Goal: Task Accomplishment & Management: Complete application form

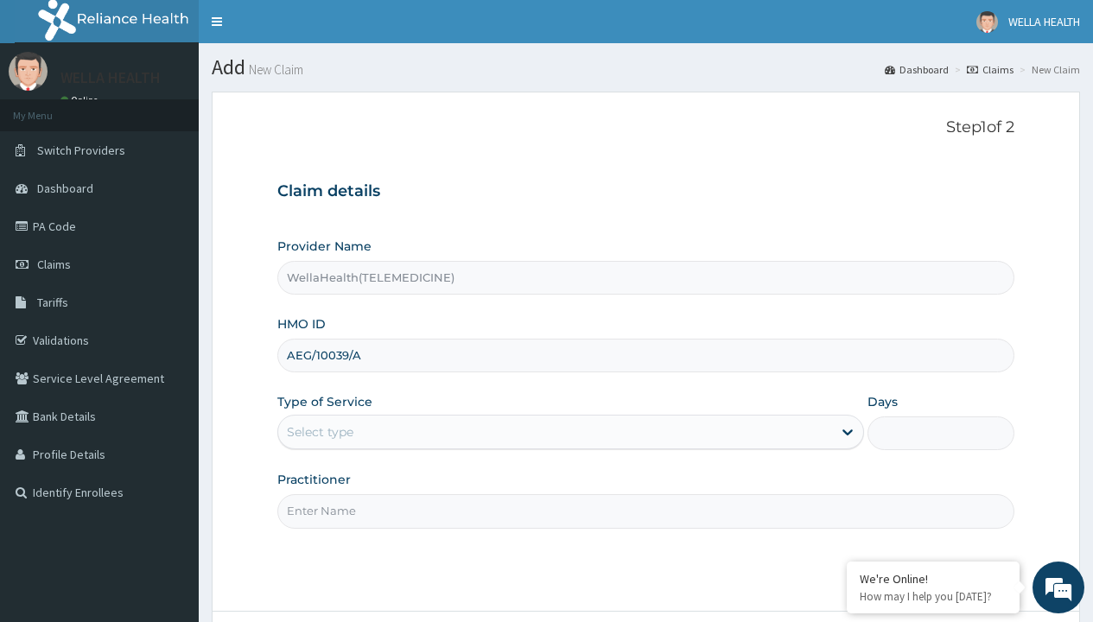
type input "AEG/10039/A"
type input "WellaHealth"
click at [320, 432] on div "Select type" at bounding box center [320, 431] width 67 height 17
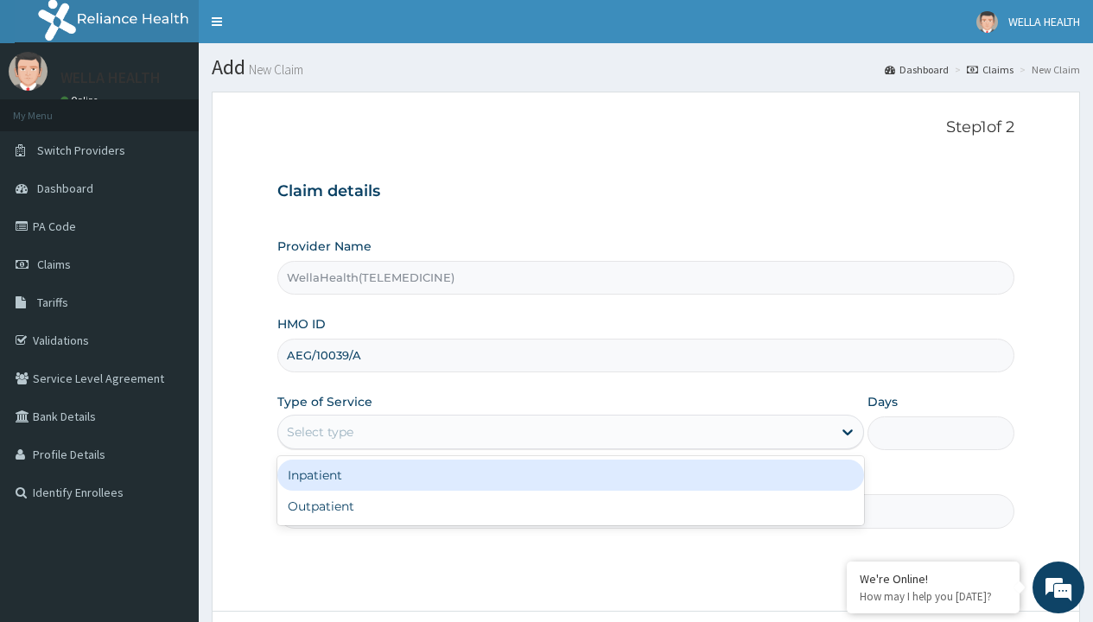
click at [570, 506] on div "Outpatient" at bounding box center [570, 506] width 587 height 31
type input "1"
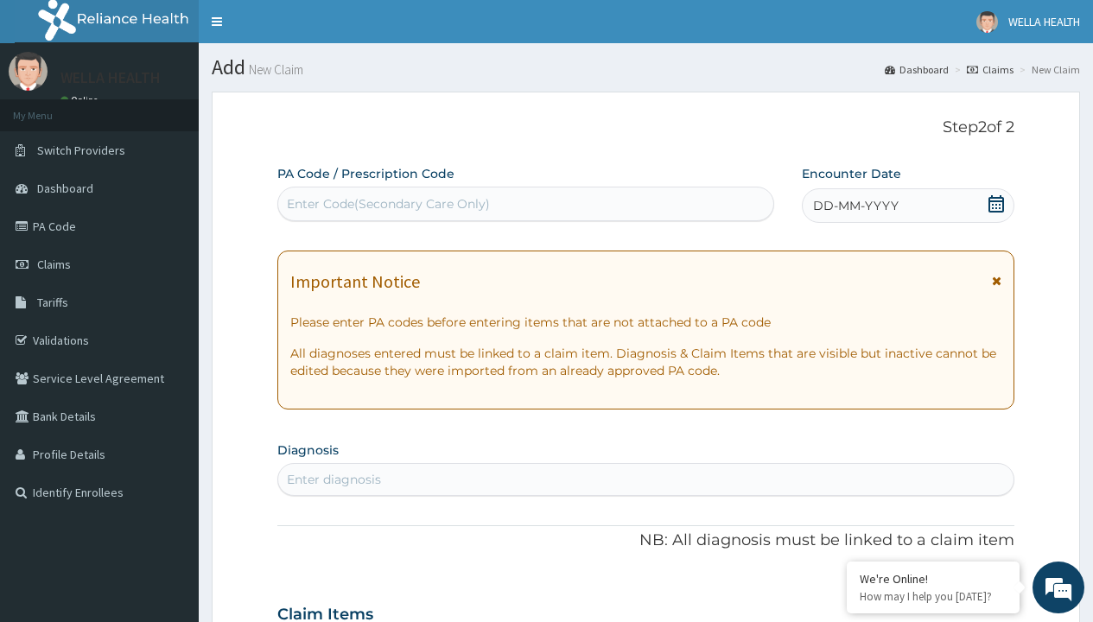
scroll to position [144, 0]
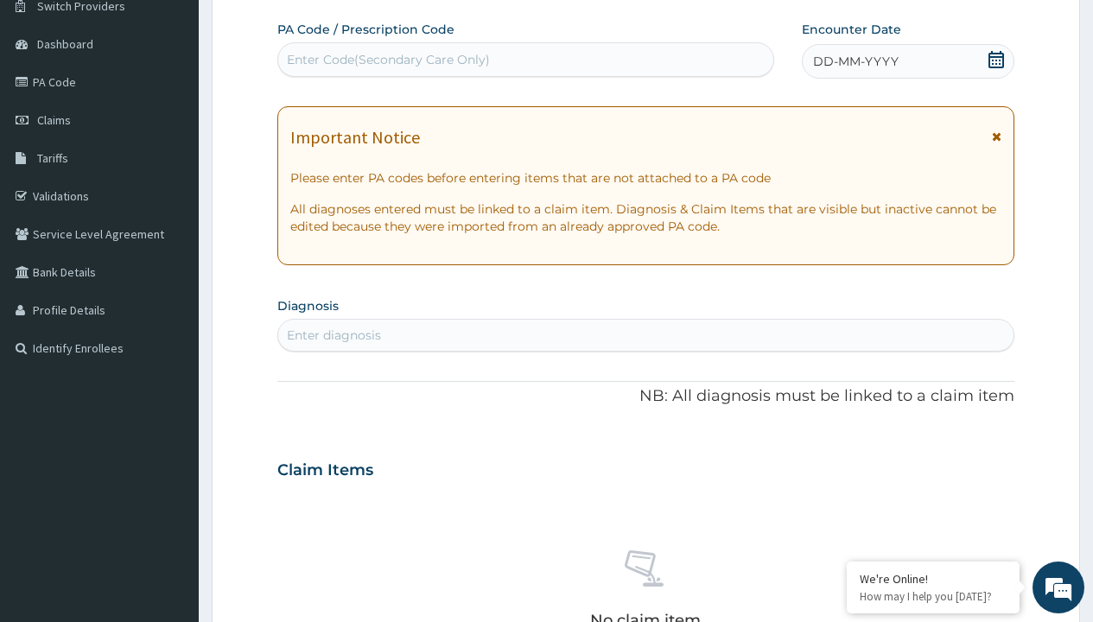
click at [855, 61] on span "DD-MM-YYYY" at bounding box center [856, 61] width 86 height 17
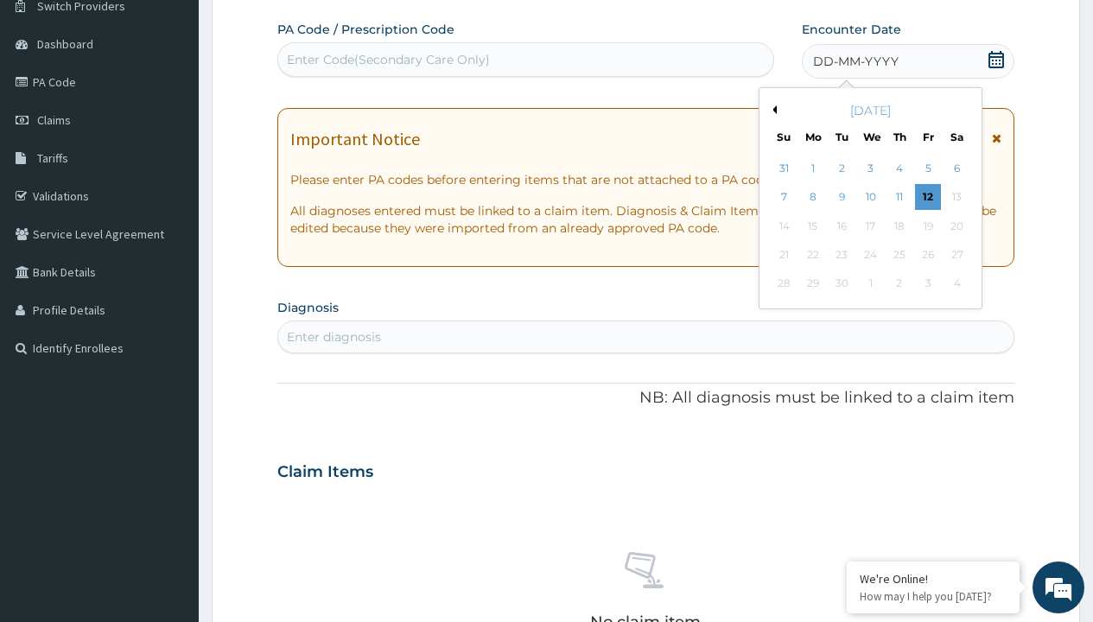
click at [772, 110] on button "Previous Month" at bounding box center [772, 109] width 9 height 9
click at [927, 169] on div "1" at bounding box center [928, 169] width 26 height 26
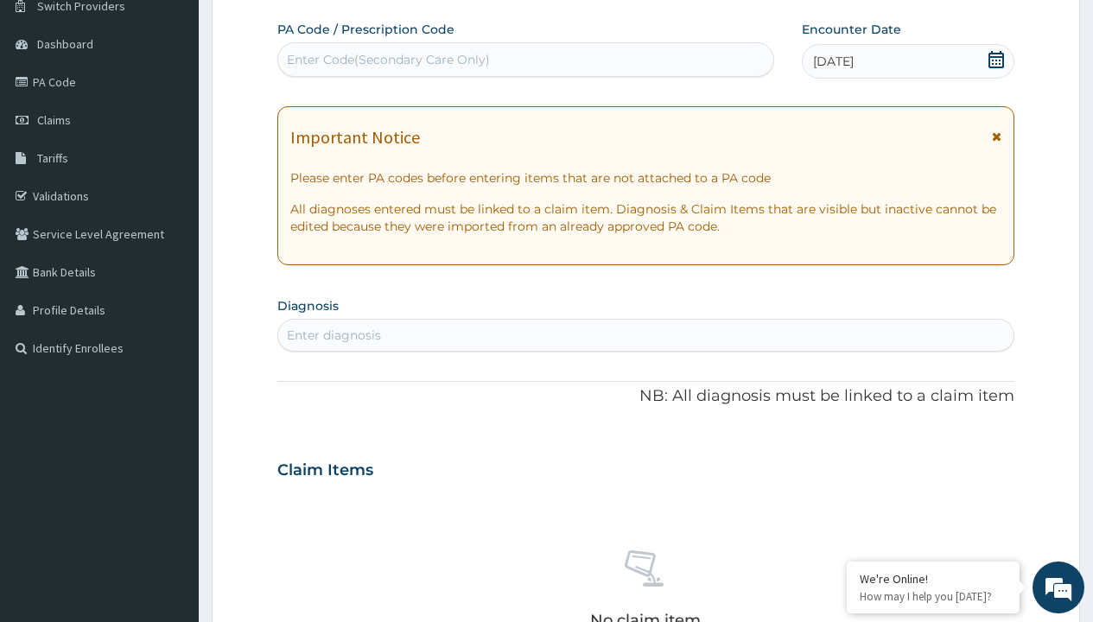
click at [387, 60] on div "Enter Code(Secondary Care Only)" at bounding box center [388, 59] width 203 height 17
type input "PR/172D38F4"
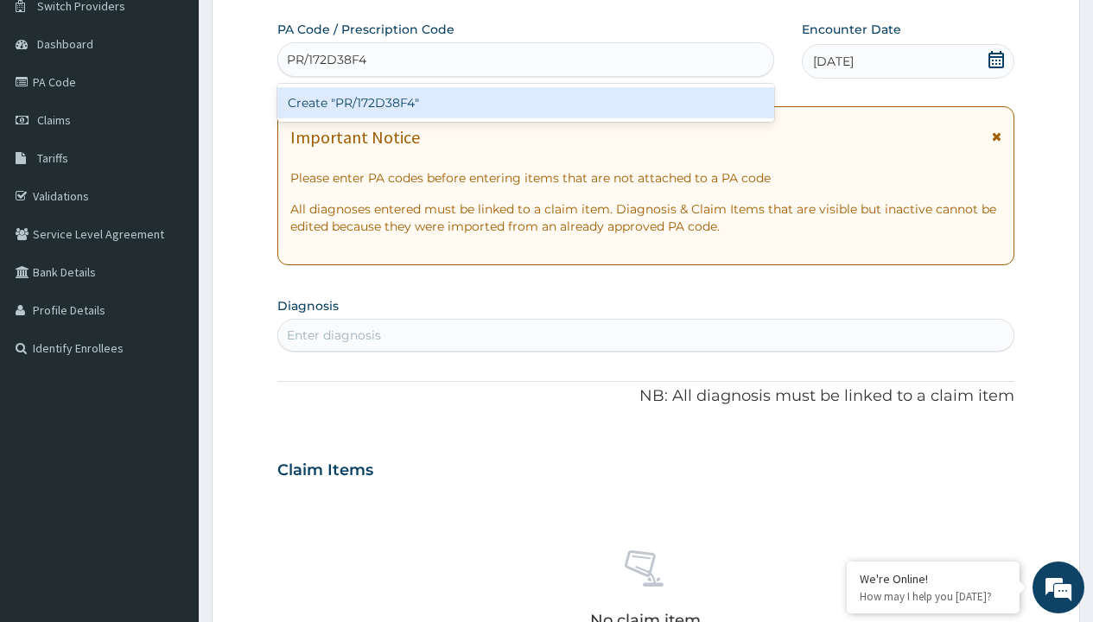
scroll to position [0, 0]
click at [525, 103] on div "Create "PR/172D38F4"" at bounding box center [525, 102] width 496 height 31
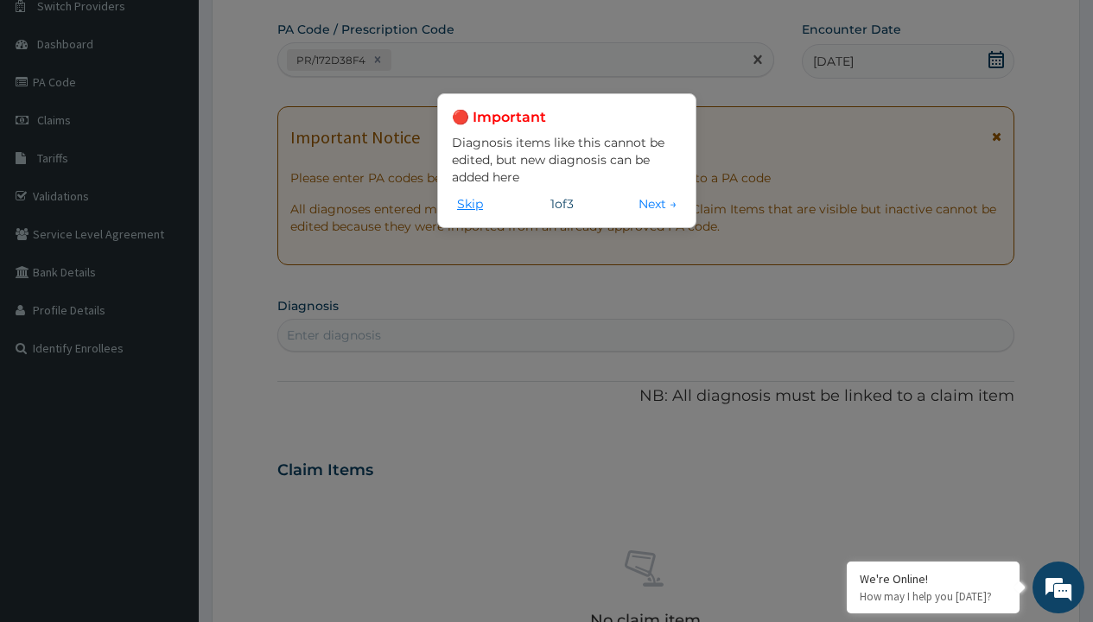
click at [470, 203] on button "Skip" at bounding box center [470, 203] width 36 height 19
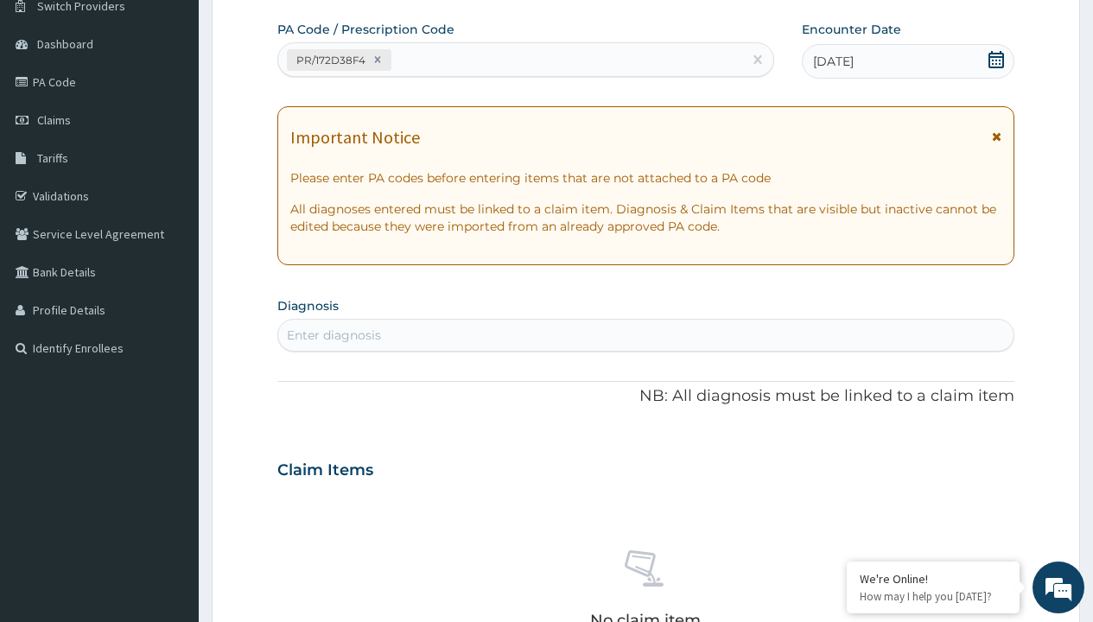
click at [334, 335] on div "Enter diagnosis" at bounding box center [334, 335] width 94 height 17
type input "prescription collected"
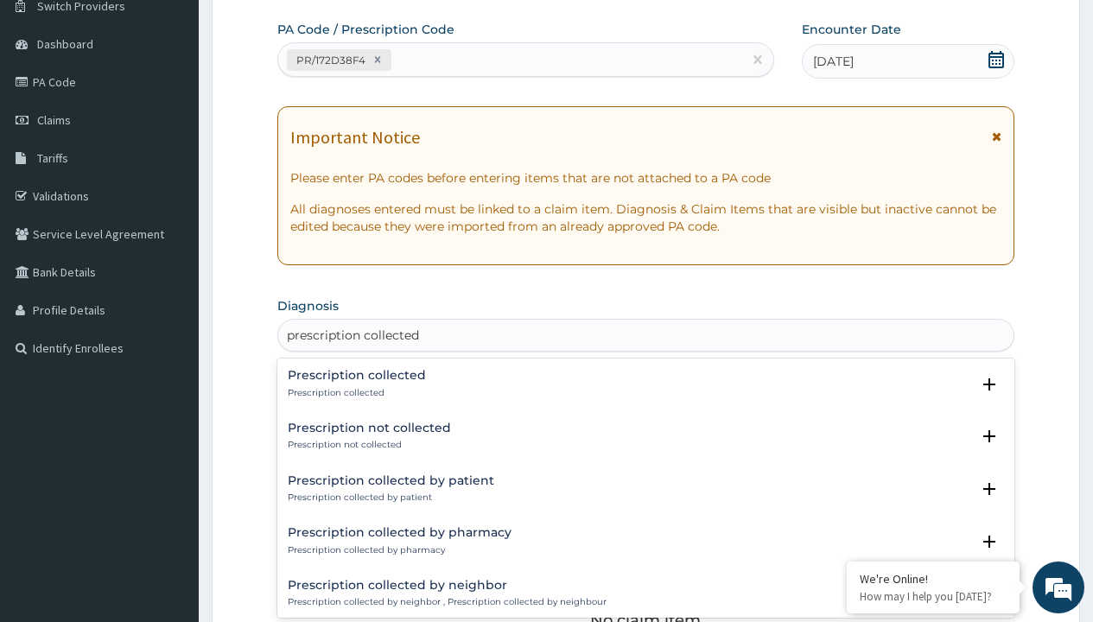
click at [354, 392] on p "Prescription collected" at bounding box center [357, 393] width 138 height 12
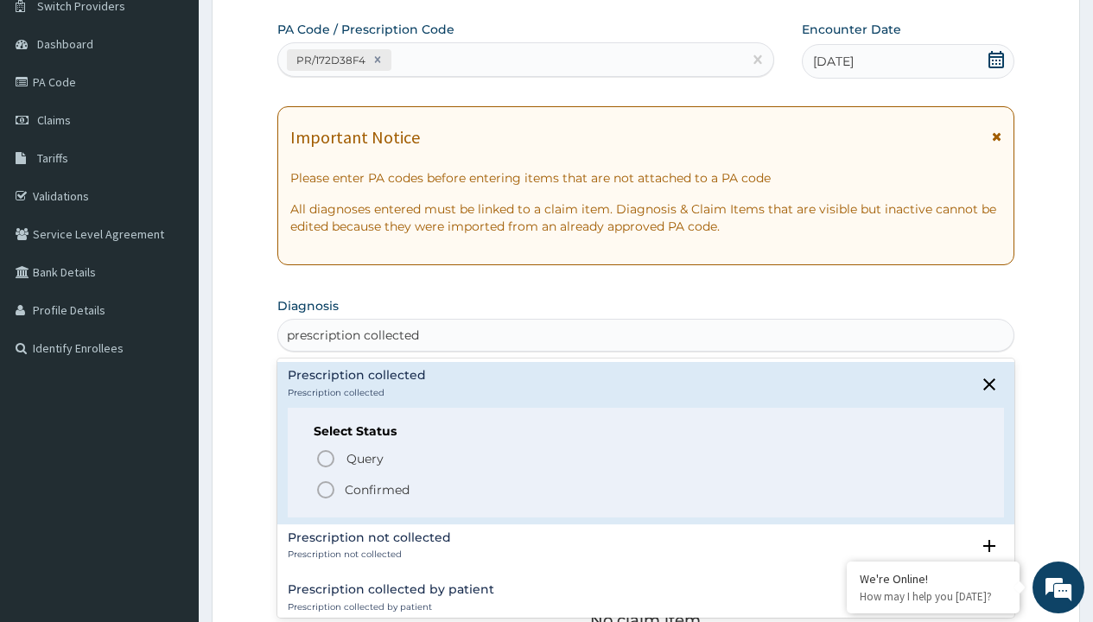
click at [377, 489] on p "Confirmed" at bounding box center [377, 489] width 65 height 17
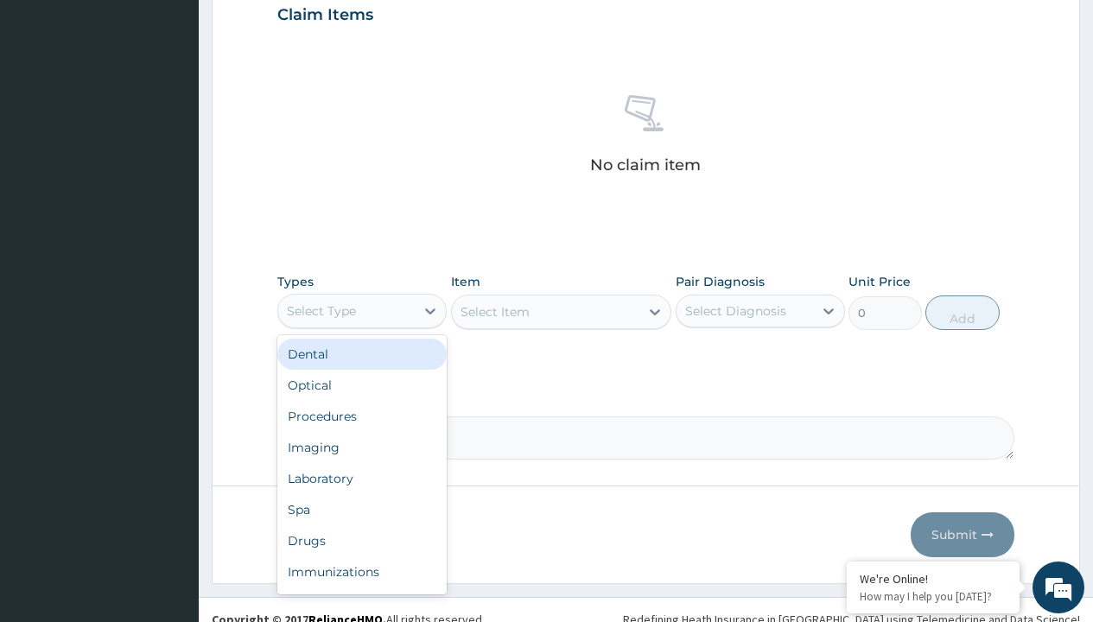
type input "procedures"
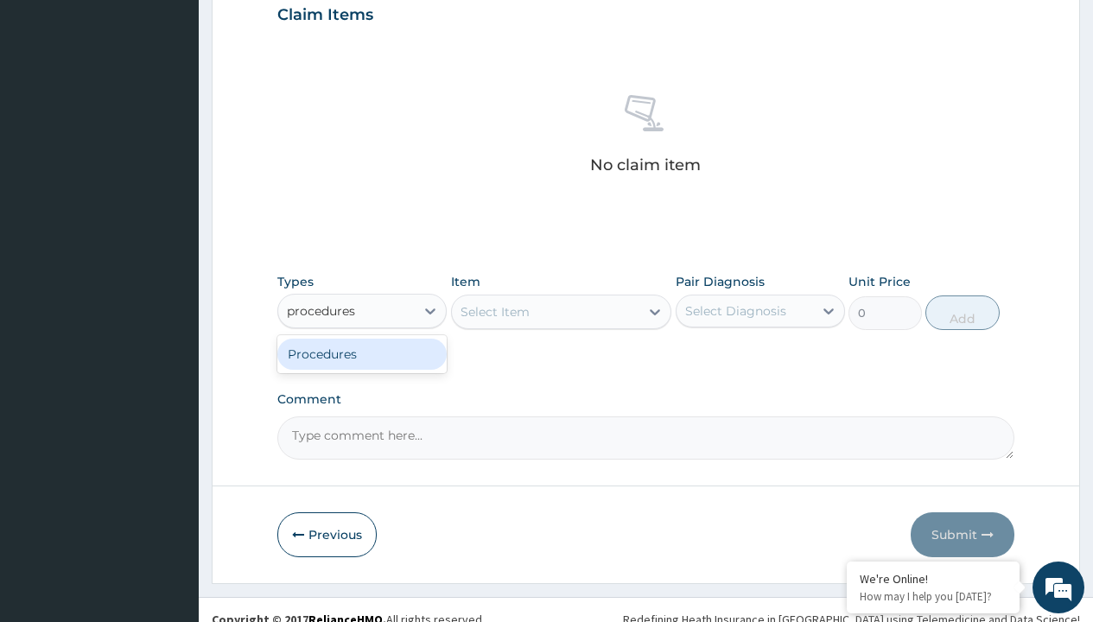
scroll to position [0, 0]
click at [362, 353] on div "Procedures" at bounding box center [361, 354] width 169 height 31
click at [494, 311] on div "Select Item" at bounding box center [561, 312] width 221 height 35
type input "service fee"
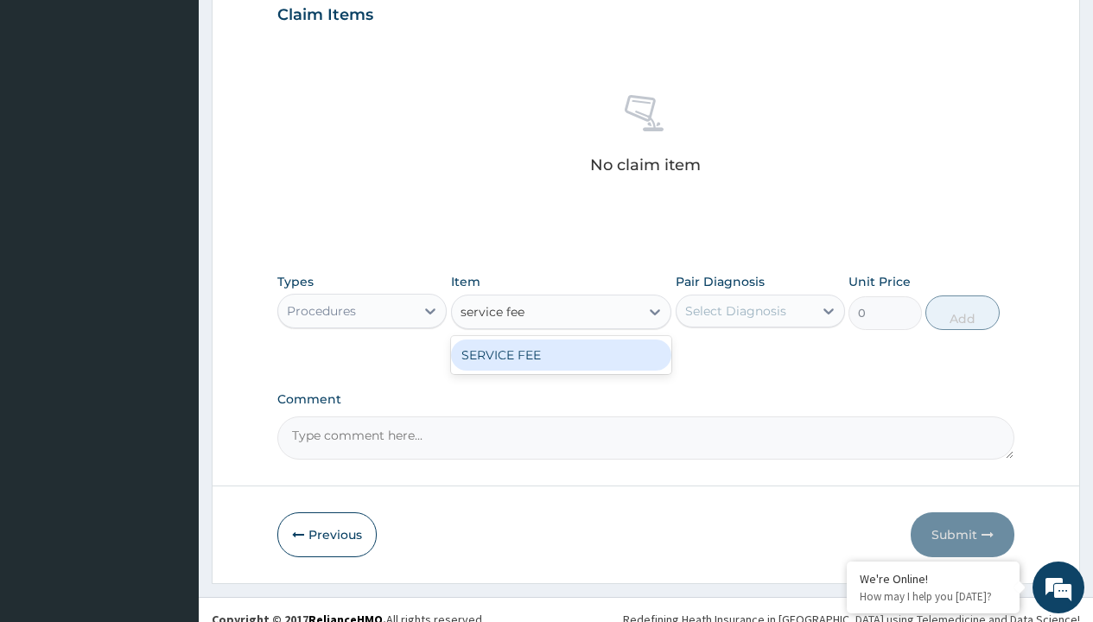
click at [561, 354] on div "SERVICE FEE" at bounding box center [561, 355] width 221 height 31
type input "100"
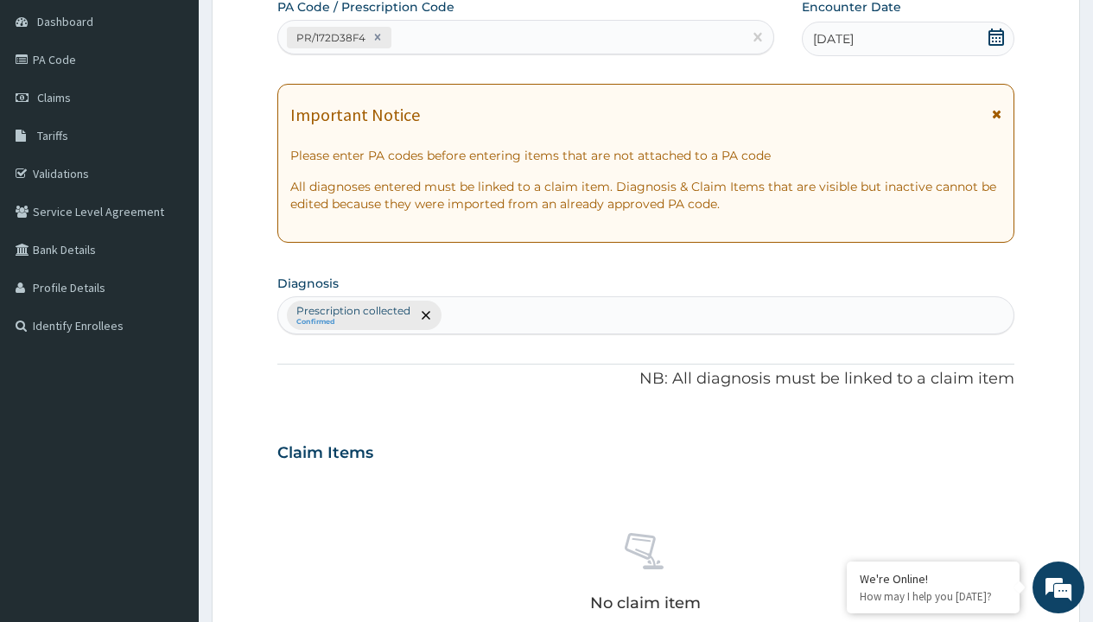
type input "prescription collected"
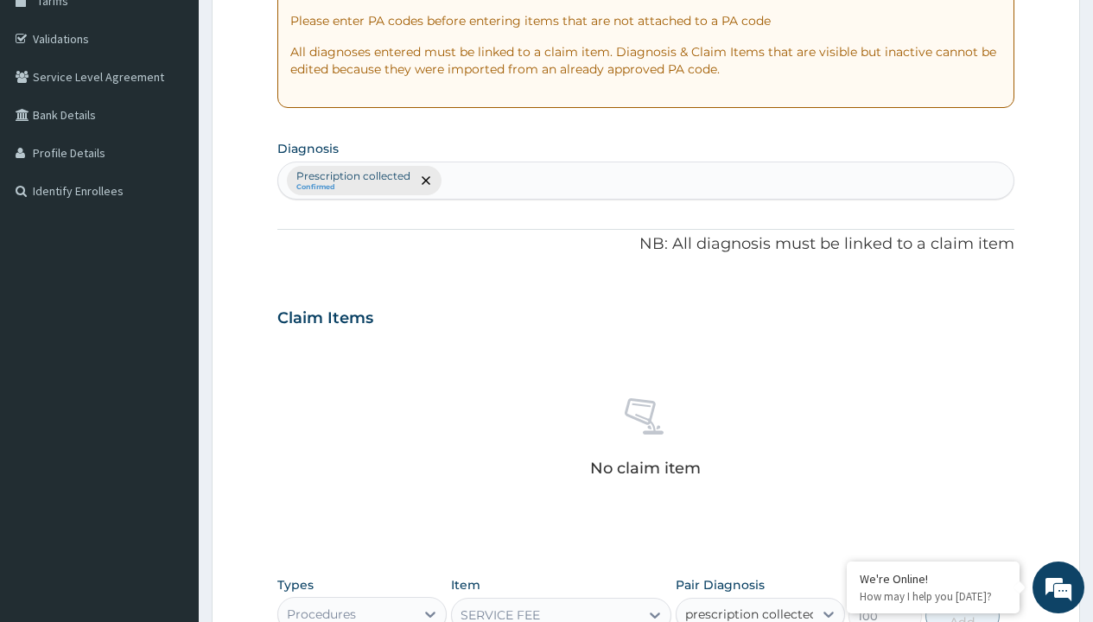
checkbox input "true"
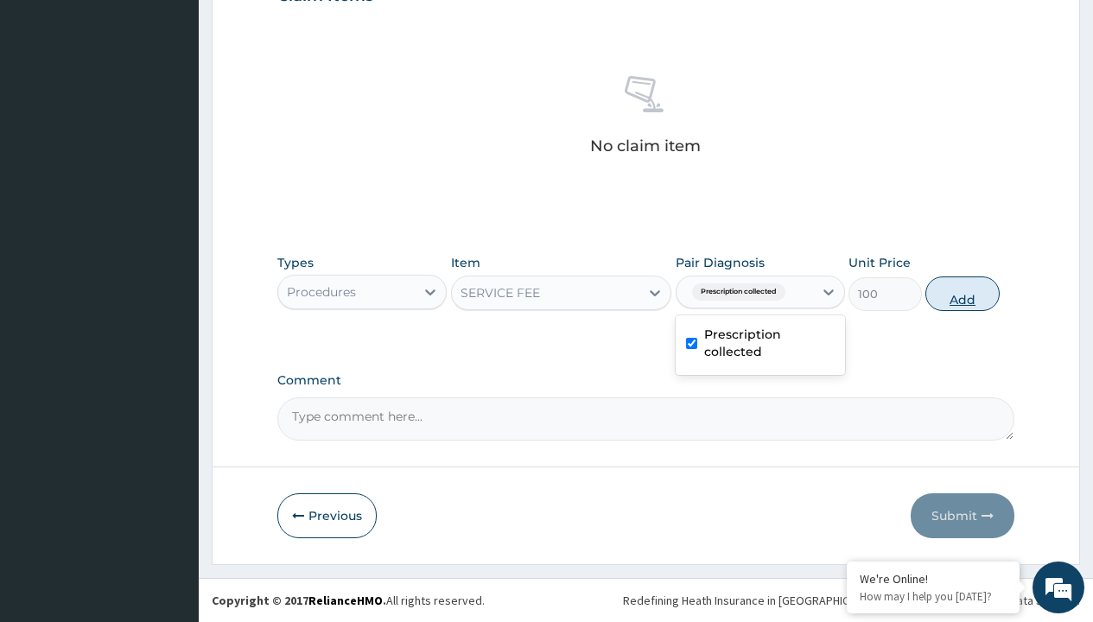
click at [963, 293] on button "Add" at bounding box center [962, 294] width 73 height 35
type input "0"
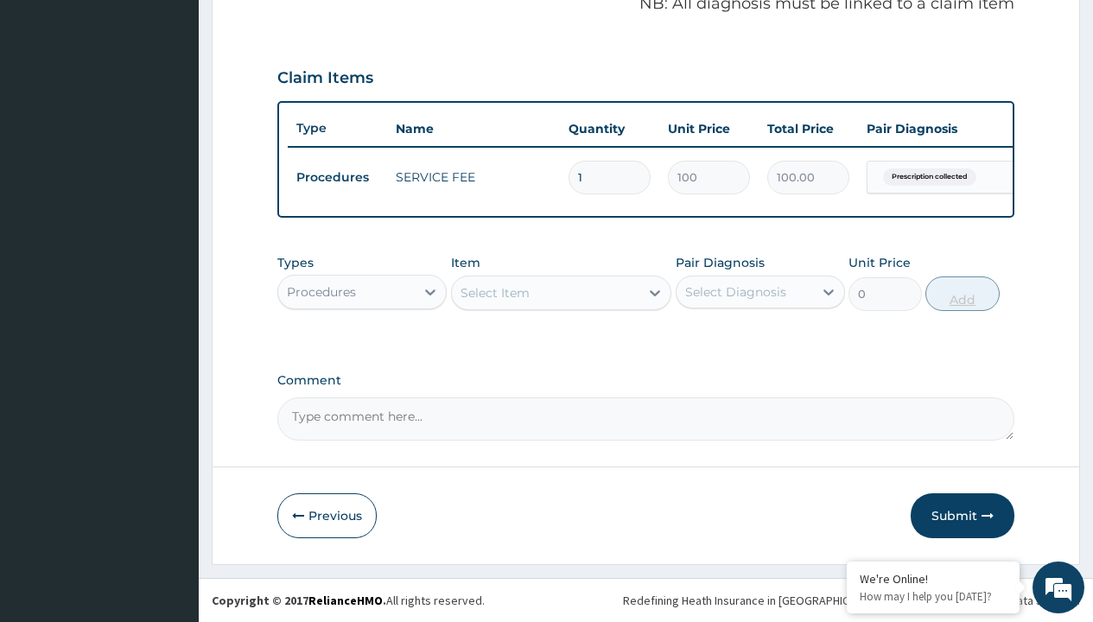
scroll to position [555, 0]
click at [321, 291] on div "Procedures" at bounding box center [321, 291] width 69 height 17
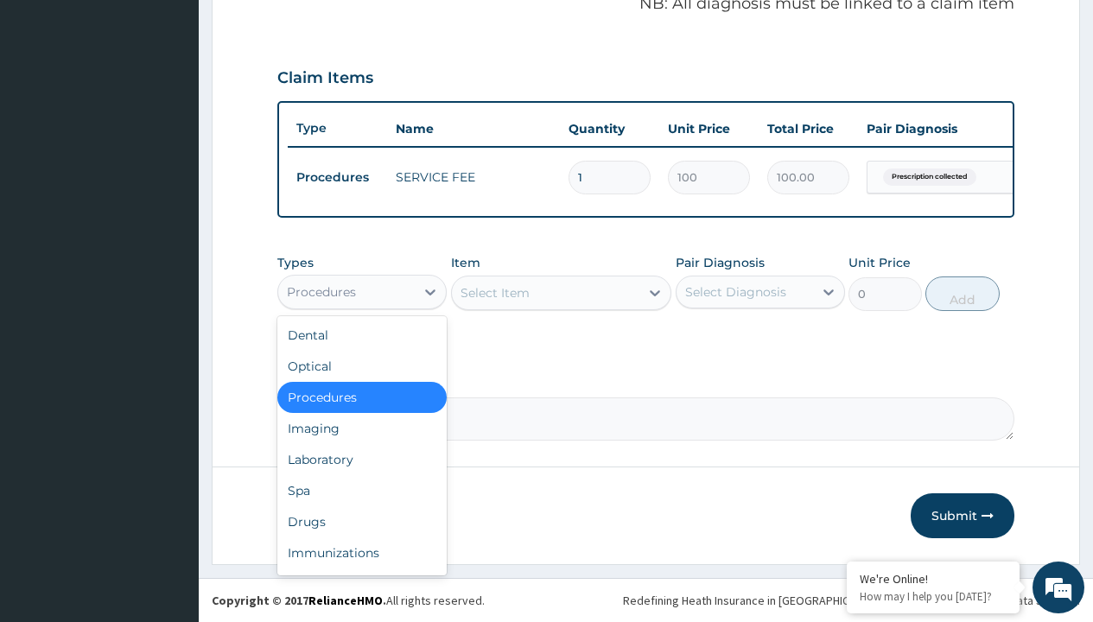
type input "drugs"
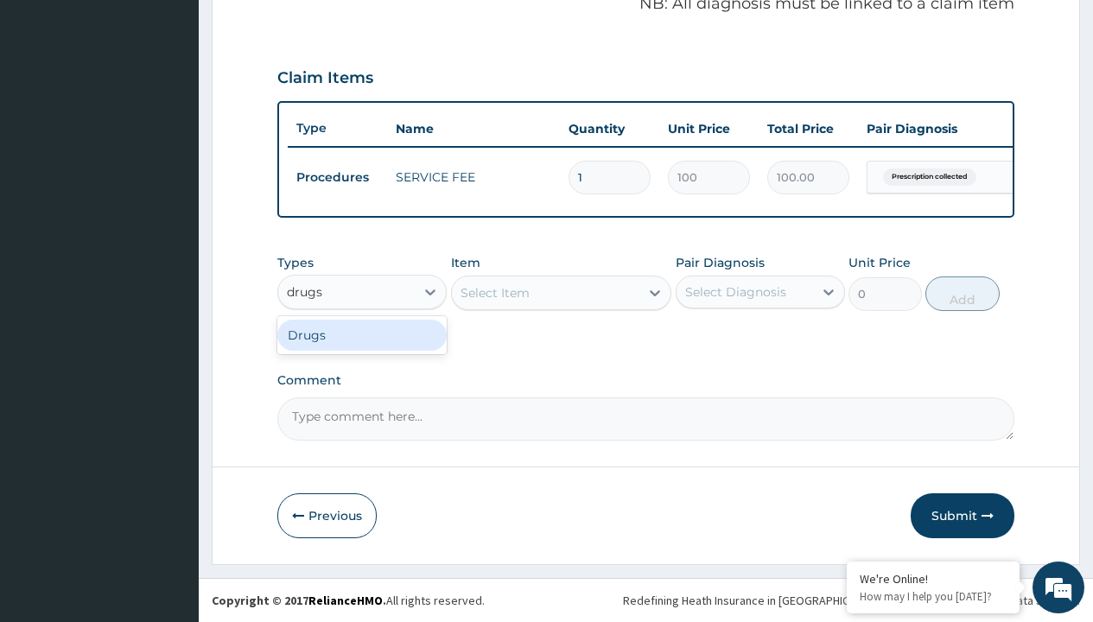
scroll to position [0, 0]
click at [362, 334] on div "Drugs" at bounding box center [361, 335] width 169 height 31
click at [494, 292] on div "Select Item" at bounding box center [561, 293] width 221 height 35
click at [305, 291] on div "Drugs" at bounding box center [306, 291] width 38 height 17
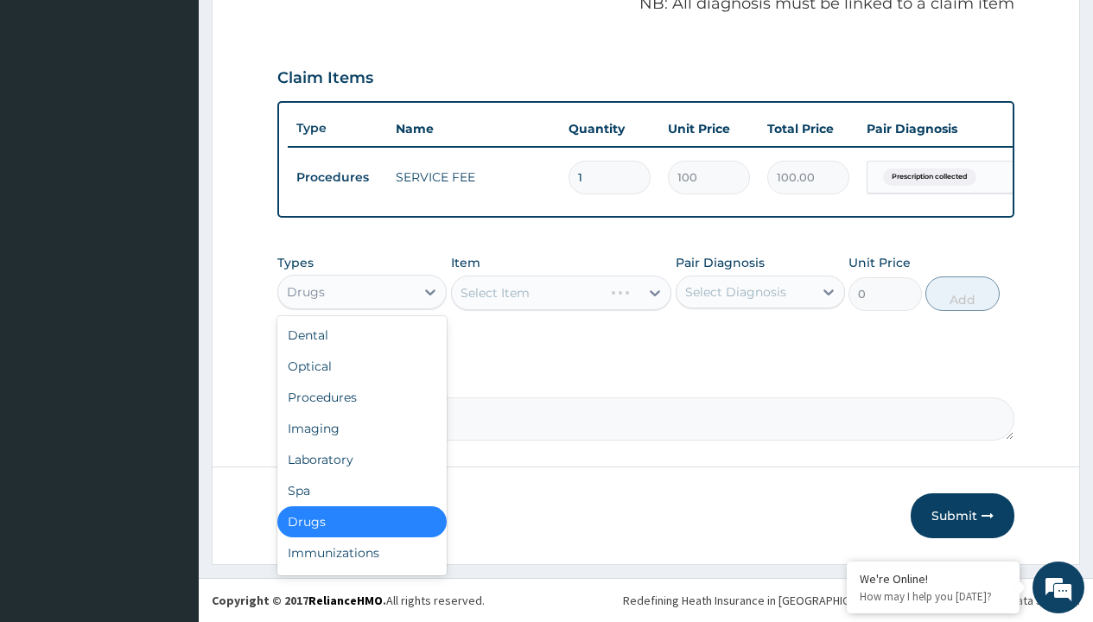
type input "drugs"
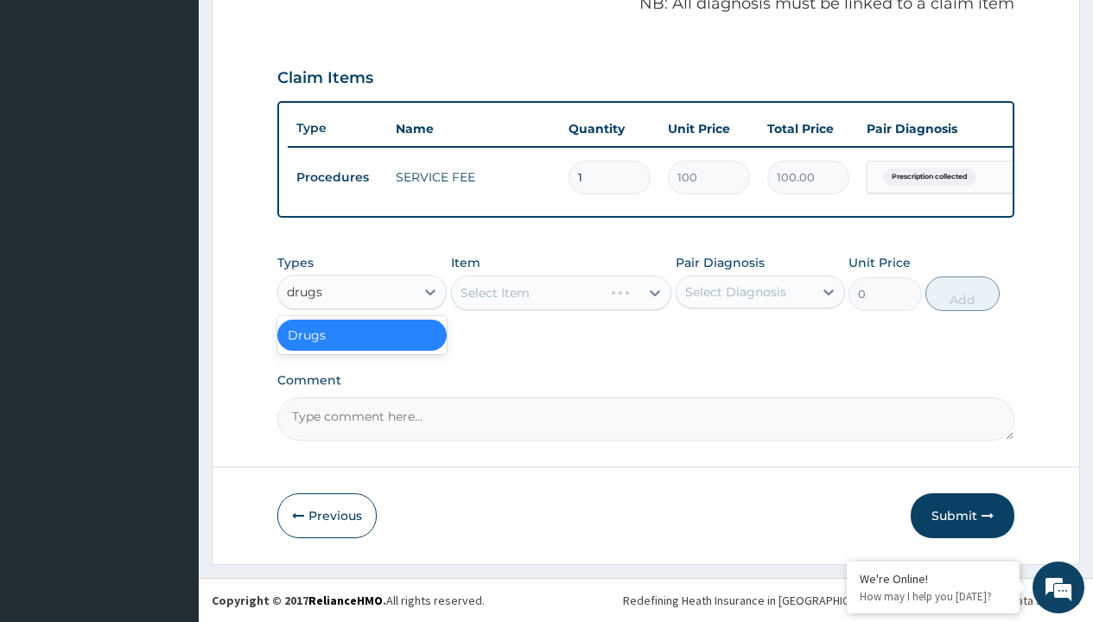
click at [362, 334] on div "Drugs" at bounding box center [361, 335] width 169 height 31
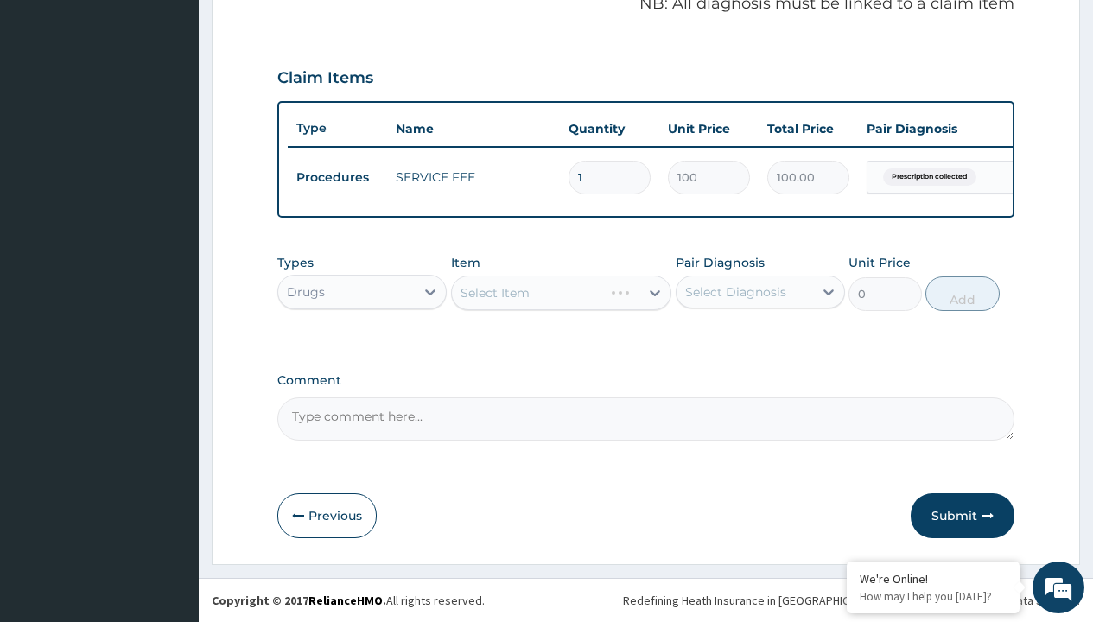
click at [494, 292] on div "Select Item" at bounding box center [561, 293] width 221 height 35
type input "artemether + lumefantrine 20/120 lumartem x24"
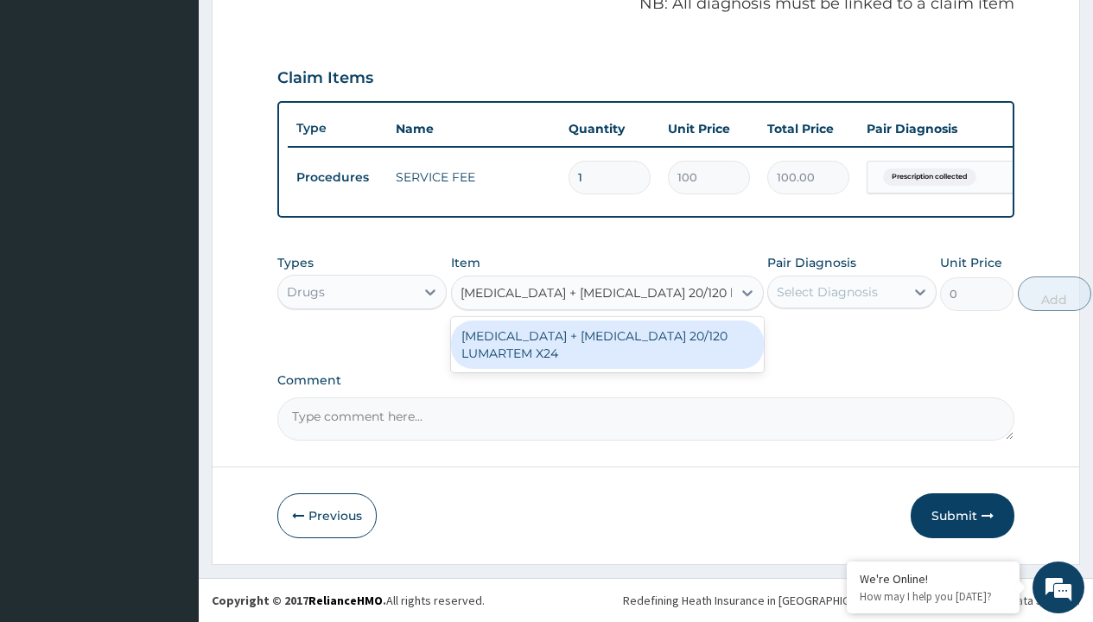
click at [607, 344] on div "[MEDICAL_DATA] + [MEDICAL_DATA] 20/120 LUMARTEM X24" at bounding box center [607, 345] width 313 height 48
type input "121.9000015258789"
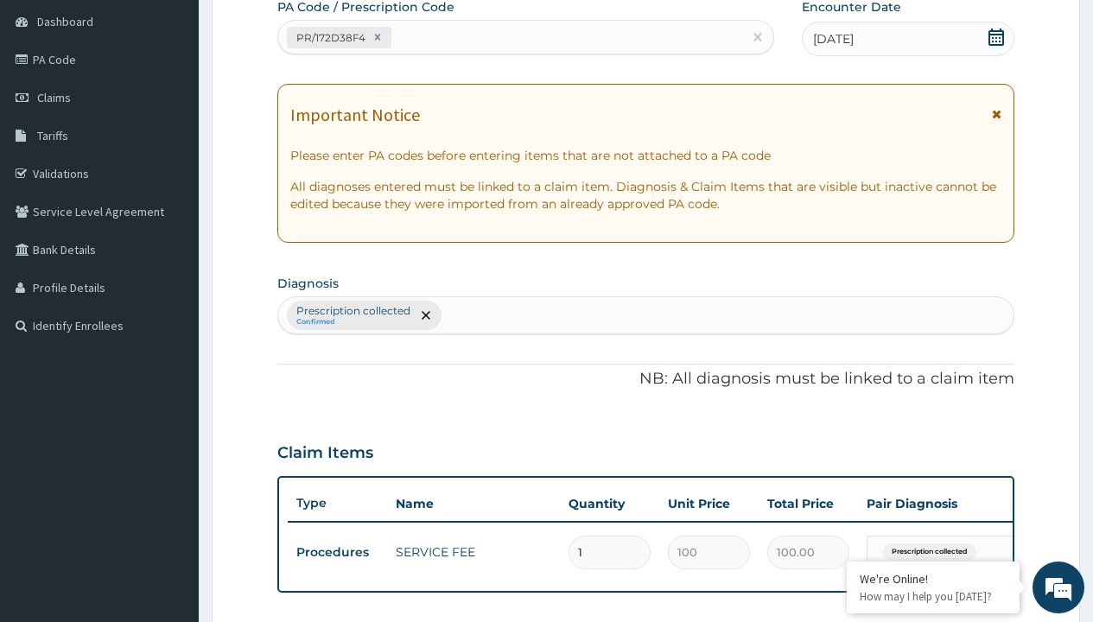
type input "prescription collected"
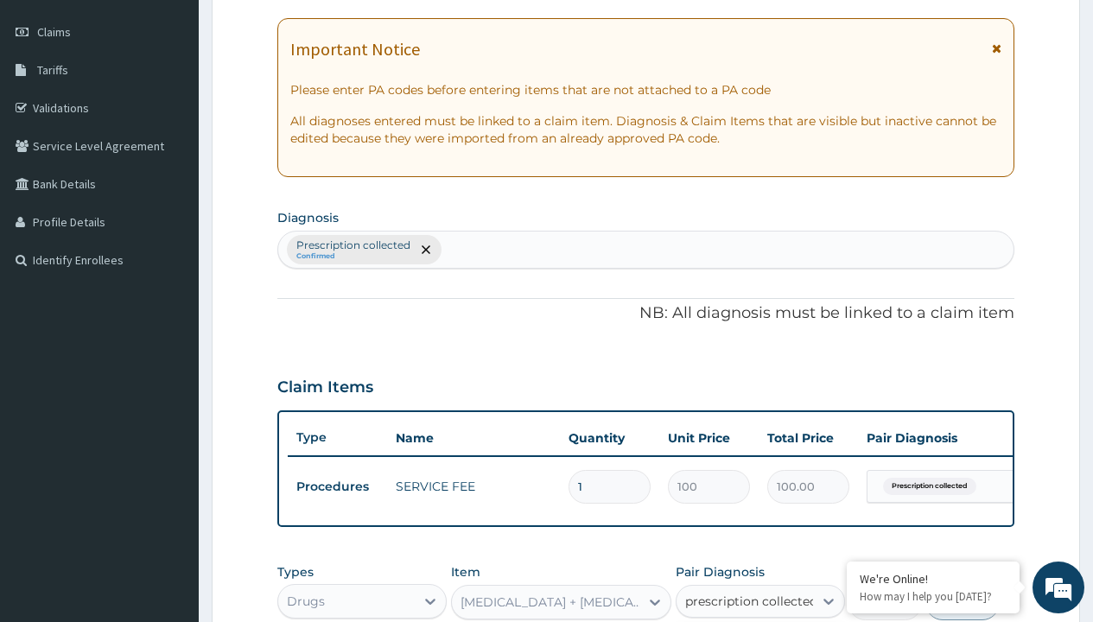
scroll to position [555, 0]
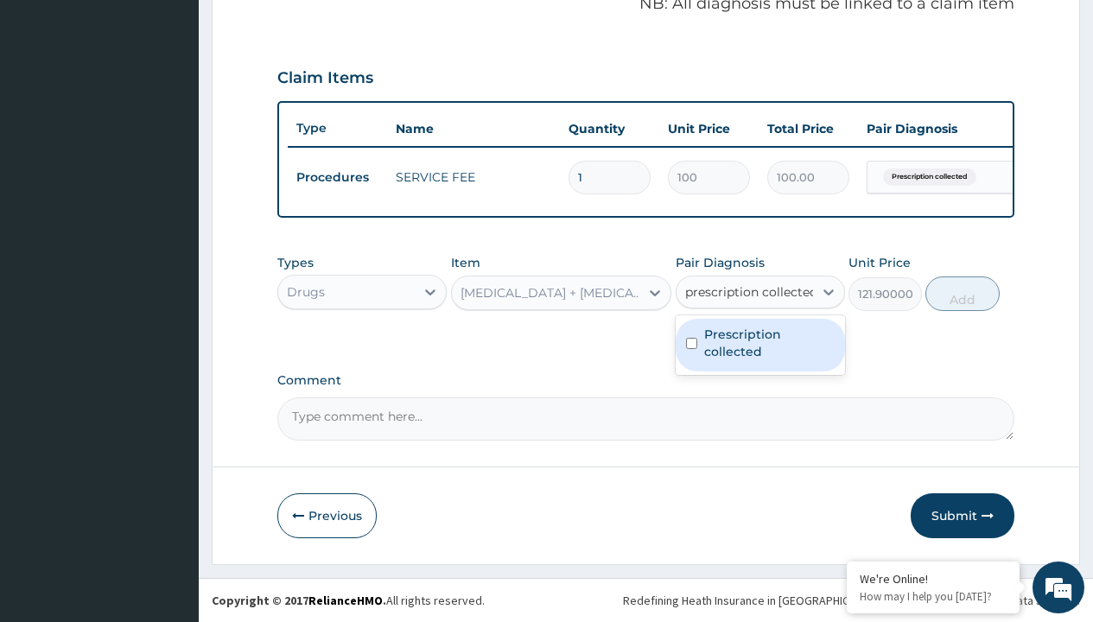
click at [760, 345] on label "Prescription collected" at bounding box center [769, 343] width 130 height 35
checkbox input "true"
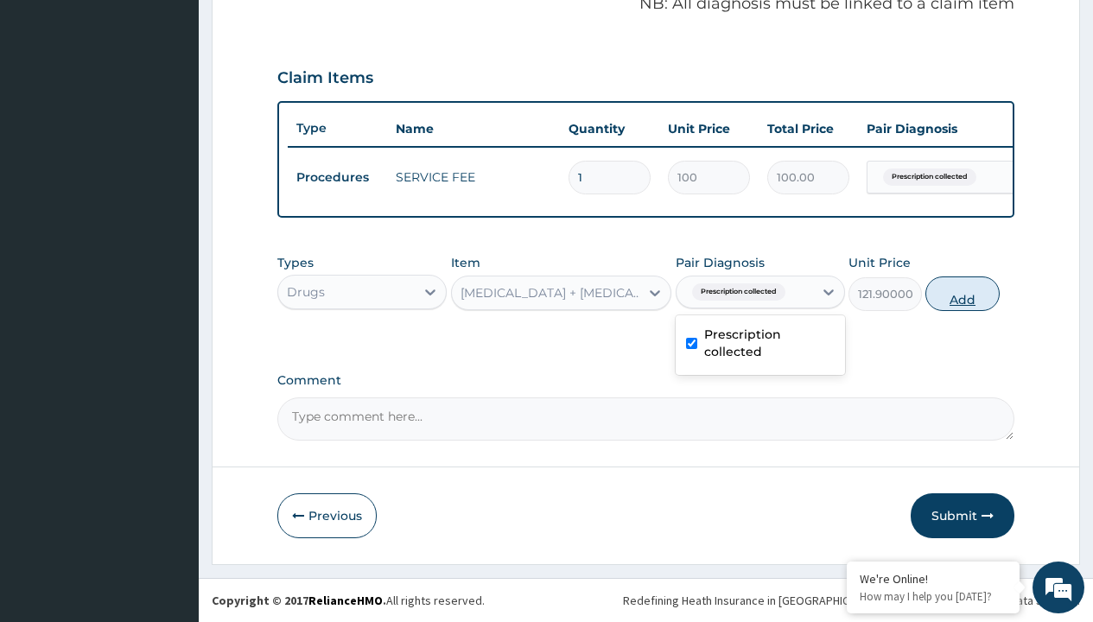
click at [963, 293] on button "Add" at bounding box center [962, 294] width 73 height 35
type input "0"
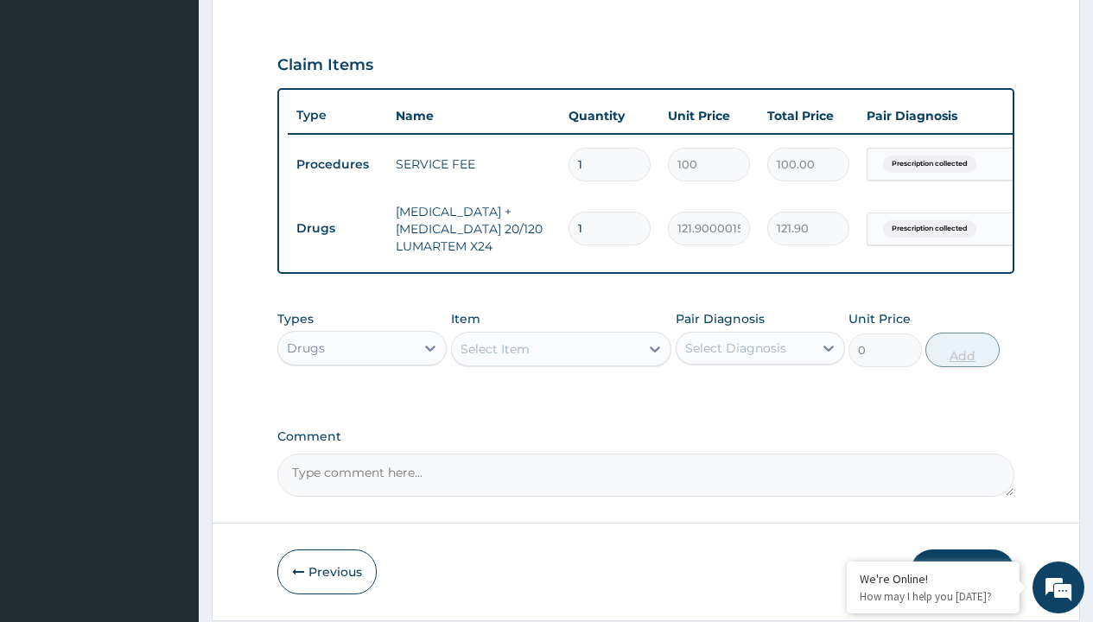
type input "6"
type input "731.40"
type input "6"
click at [337, 228] on td "Drugs" at bounding box center [337, 229] width 99 height 32
type input "drugs"
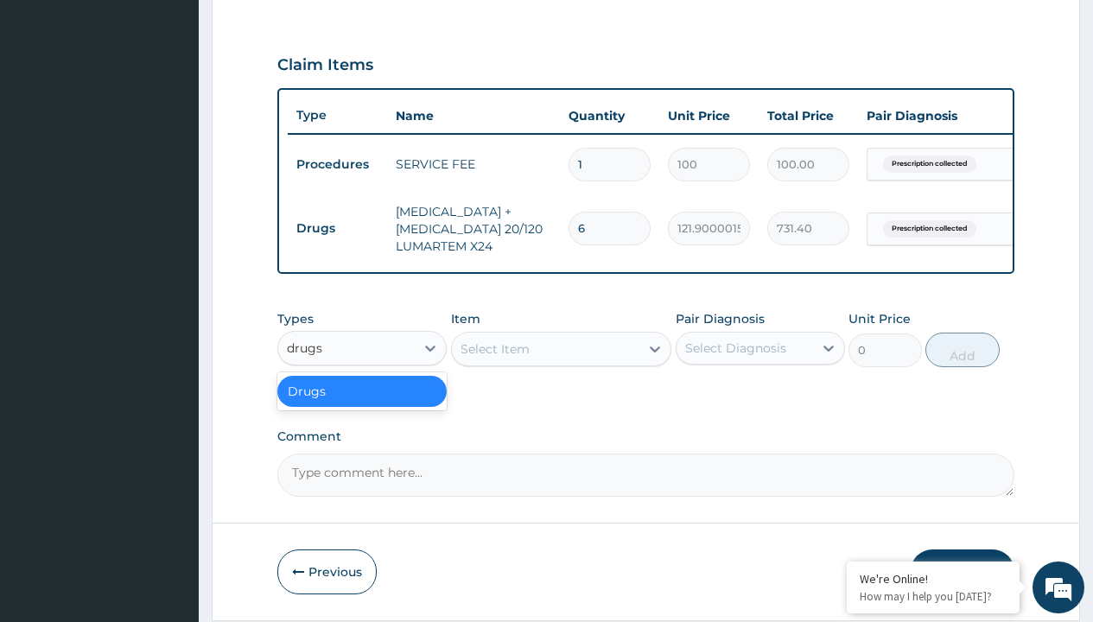
scroll to position [0, 0]
click at [362, 404] on div "Drugs" at bounding box center [361, 391] width 169 height 31
click at [494, 358] on div "Select Item" at bounding box center [495, 349] width 69 height 17
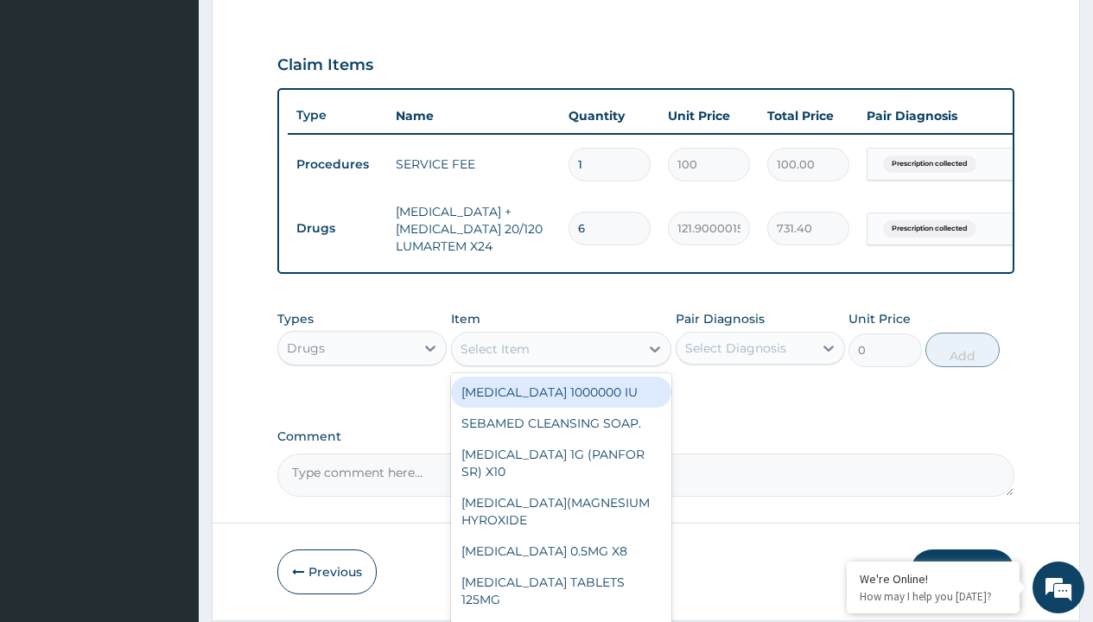
type input "paracetamol syrup emzor/bott"
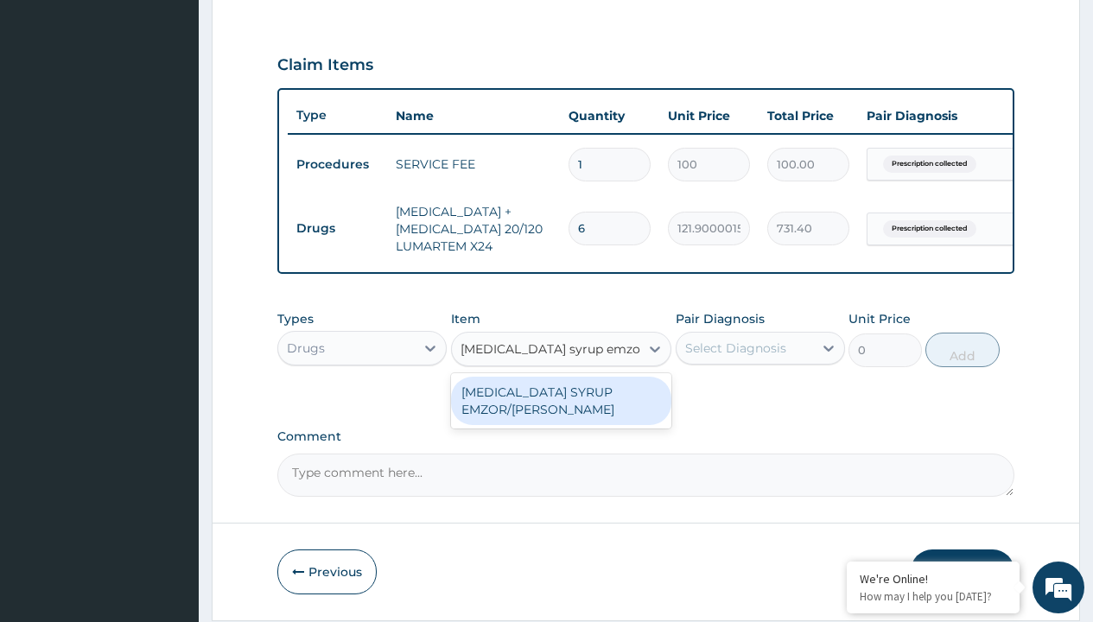
click at [561, 413] on div "[MEDICAL_DATA] SYRUP EMZOR/[PERSON_NAME]" at bounding box center [561, 401] width 221 height 48
type input "1214.099975585938"
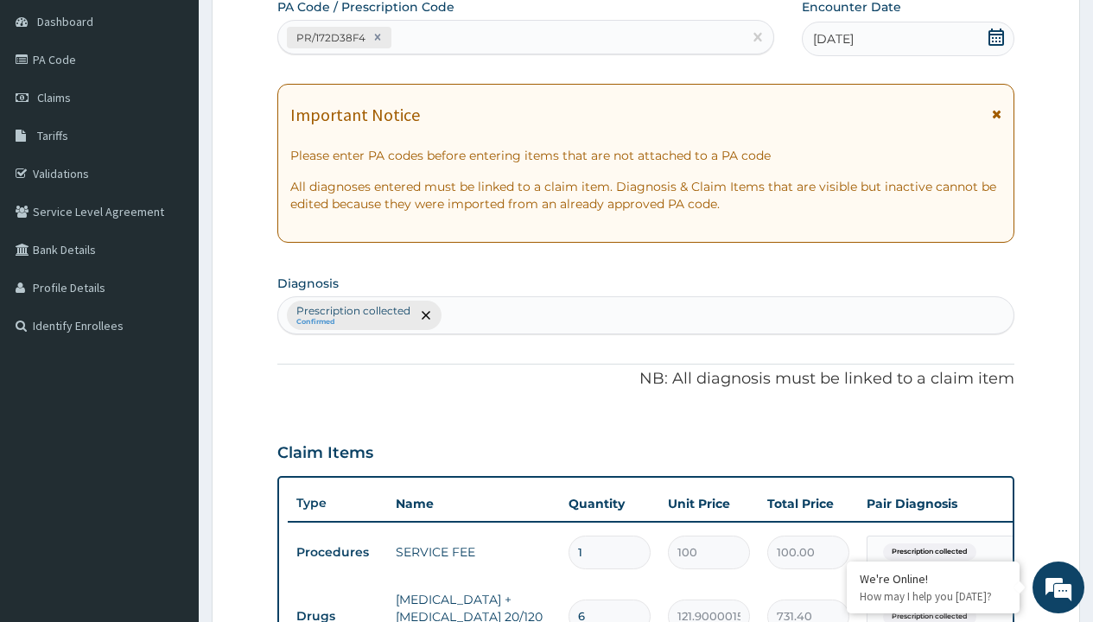
type input "prescription collected"
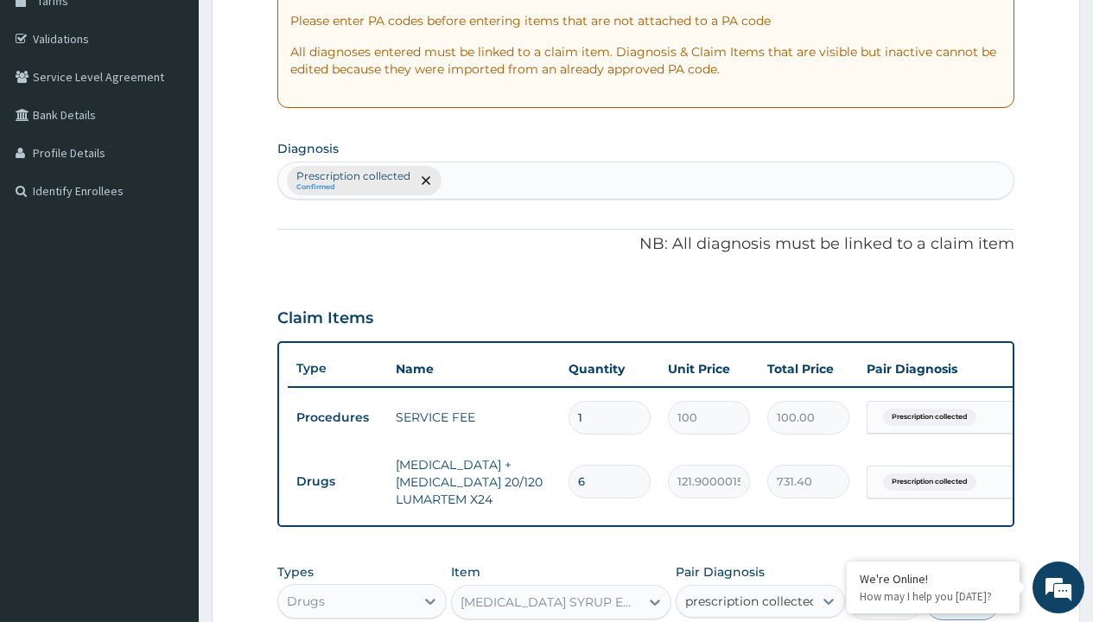
checkbox input "true"
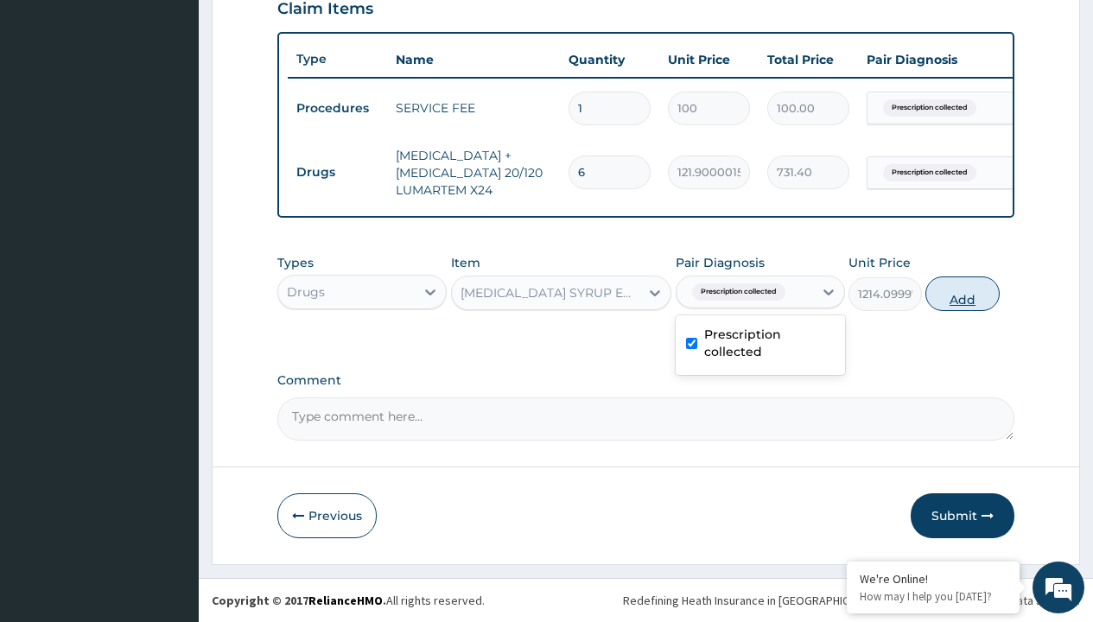
click at [963, 293] on button "Add" at bounding box center [962, 294] width 73 height 35
type input "0"
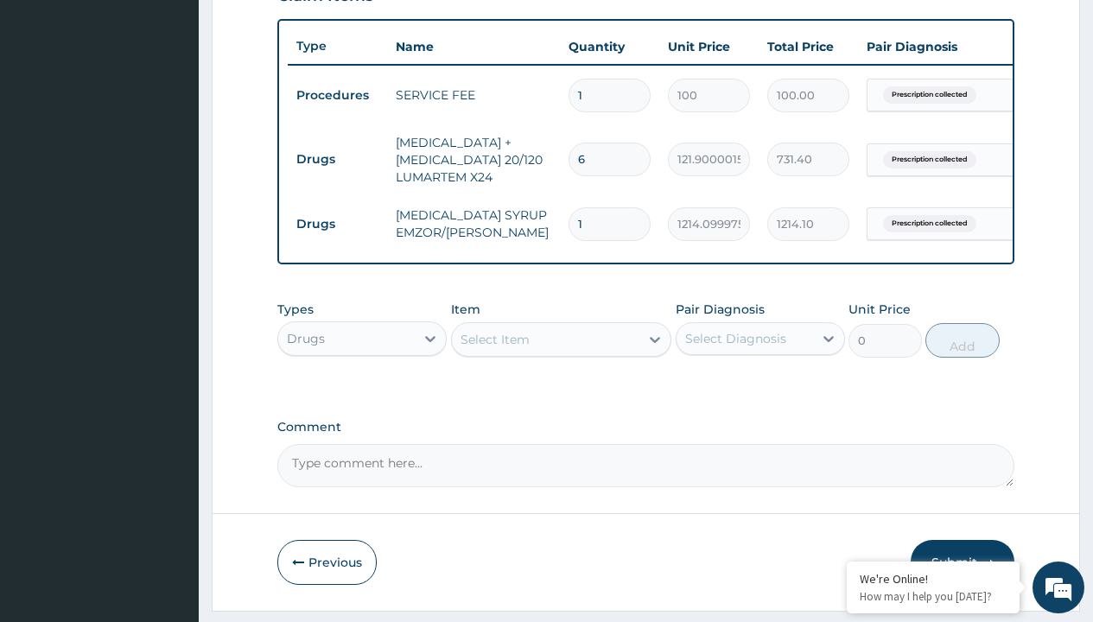
click at [337, 159] on td "Drugs" at bounding box center [337, 159] width 99 height 32
type input "drugs"
click at [362, 394] on div "Drugs" at bounding box center [361, 381] width 169 height 31
click at [494, 348] on div "Select Item" at bounding box center [495, 339] width 69 height 17
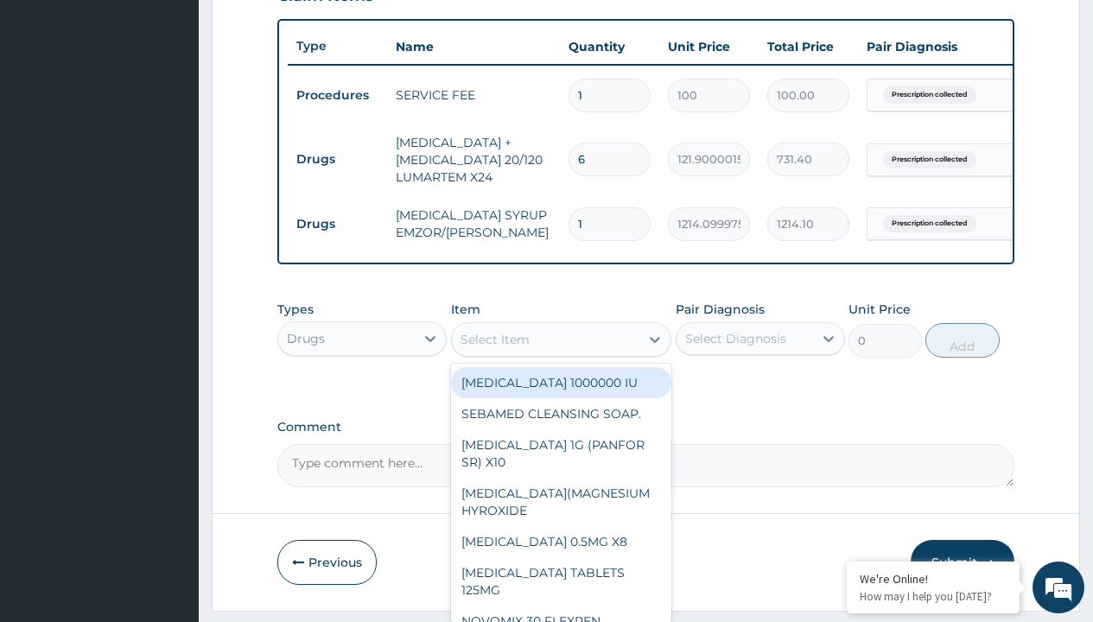
type input "cetirizine syrup"
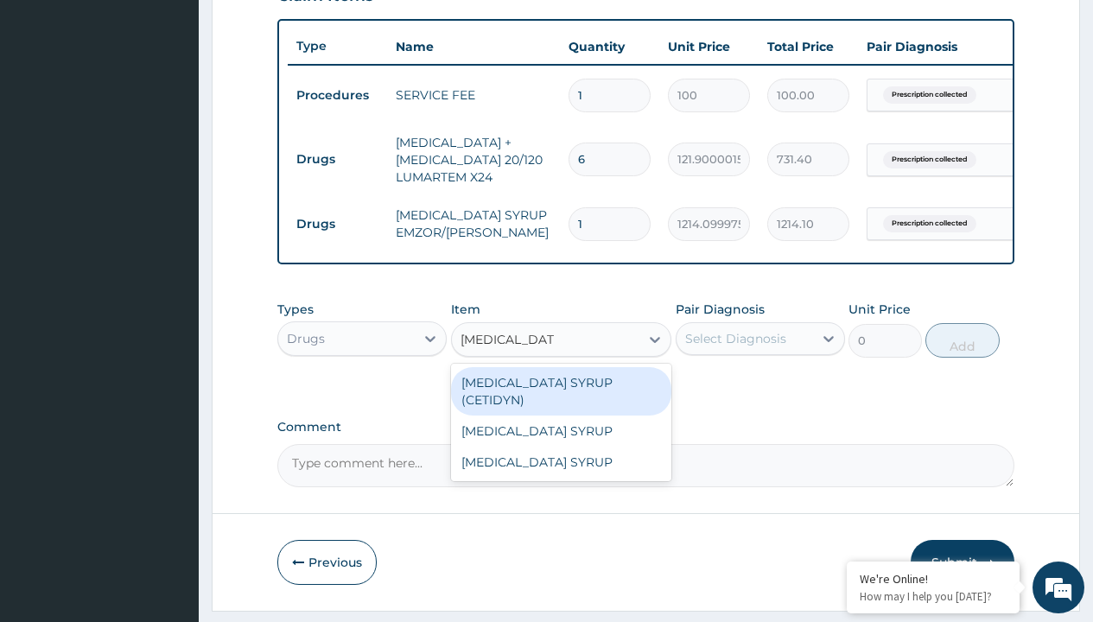
click at [561, 395] on div "[MEDICAL_DATA] SYRUP (CETIDYN)" at bounding box center [561, 391] width 221 height 48
type input "2200"
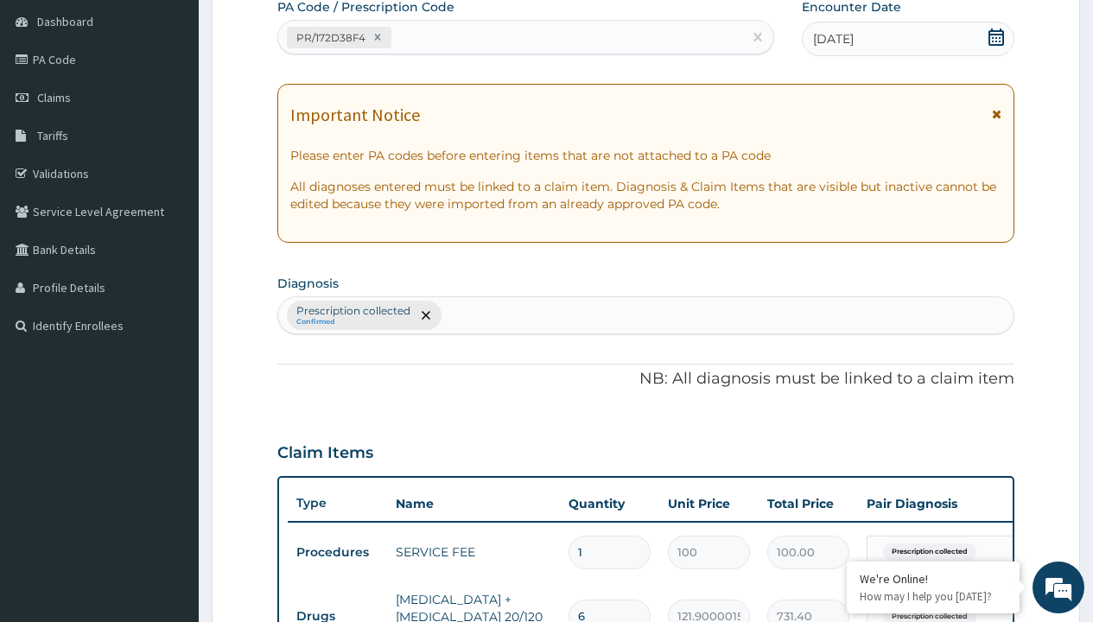
type input "prescription collected"
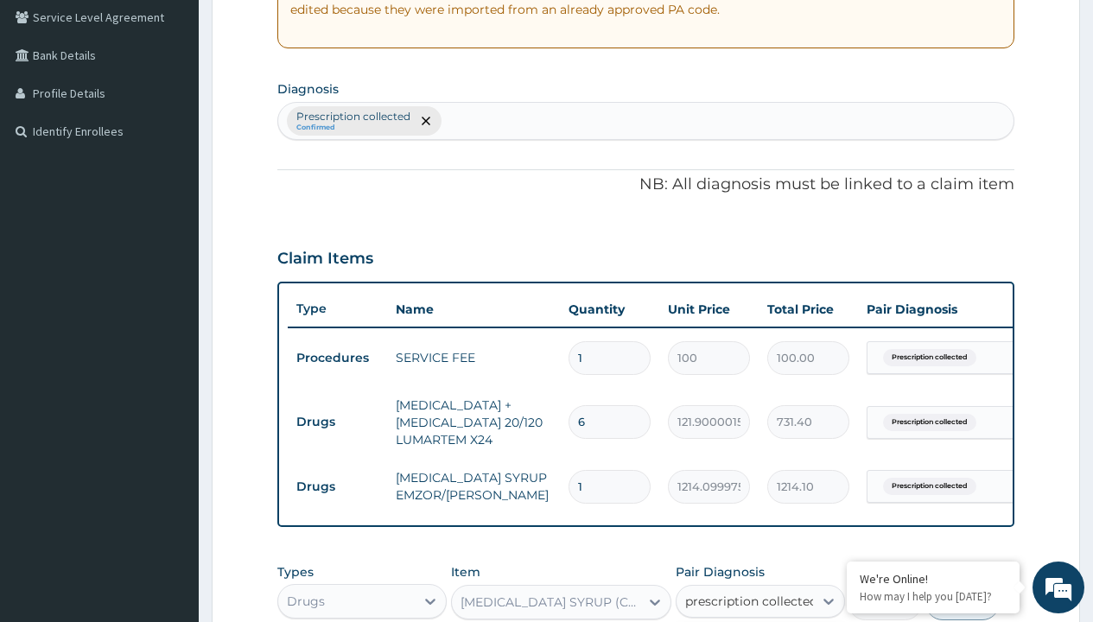
scroll to position [0, 0]
checkbox input "true"
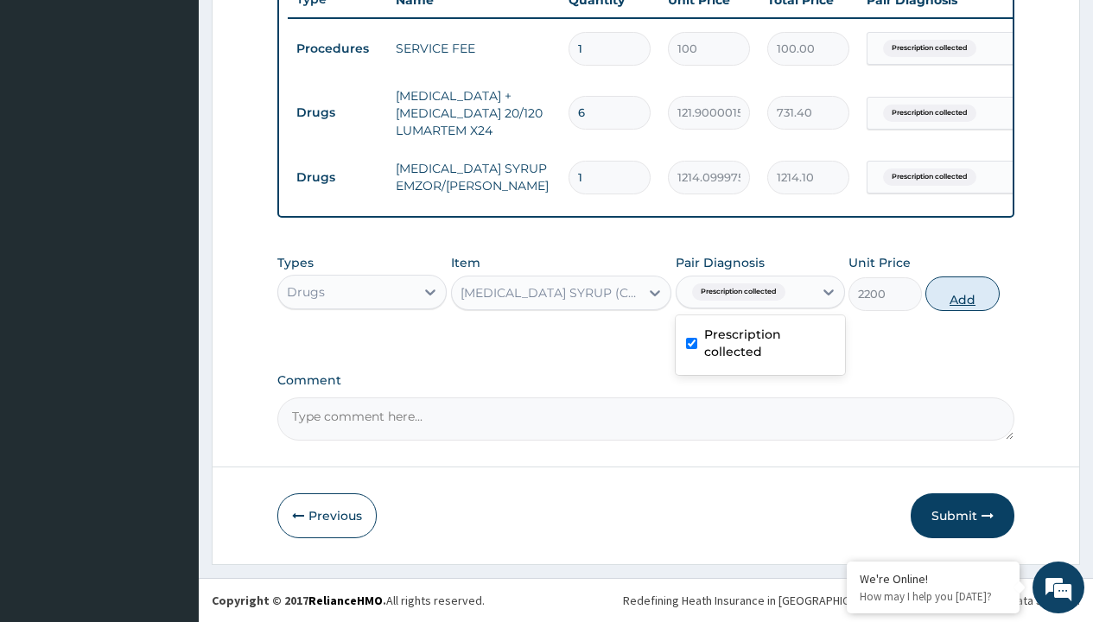
click at [963, 293] on button "Add" at bounding box center [962, 294] width 73 height 35
type input "0"
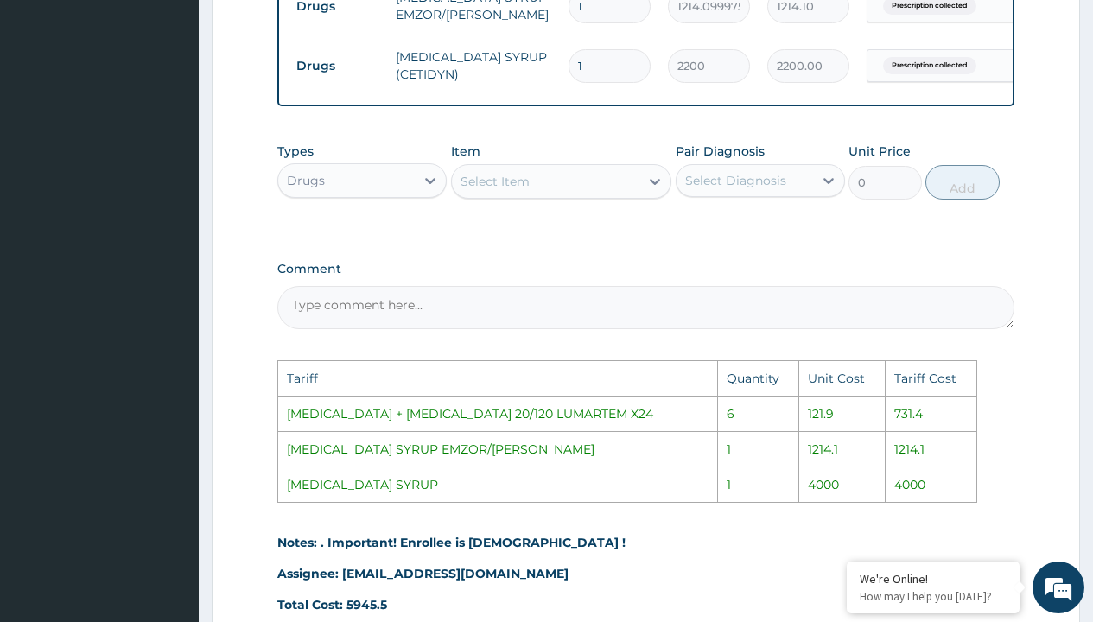
scroll to position [772, 0]
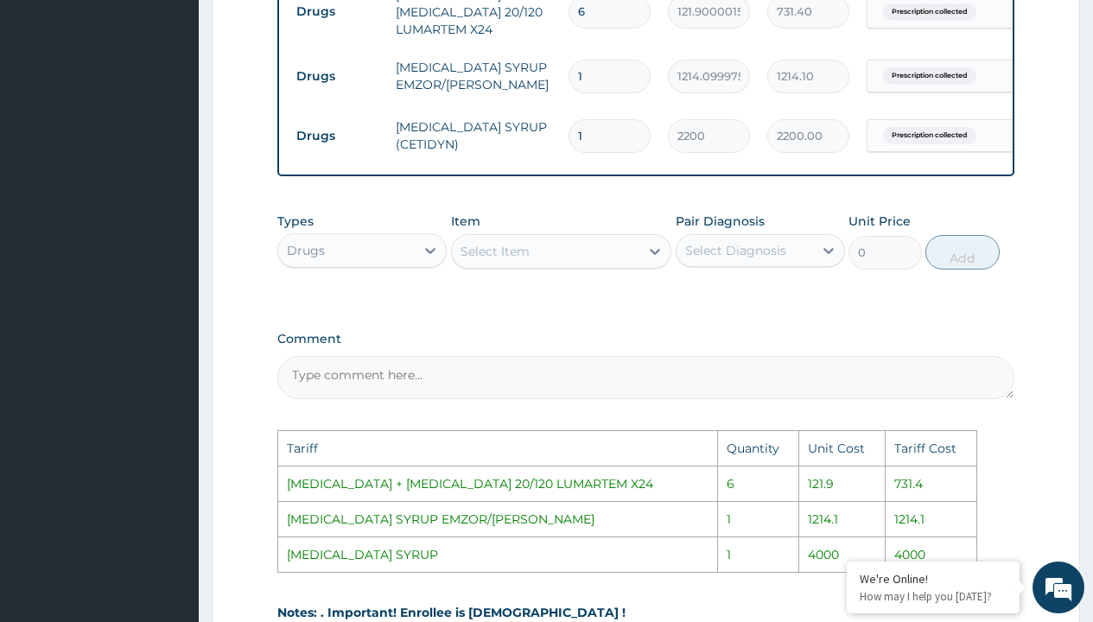
click at [554, 262] on div "Select Item" at bounding box center [546, 252] width 188 height 28
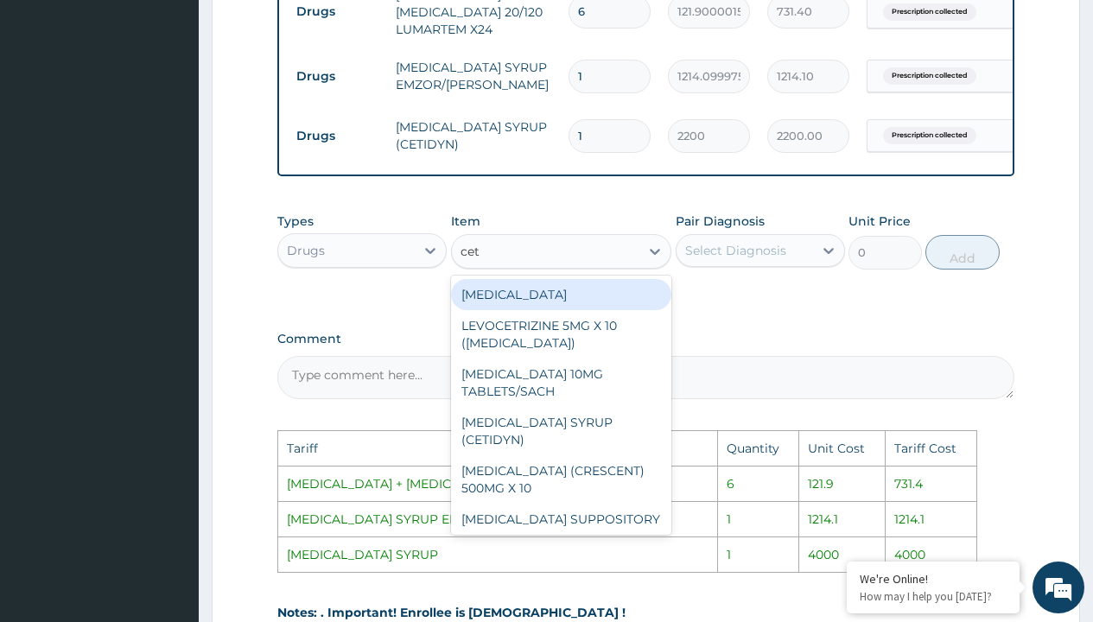
type input "ceti"
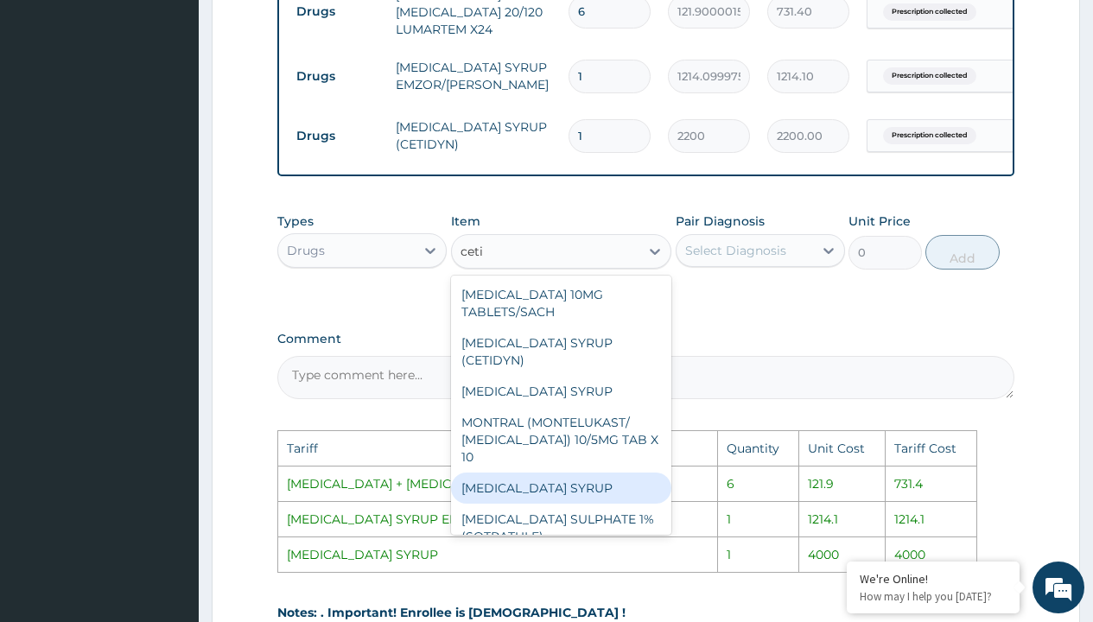
click at [527, 486] on div "[MEDICAL_DATA] SYRUP" at bounding box center [561, 488] width 221 height 31
type input "4000"
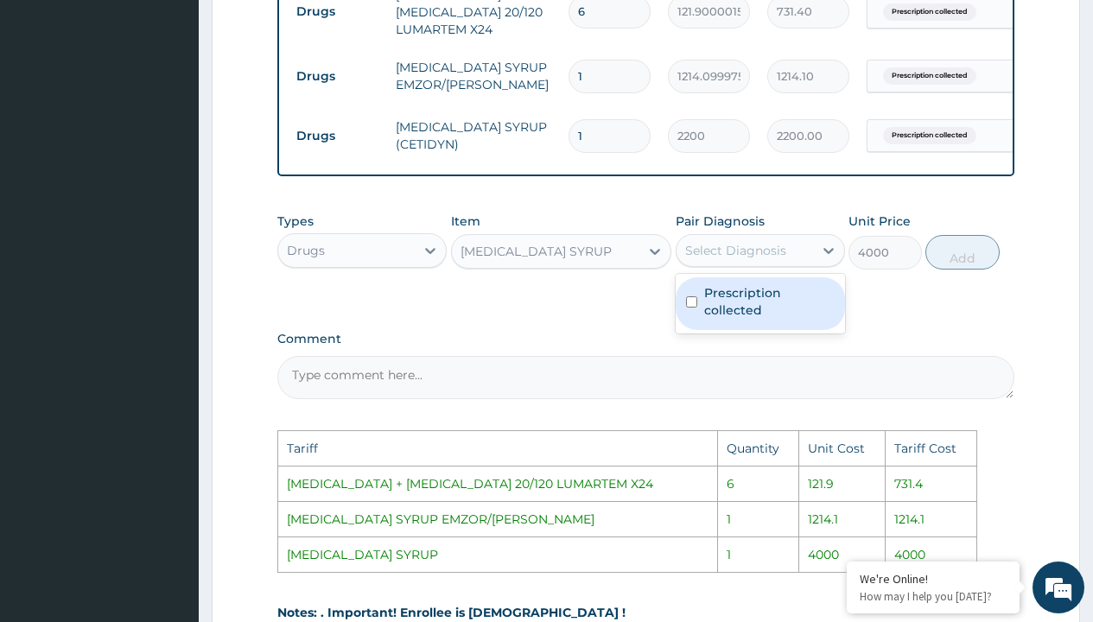
drag, startPoint x: 755, startPoint y: 258, endPoint x: 754, endPoint y: 292, distance: 33.7
click at [754, 267] on div "option Prescription collected, selected. option Prescription collected focused,…" at bounding box center [760, 250] width 169 height 33
click at [754, 292] on div "Prescription collected" at bounding box center [760, 303] width 169 height 53
checkbox input "true"
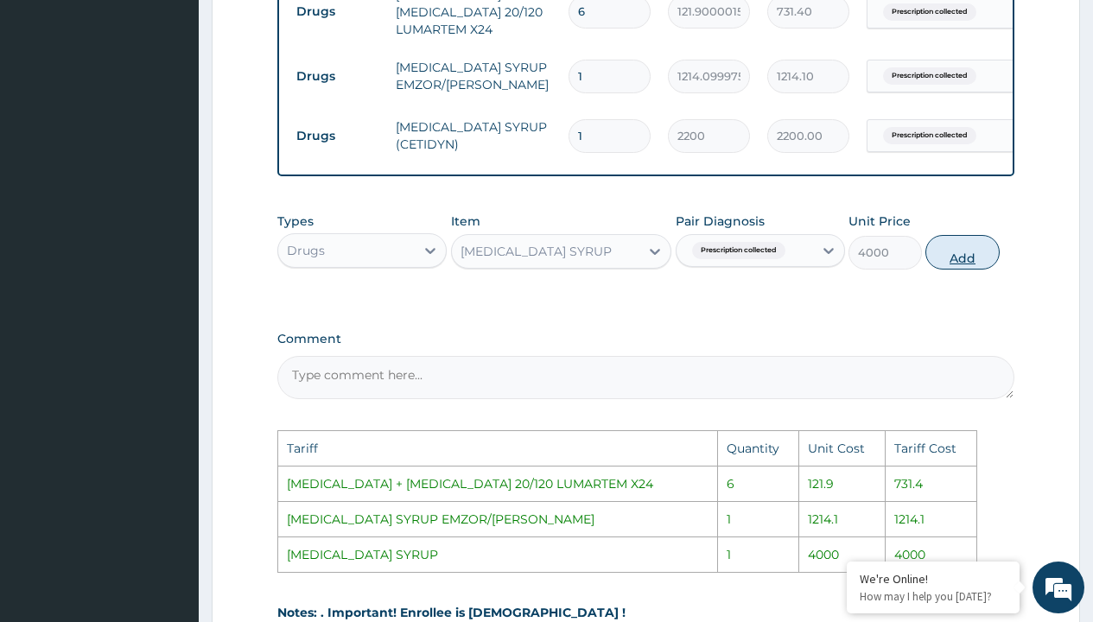
click at [961, 259] on button "Add" at bounding box center [962, 252] width 73 height 35
type input "0"
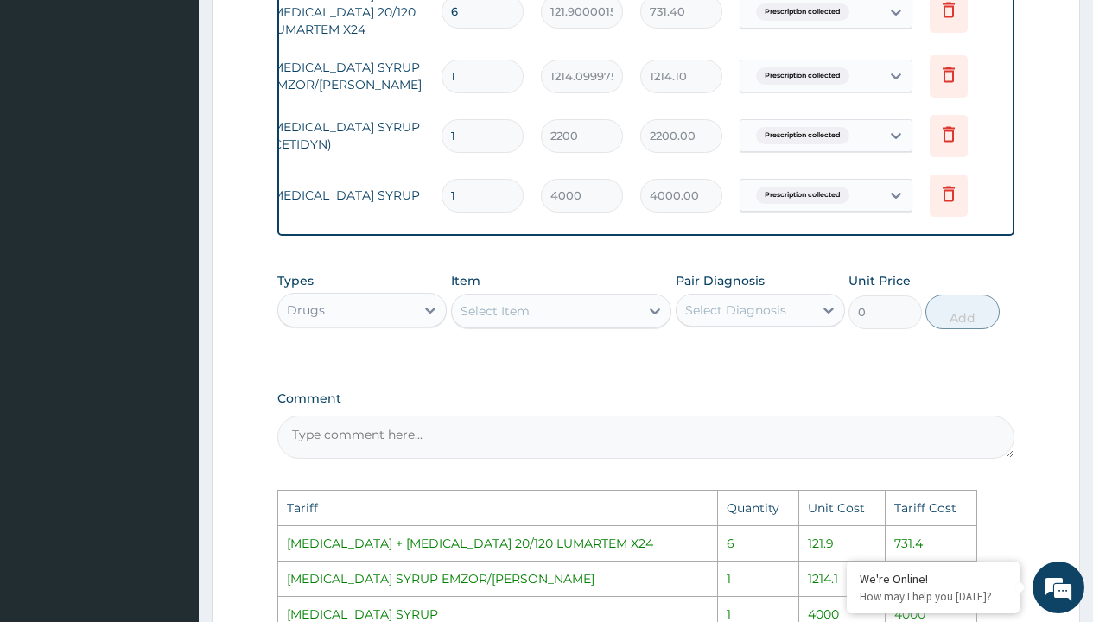
scroll to position [0, 130]
click at [972, 118] on td "Delete" at bounding box center [961, 136] width 86 height 60
click at [951, 132] on icon at bounding box center [945, 134] width 12 height 16
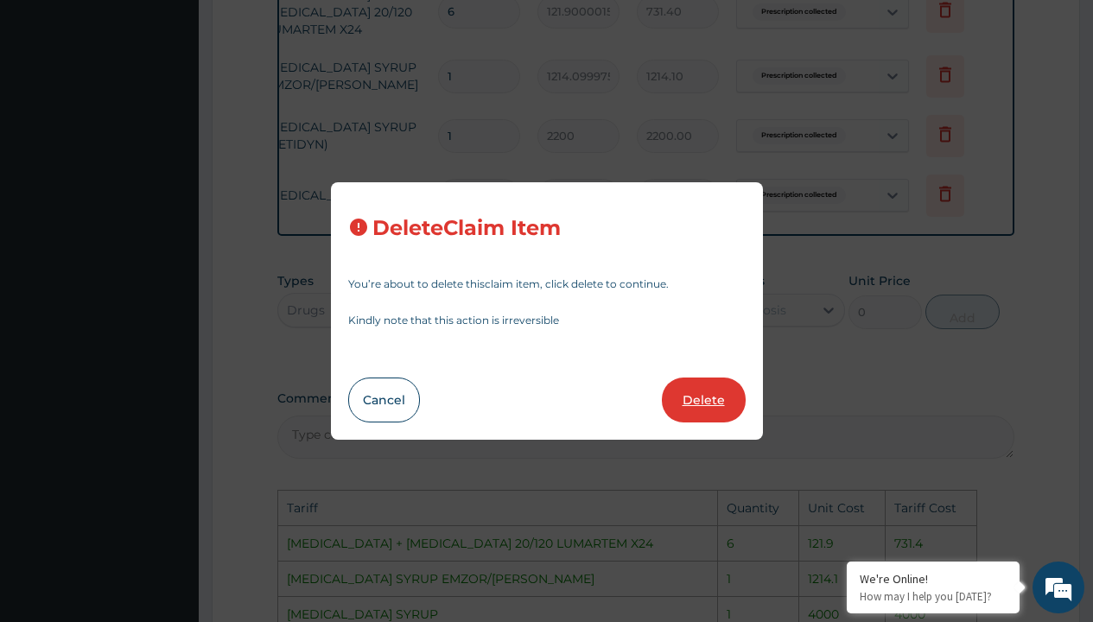
click at [691, 417] on button "Delete" at bounding box center [704, 400] width 84 height 45
type input "4000"
type input "4000.00"
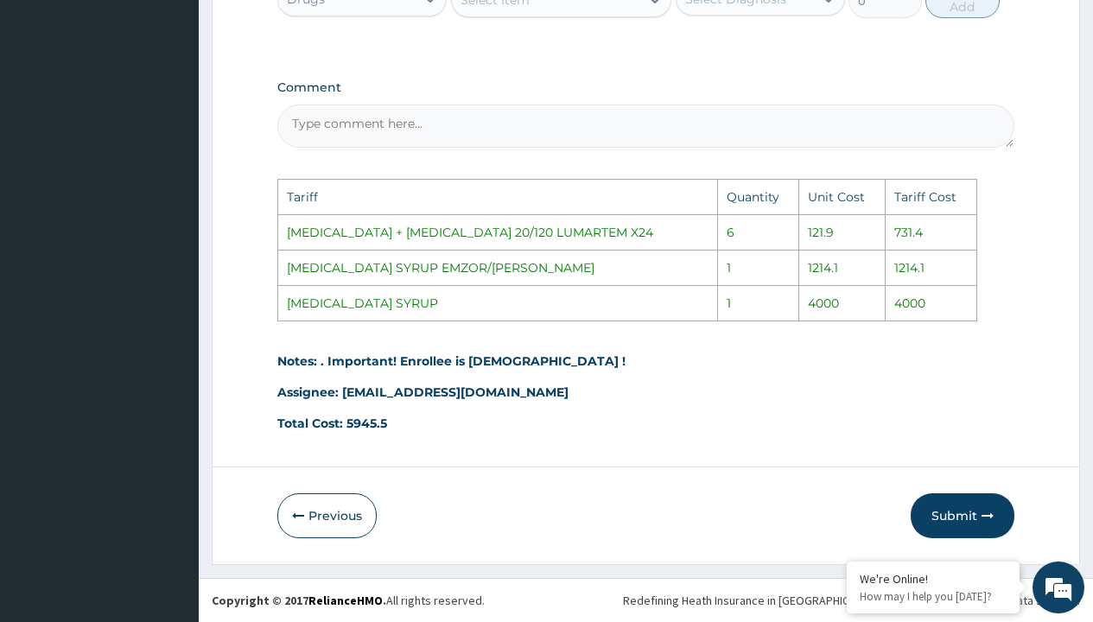
scroll to position [1036, 0]
click at [953, 511] on button "Submit" at bounding box center [963, 515] width 104 height 45
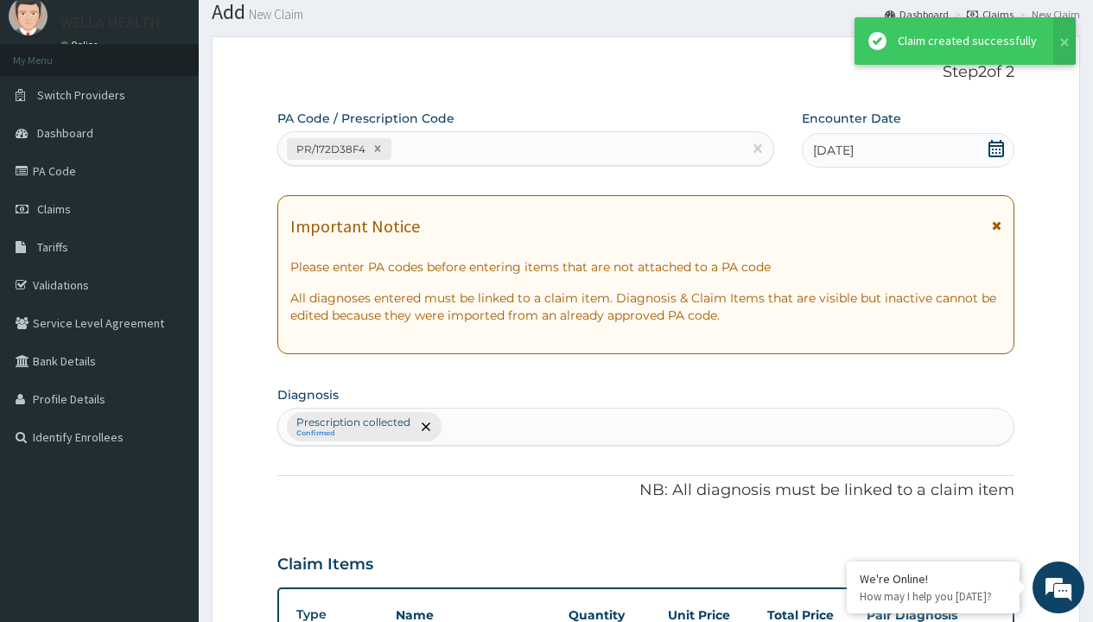
scroll to position [743, 0]
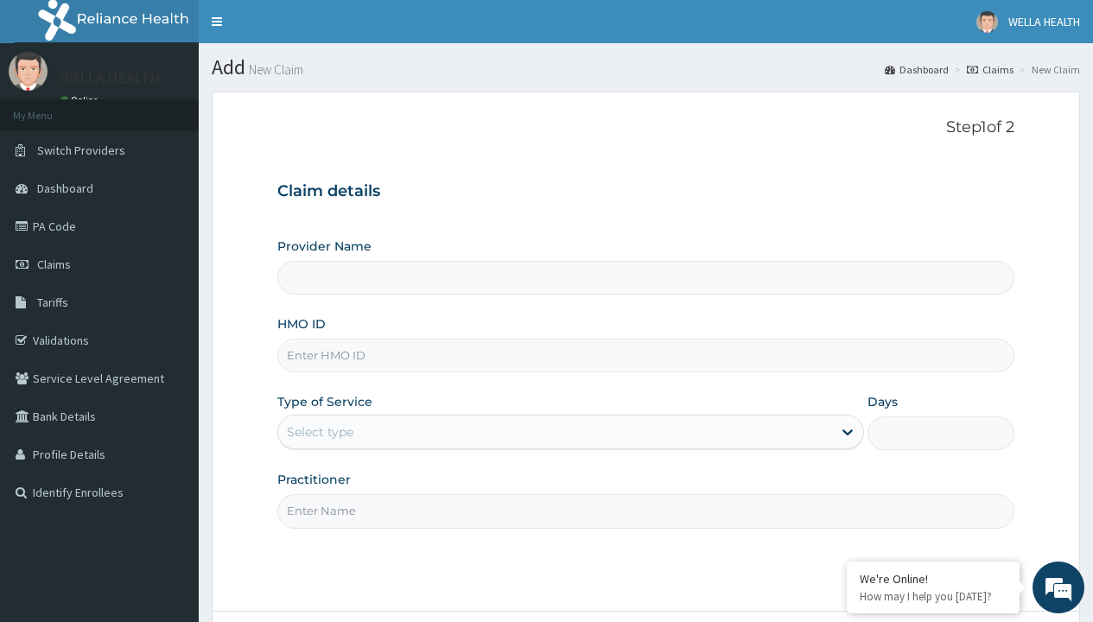
type input "WellaHealth(TELEMEDICINE)"
type input "BCB/10036/B"
type input "WellaHealth"
click at [320, 432] on div "Select type" at bounding box center [320, 431] width 67 height 17
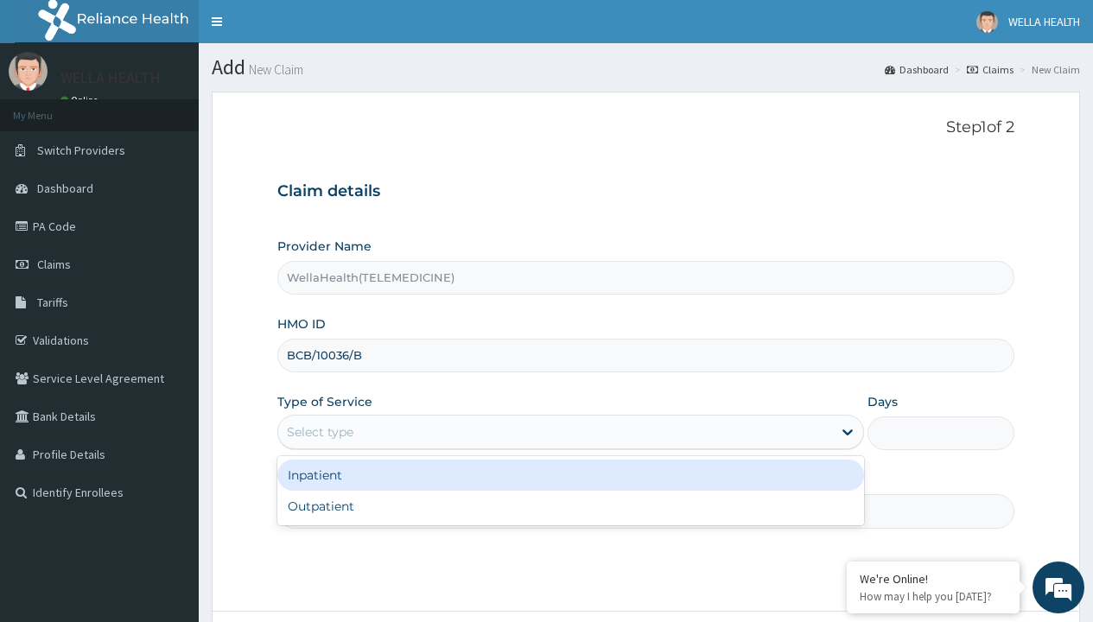
click at [570, 506] on div "Outpatient" at bounding box center [570, 506] width 587 height 31
type input "1"
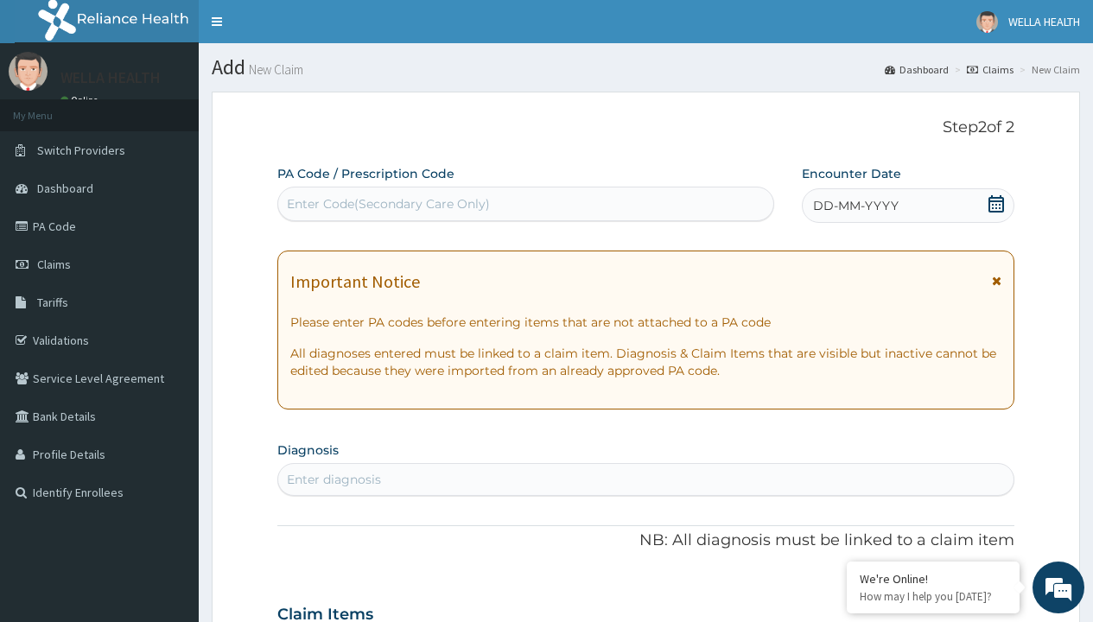
scroll to position [144, 0]
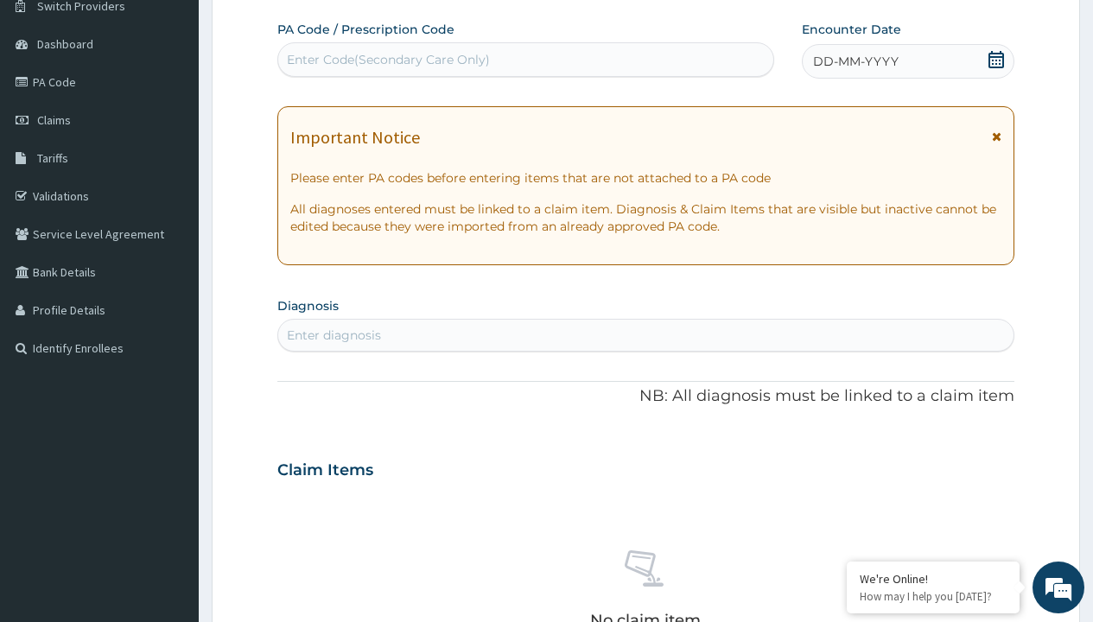
click at [855, 61] on span "DD-MM-YYYY" at bounding box center [856, 61] width 86 height 17
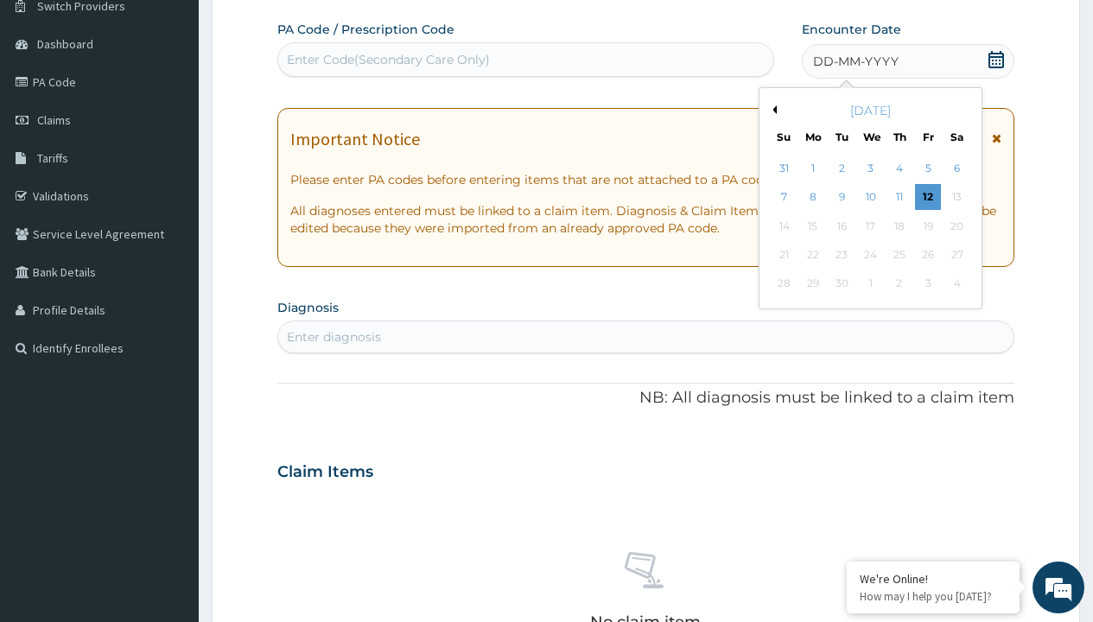
click at [772, 110] on button "Previous Month" at bounding box center [772, 109] width 9 height 9
click at [927, 169] on div "1" at bounding box center [928, 169] width 26 height 26
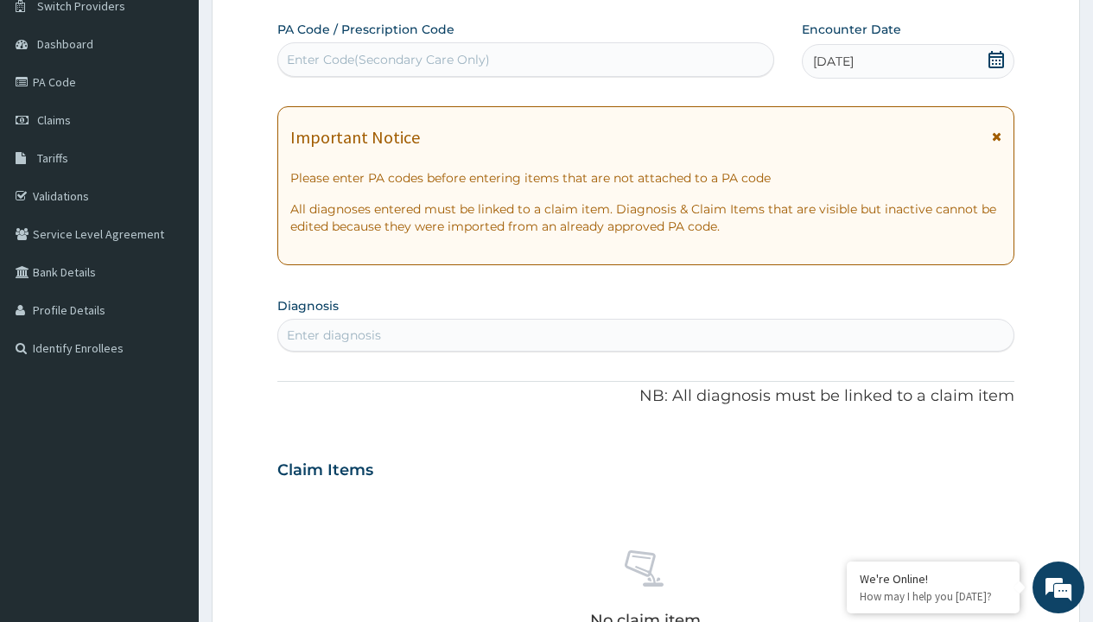
scroll to position [0, 0]
click at [334, 335] on div "Enter diagnosis" at bounding box center [334, 335] width 94 height 17
type input "prescription collected"
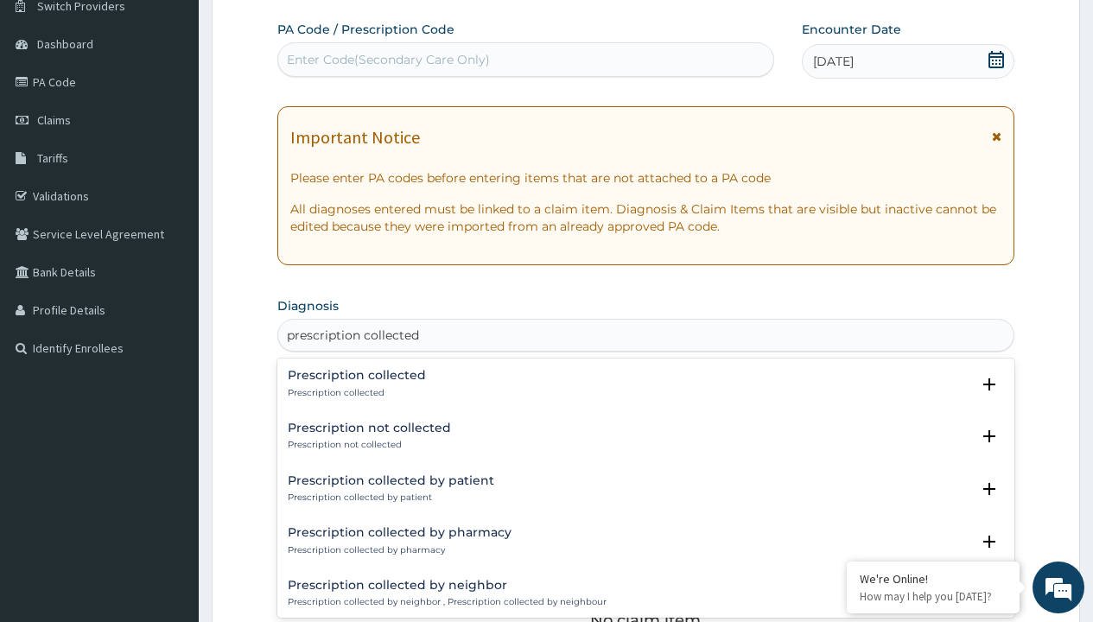
click at [354, 392] on p "Prescription collected" at bounding box center [357, 393] width 138 height 12
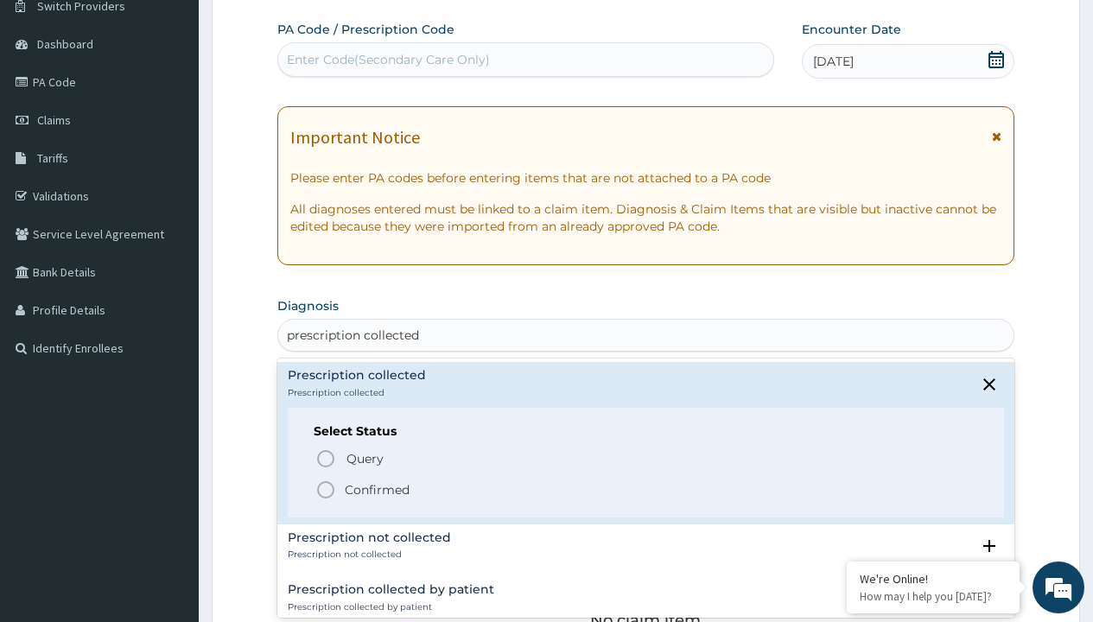
click at [377, 489] on p "Confirmed" at bounding box center [377, 489] width 65 height 17
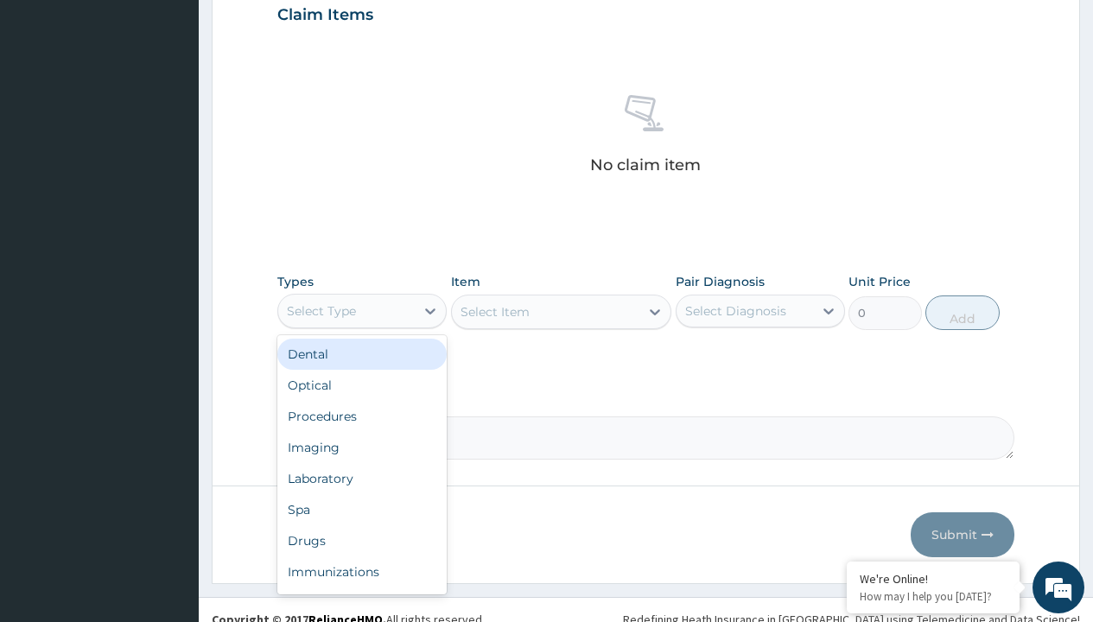
type input "procedures"
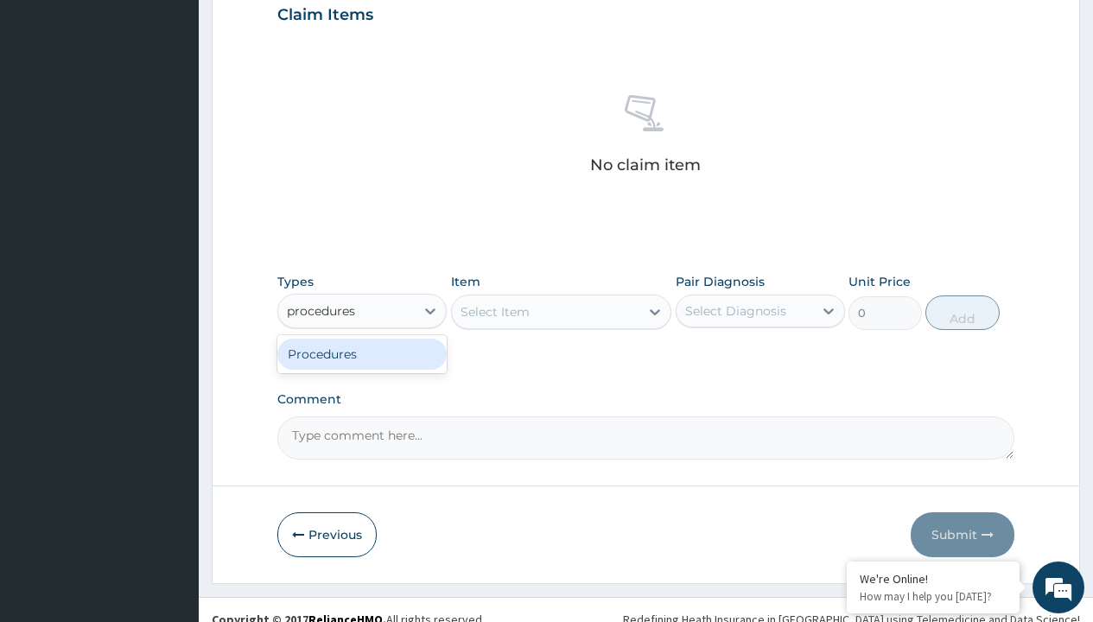
click at [362, 353] on div "Procedures" at bounding box center [361, 354] width 169 height 31
click at [494, 311] on div "Select Item" at bounding box center [495, 311] width 69 height 17
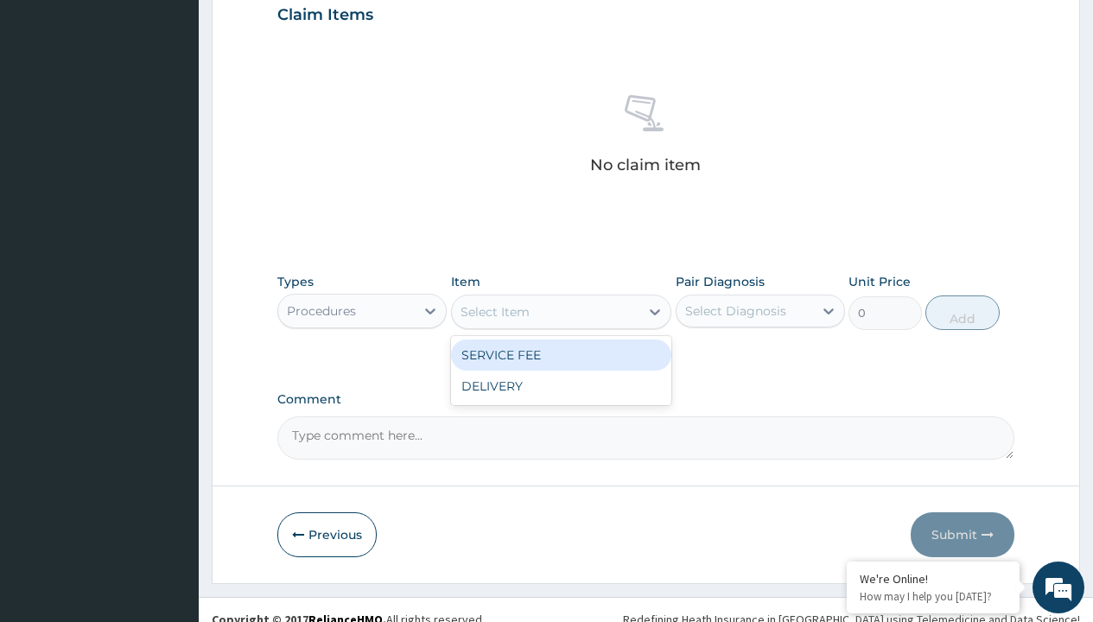
type input "service fee"
click at [561, 354] on div "SERVICE FEE" at bounding box center [561, 355] width 221 height 31
type input "100"
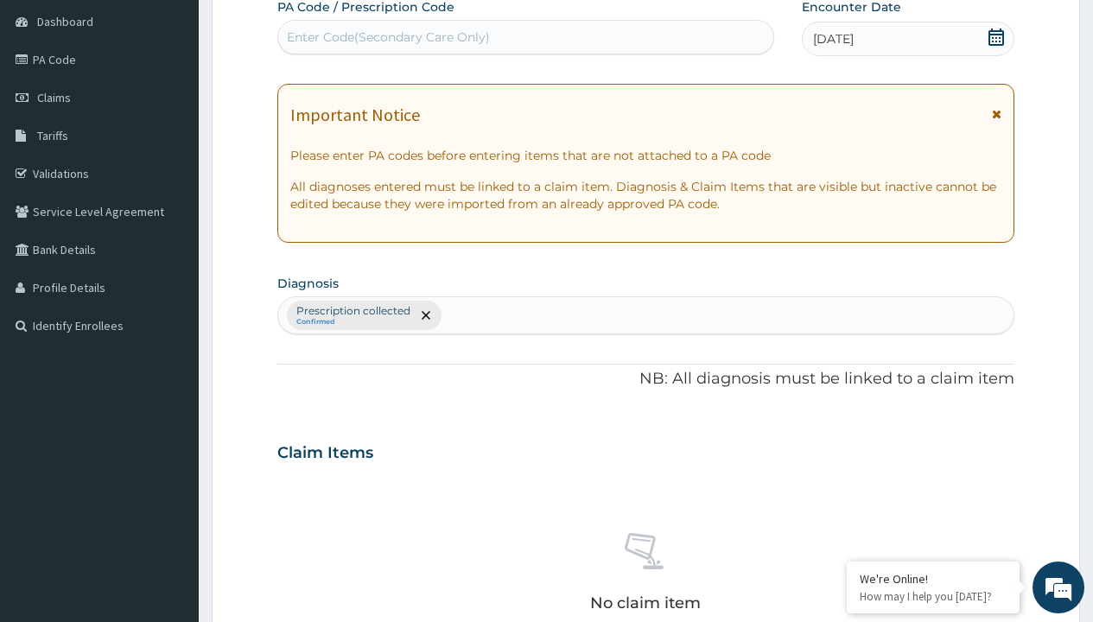
type input "prescription collected"
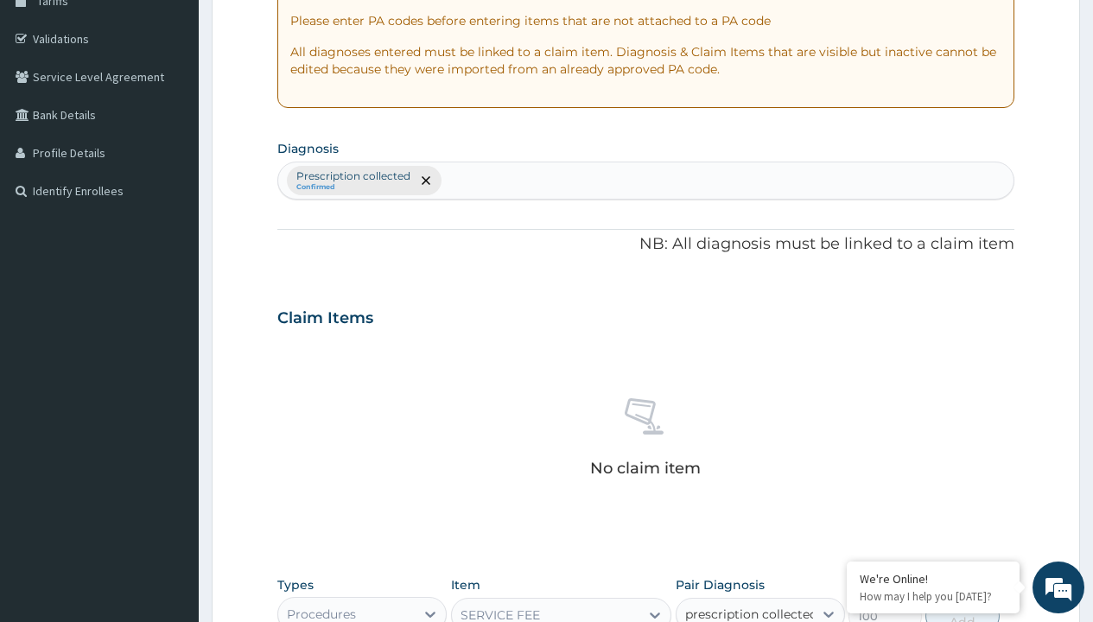
scroll to position [0, 0]
checkbox input "true"
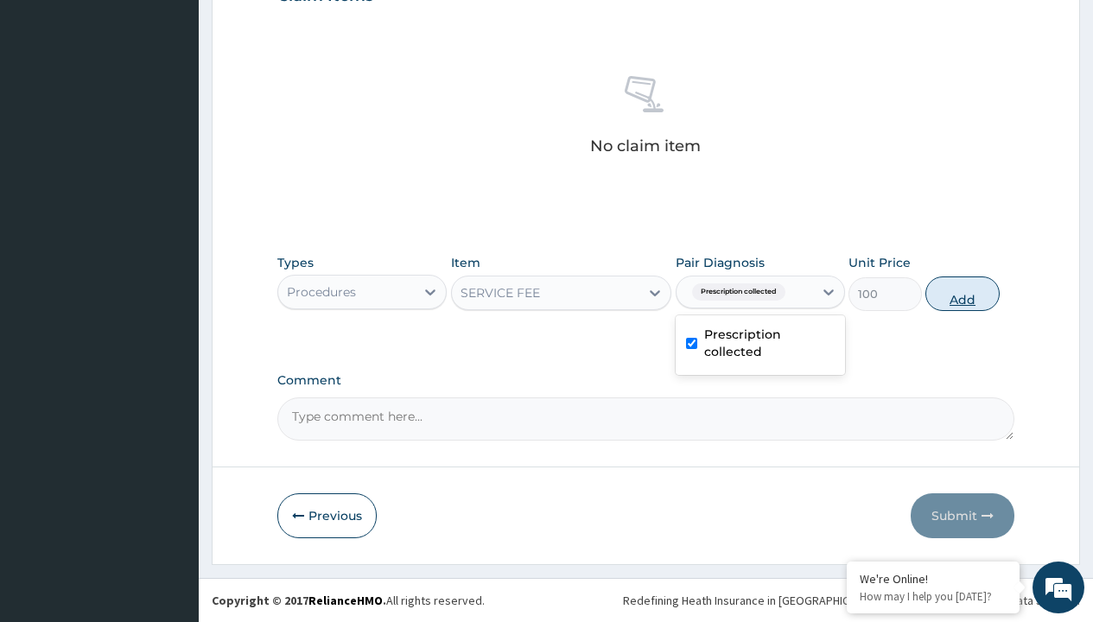
click at [963, 293] on button "Add" at bounding box center [962, 294] width 73 height 35
type input "0"
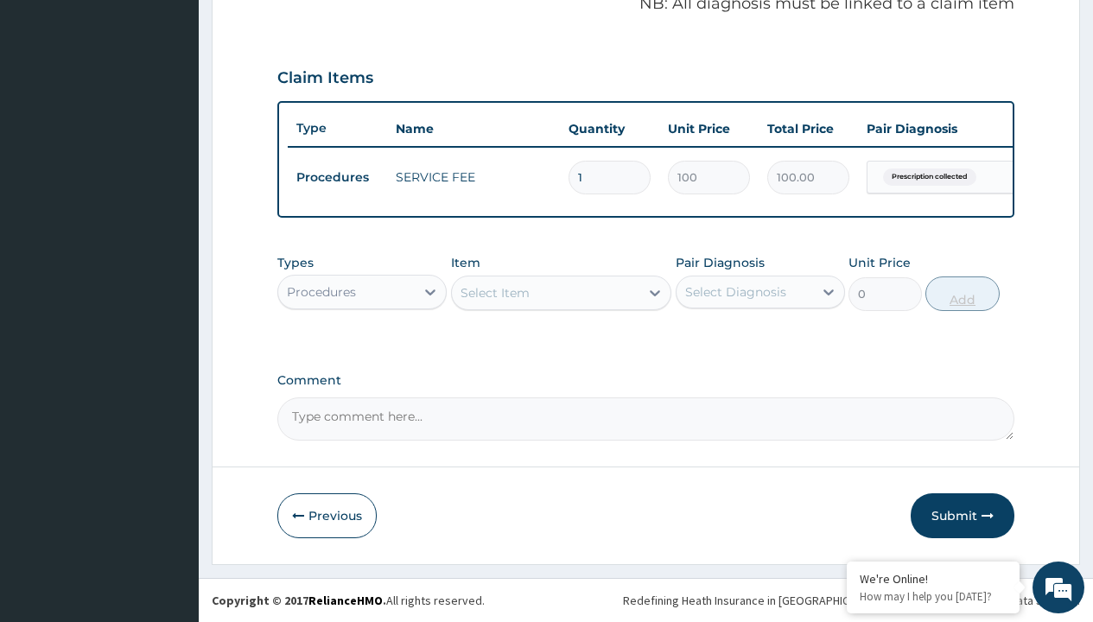
scroll to position [555, 0]
click at [321, 291] on div "Procedures" at bounding box center [321, 291] width 69 height 17
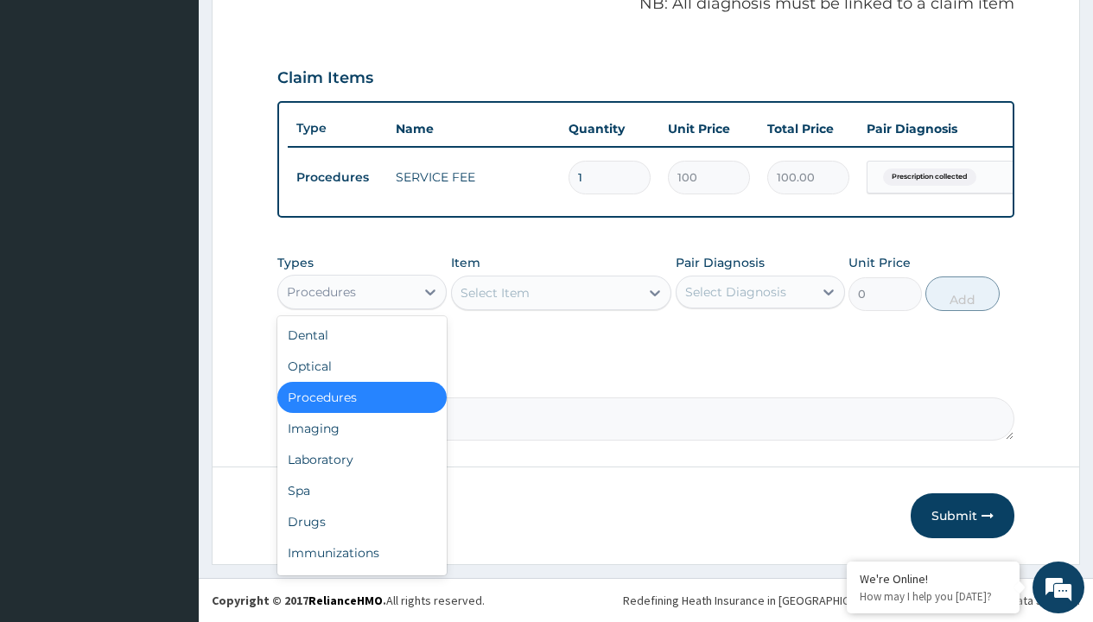
type input "drugs"
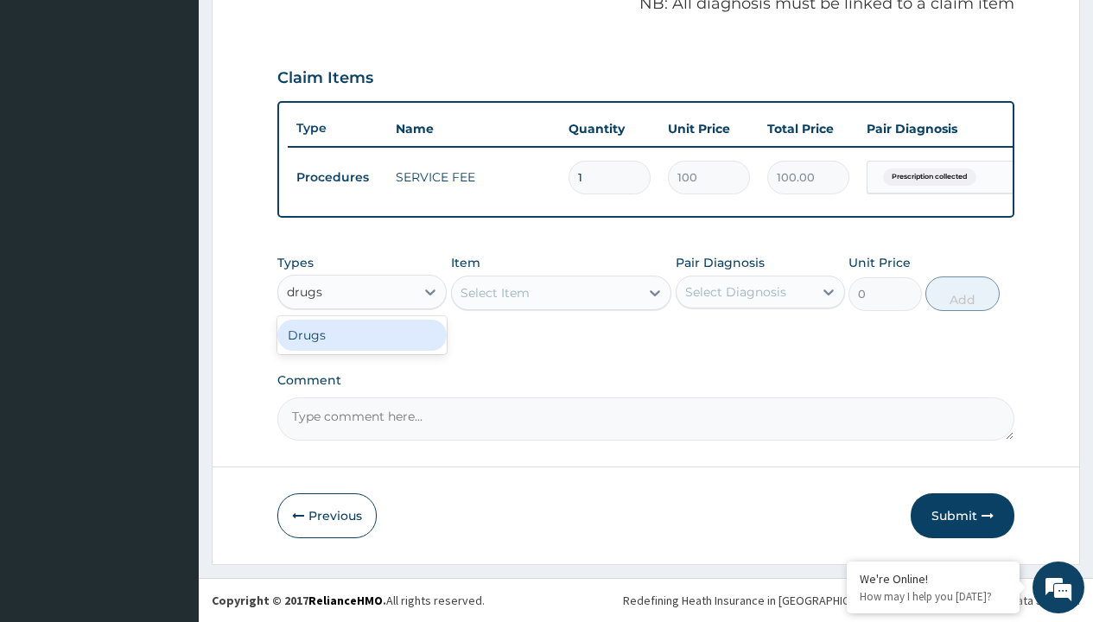
click at [362, 334] on div "Drugs" at bounding box center [361, 335] width 169 height 31
click at [494, 292] on div "Select Item" at bounding box center [561, 293] width 221 height 35
type input "omeprazole 20mg tabs/pack"
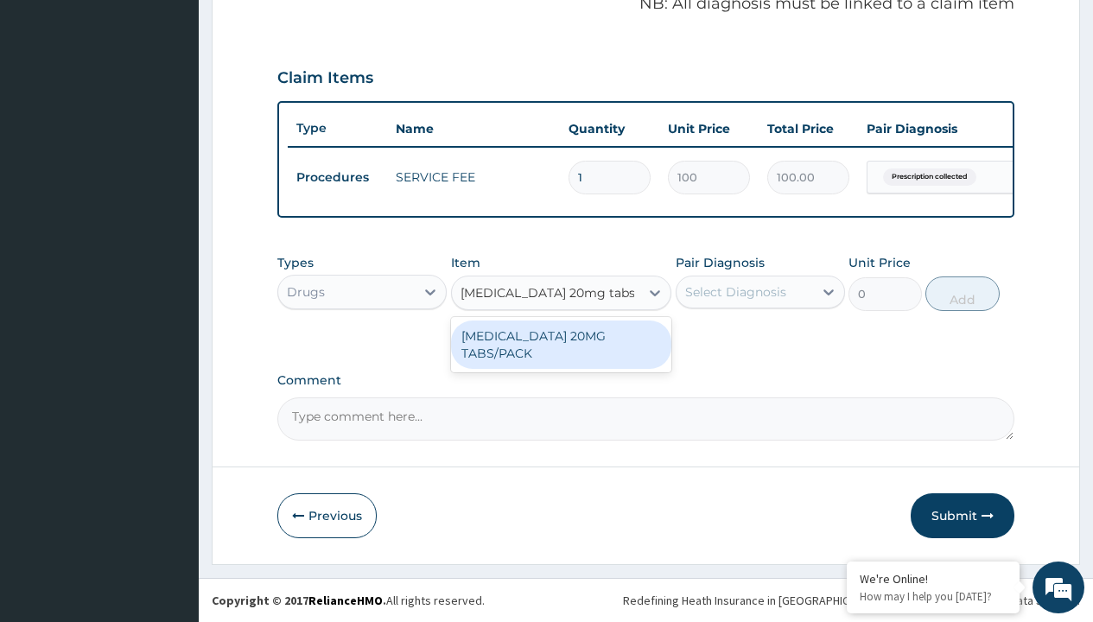
click at [561, 344] on div "[MEDICAL_DATA] 20MG TABS/PACK" at bounding box center [561, 345] width 221 height 48
type input "235.6999969482422"
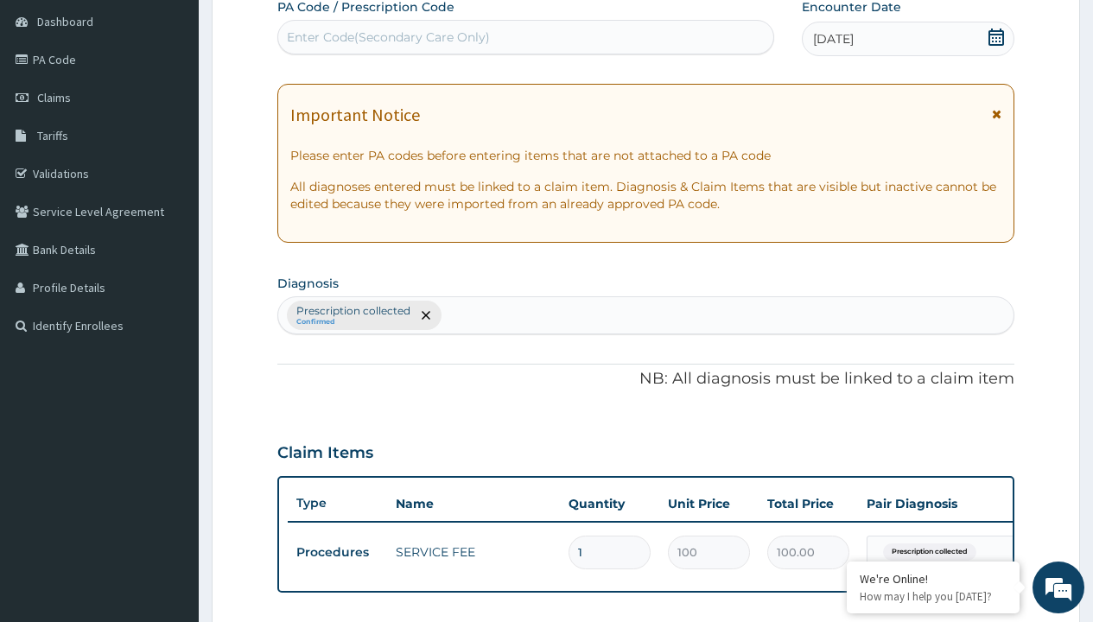
type input "prescription collected"
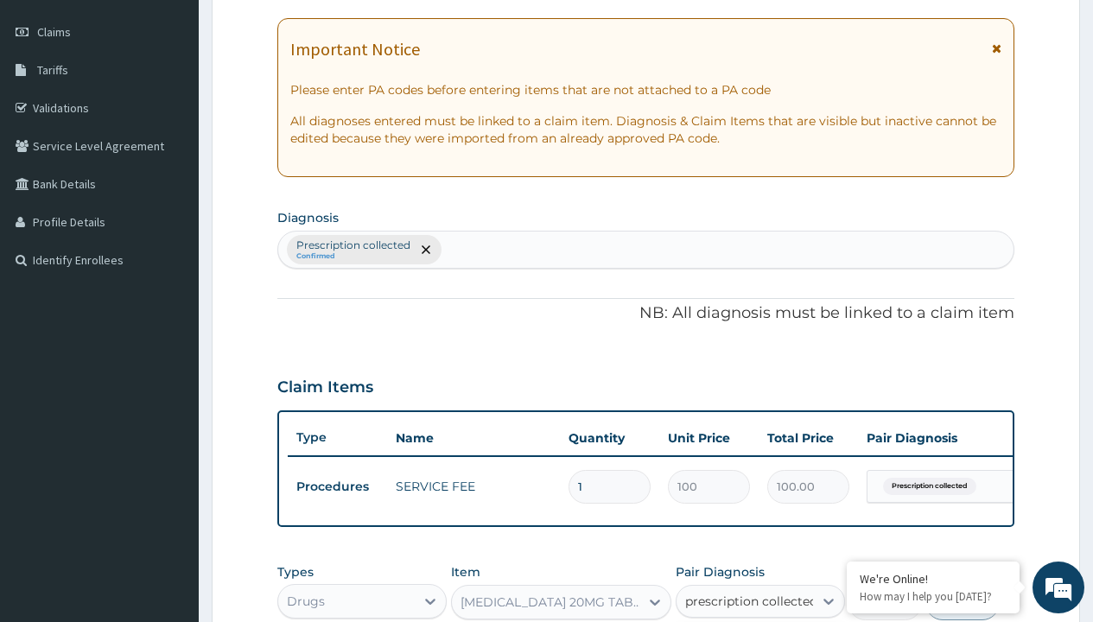
checkbox input "true"
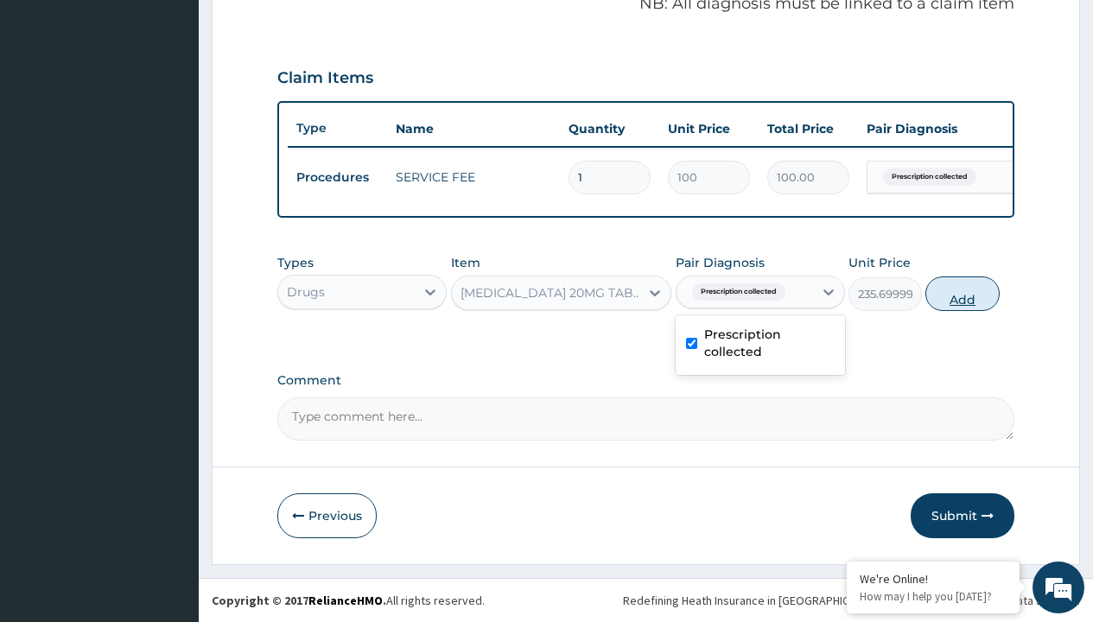
click at [963, 293] on button "Add" at bounding box center [962, 294] width 73 height 35
type input "0"
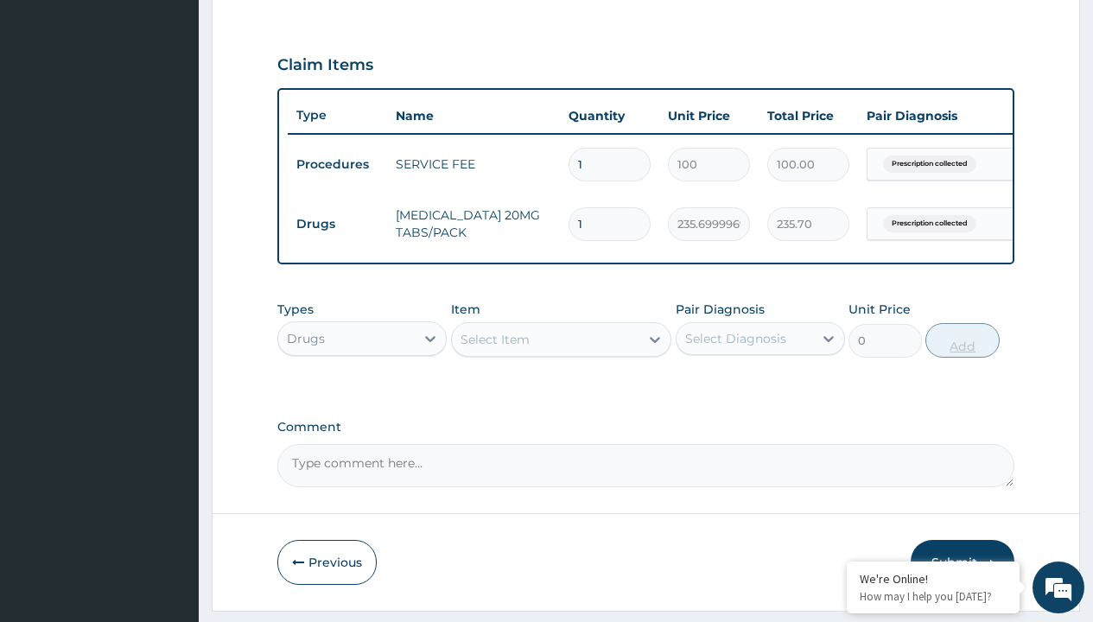
type input "20"
type input "4714.00"
type input "20"
click at [337, 224] on td "Drugs" at bounding box center [337, 224] width 99 height 32
type input "drugs"
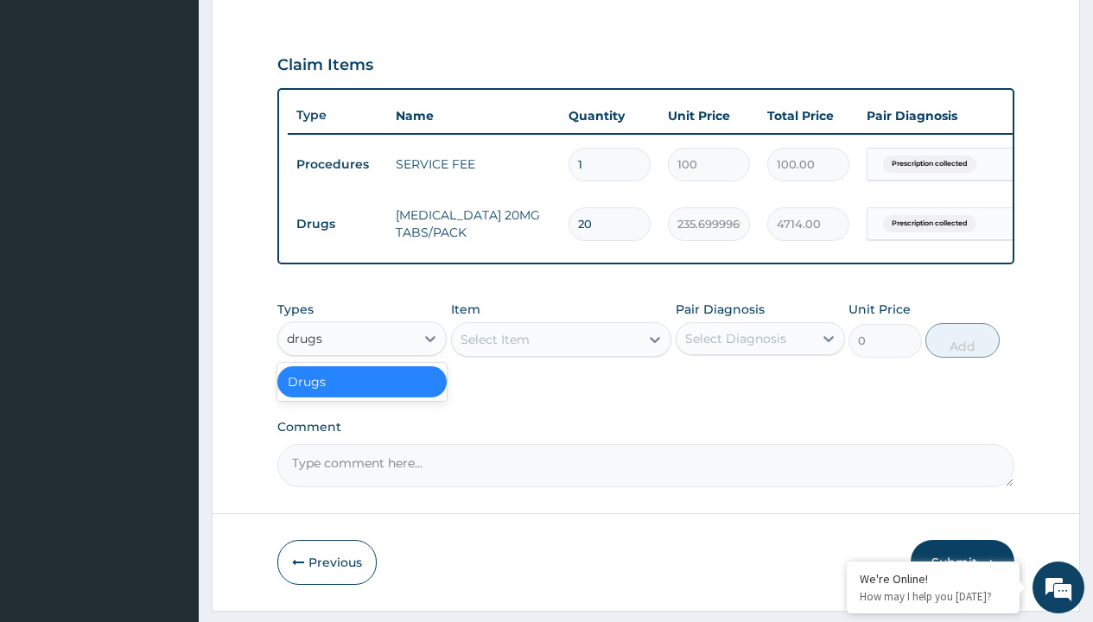
scroll to position [0, 0]
click at [362, 394] on div "Drugs" at bounding box center [361, 381] width 169 height 31
click at [494, 348] on div "Select Item" at bounding box center [495, 339] width 69 height 17
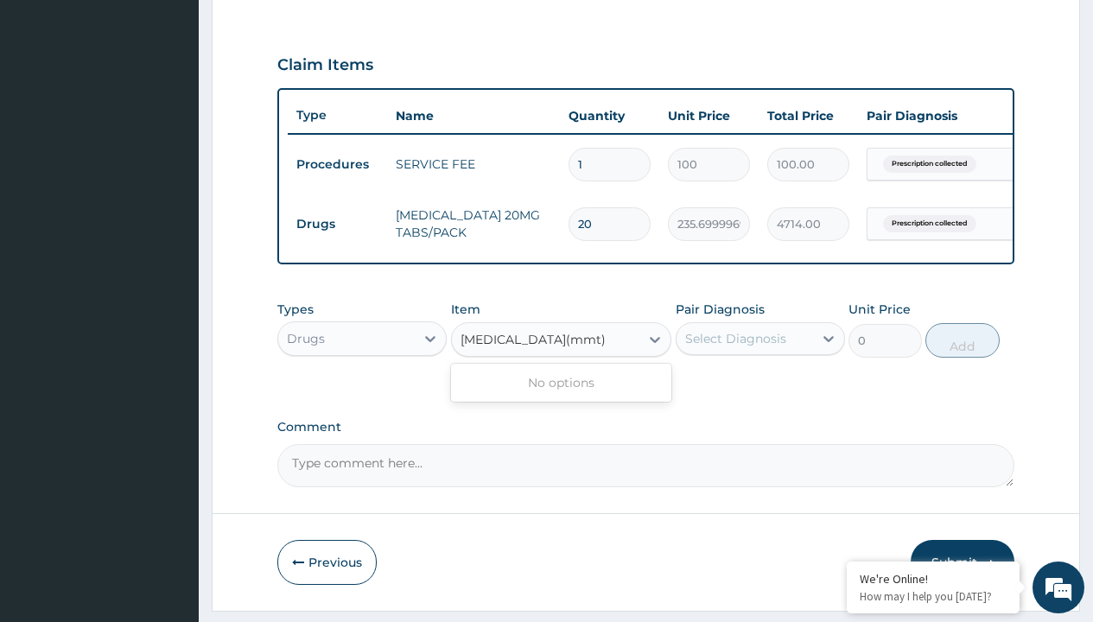
type input "magnesium trisilicate(mmt)"
click at [337, 224] on td "Drugs" at bounding box center [337, 224] width 99 height 32
type input "drugs"
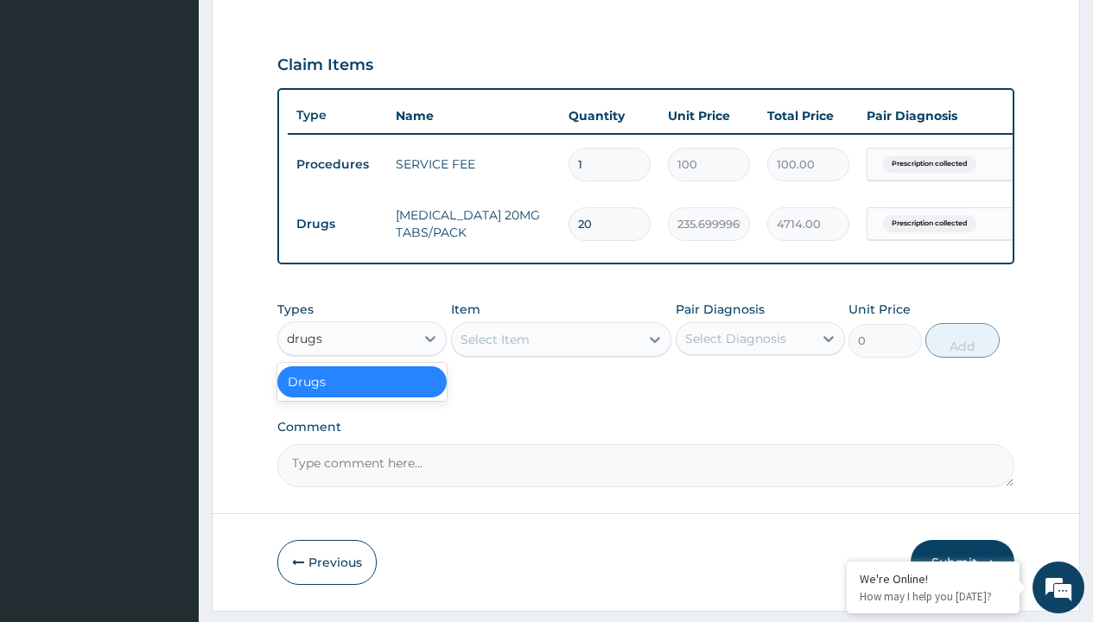
click at [362, 394] on div "Drugs" at bounding box center [361, 381] width 169 height 31
click at [494, 348] on div "Select Item" at bounding box center [495, 339] width 69 height 17
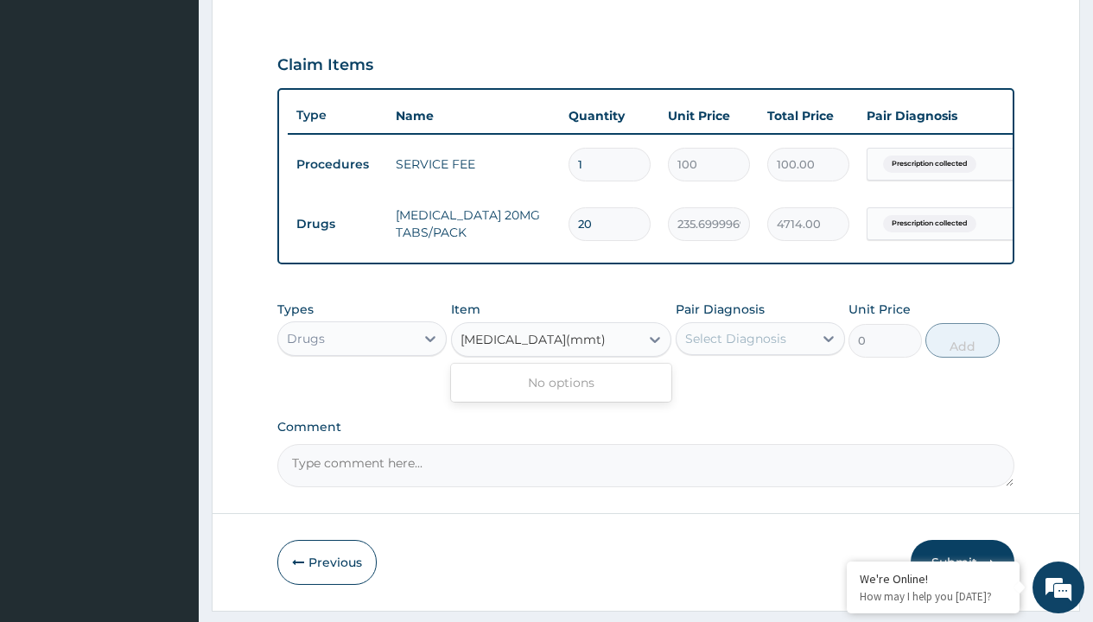
type input "magnesium trisilicate(mmt)"
click at [337, 224] on td "Drugs" at bounding box center [337, 224] width 99 height 32
type input "drugs"
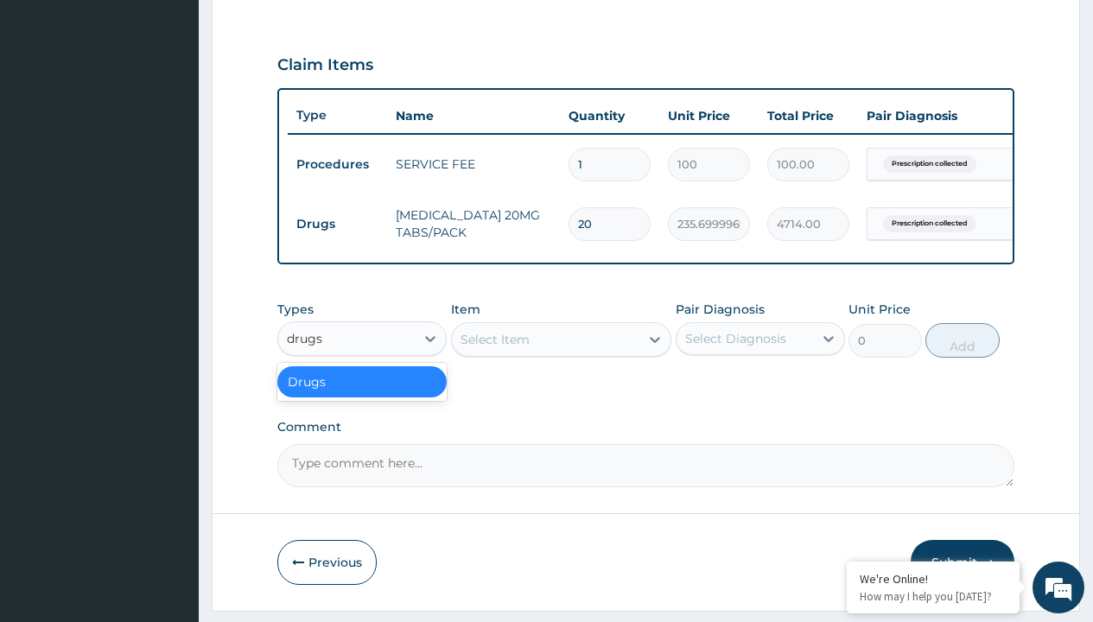
click at [362, 394] on div "Drugs" at bounding box center [361, 381] width 169 height 31
click at [494, 348] on div "Select Item" at bounding box center [495, 339] width 69 height 17
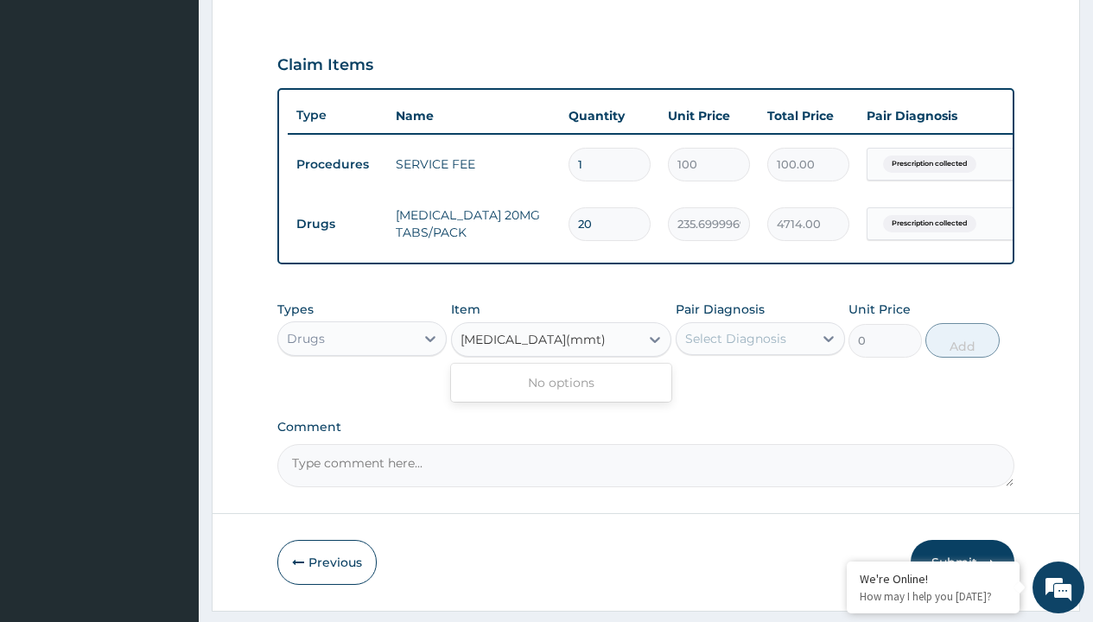
type input "magnesium trisilicate(mmt)"
click at [337, 224] on td "Drugs" at bounding box center [337, 224] width 99 height 32
type input "drugs"
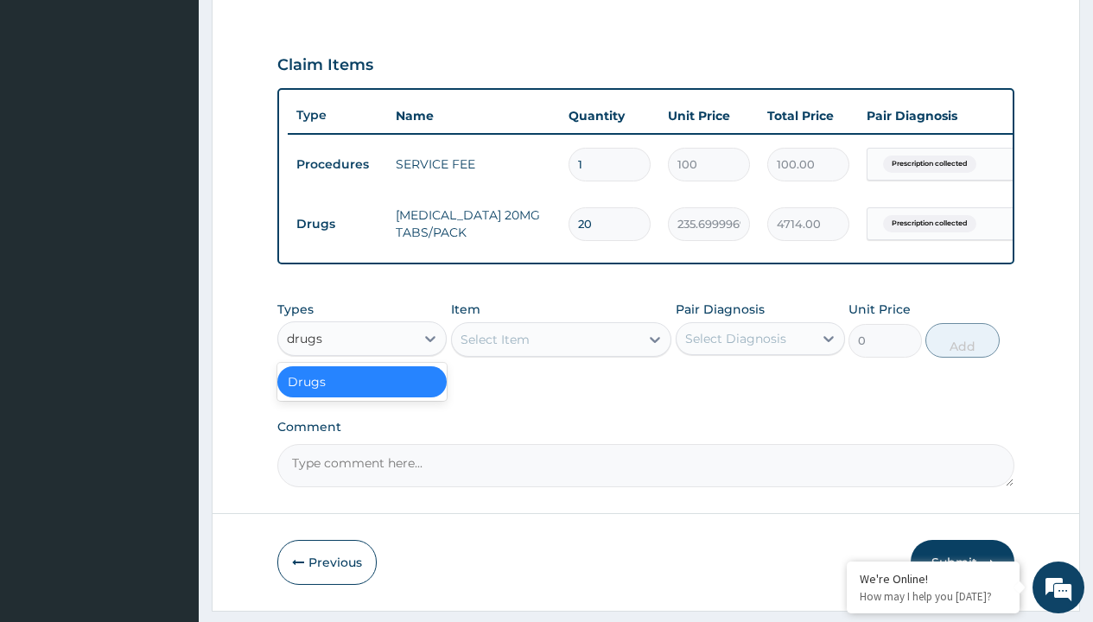
click at [362, 394] on div "Drugs" at bounding box center [361, 381] width 169 height 31
click at [494, 348] on div "Select Item" at bounding box center [495, 339] width 69 height 17
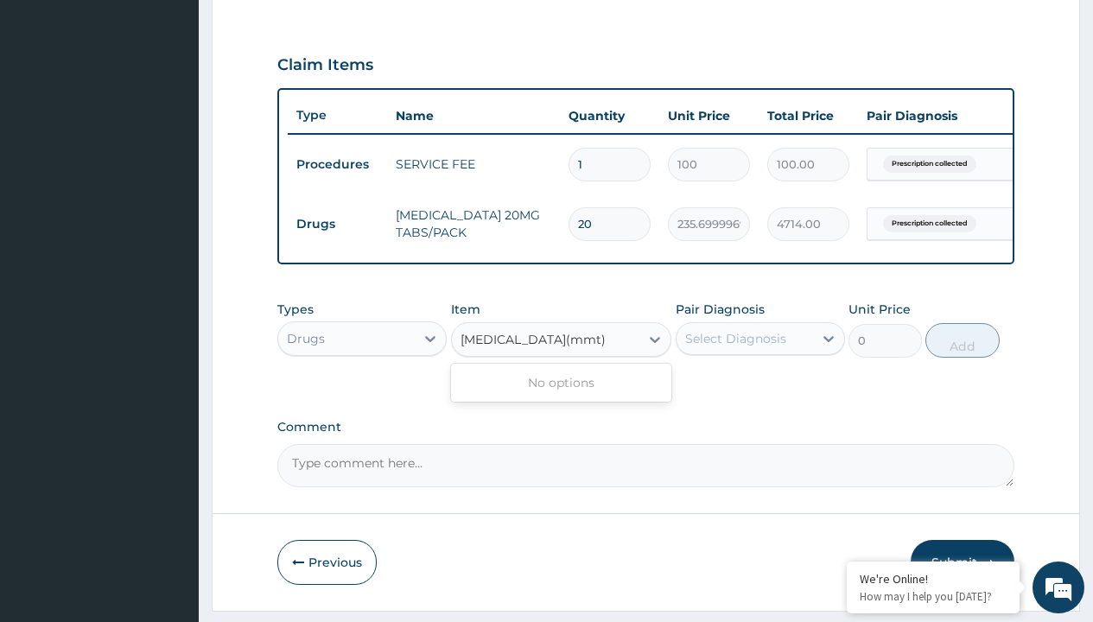
type input "magnesium trisilicate(mmt)"
click at [337, 224] on td "Drugs" at bounding box center [337, 224] width 99 height 32
type input "drugs"
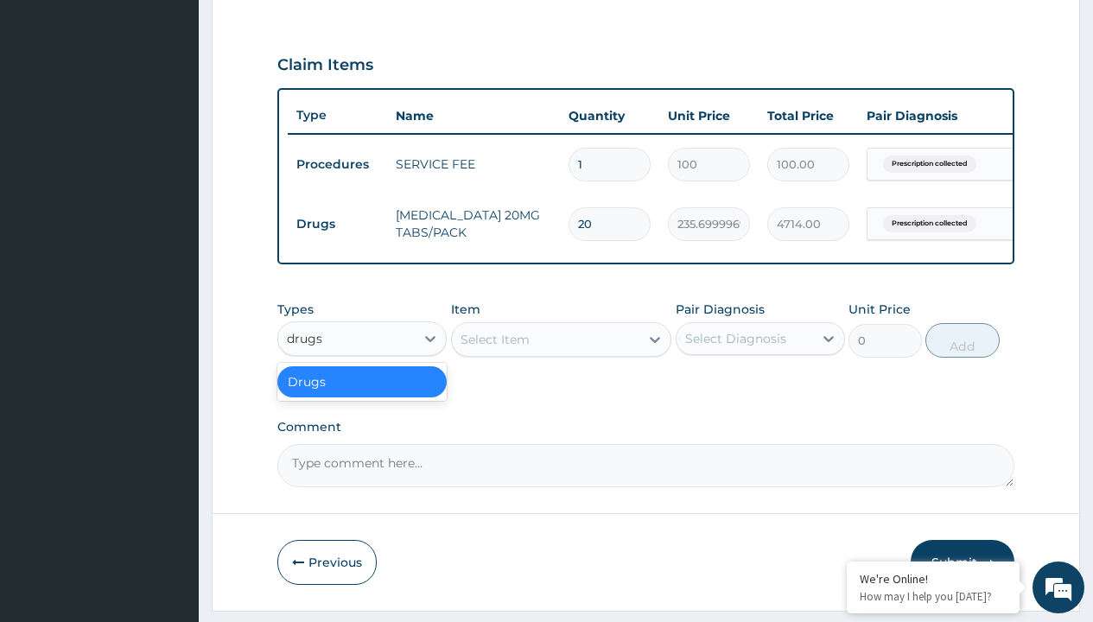
click at [362, 394] on div "Drugs" at bounding box center [361, 381] width 169 height 31
click at [494, 348] on div "Select Item" at bounding box center [495, 339] width 69 height 17
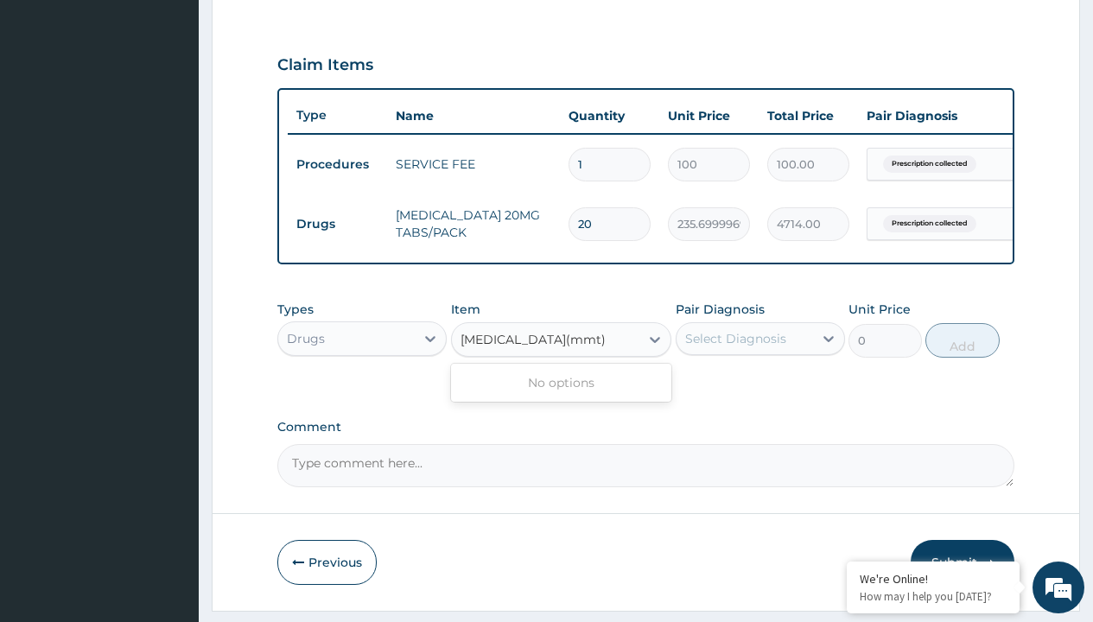
type input "magnesium trisilicate(mmt)"
click at [337, 224] on td "Drugs" at bounding box center [337, 224] width 99 height 32
type input "drugs"
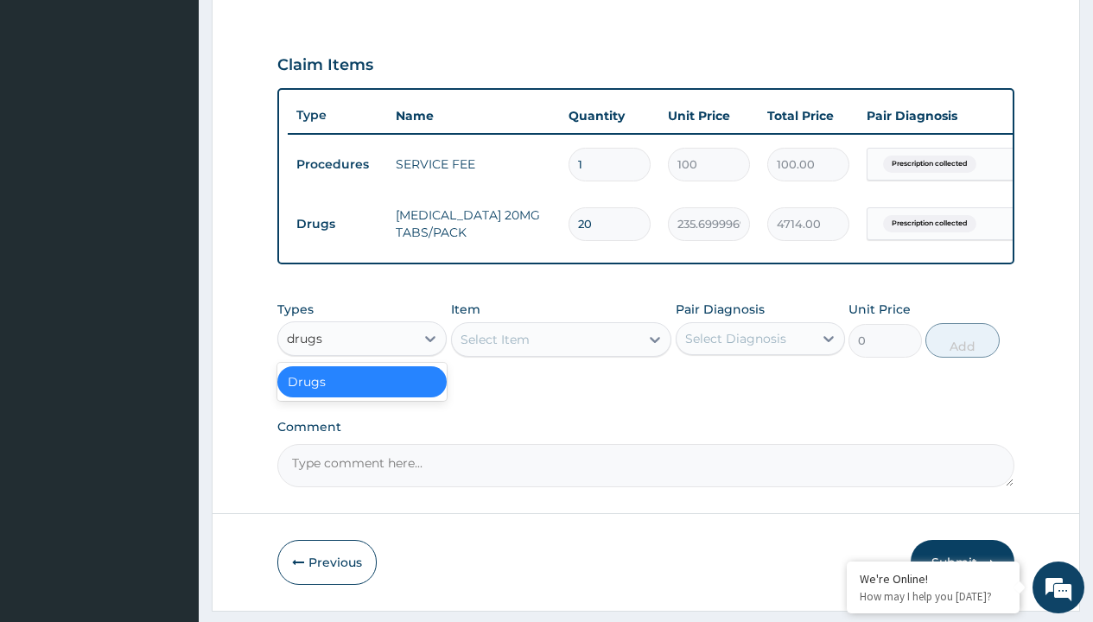
click at [362, 394] on div "Drugs" at bounding box center [361, 381] width 169 height 31
click at [494, 348] on div "Select Item" at bounding box center [495, 339] width 69 height 17
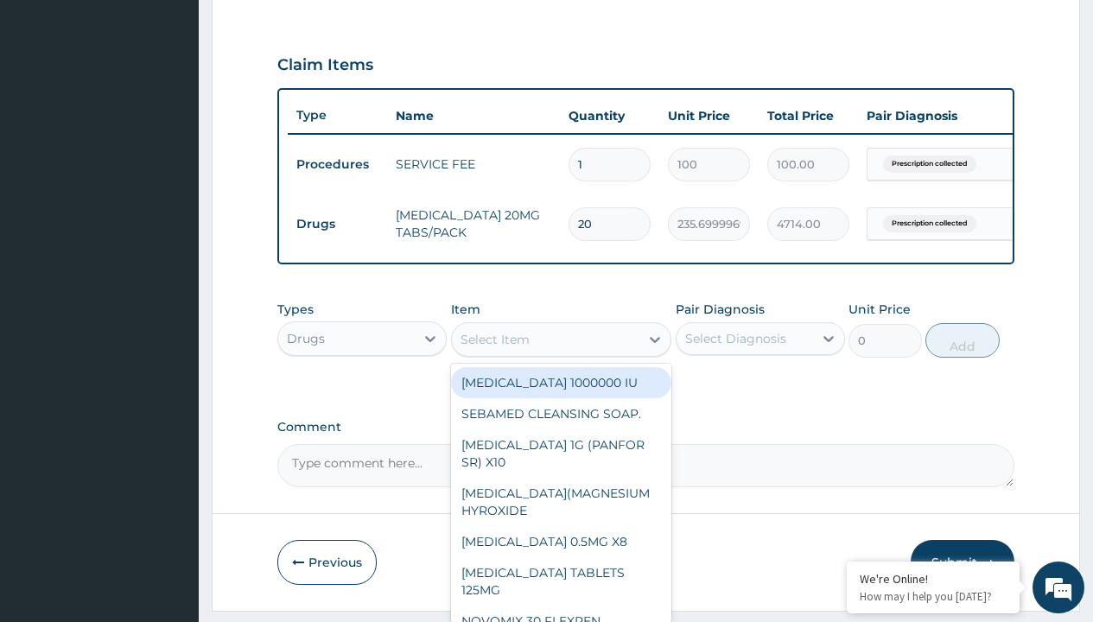
type input "[MEDICAL_DATA] 500mg tablet emzor/sach"
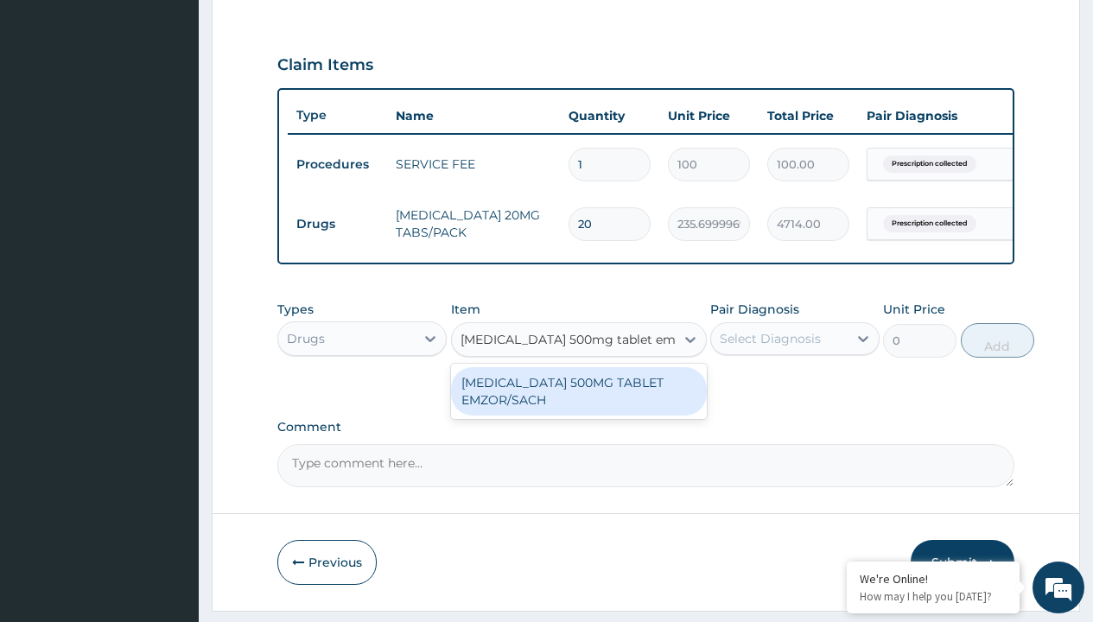
click at [578, 404] on div "[MEDICAL_DATA] 500MG TABLET EMZOR/SACH" at bounding box center [579, 391] width 256 height 48
type input "24"
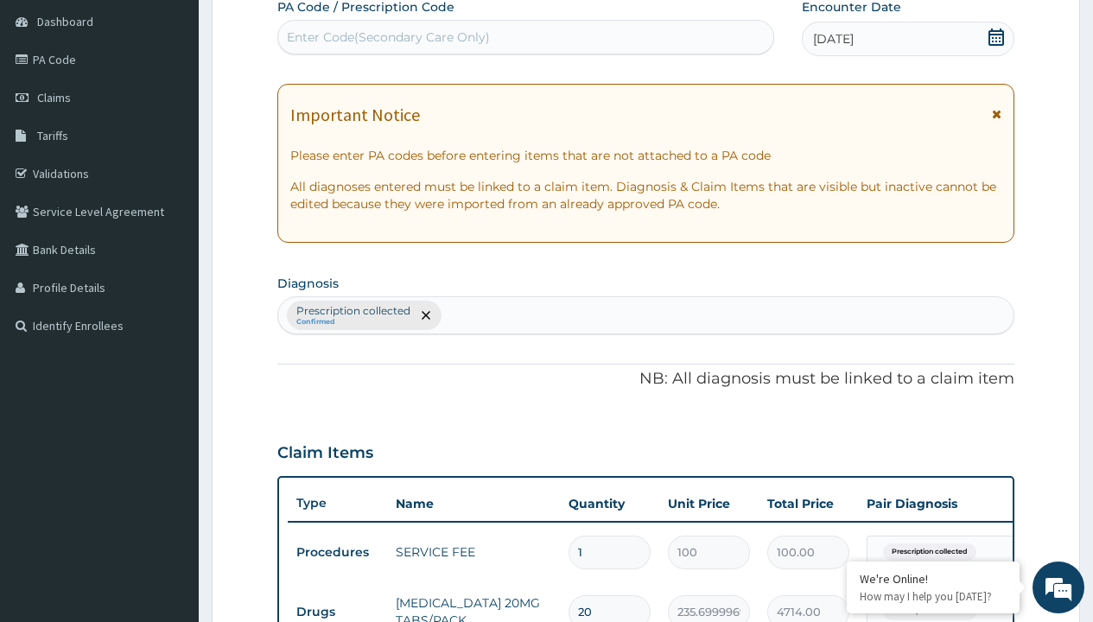
type input "prescription collected"
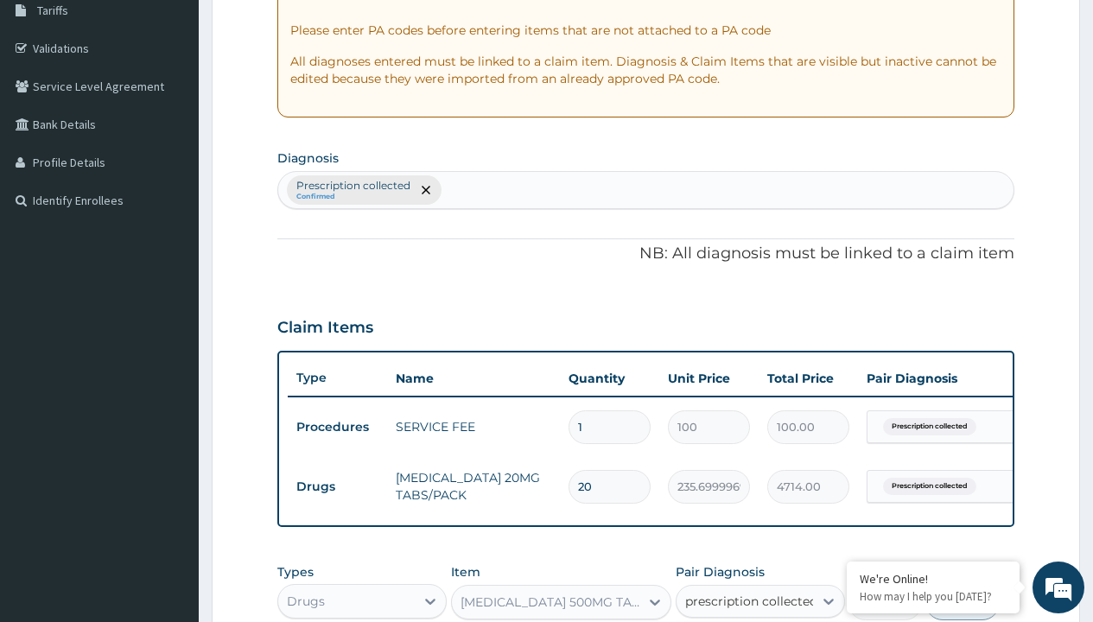
checkbox input "true"
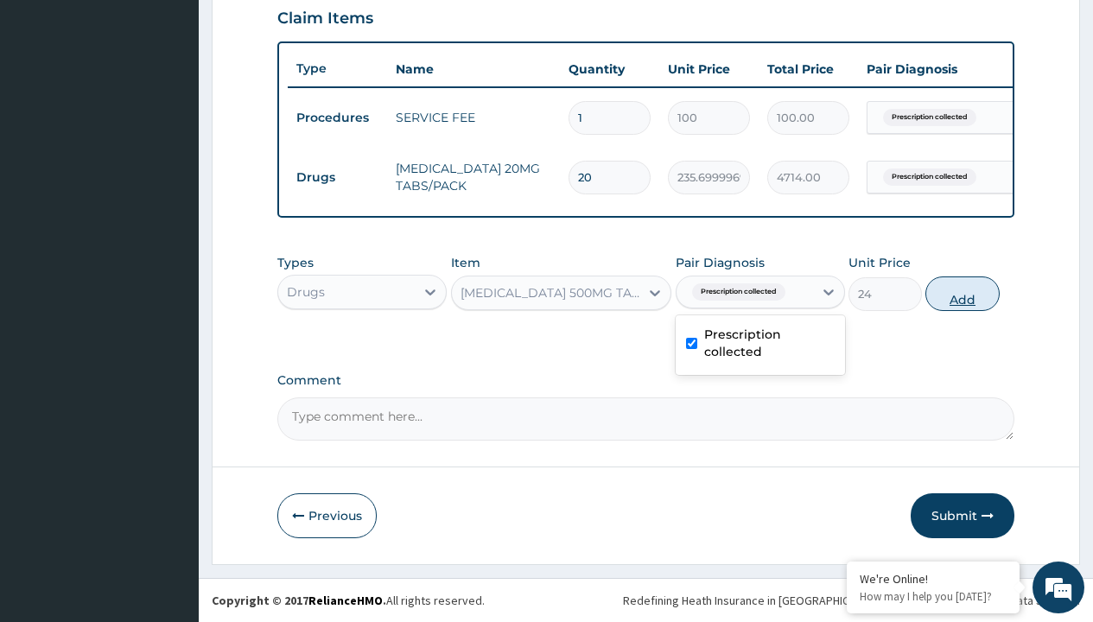
click at [963, 293] on button "Add" at bounding box center [962, 294] width 73 height 35
type input "0"
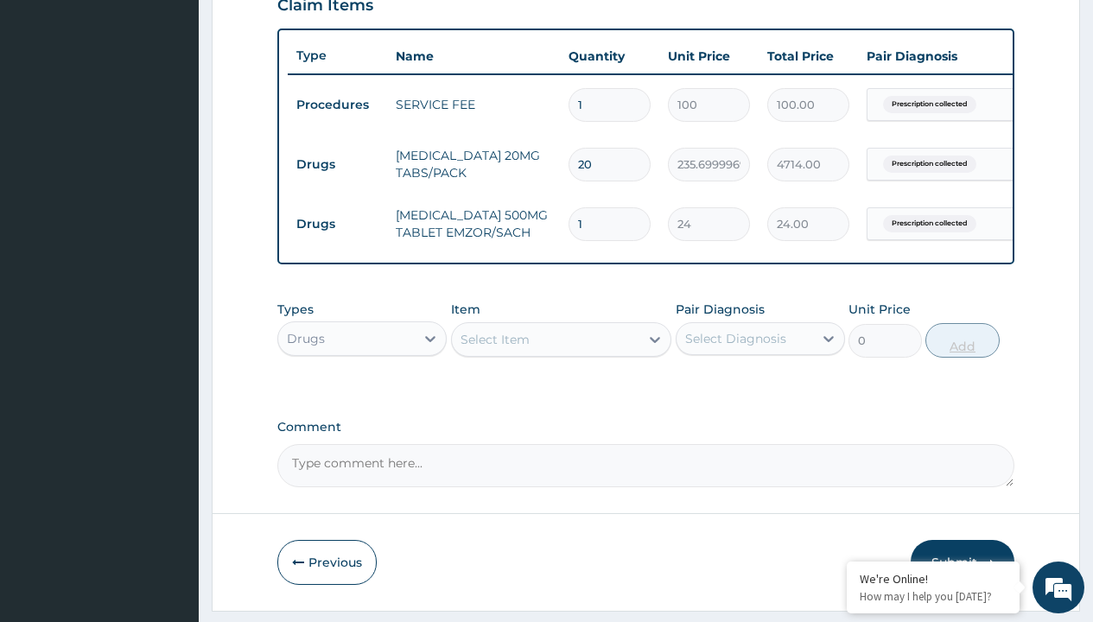
type input "24"
type input "576.00"
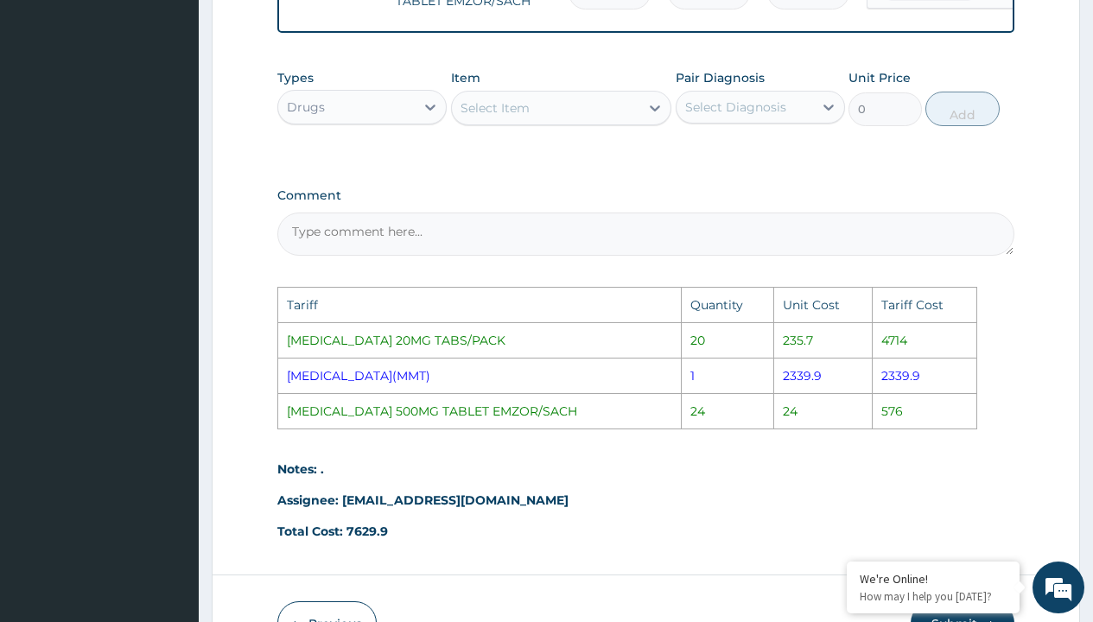
scroll to position [880, 0]
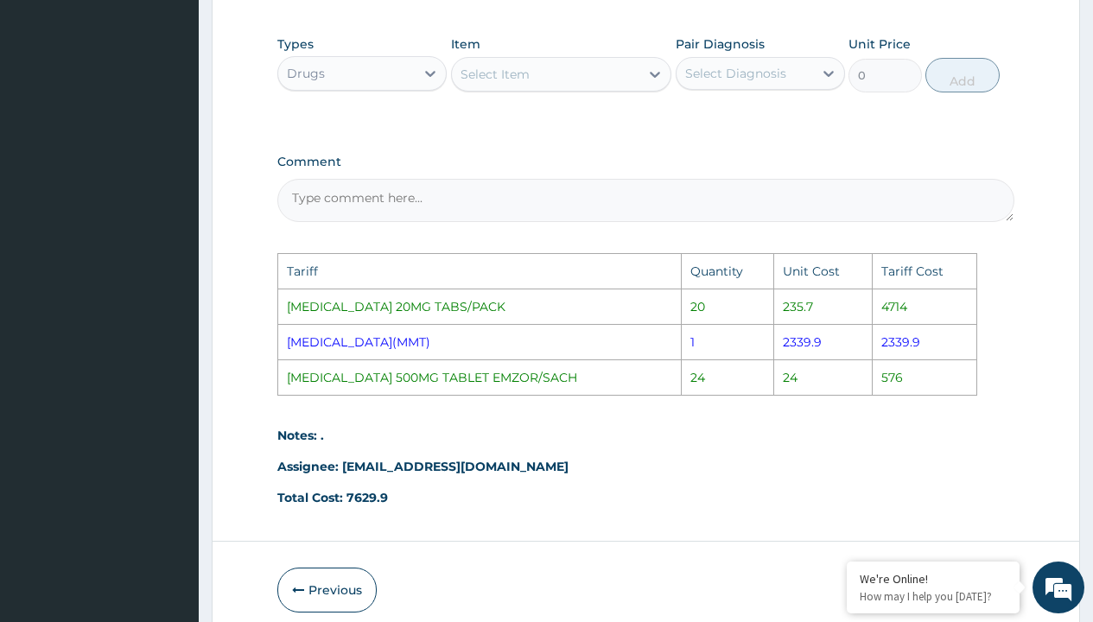
type input "24"
click at [601, 88] on div "Select Item" at bounding box center [546, 74] width 188 height 28
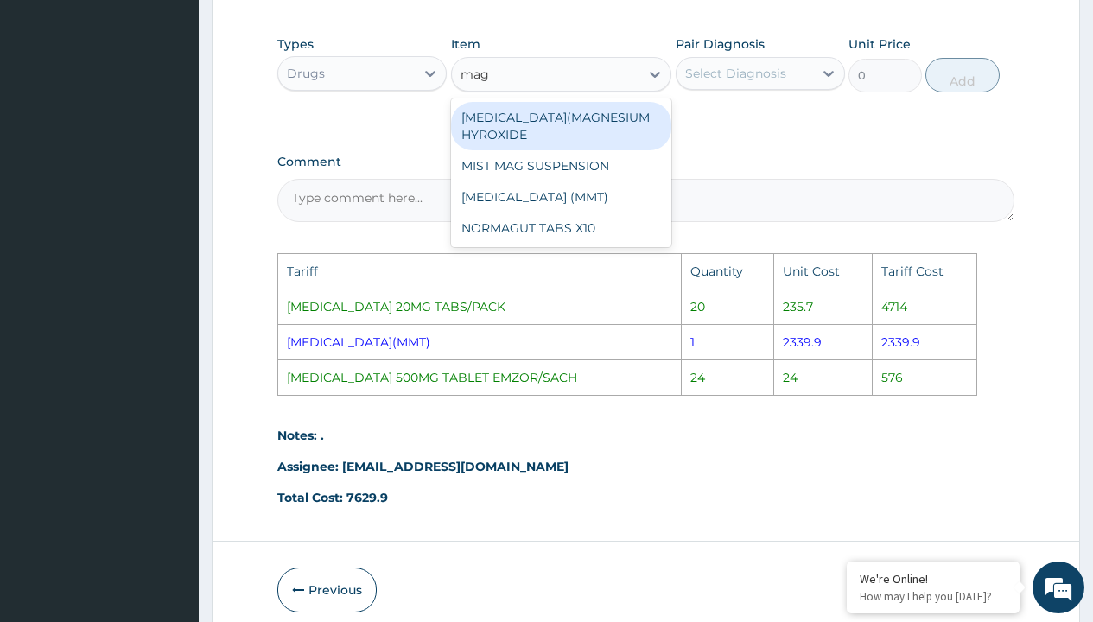
type input "magn"
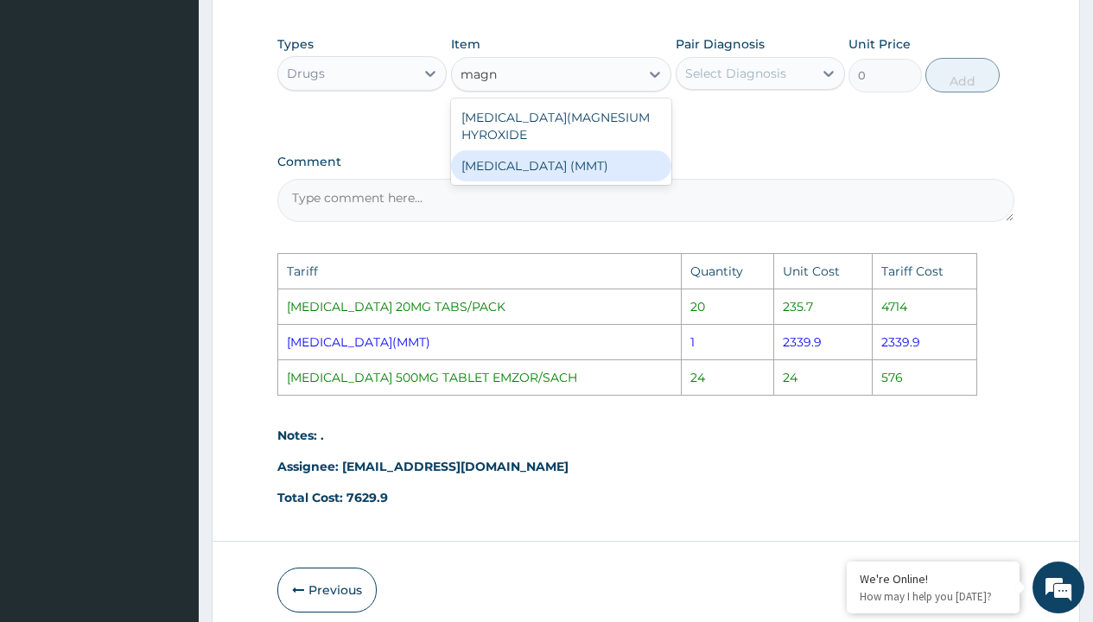
click at [597, 181] on div "[MEDICAL_DATA] (MMT)" at bounding box center [561, 165] width 221 height 31
type input "2339.89990234375"
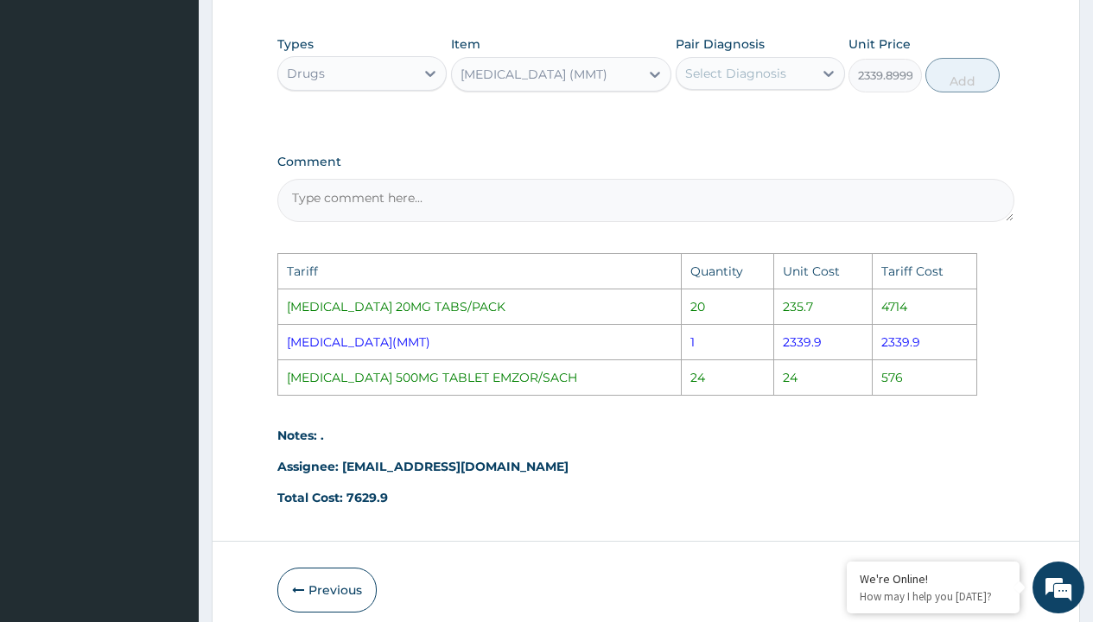
click at [756, 82] on div "Select Diagnosis" at bounding box center [735, 73] width 101 height 17
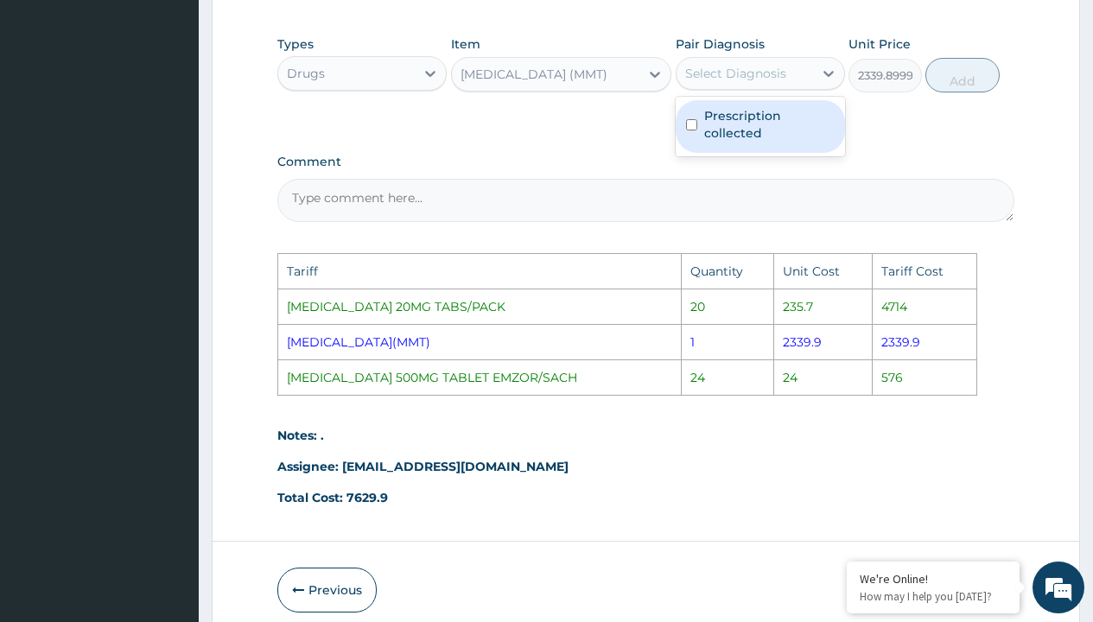
click at [774, 135] on label "Prescription collected" at bounding box center [769, 124] width 130 height 35
checkbox input "true"
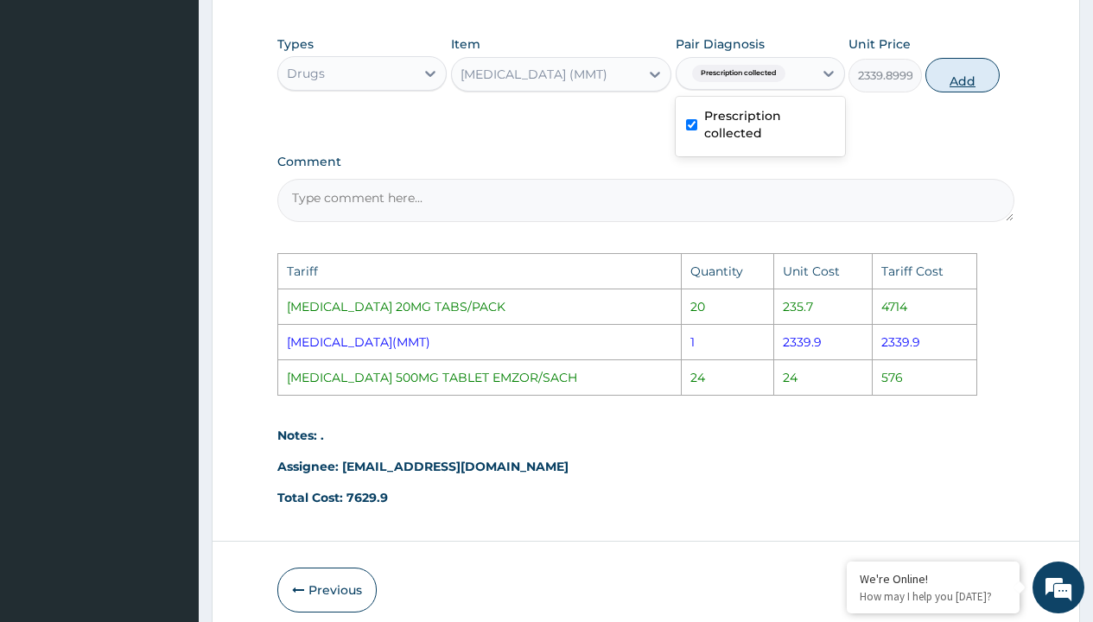
click at [961, 92] on button "Add" at bounding box center [962, 75] width 73 height 35
type input "0"
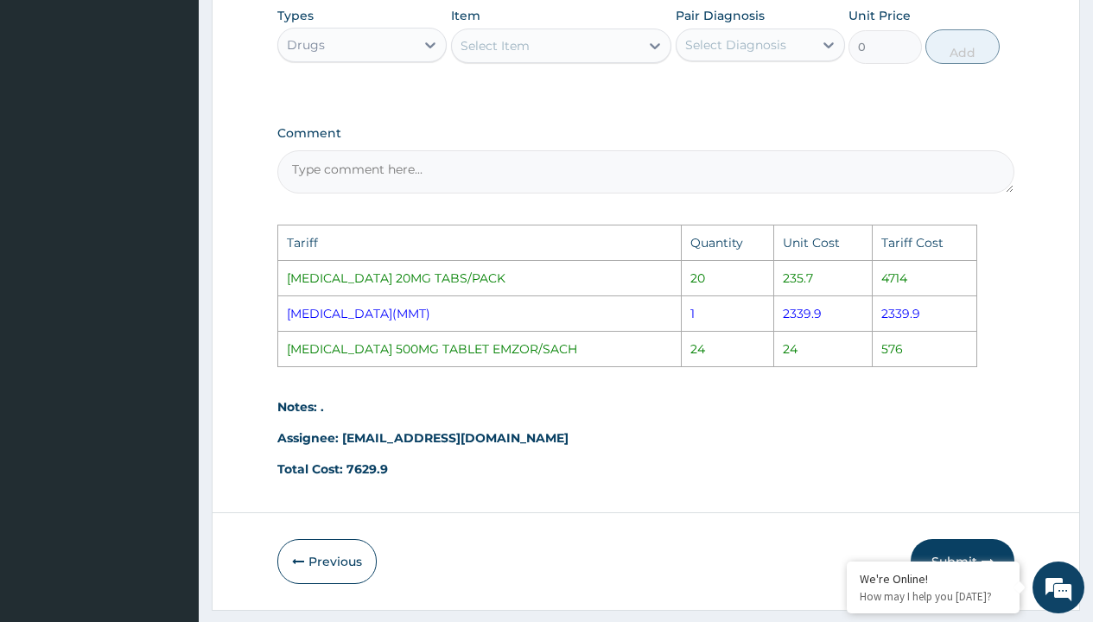
scroll to position [1027, 0]
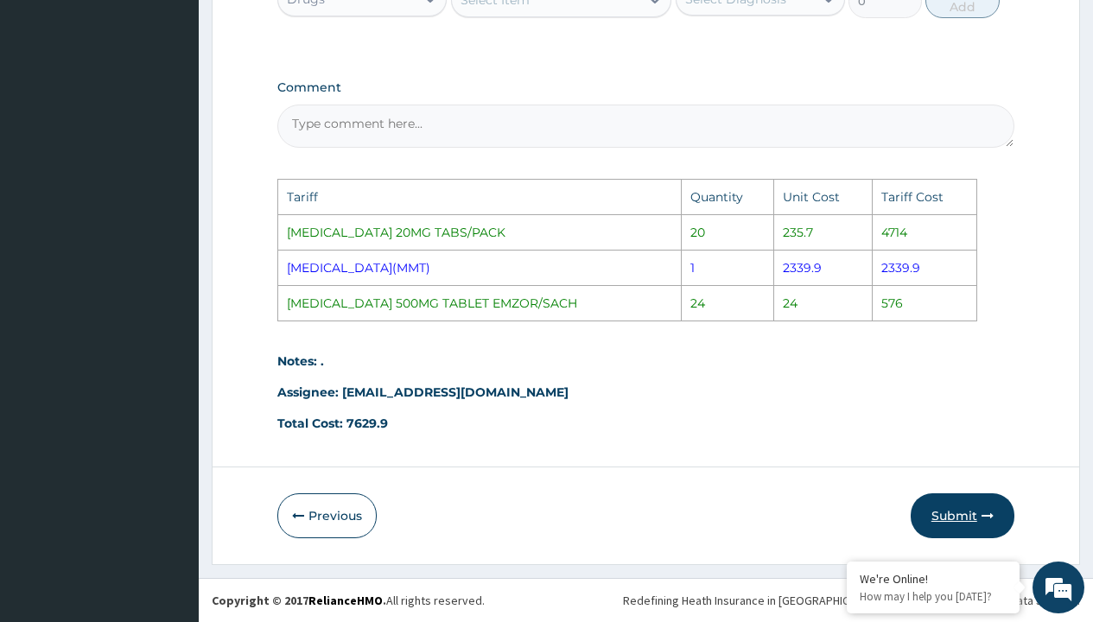
click at [954, 504] on button "Submit" at bounding box center [963, 515] width 104 height 45
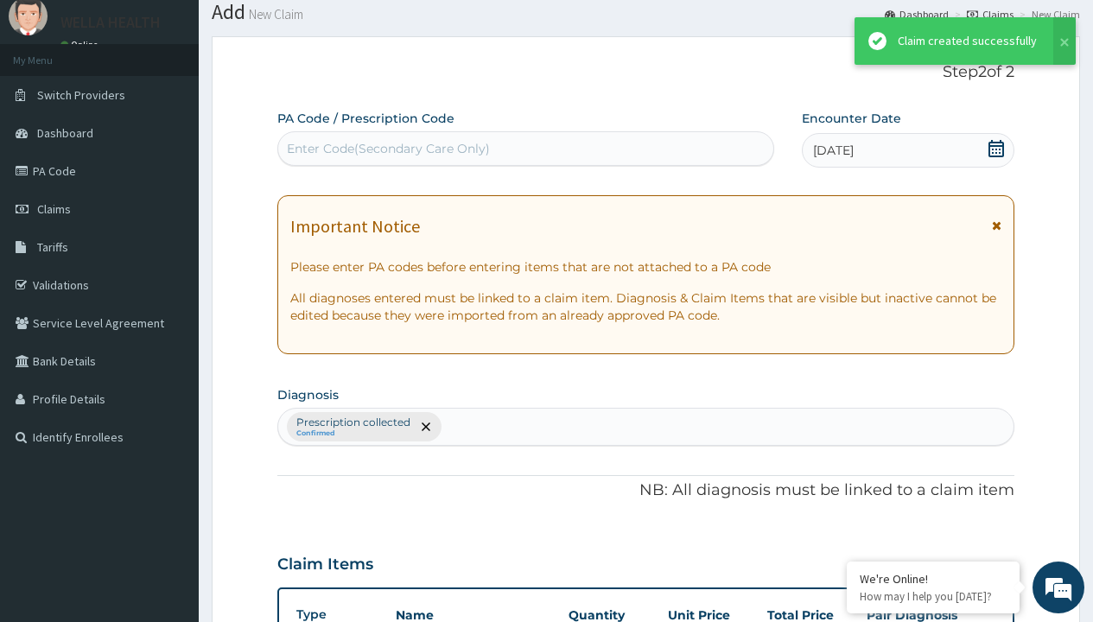
scroll to position [734, 0]
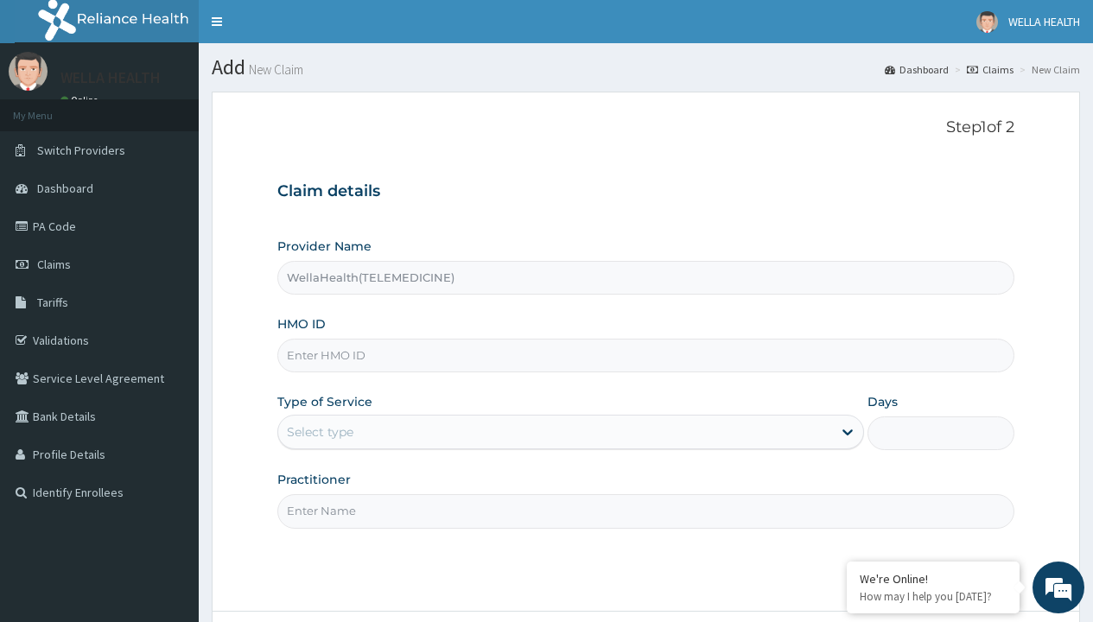
type input "WellaHealth(TELEMEDICINE)"
type input "BCB/10049/A"
type input "WellaHealth"
click at [320, 432] on div "Select type" at bounding box center [320, 431] width 67 height 17
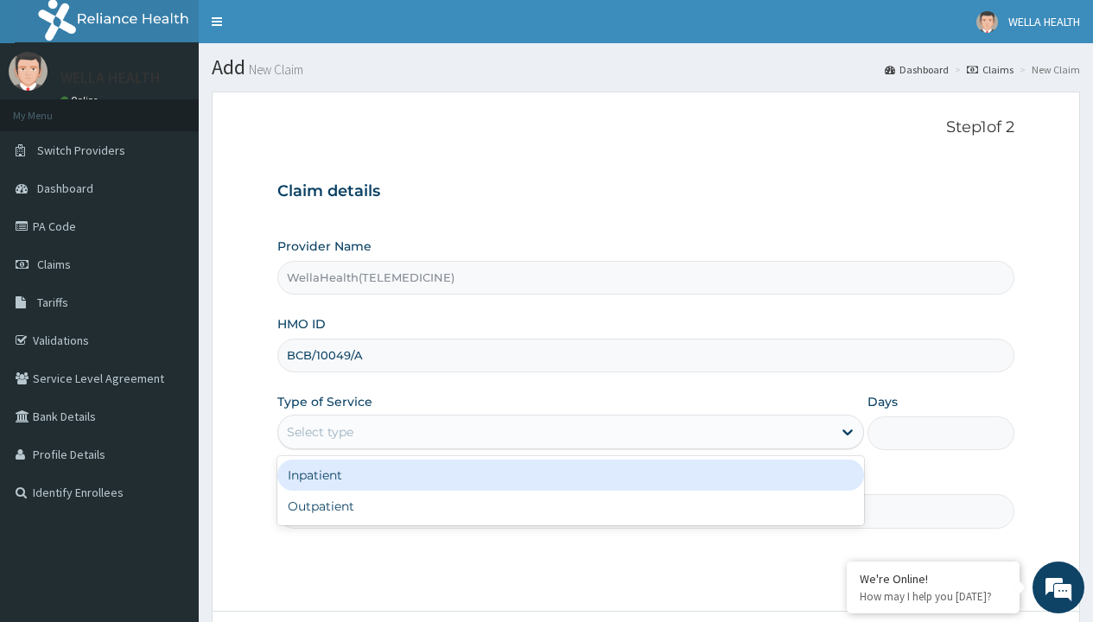
click at [570, 506] on div "Outpatient" at bounding box center [570, 506] width 587 height 31
type input "1"
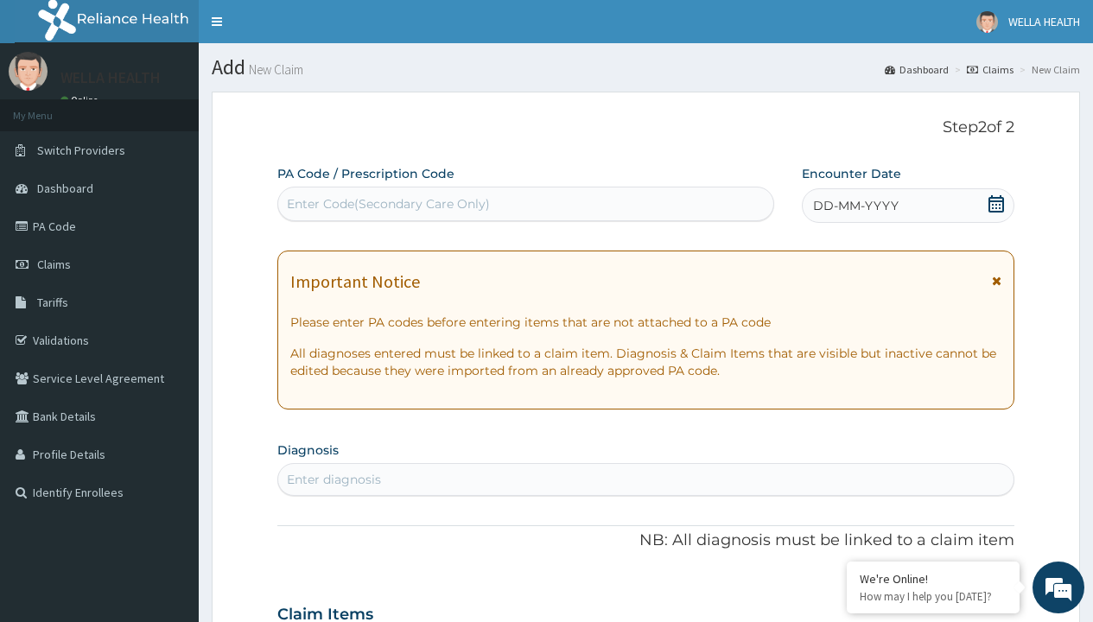
scroll to position [144, 0]
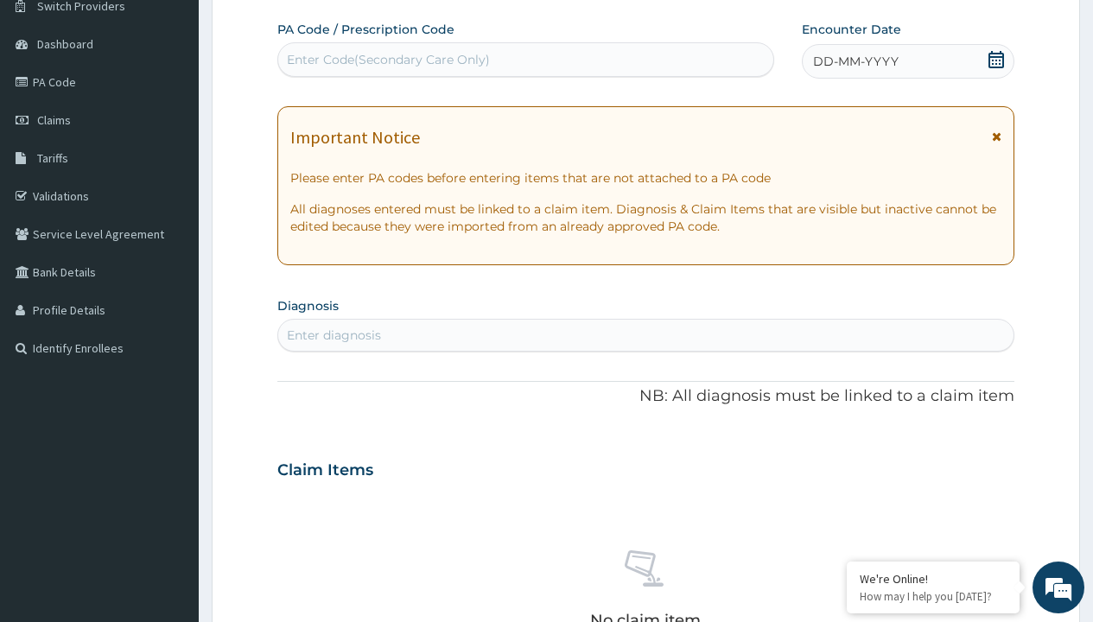
click at [855, 61] on span "DD-MM-YYYY" at bounding box center [856, 61] width 86 height 17
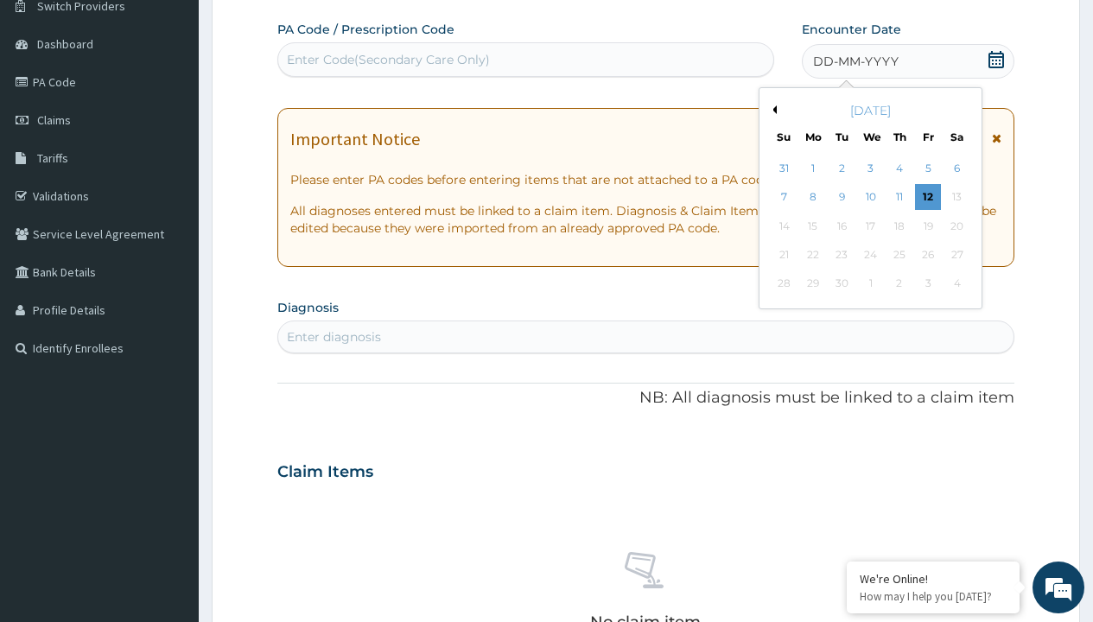
click at [772, 110] on button "Previous Month" at bounding box center [772, 109] width 9 height 9
click at [927, 169] on div "1" at bounding box center [928, 169] width 26 height 26
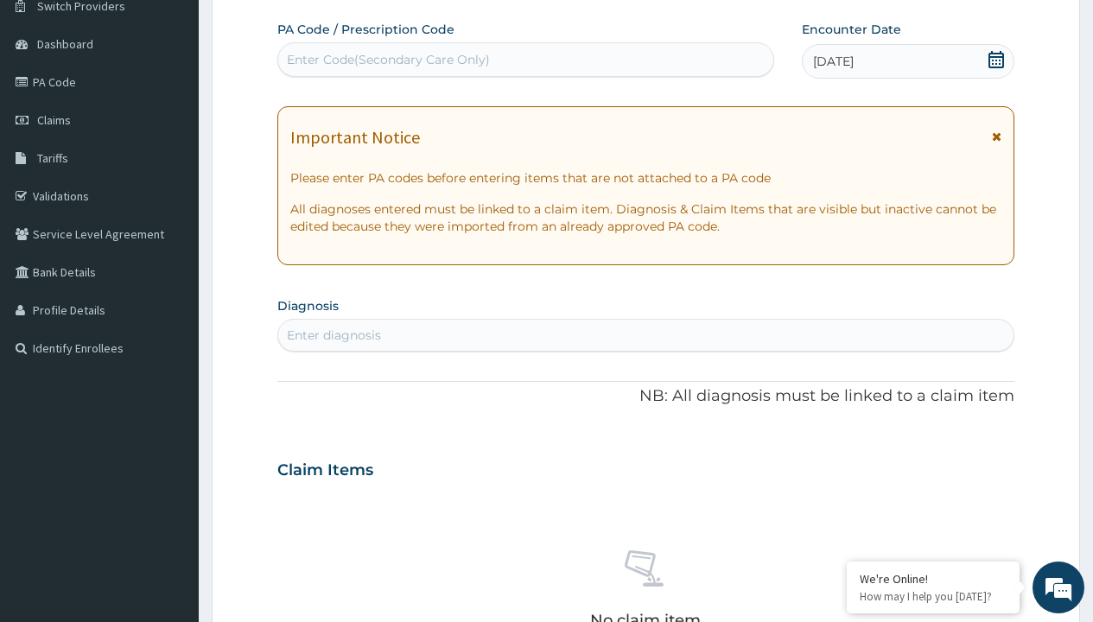
scroll to position [0, 0]
click at [387, 60] on div "Enter Code(Secondary Care Only)" at bounding box center [388, 59] width 203 height 17
type input "PR/CA2C44D5"
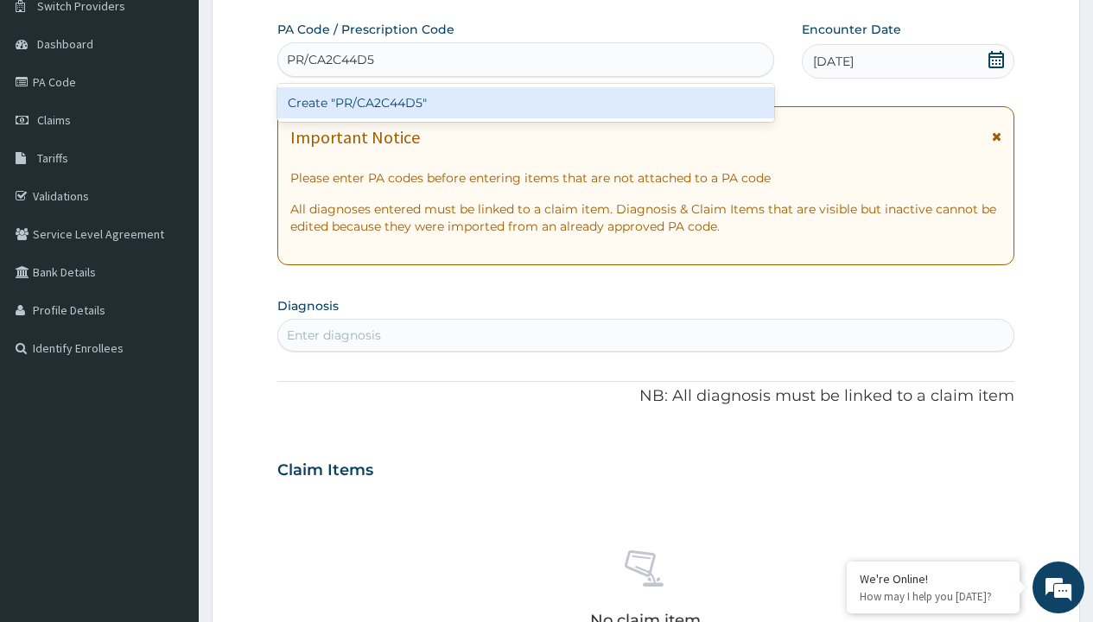
click at [525, 103] on div "Create "PR/CA2C44D5"" at bounding box center [525, 102] width 496 height 31
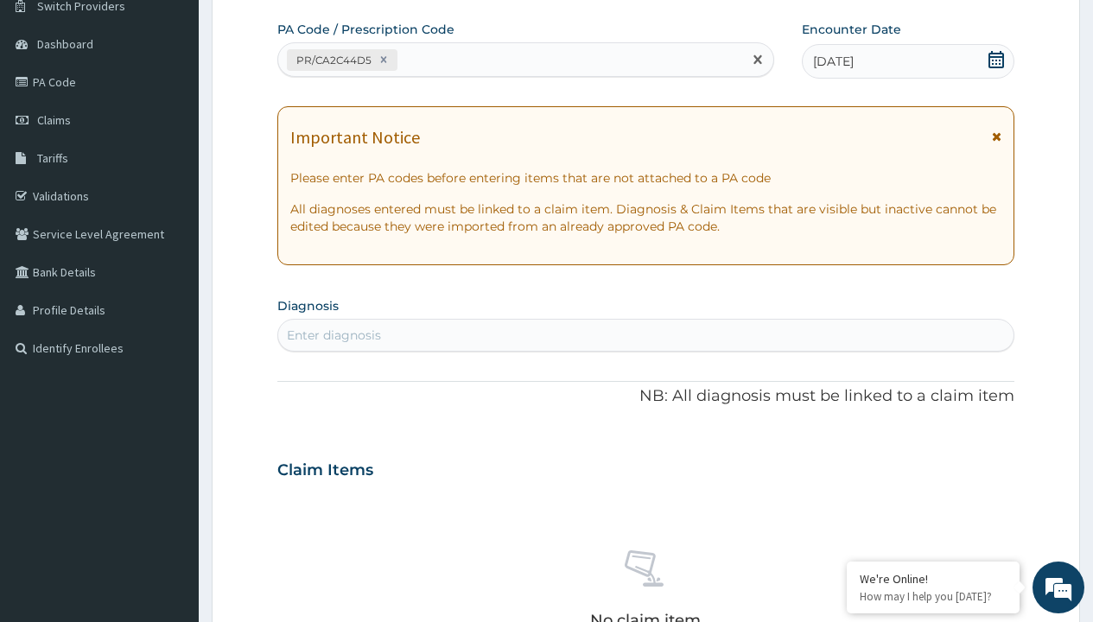
click at [334, 335] on div "Enter diagnosis" at bounding box center [334, 335] width 94 height 17
type input "prescription collected"
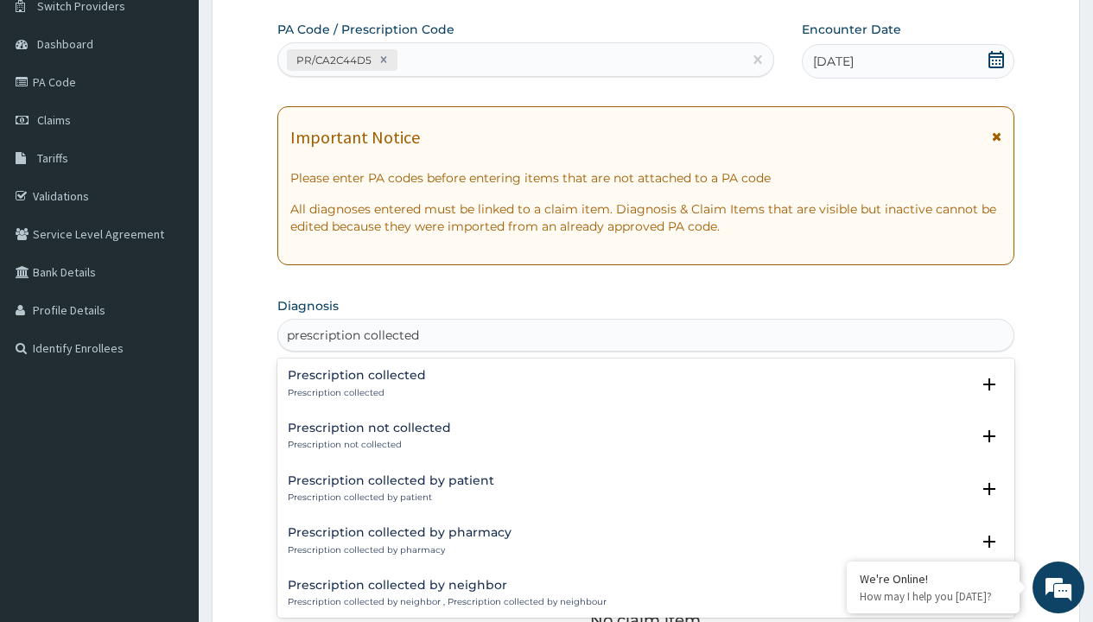
click at [354, 392] on p "Prescription collected" at bounding box center [357, 393] width 138 height 12
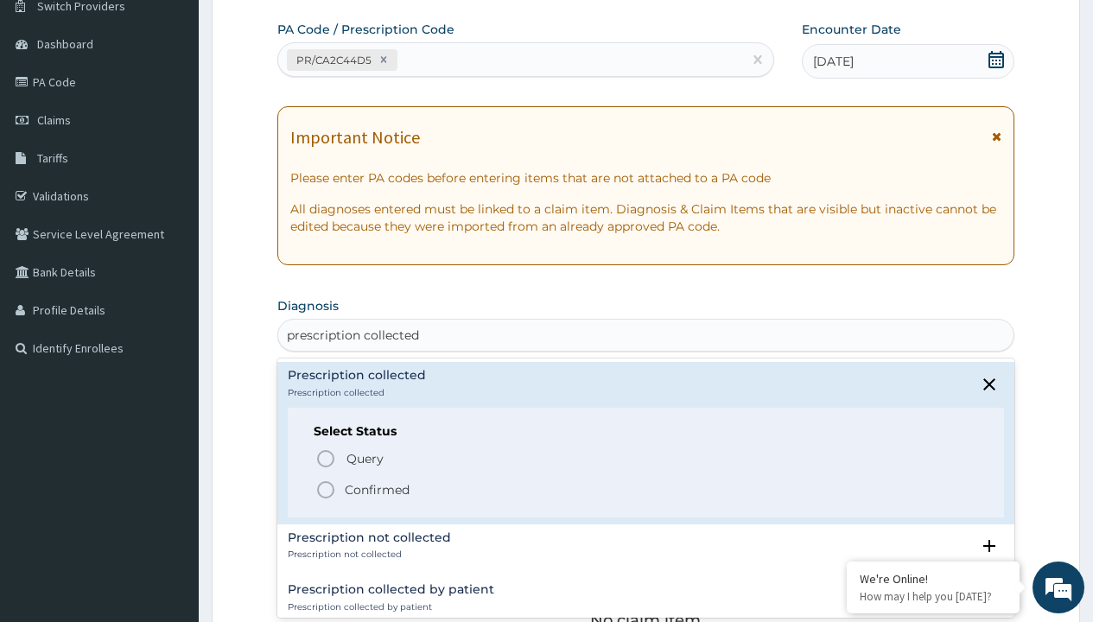
click at [377, 489] on p "Confirmed" at bounding box center [377, 489] width 65 height 17
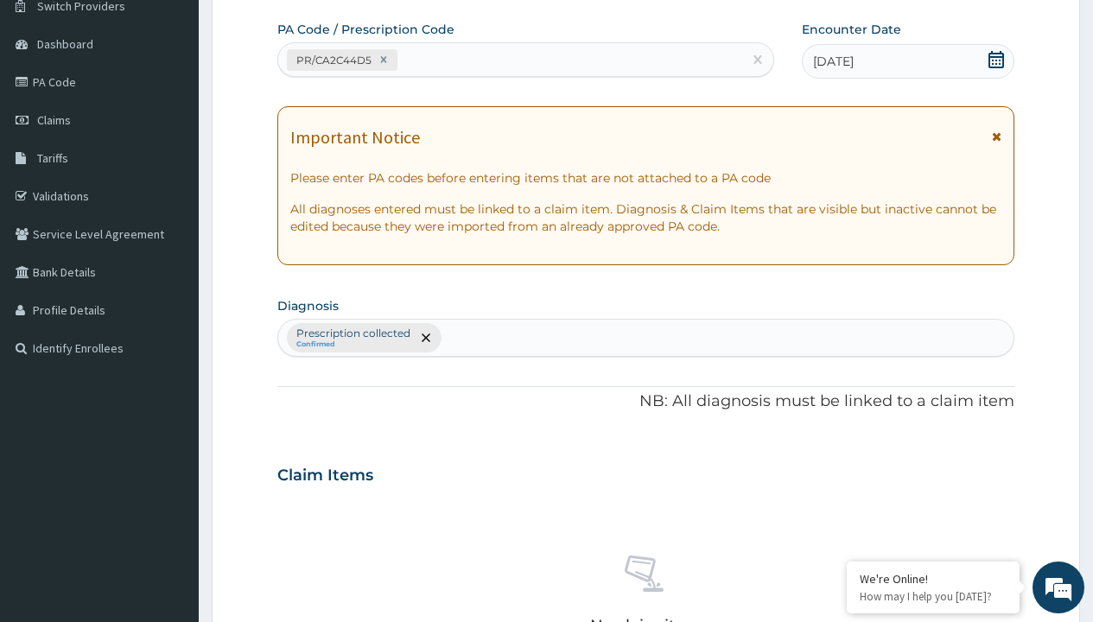
scroll to position [605, 0]
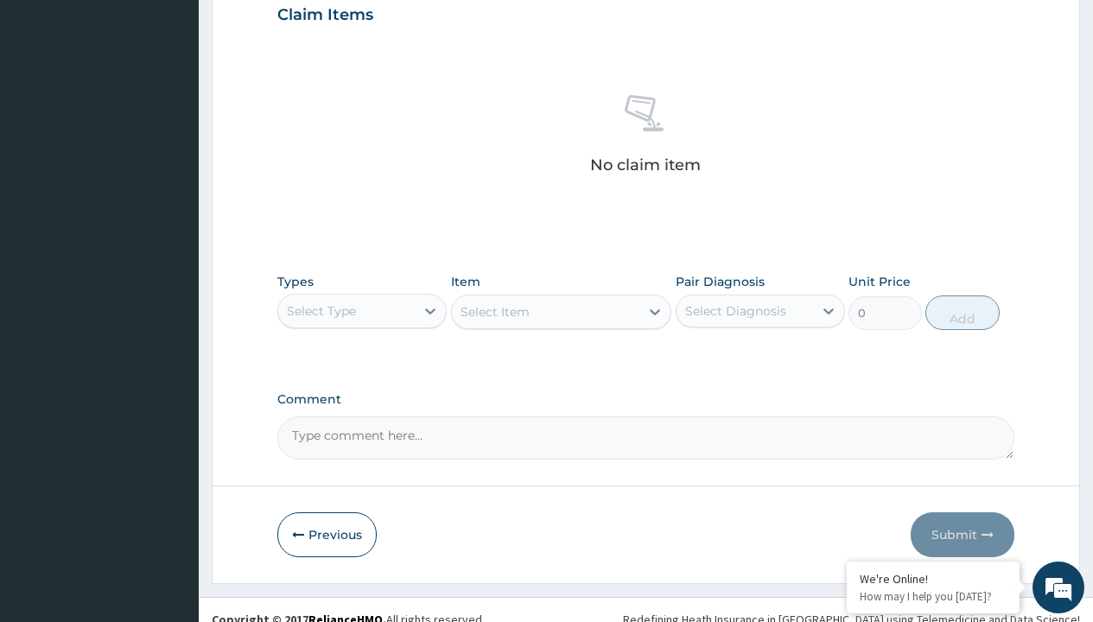
click at [321, 310] on div "Select Type" at bounding box center [321, 310] width 69 height 17
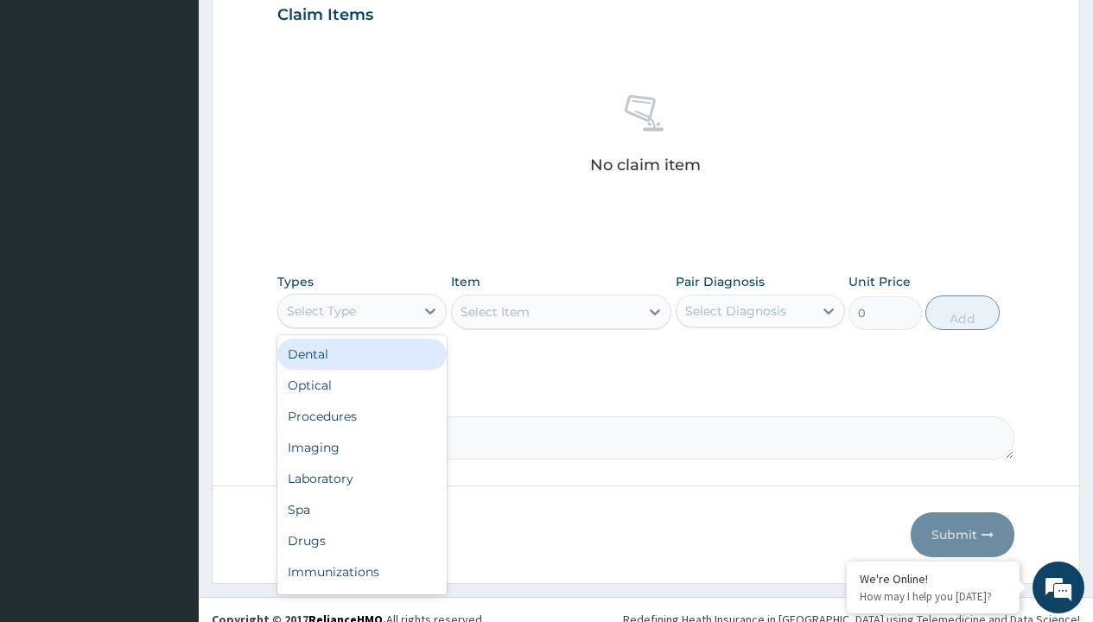
type input "procedures"
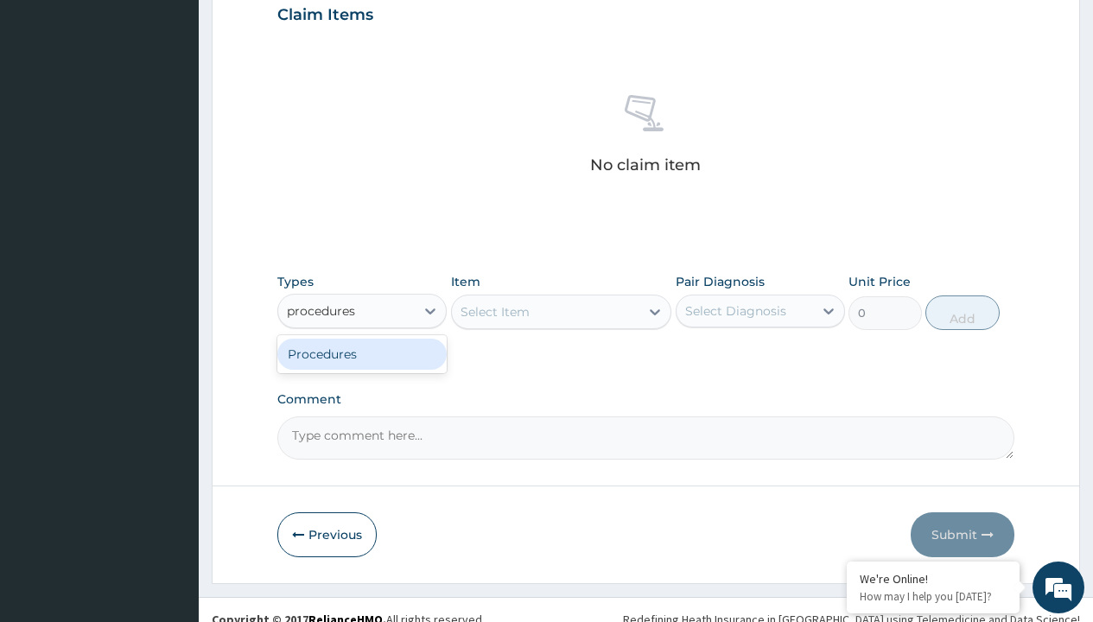
click at [362, 353] on div "Procedures" at bounding box center [361, 354] width 169 height 31
click at [494, 311] on div "Select Item" at bounding box center [495, 311] width 69 height 17
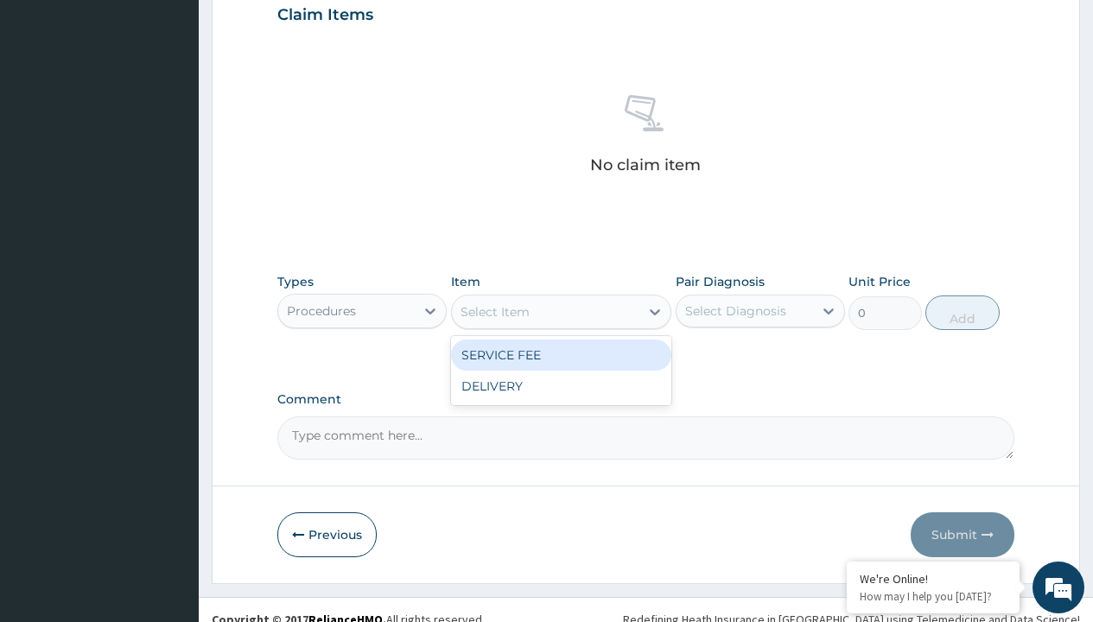
type input "service fee"
click at [561, 354] on div "SERVICE FEE" at bounding box center [561, 355] width 221 height 31
type input "100"
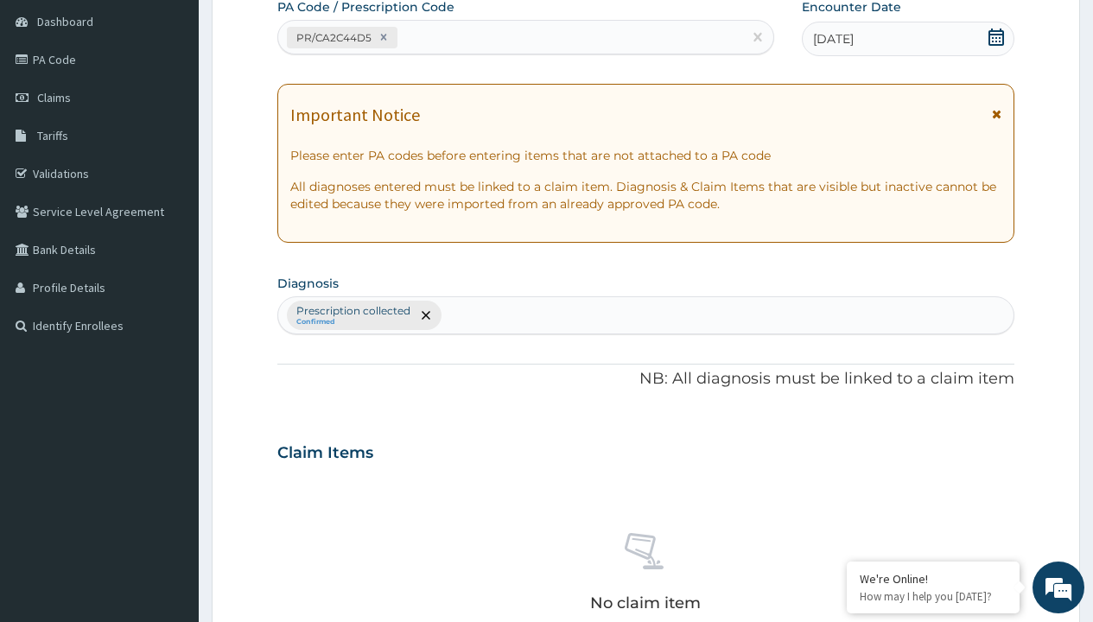
type input "prescription collected"
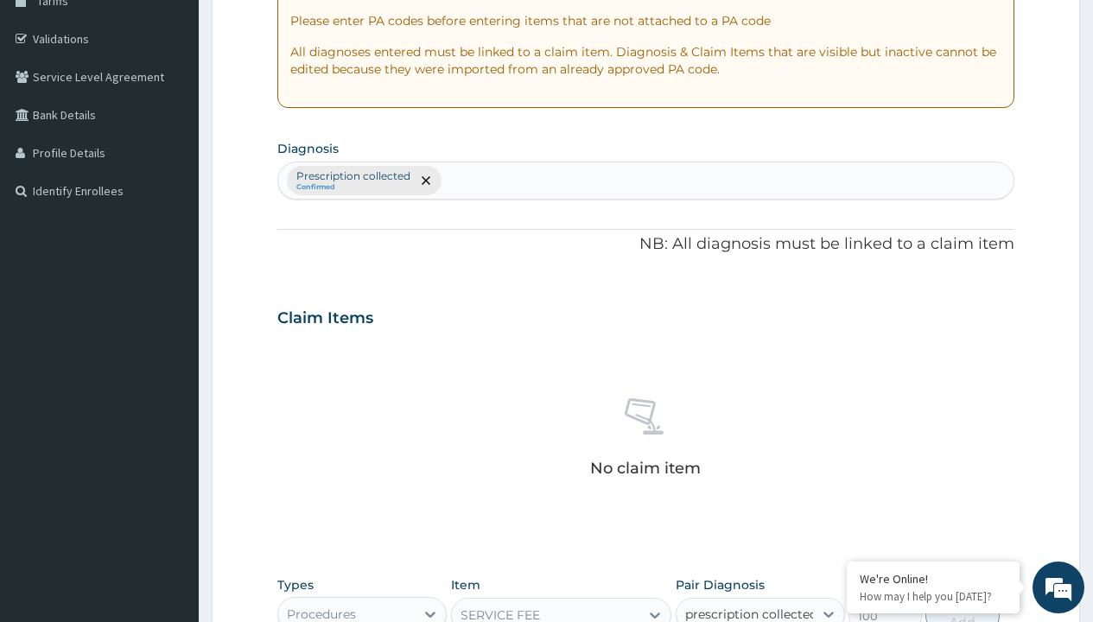
checkbox input "true"
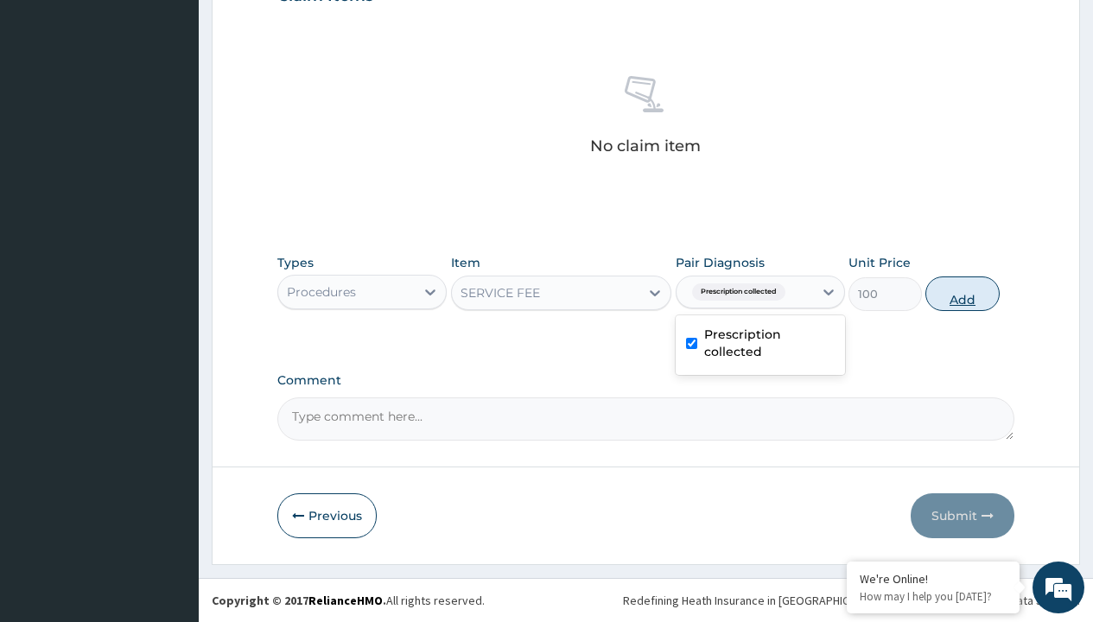
click at [963, 293] on button "Add" at bounding box center [962, 294] width 73 height 35
type input "0"
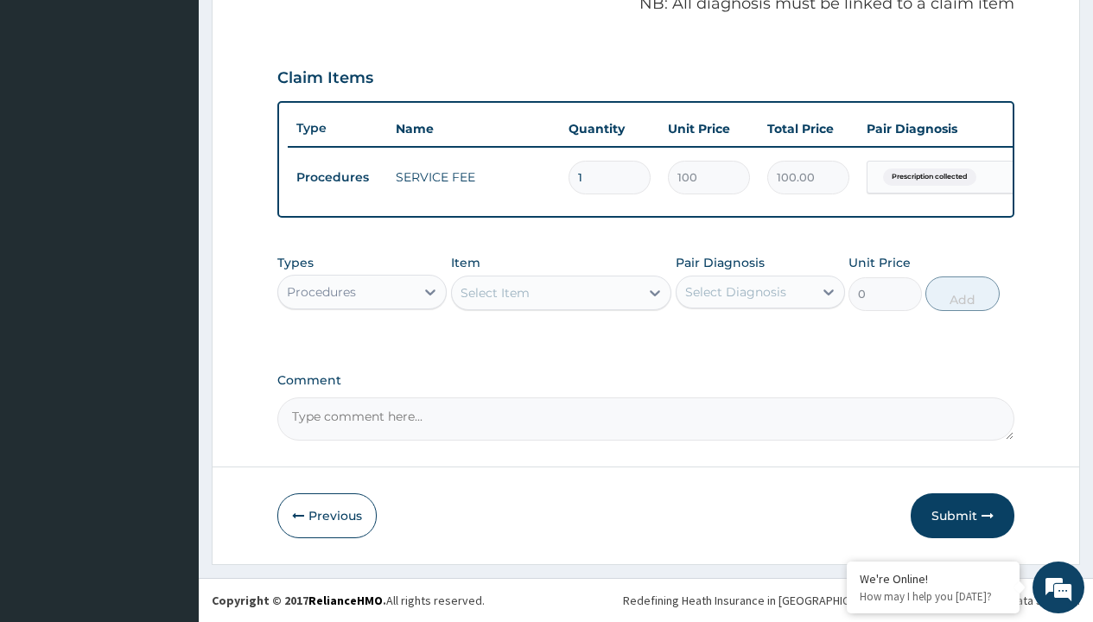
click at [321, 291] on div "Procedures" at bounding box center [321, 291] width 69 height 17
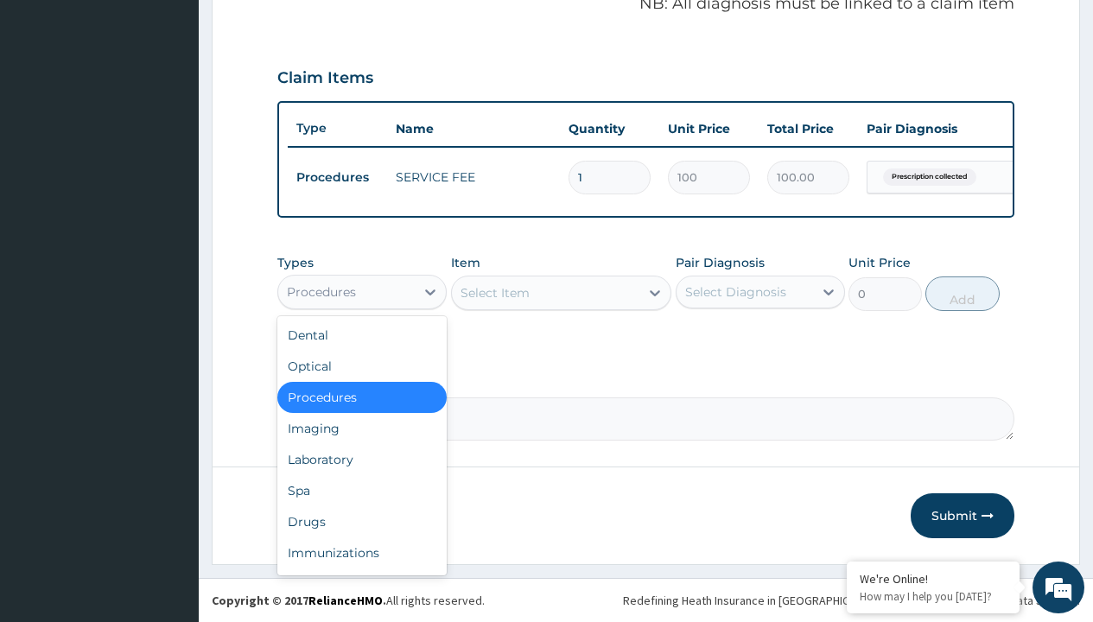
type input "drugs"
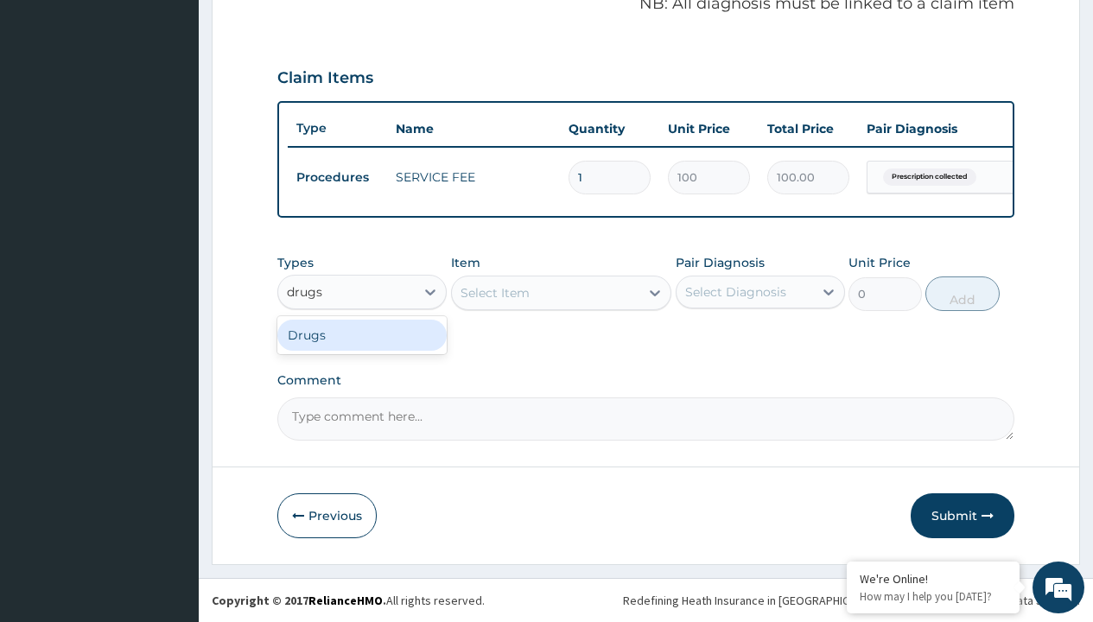
scroll to position [0, 0]
click at [362, 334] on div "Drugs" at bounding box center [361, 335] width 169 height 31
click at [494, 292] on div "Select Item" at bounding box center [561, 293] width 221 height 35
type input "paracetamol 1g tab x 10/sach"
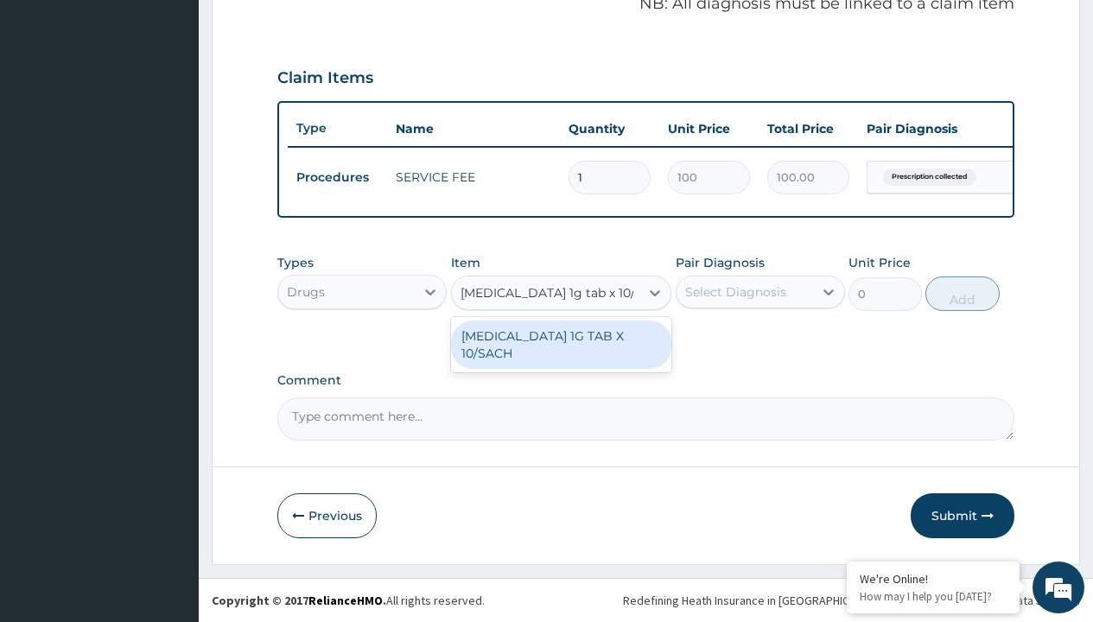
click at [561, 344] on div "[MEDICAL_DATA] 1G TAB X 10/SACH" at bounding box center [561, 345] width 221 height 48
type input "164"
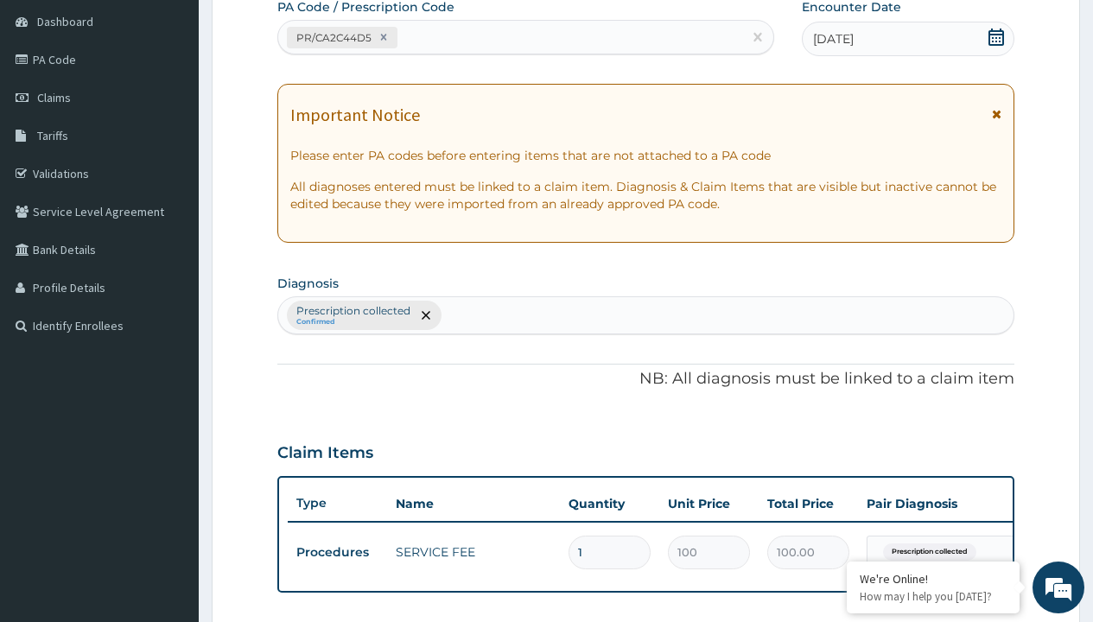
type input "prescription collected"
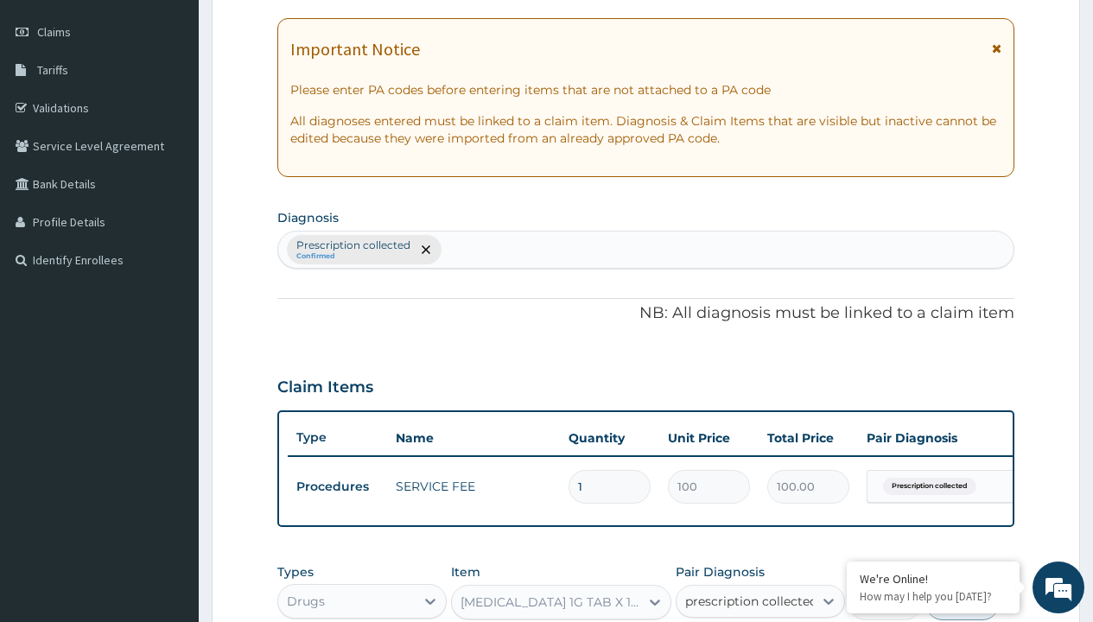
checkbox input "true"
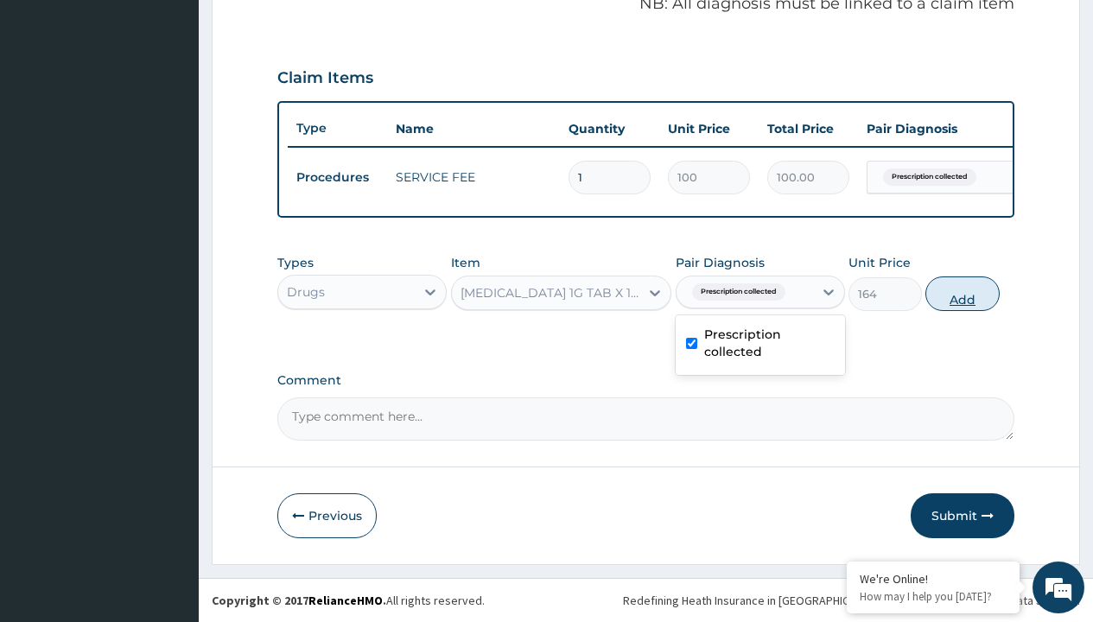
click at [963, 293] on button "Add" at bounding box center [962, 294] width 73 height 35
type input "0"
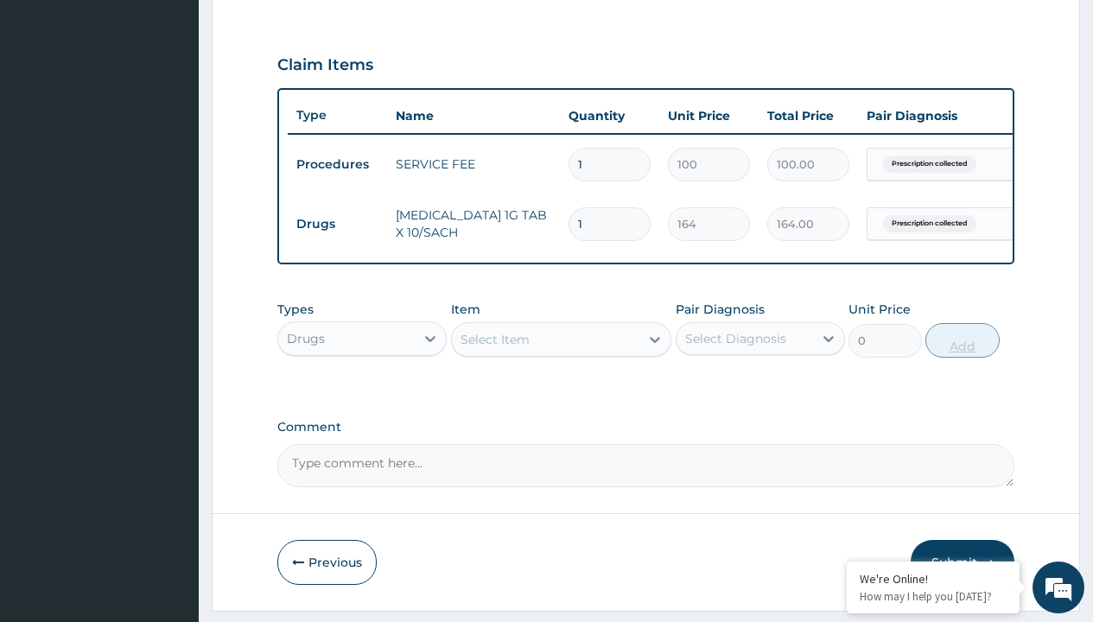
type input "10"
type input "1640.00"
type input "10"
click at [337, 224] on td "Drugs" at bounding box center [337, 224] width 99 height 32
type input "drugs"
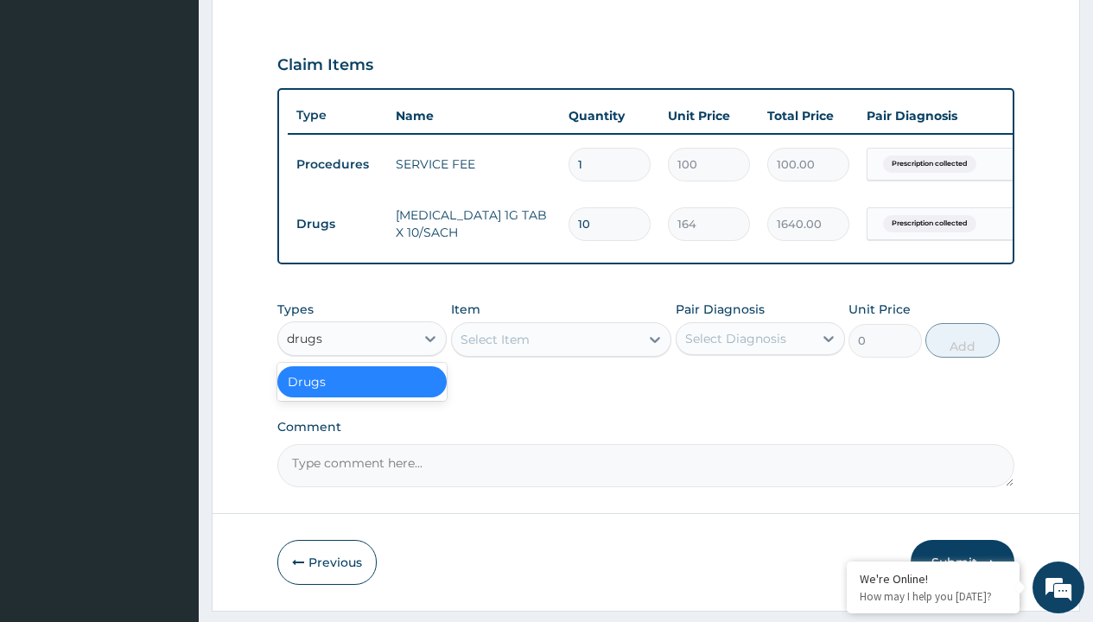
scroll to position [0, 0]
click at [362, 394] on div "Drugs" at bounding box center [361, 381] width 169 height 31
click at [494, 348] on div "Select Item" at bounding box center [495, 339] width 69 height 17
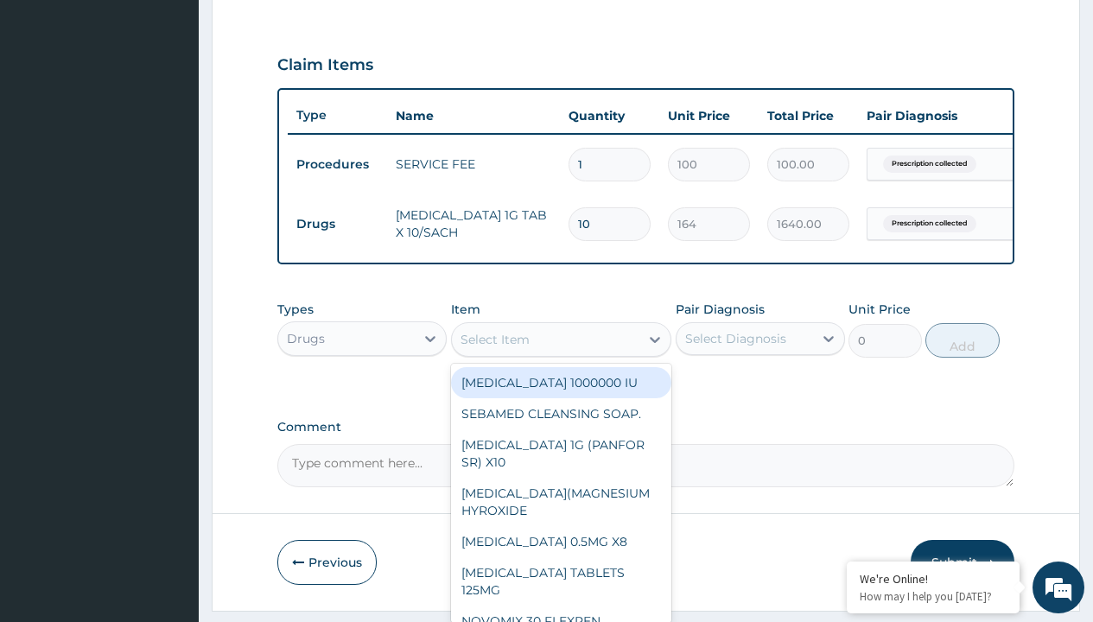
type input "loratadine 10mg tab loratyn x10"
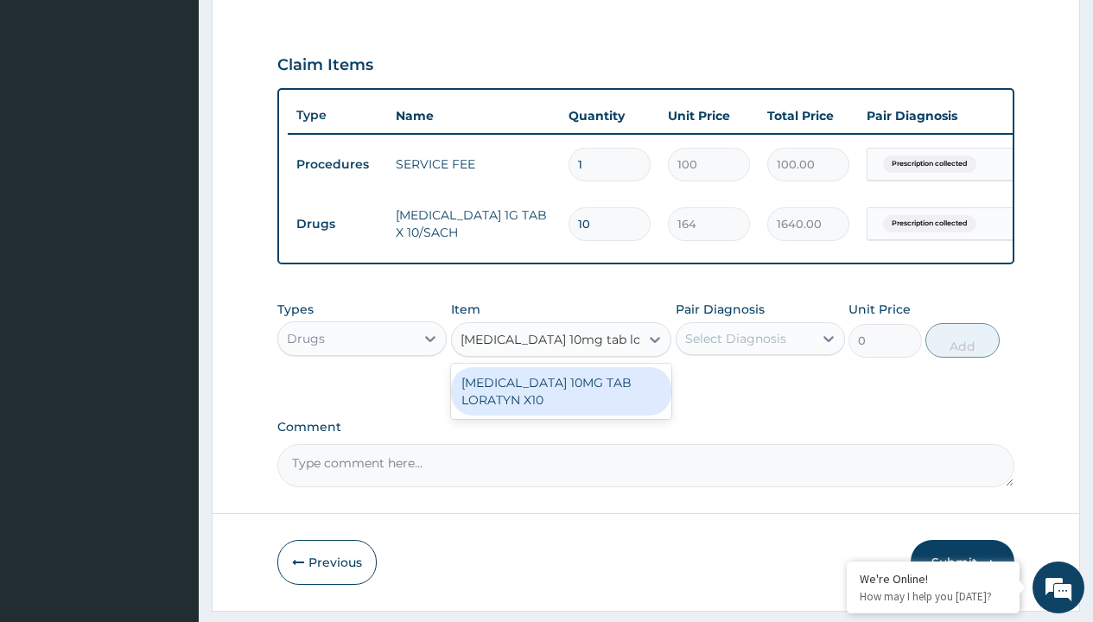
click at [561, 404] on div "[MEDICAL_DATA] 10MG TAB LORATYN X10" at bounding box center [561, 391] width 221 height 48
type input "117"
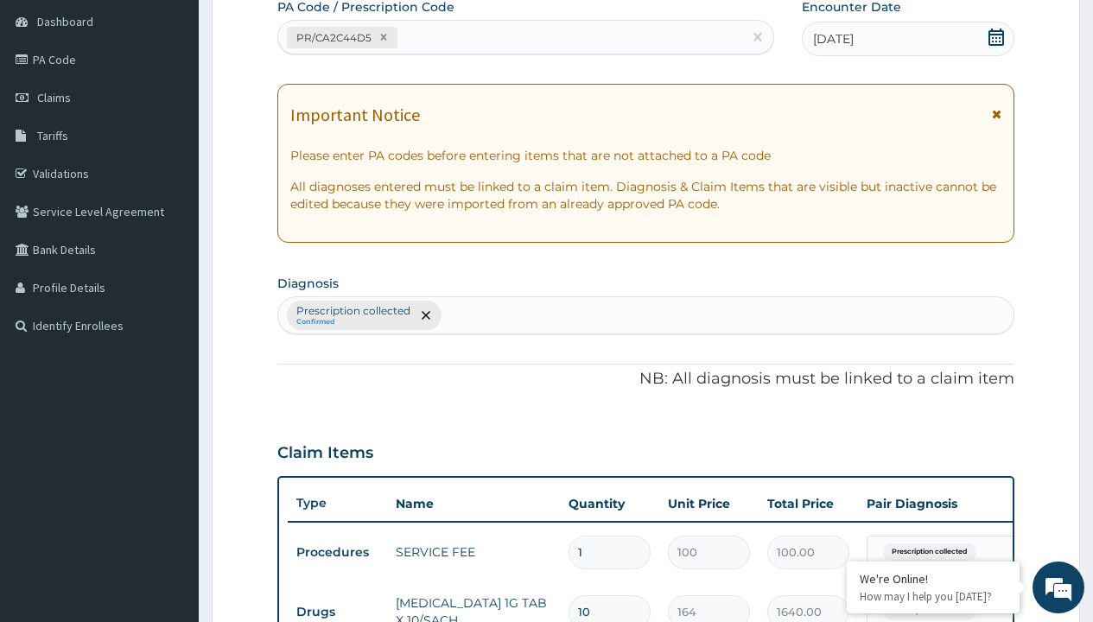
type input "prescription collected"
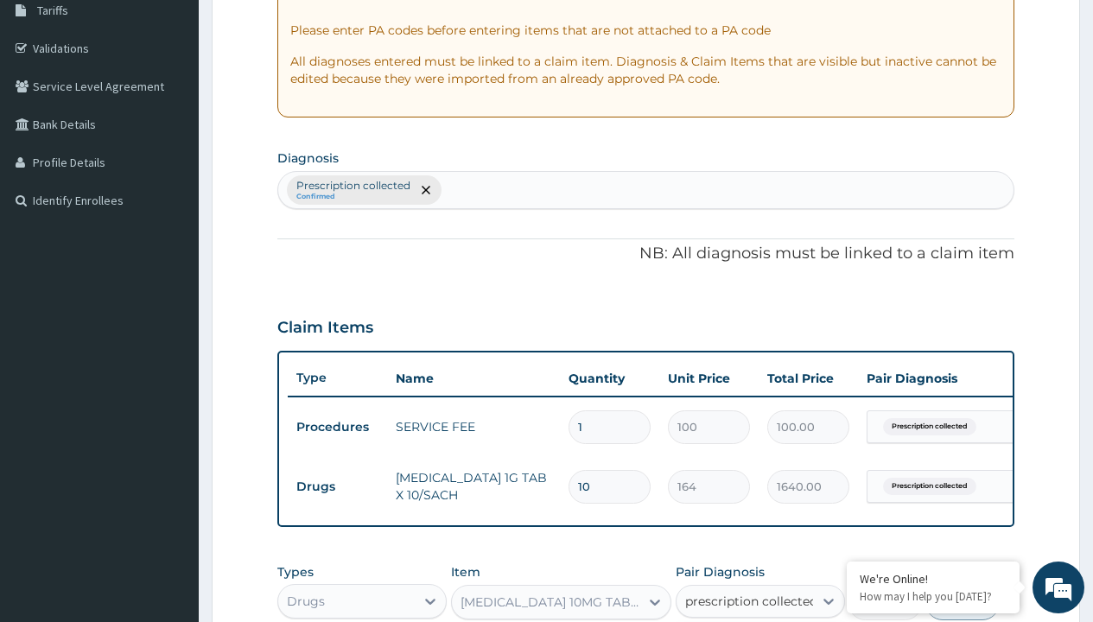
checkbox input "true"
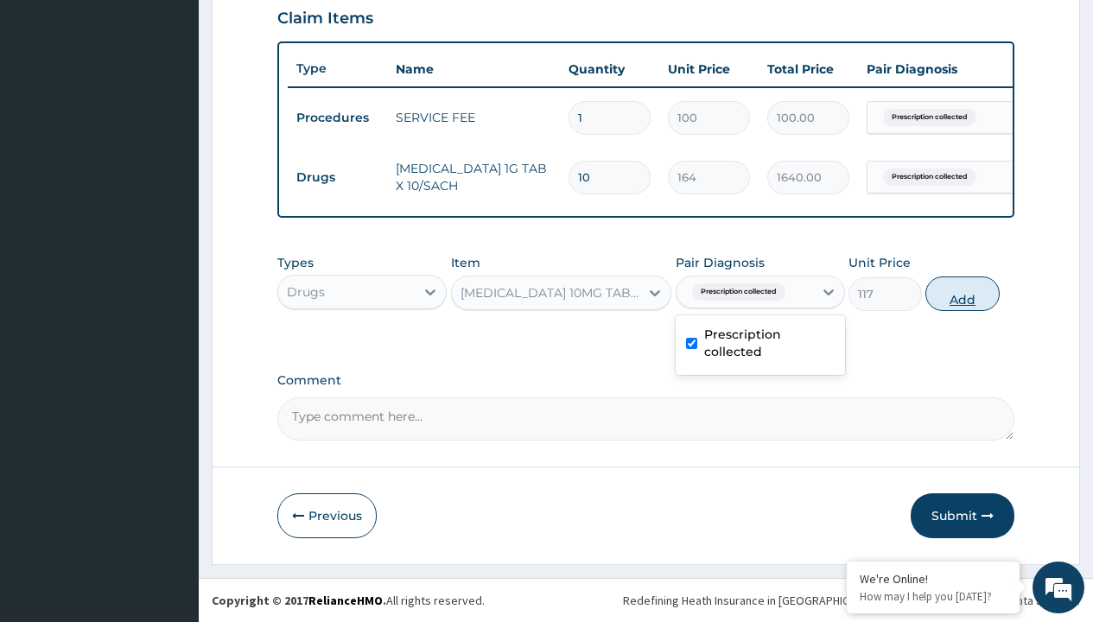
click at [963, 293] on button "Add" at bounding box center [962, 294] width 73 height 35
type input "0"
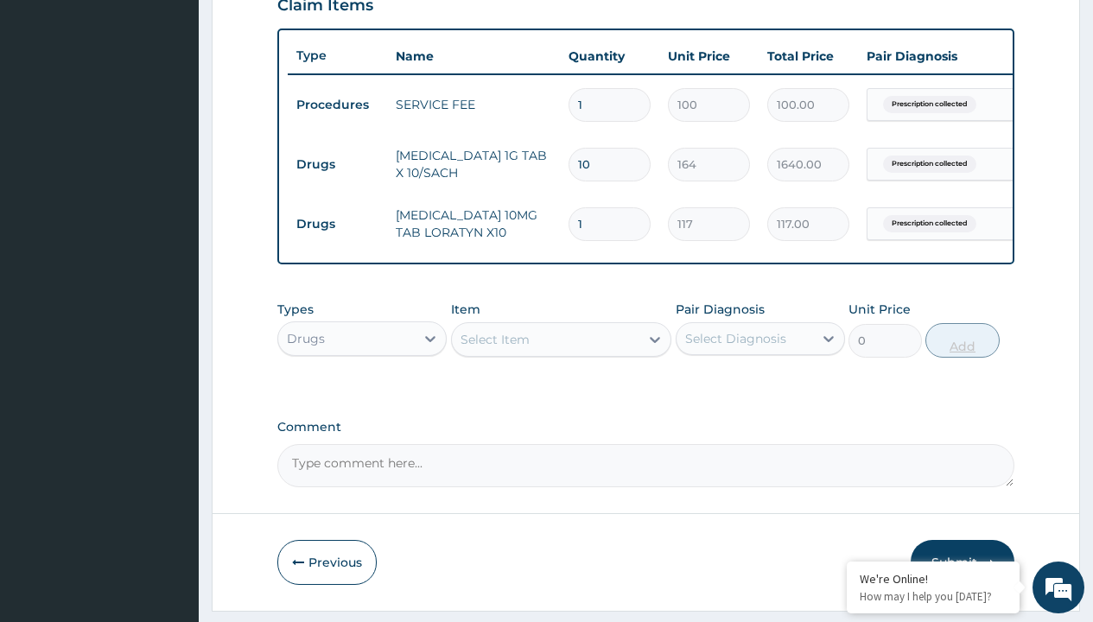
type input "10"
type input "1170.00"
type input "10"
click at [337, 164] on td "Drugs" at bounding box center [337, 165] width 99 height 32
type input "drugs"
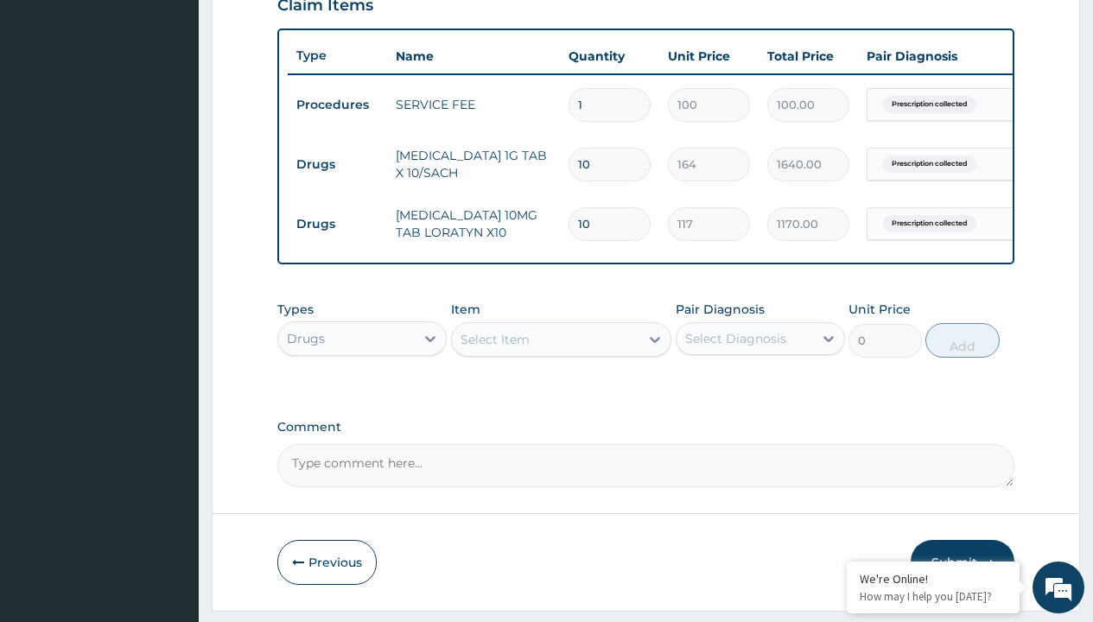
scroll to position [0, 0]
click at [362, 394] on div "Drugs" at bounding box center [361, 381] width 169 height 31
click at [494, 348] on div "Select Item" at bounding box center [495, 339] width 69 height 17
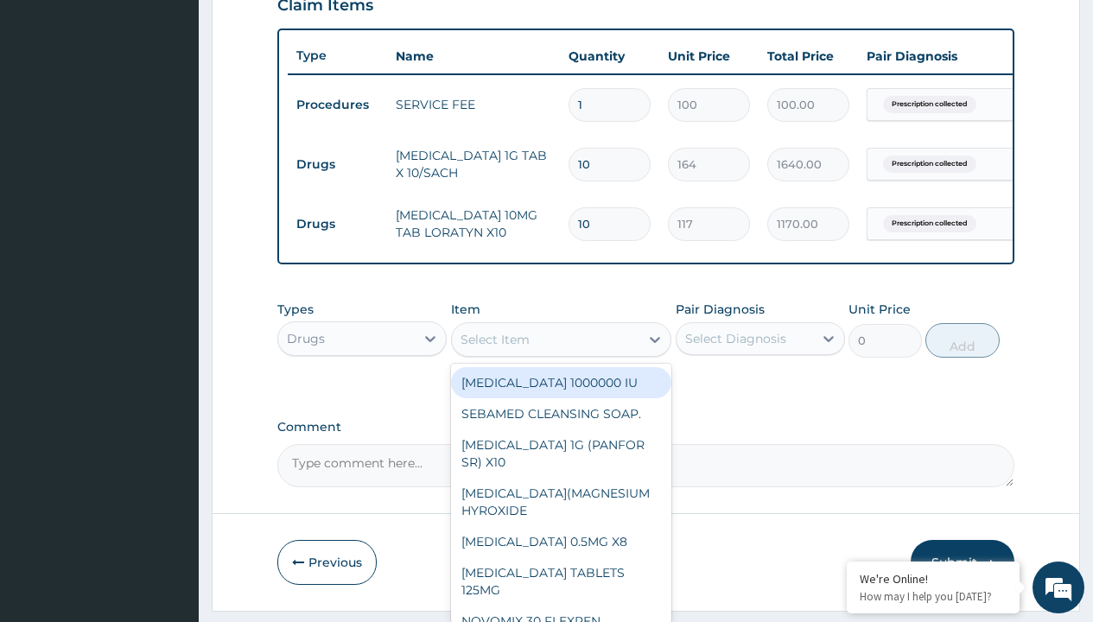
type input "strepsil lozenges x24"
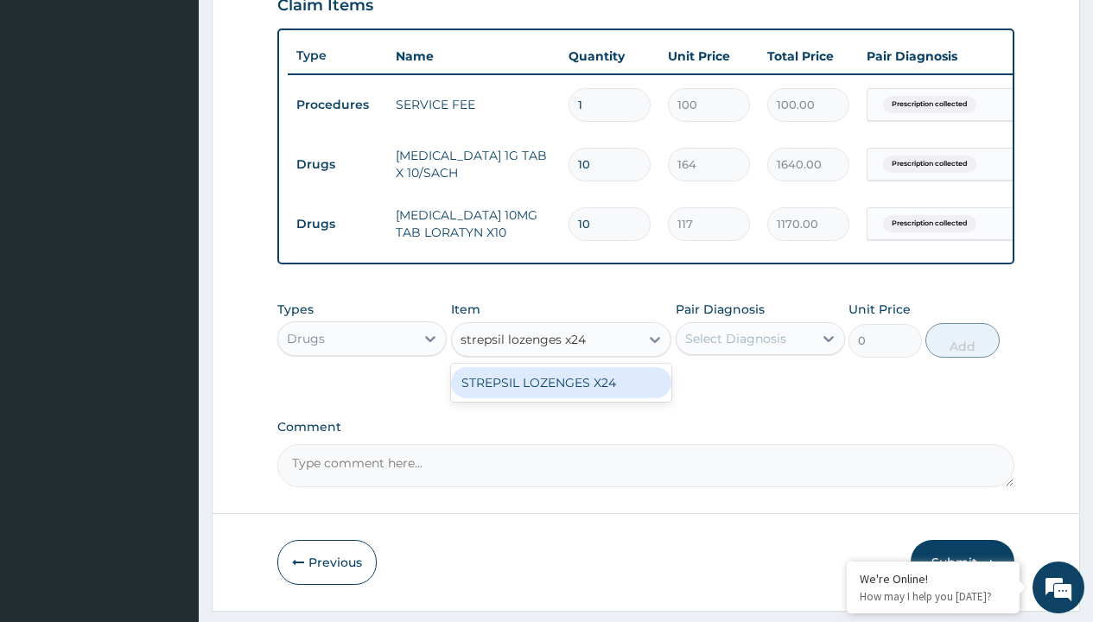
click at [561, 395] on div "STREPSIL LOZENGES X24" at bounding box center [561, 382] width 221 height 31
type input "233.5"
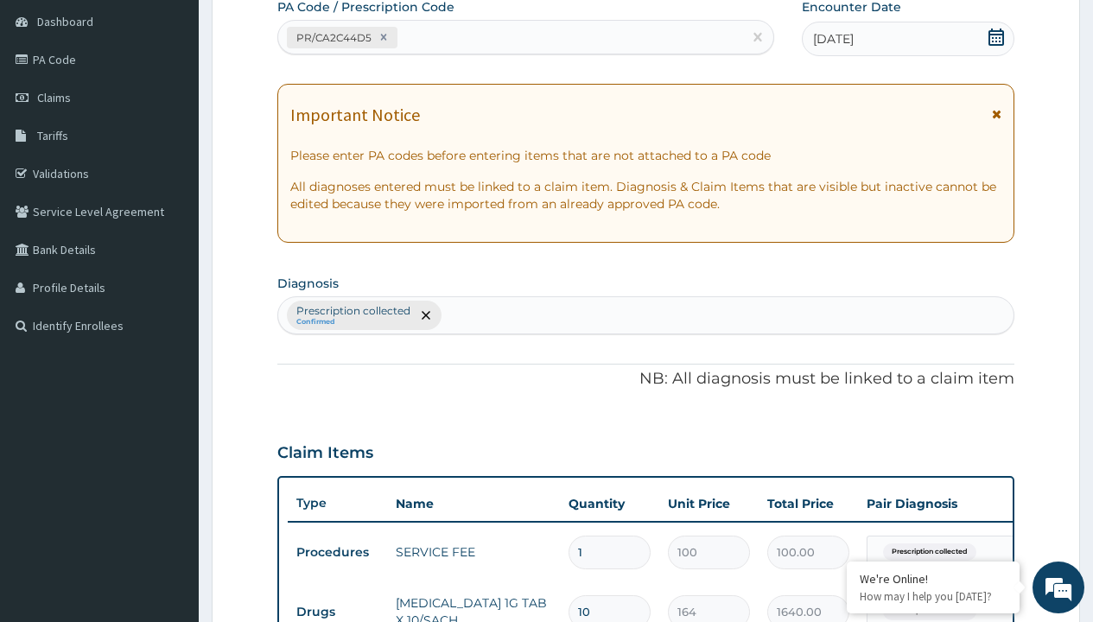
type input "prescription collected"
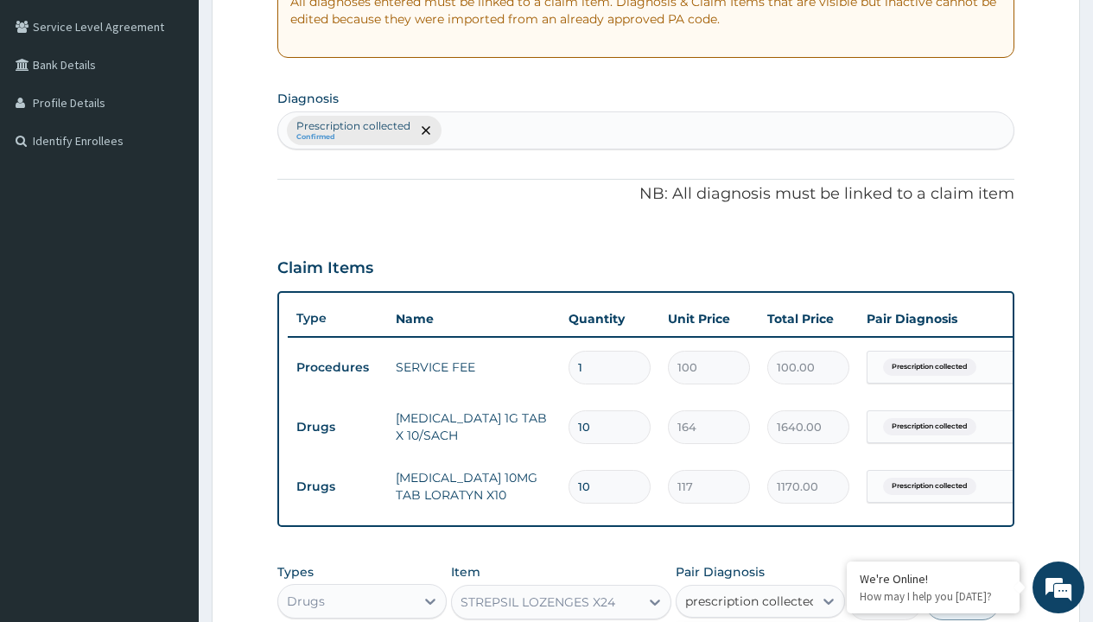
checkbox input "true"
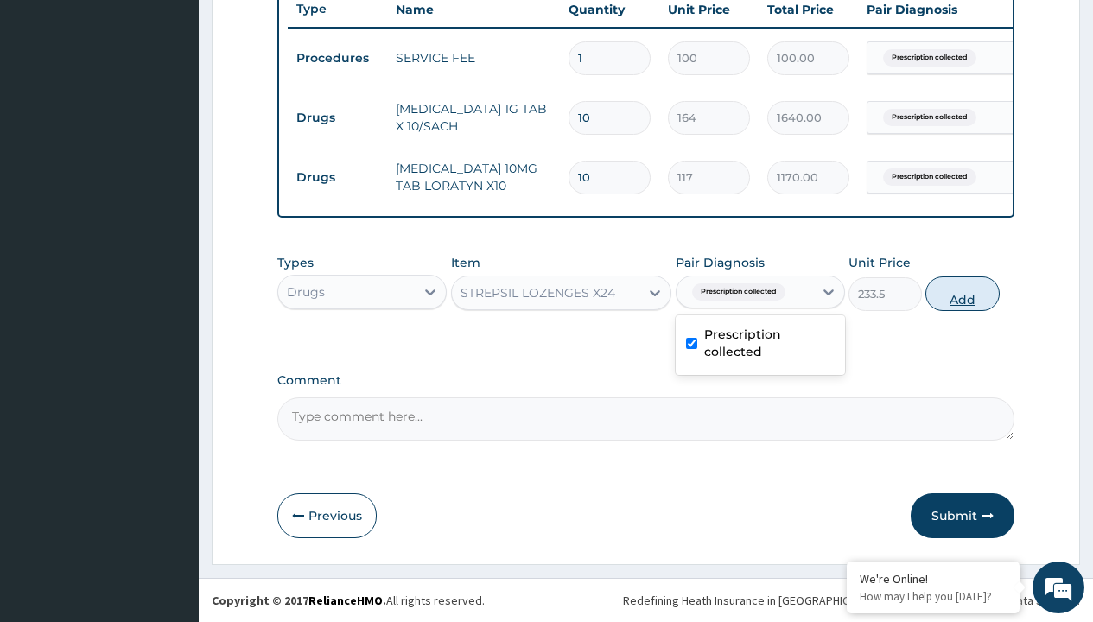
click at [963, 293] on button "Add" at bounding box center [962, 294] width 73 height 35
type input "0"
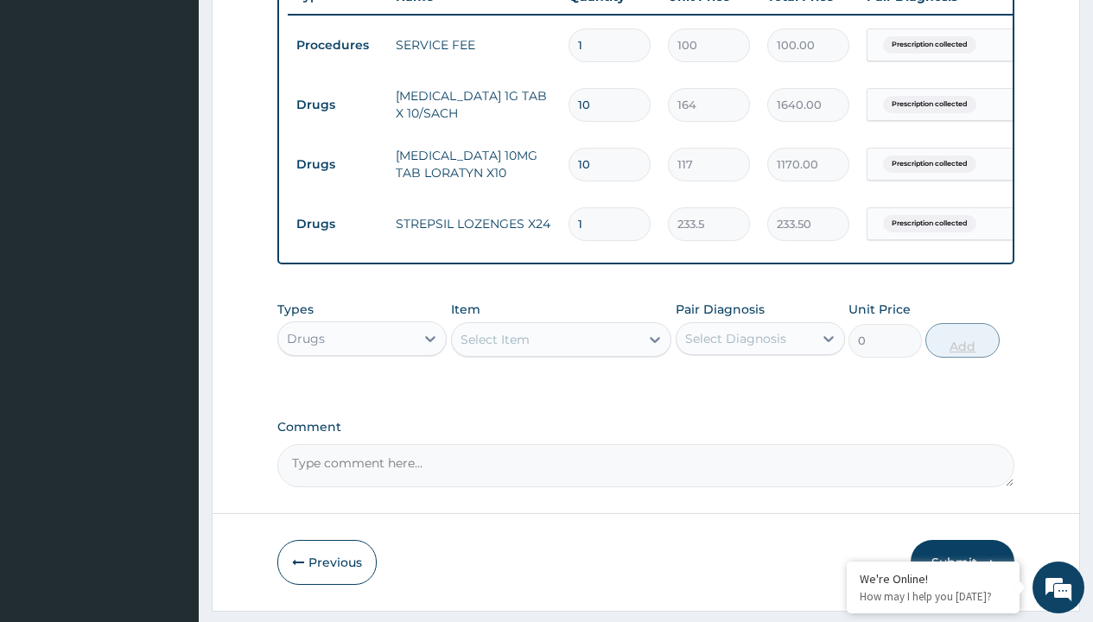
type input "12"
type input "2802.00"
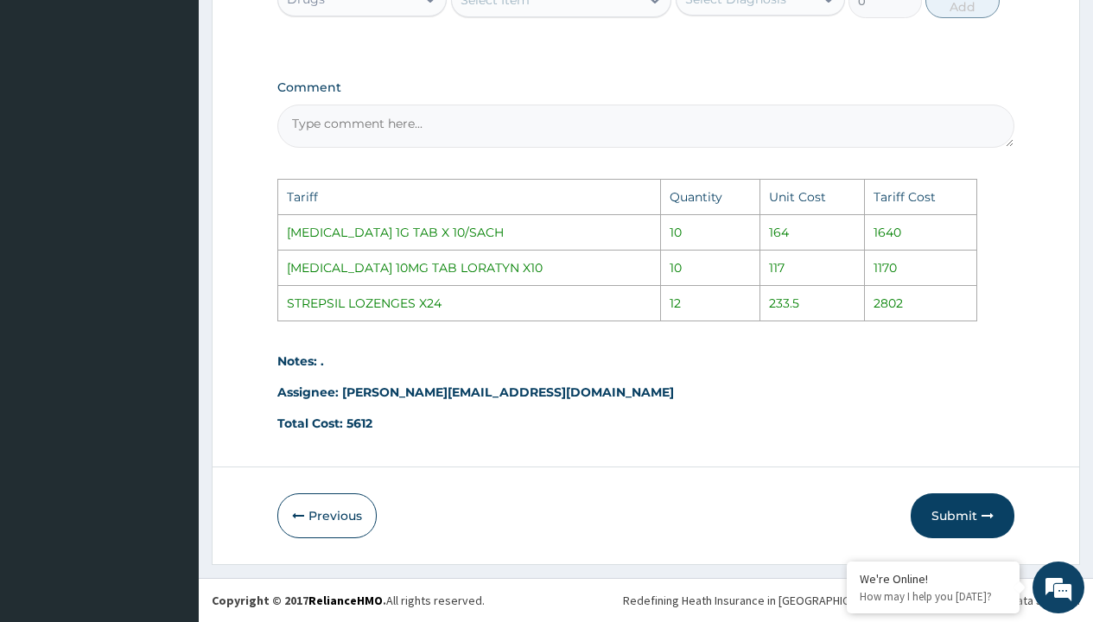
scroll to position [1027, 0]
type input "12"
click at [969, 502] on button "Submit" at bounding box center [963, 515] width 104 height 45
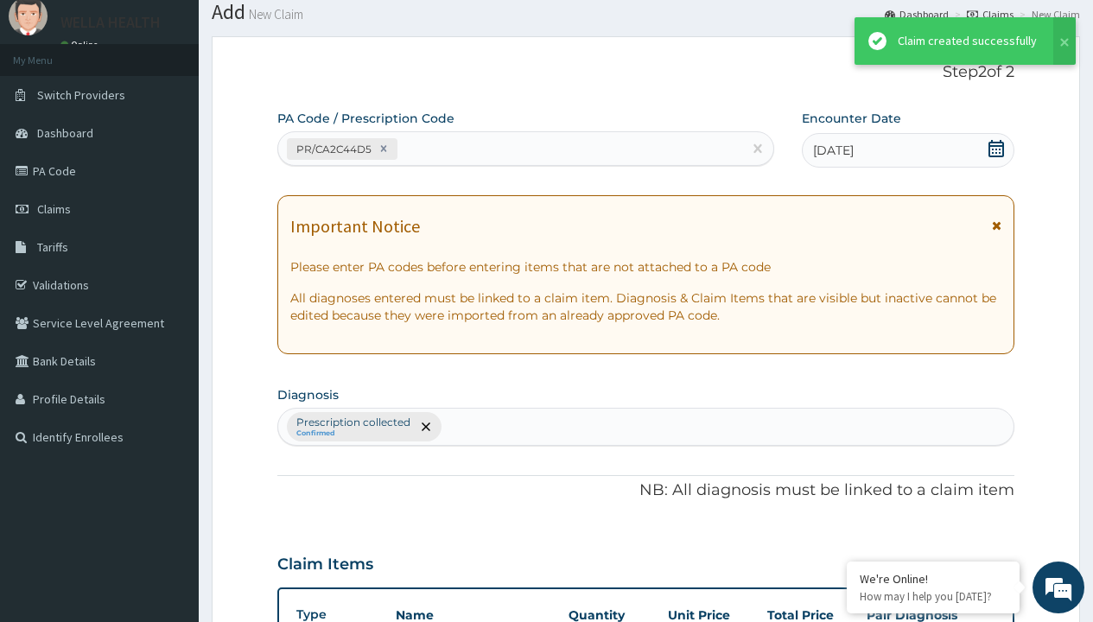
scroll to position [734, 0]
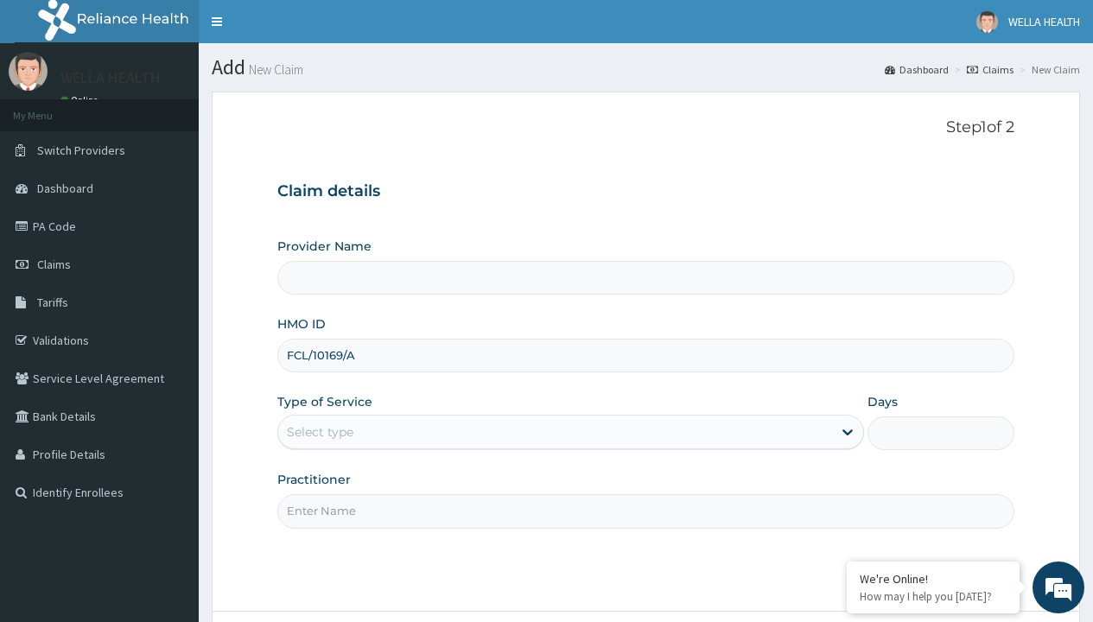
type input "FCL/10169/A"
type input "WellaHealth"
click at [320, 432] on div "Select type" at bounding box center [320, 431] width 67 height 17
type input "WellaHealth(TELEMEDICINE)"
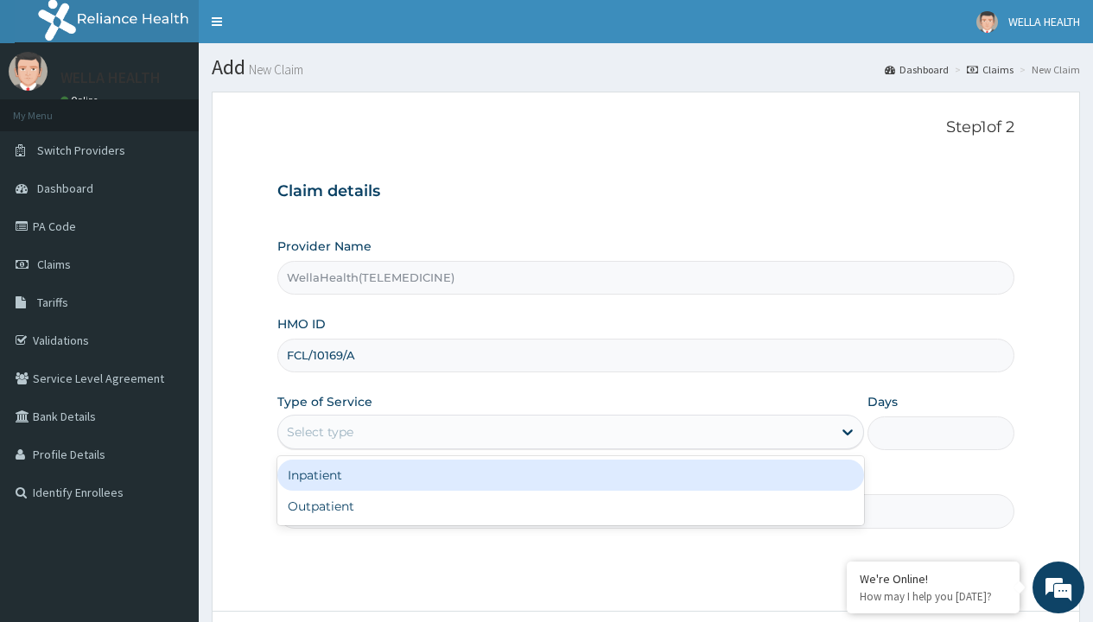
click at [570, 506] on div "Outpatient" at bounding box center [570, 506] width 587 height 31
type input "1"
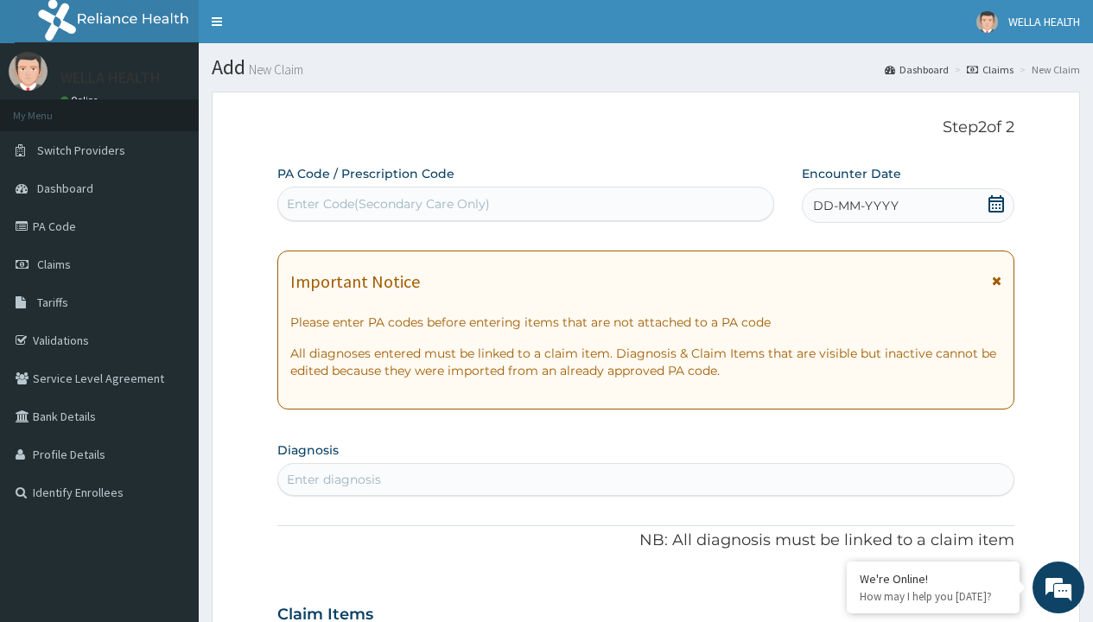
scroll to position [144, 0]
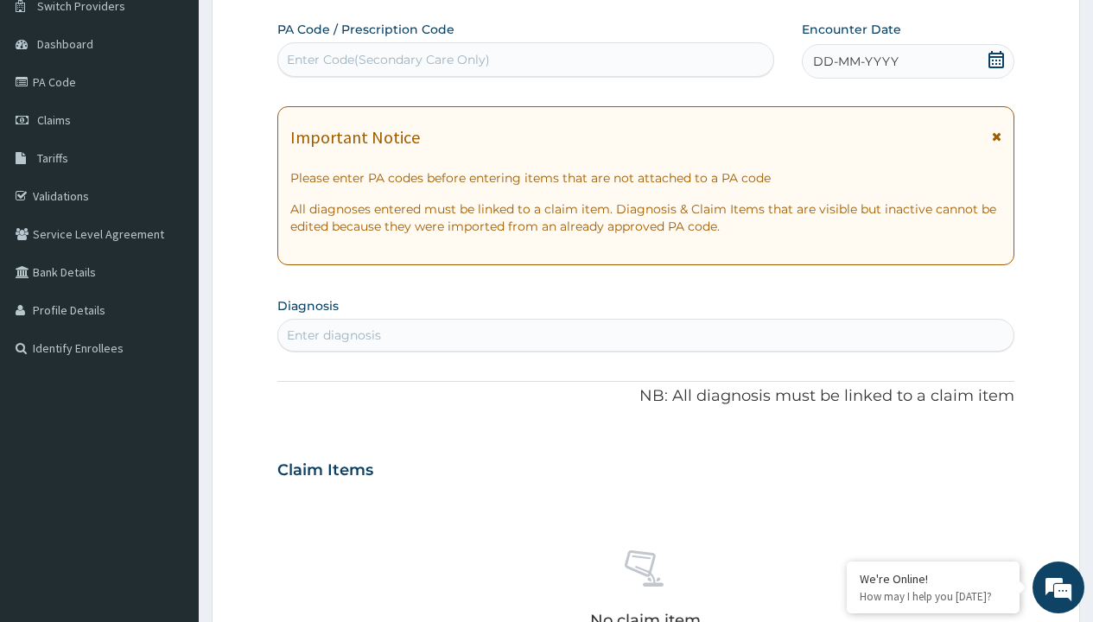
click at [855, 61] on span "DD-MM-YYYY" at bounding box center [856, 61] width 86 height 17
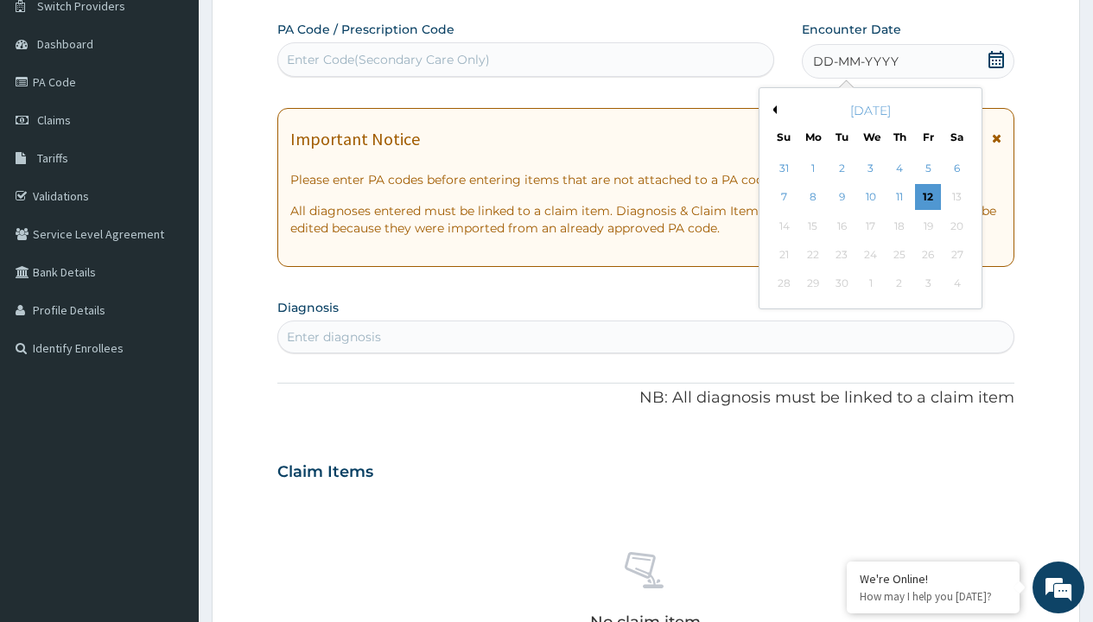
click at [772, 110] on button "Previous Month" at bounding box center [772, 109] width 9 height 9
click at [927, 169] on div "1" at bounding box center [928, 169] width 26 height 26
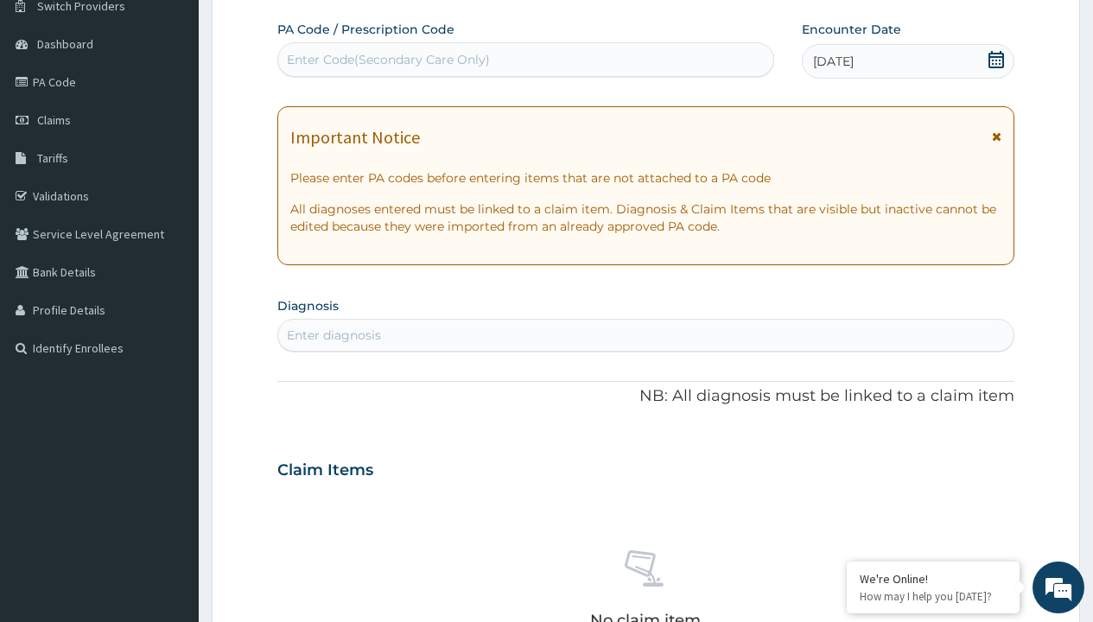
click at [387, 60] on div "Enter Code(Secondary Care Only)" at bounding box center [388, 59] width 203 height 17
type input "PR/D1B44011"
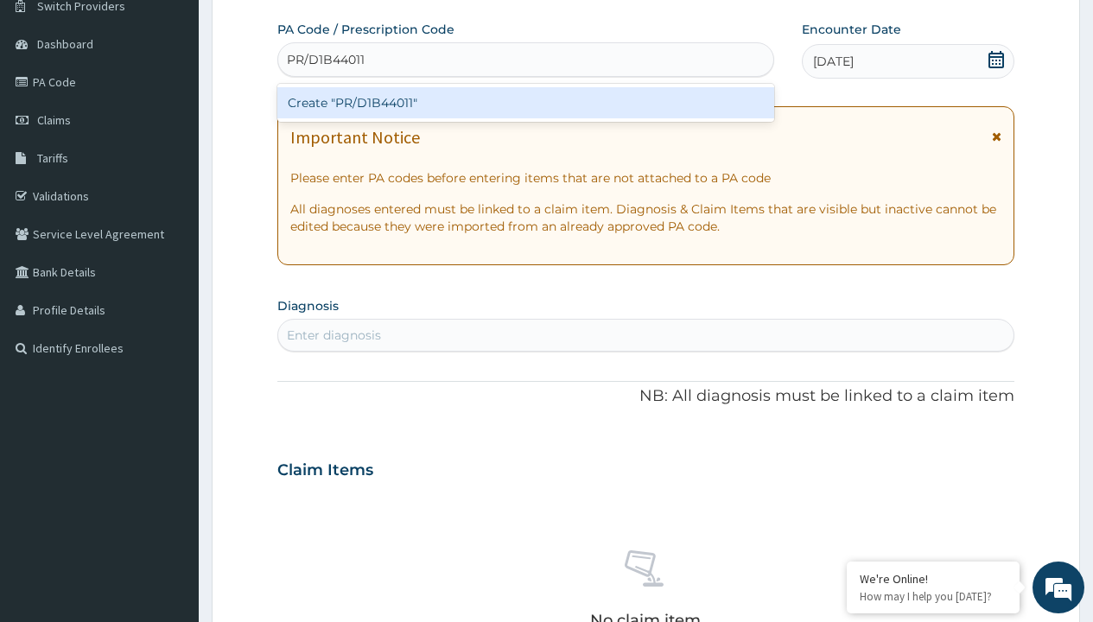
click at [525, 103] on div "Create "PR/D1B44011"" at bounding box center [525, 102] width 496 height 31
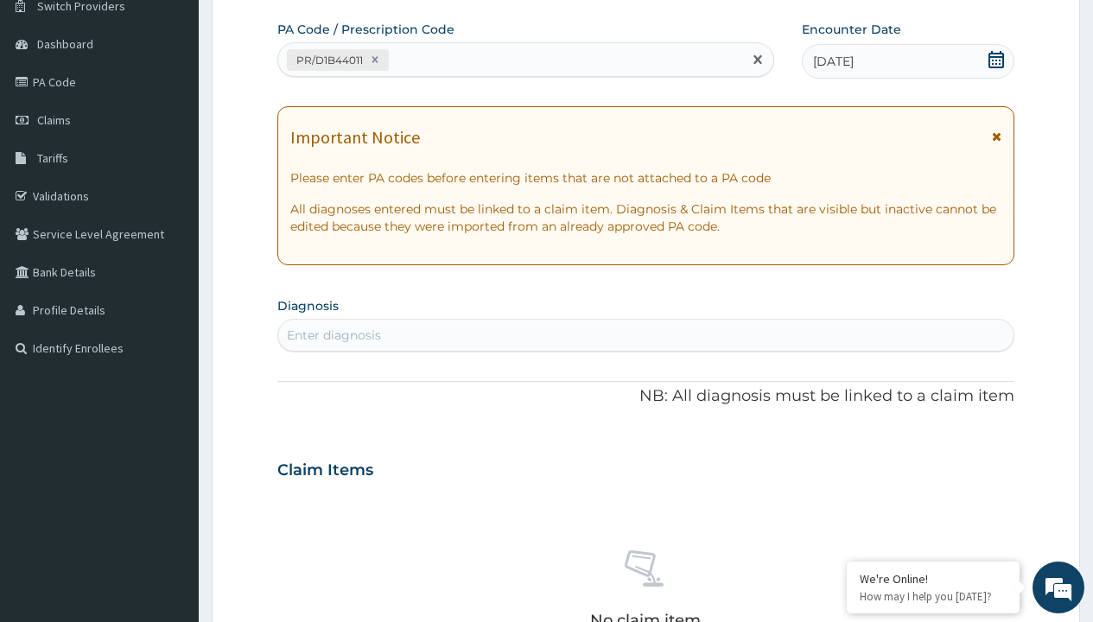
click at [334, 335] on div "Enter diagnosis" at bounding box center [334, 335] width 94 height 17
type input "prescription collected"
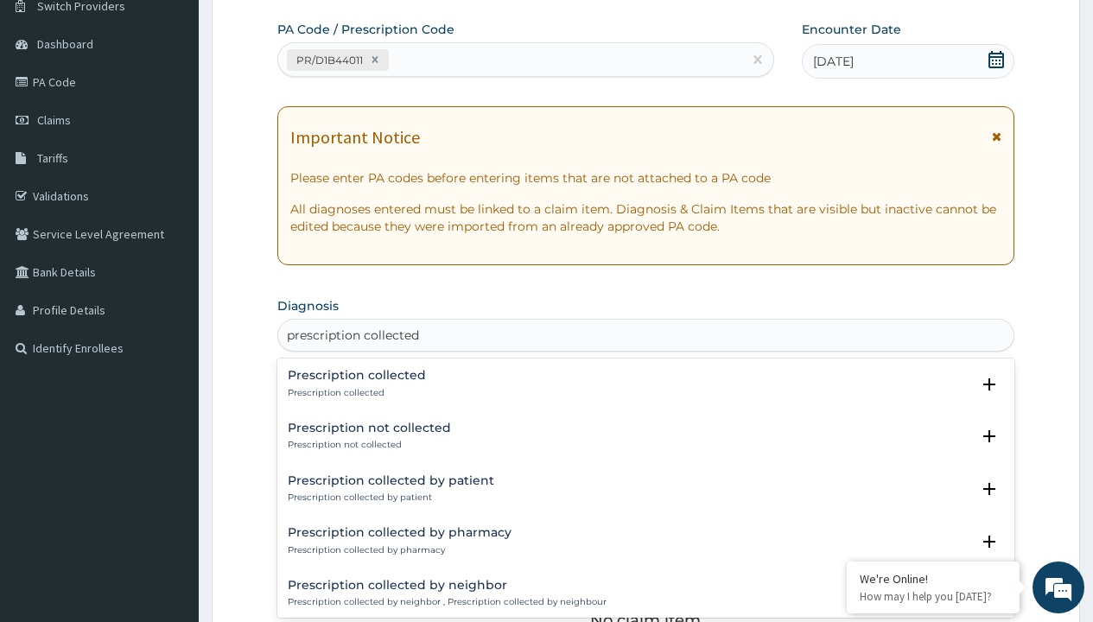
click at [354, 392] on p "Prescription collected" at bounding box center [357, 393] width 138 height 12
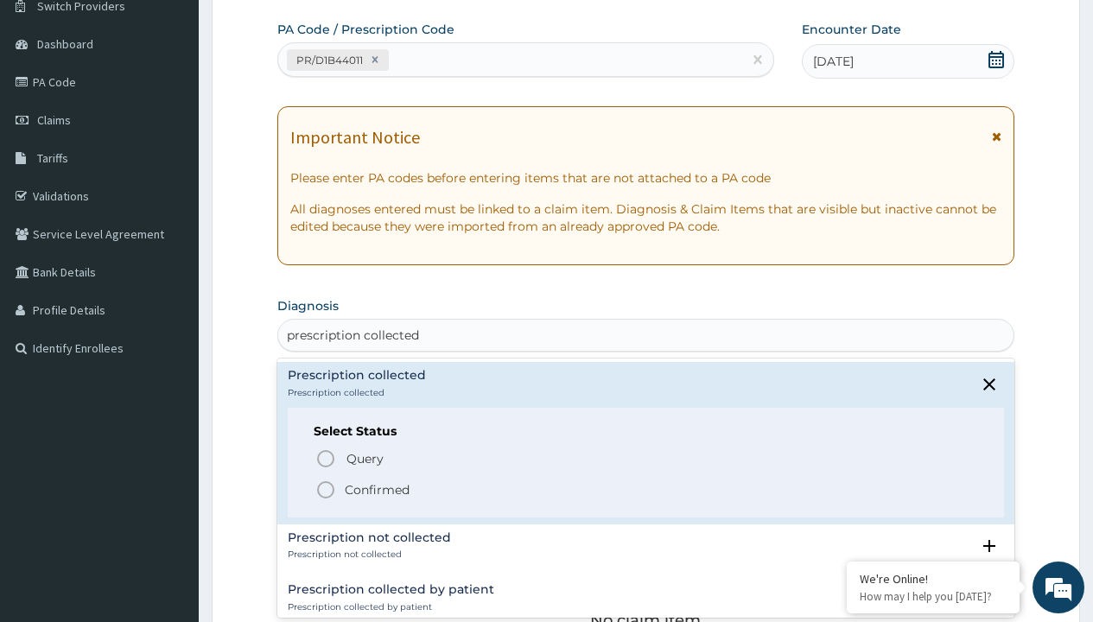
click at [377, 489] on p "Confirmed" at bounding box center [377, 489] width 65 height 17
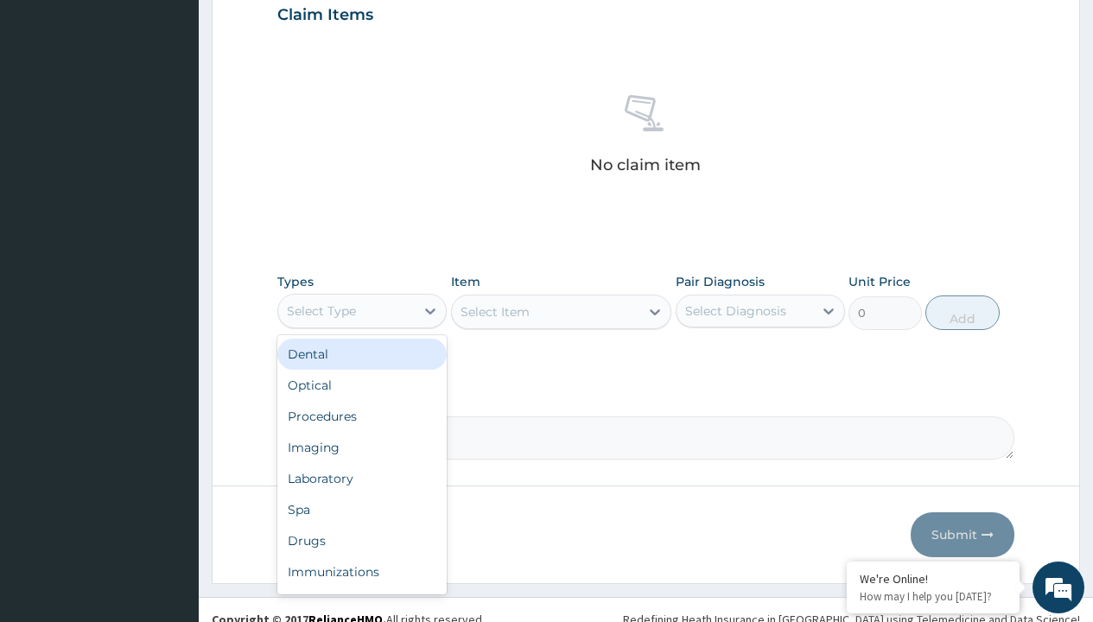
type input "procedures"
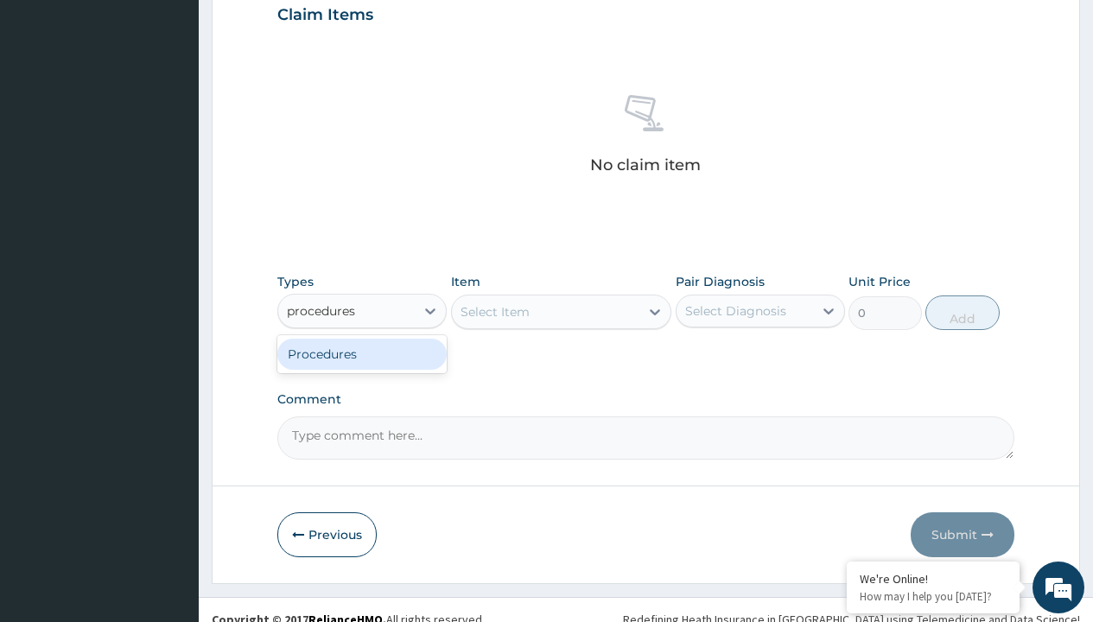
scroll to position [0, 0]
click at [362, 353] on div "Procedures" at bounding box center [361, 354] width 169 height 31
click at [494, 311] on div "Select Item" at bounding box center [495, 311] width 69 height 17
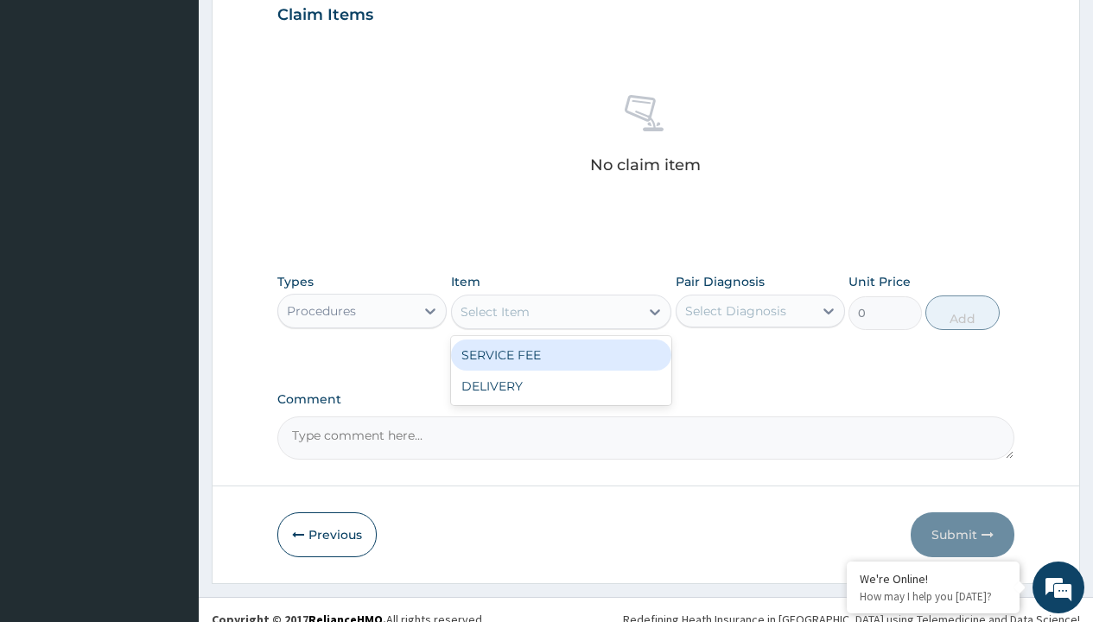
type input "service fee"
click at [561, 354] on div "SERVICE FEE" at bounding box center [561, 355] width 221 height 31
type input "100"
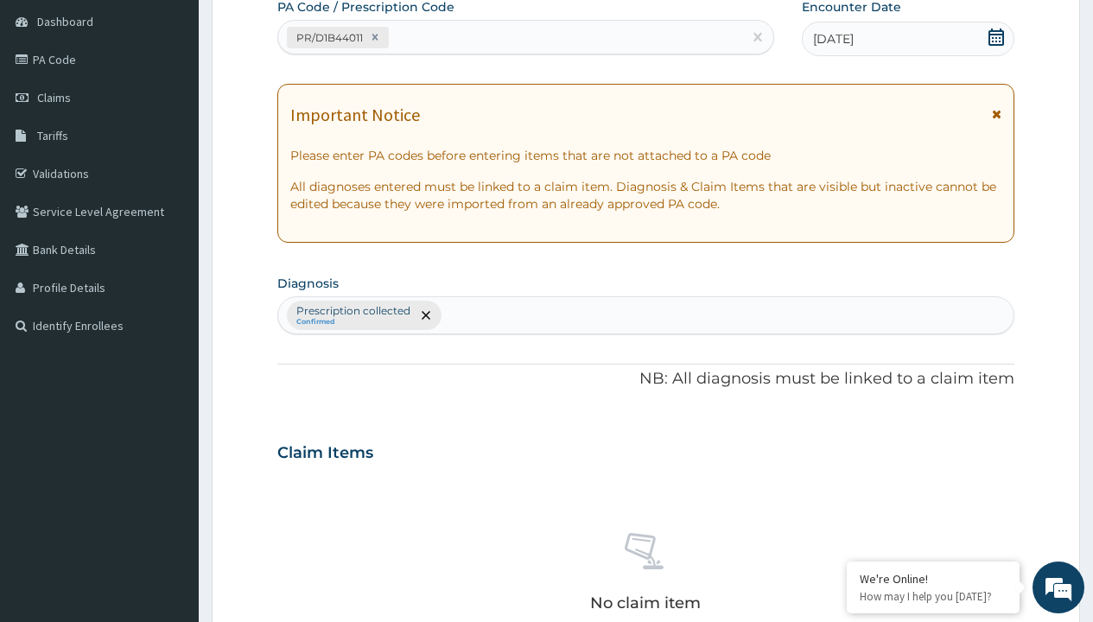
type input "prescription collected"
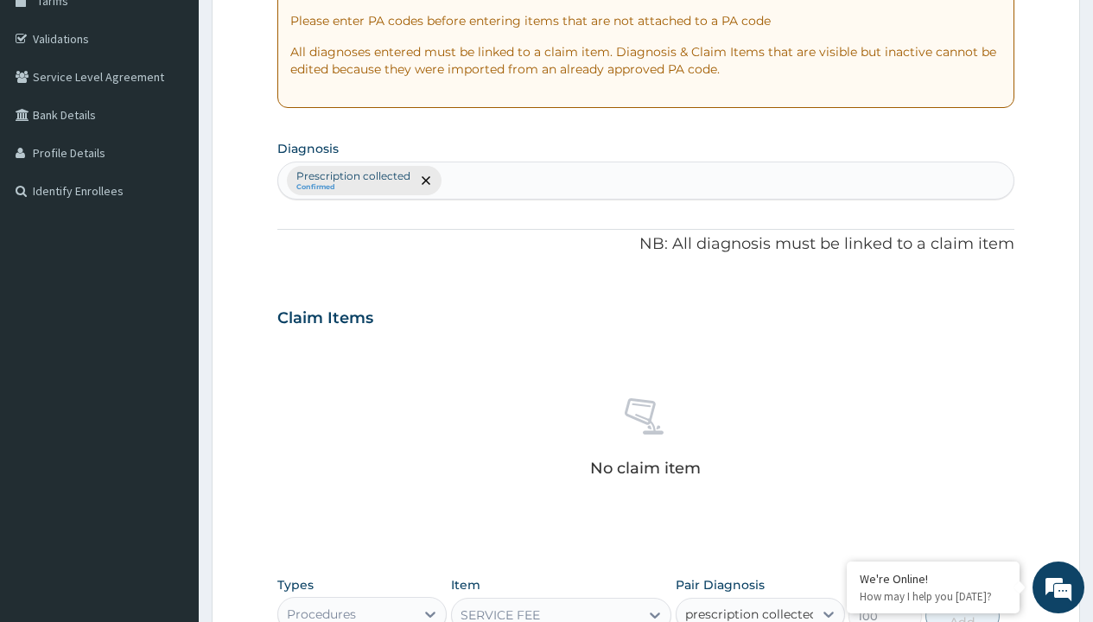
checkbox input "true"
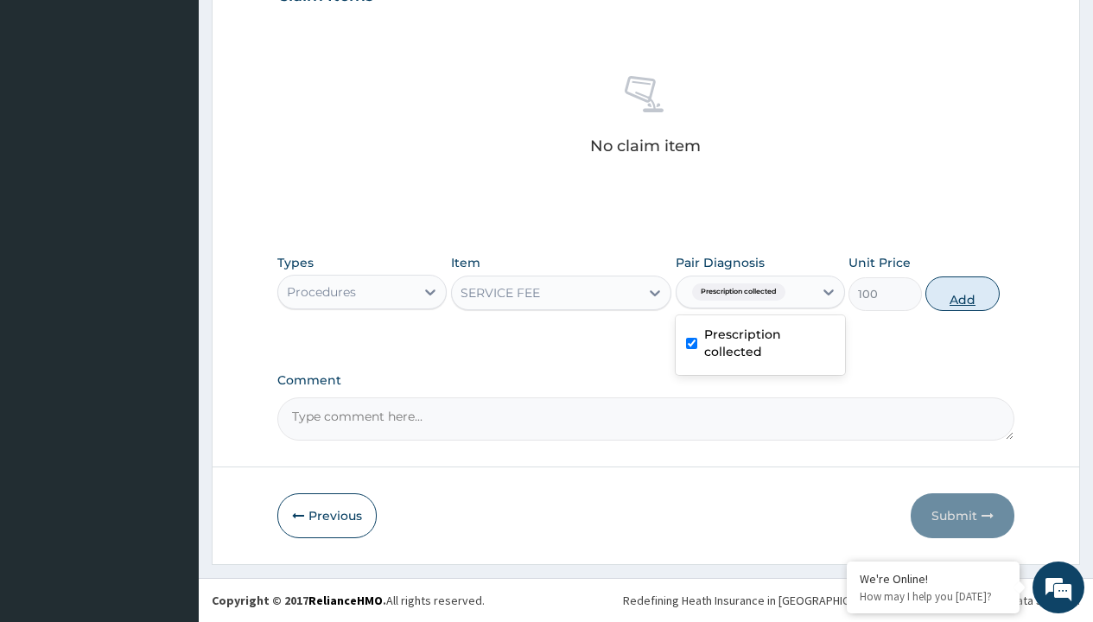
click at [963, 293] on button "Add" at bounding box center [962, 294] width 73 height 35
type input "0"
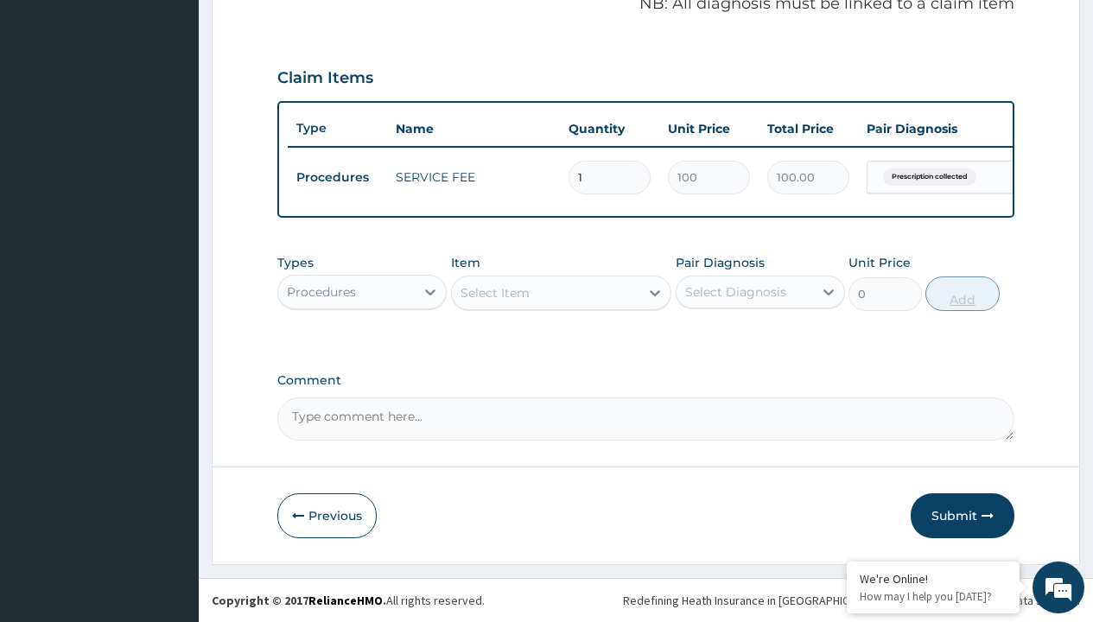
scroll to position [555, 0]
click at [321, 291] on div "Procedures" at bounding box center [321, 291] width 69 height 17
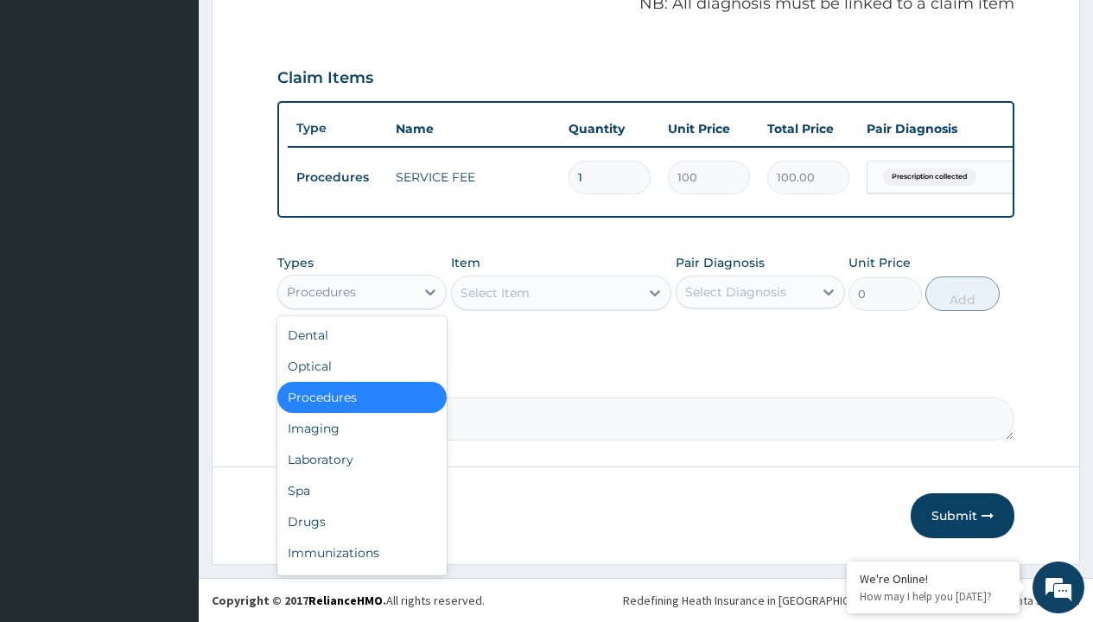
type input "drugs"
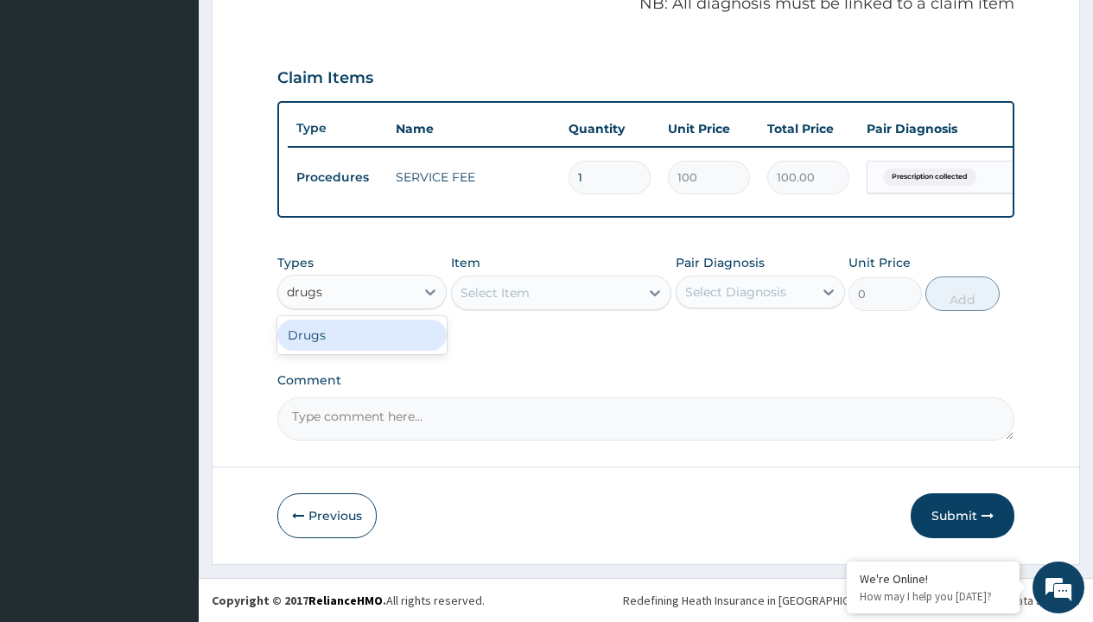
scroll to position [0, 0]
click at [362, 334] on div "Drugs" at bounding box center [361, 335] width 169 height 31
click at [494, 292] on div "Select Item" at bounding box center [561, 293] width 221 height 35
type input "lonart ds tabs/pack"
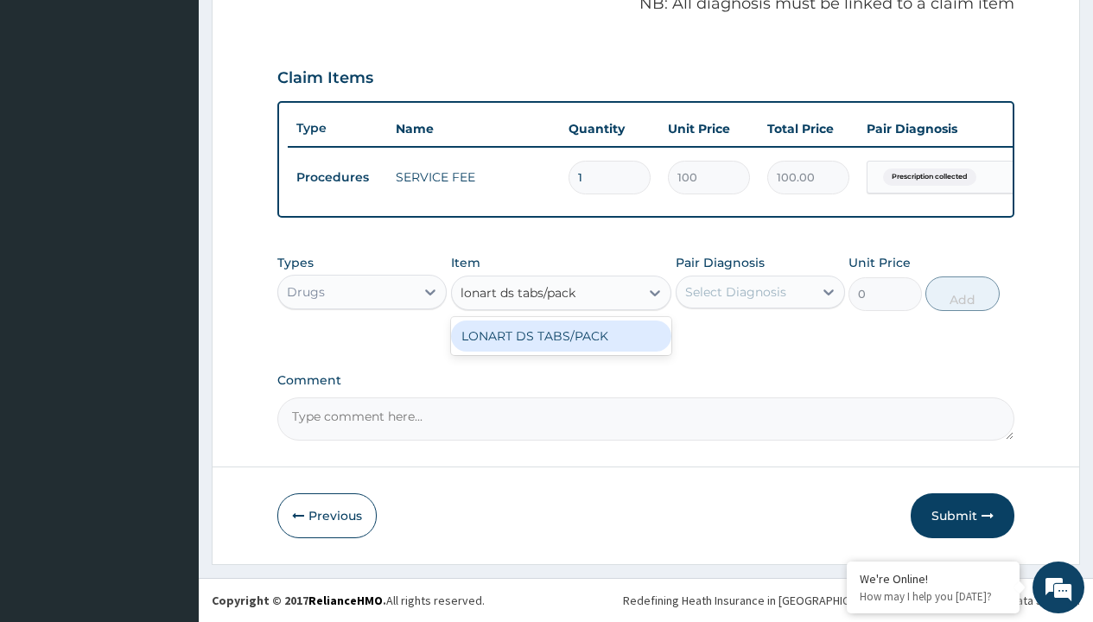
click at [561, 335] on div "LONART DS TABS/PACK" at bounding box center [561, 336] width 221 height 31
type input "633.2999877929688"
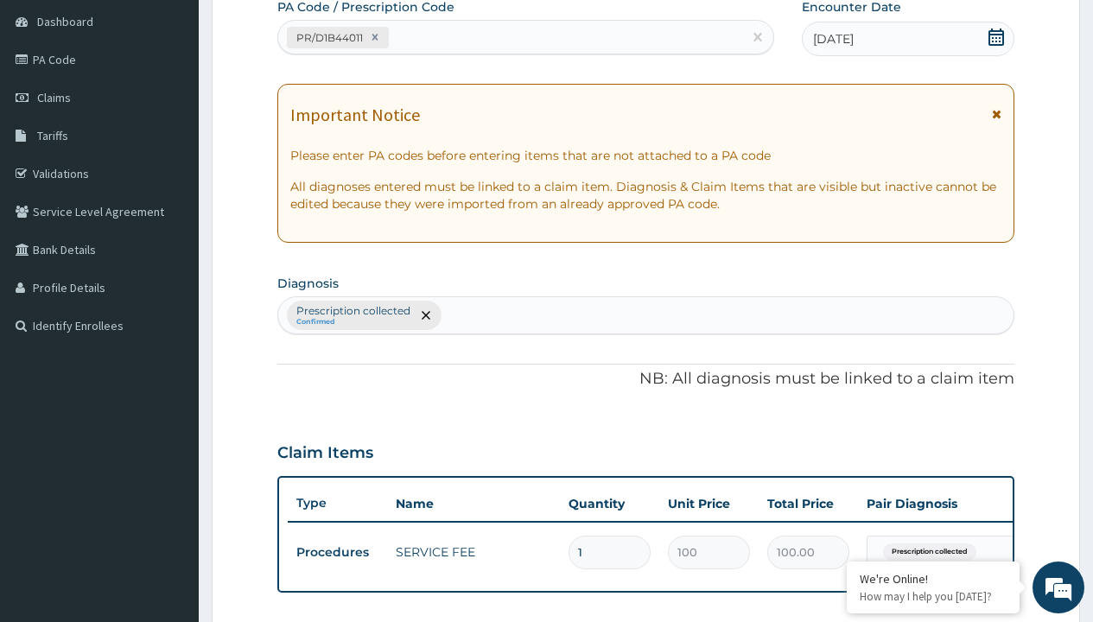
type input "prescription collected"
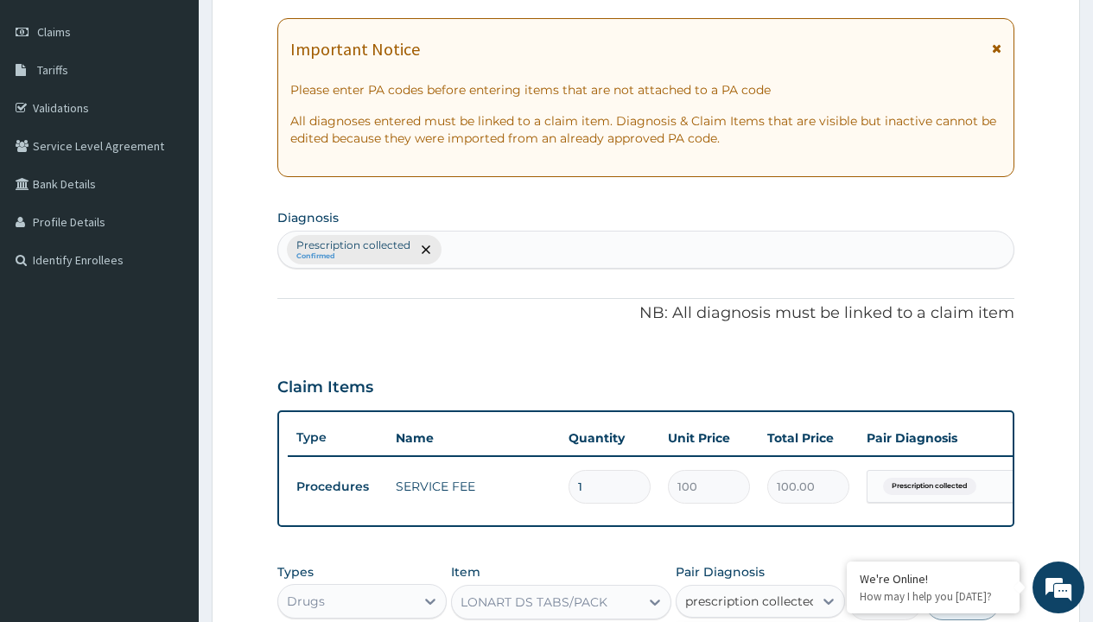
checkbox input "true"
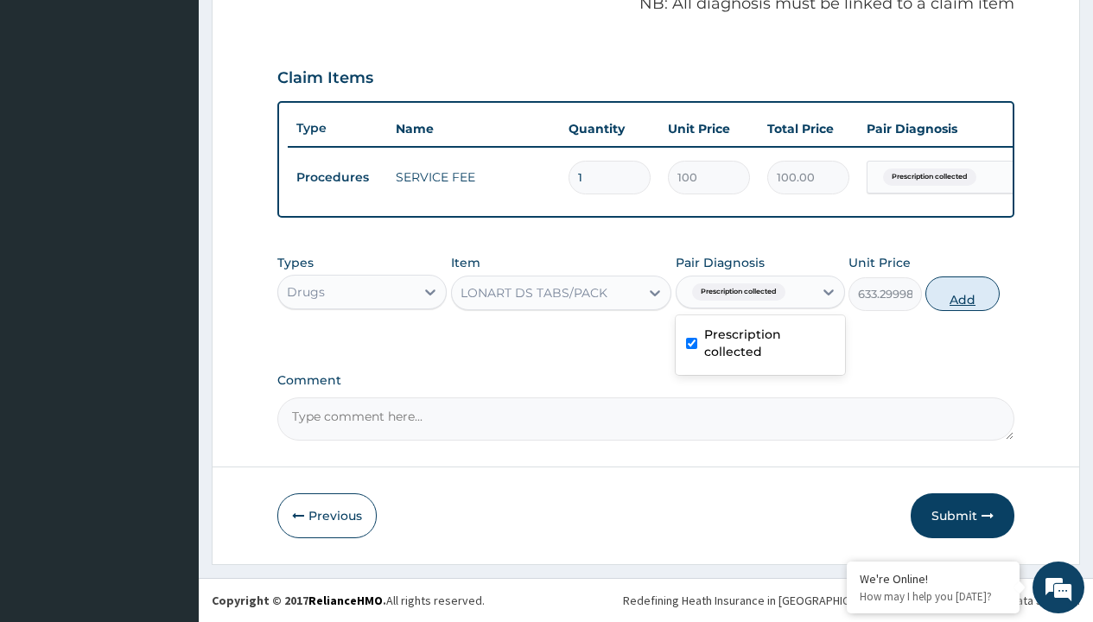
click at [963, 293] on button "Add" at bounding box center [962, 294] width 73 height 35
type input "0"
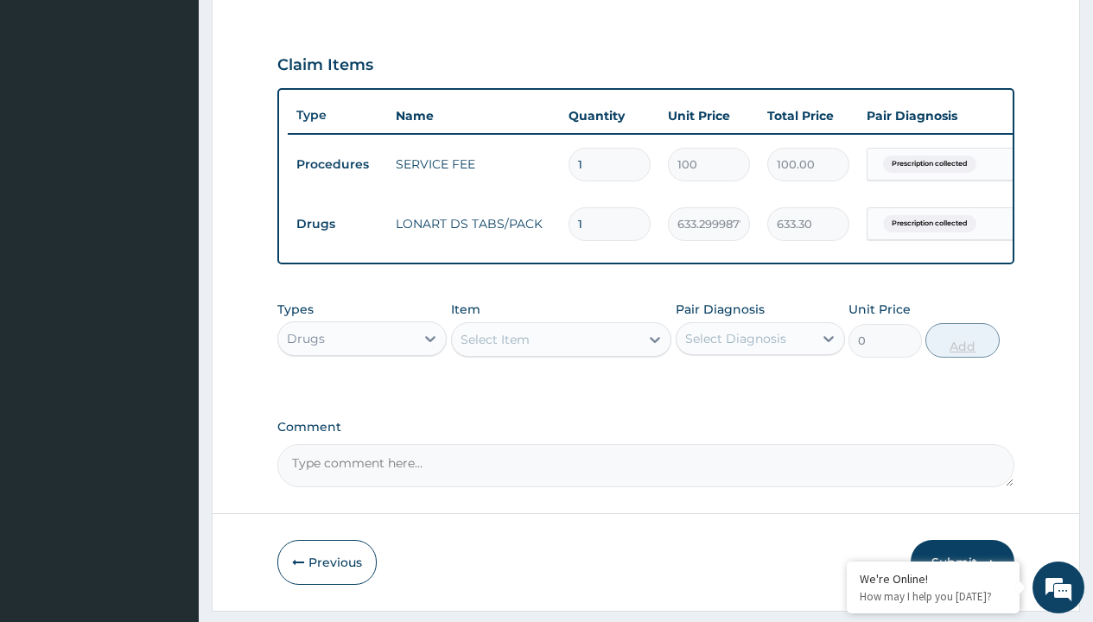
type input "6"
type input "3799.80"
type input "6"
click at [337, 224] on td "Drugs" at bounding box center [337, 224] width 99 height 32
type input "drugs"
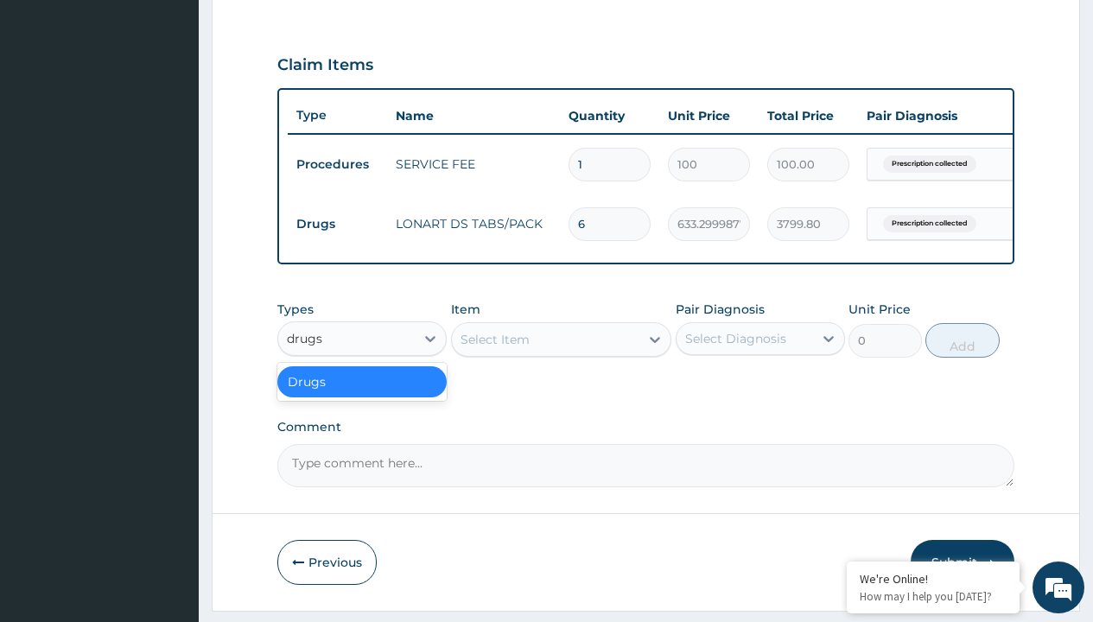
scroll to position [0, 0]
click at [362, 394] on div "Drugs" at bounding box center [361, 381] width 169 height 31
click at [494, 348] on div "Select Item" at bounding box center [495, 339] width 69 height 17
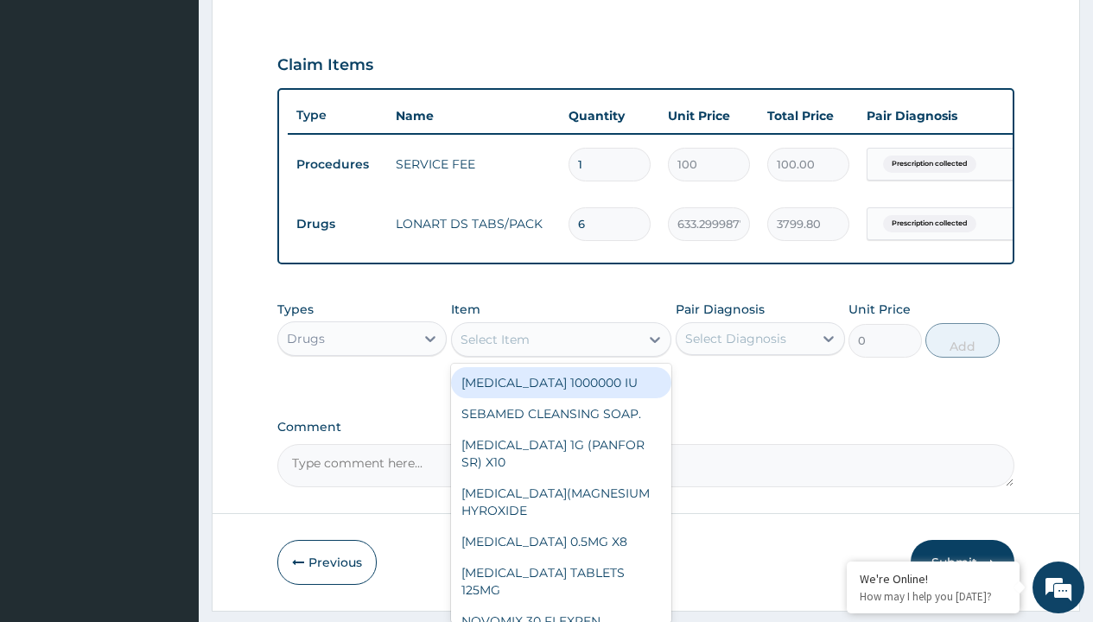
type input "[MEDICAL_DATA] caps 2mg/sach"
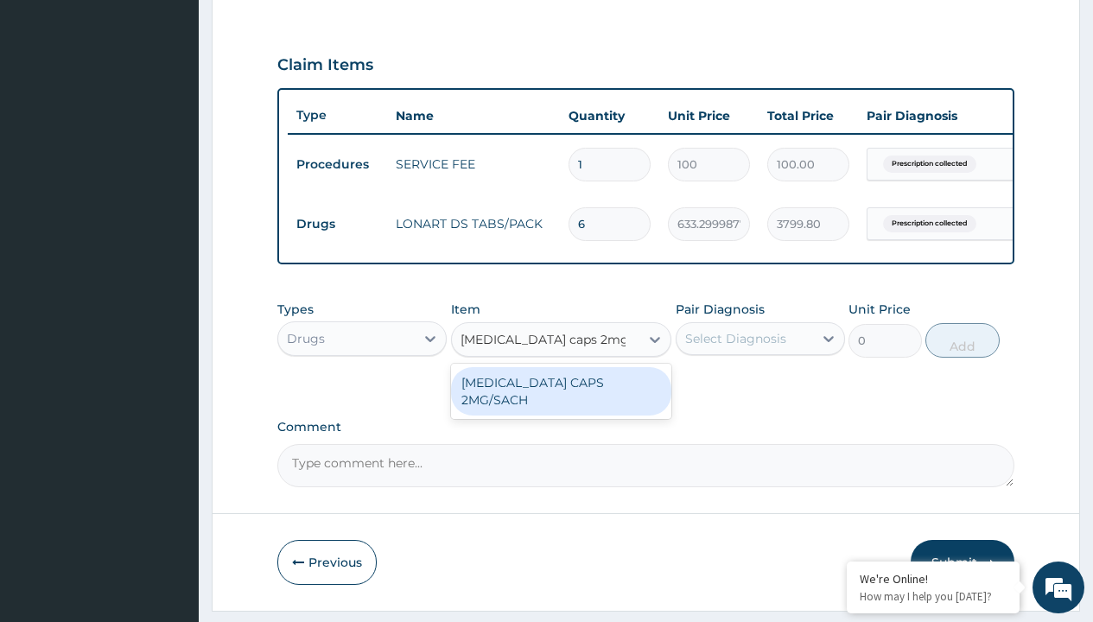
click at [561, 395] on div "[MEDICAL_DATA] CAPS 2MG/SACH" at bounding box center [561, 391] width 221 height 48
type input "420"
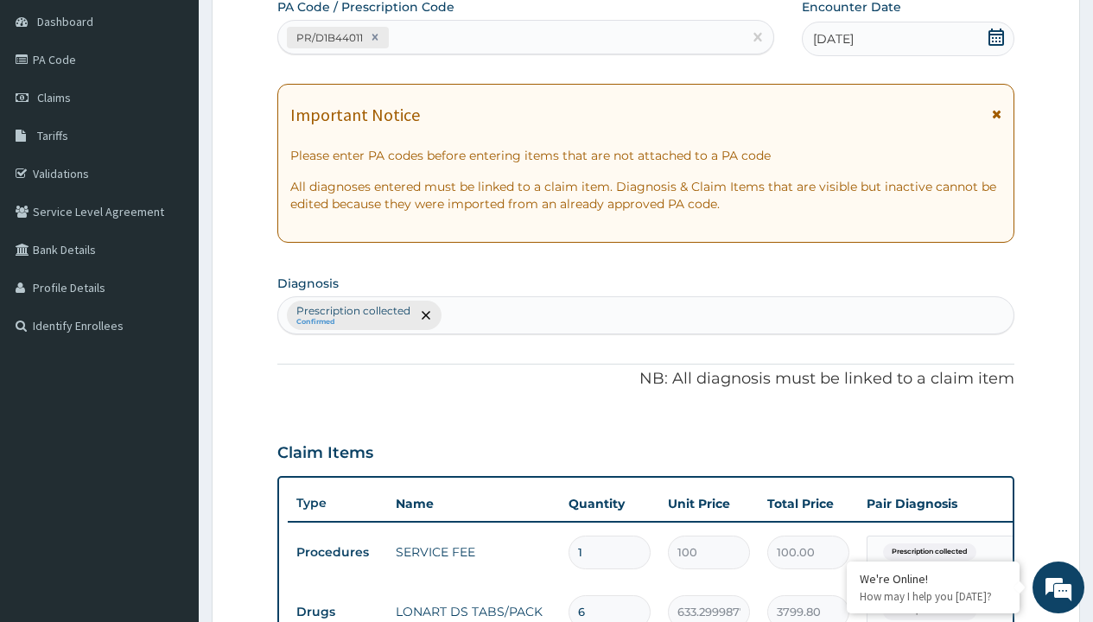
type input "prescription collected"
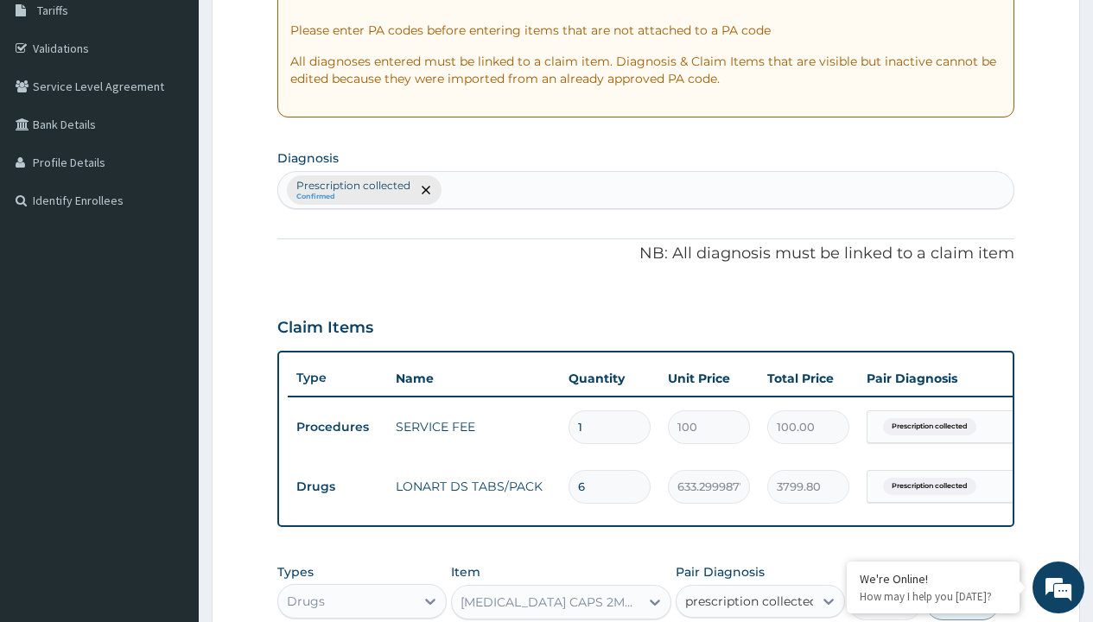
checkbox input "true"
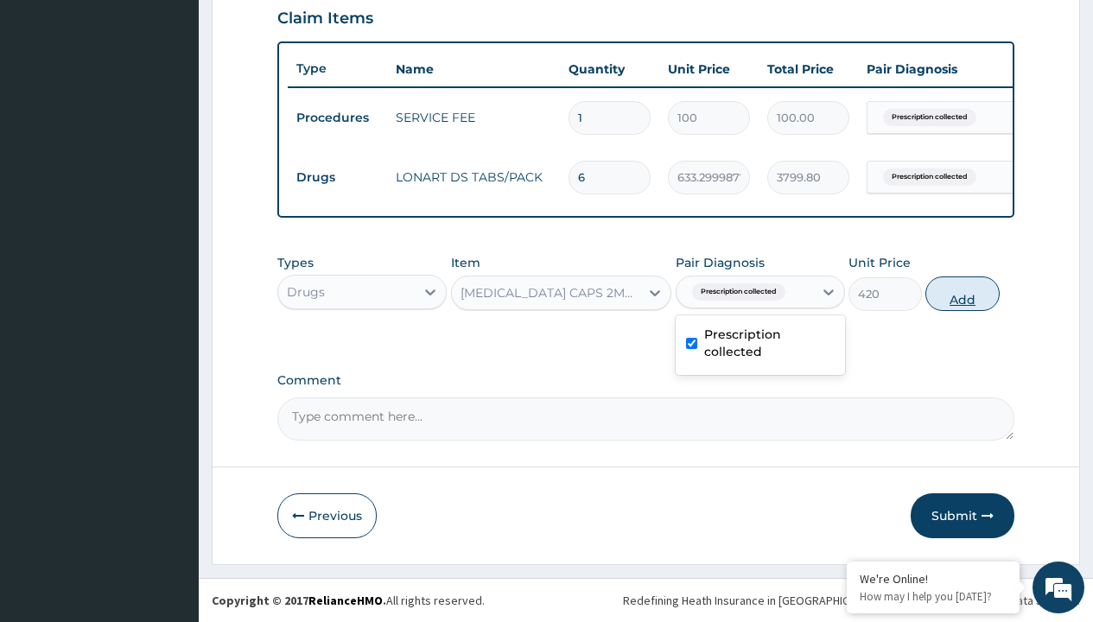
click at [963, 293] on button "Add" at bounding box center [962, 294] width 73 height 35
type input "0"
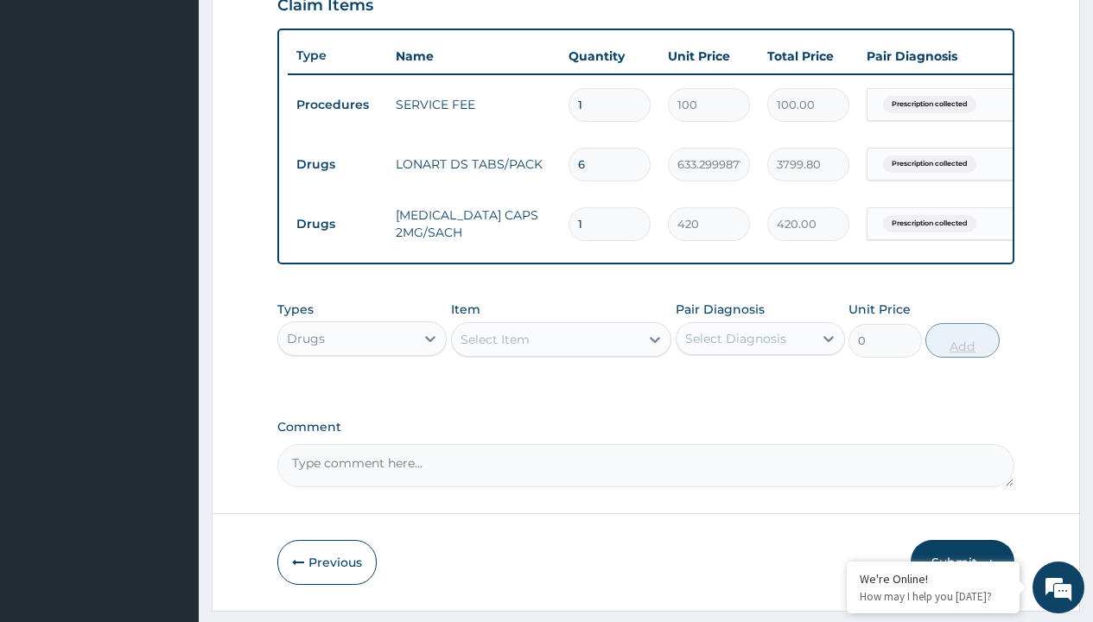
type input "10"
type input "4200.00"
type input "10"
click at [337, 164] on td "Drugs" at bounding box center [337, 165] width 99 height 32
type input "drugs"
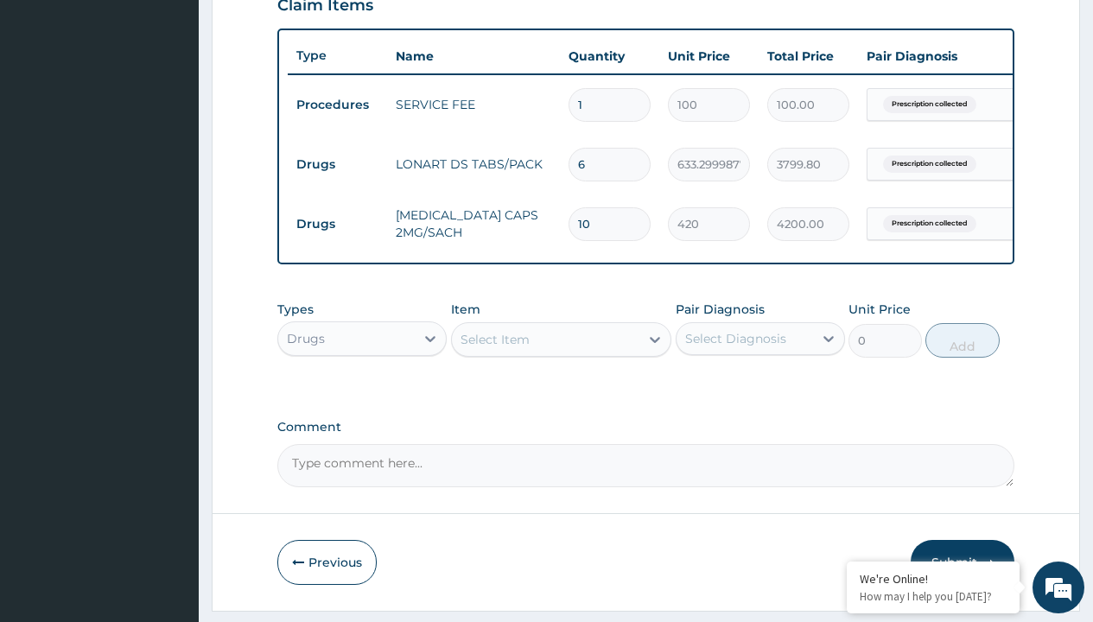
scroll to position [0, 0]
click at [362, 394] on div "Drugs" at bounding box center [361, 381] width 169 height 31
click at [494, 348] on div "Select Item" at bounding box center [495, 339] width 69 height 17
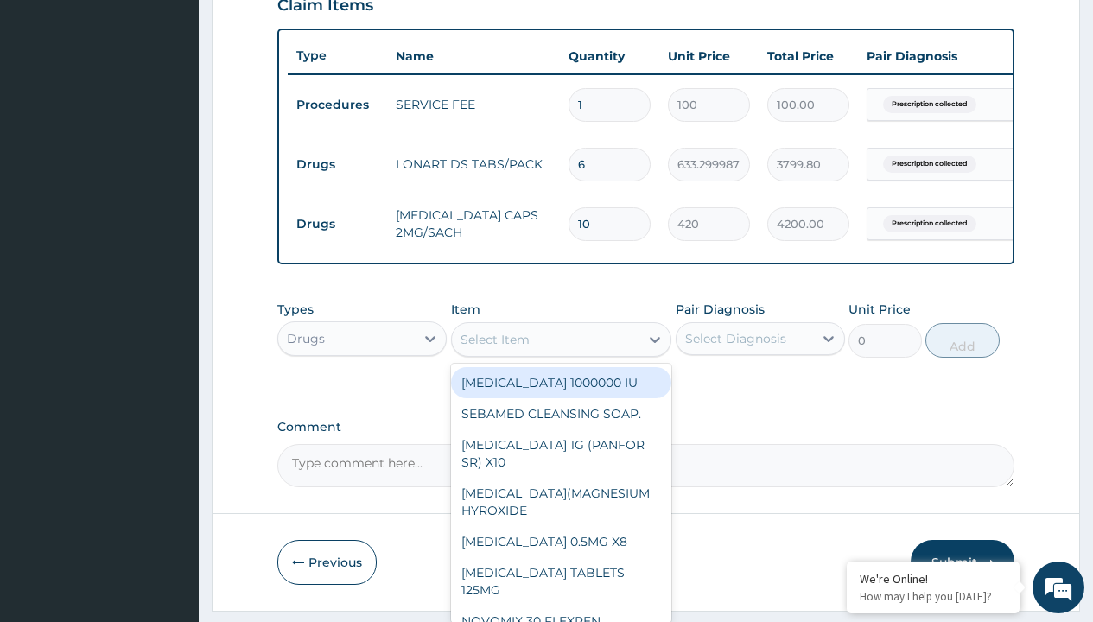
type input "ors/sachet"
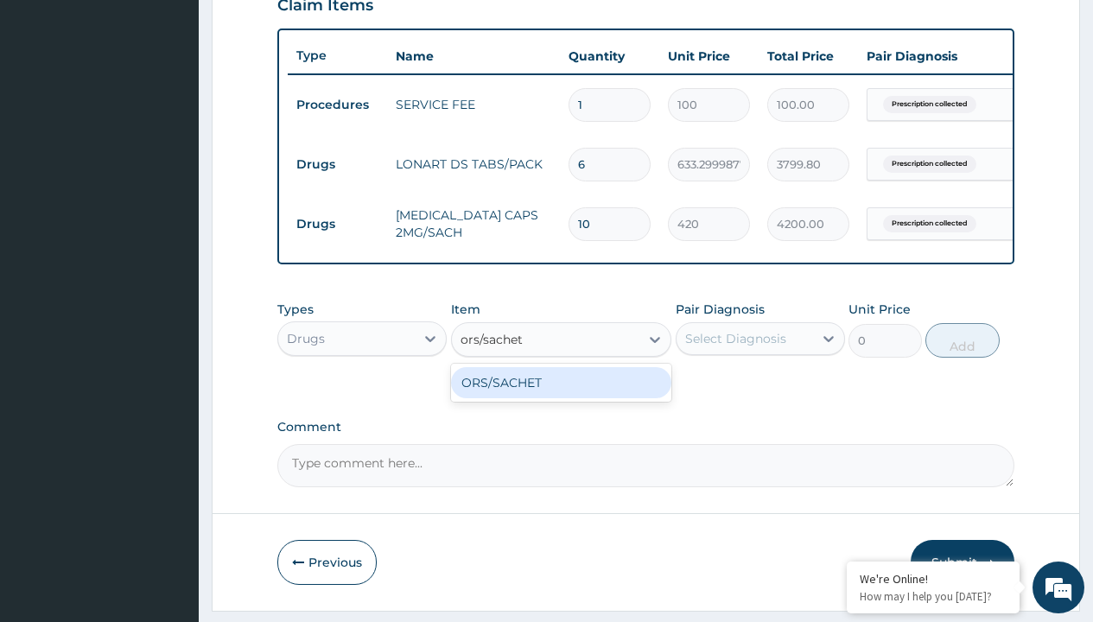
click at [561, 395] on div "ORS/SACHET" at bounding box center [561, 382] width 221 height 31
type input "600"
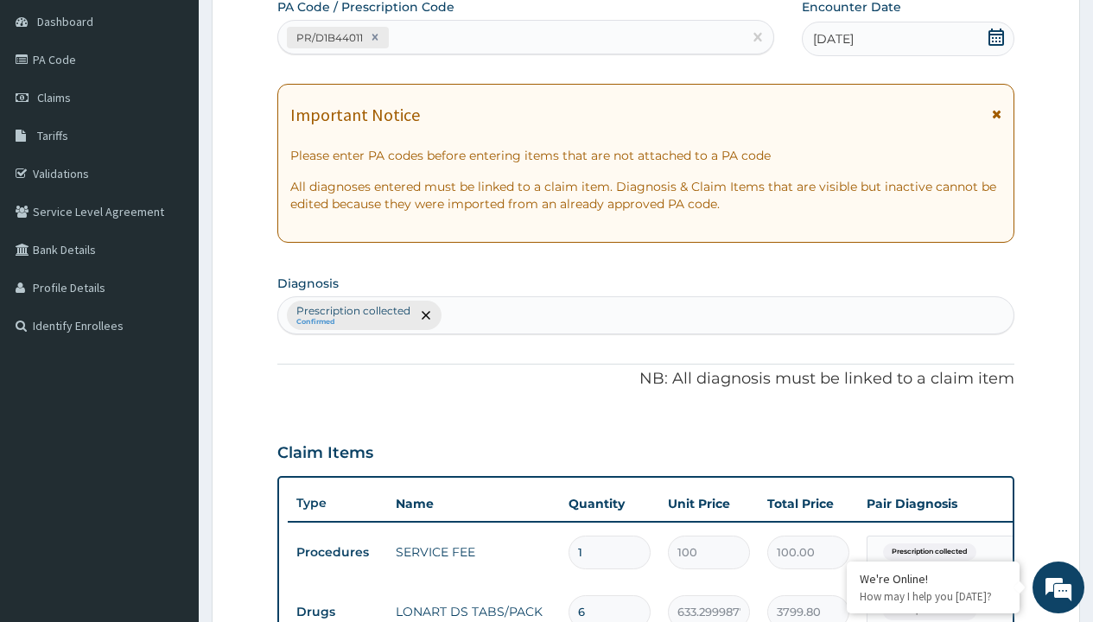
type input "prescription collected"
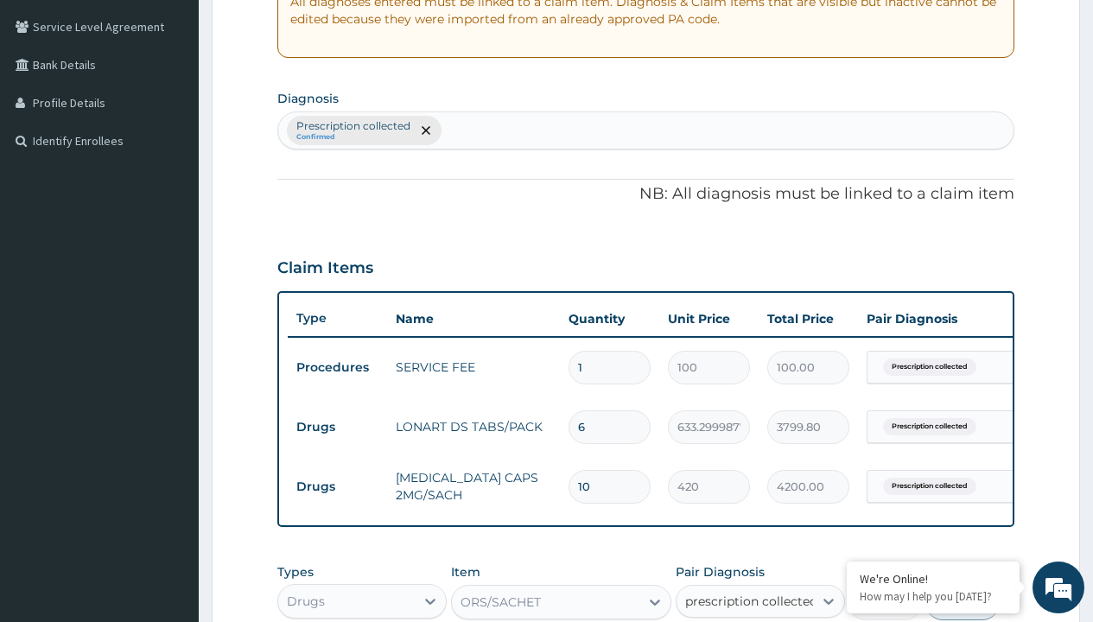
checkbox input "true"
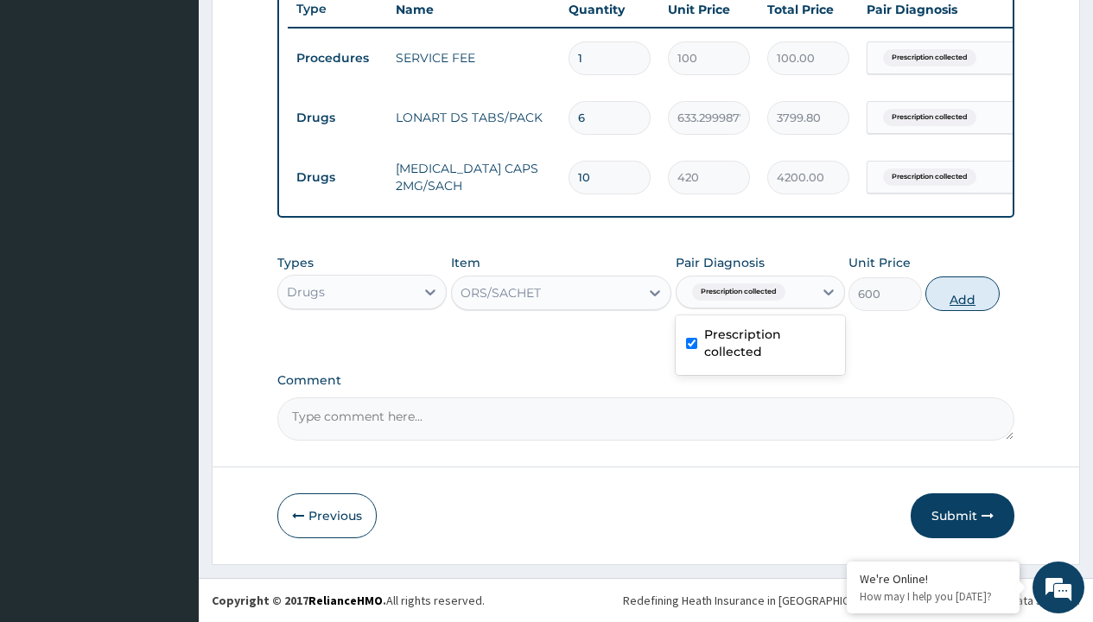
click at [963, 293] on button "Add" at bounding box center [962, 294] width 73 height 35
type input "0"
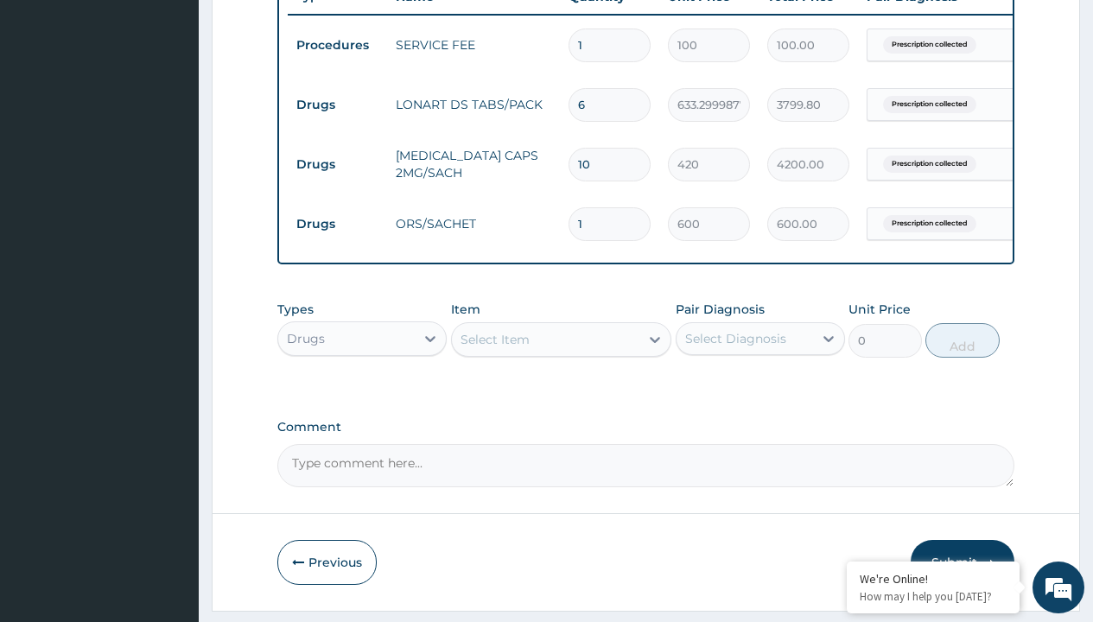
click at [337, 105] on td "Drugs" at bounding box center [337, 105] width 99 height 32
type input "drugs"
click at [362, 394] on div "Drugs" at bounding box center [361, 381] width 169 height 31
click at [494, 348] on div "Select Item" at bounding box center [495, 339] width 69 height 17
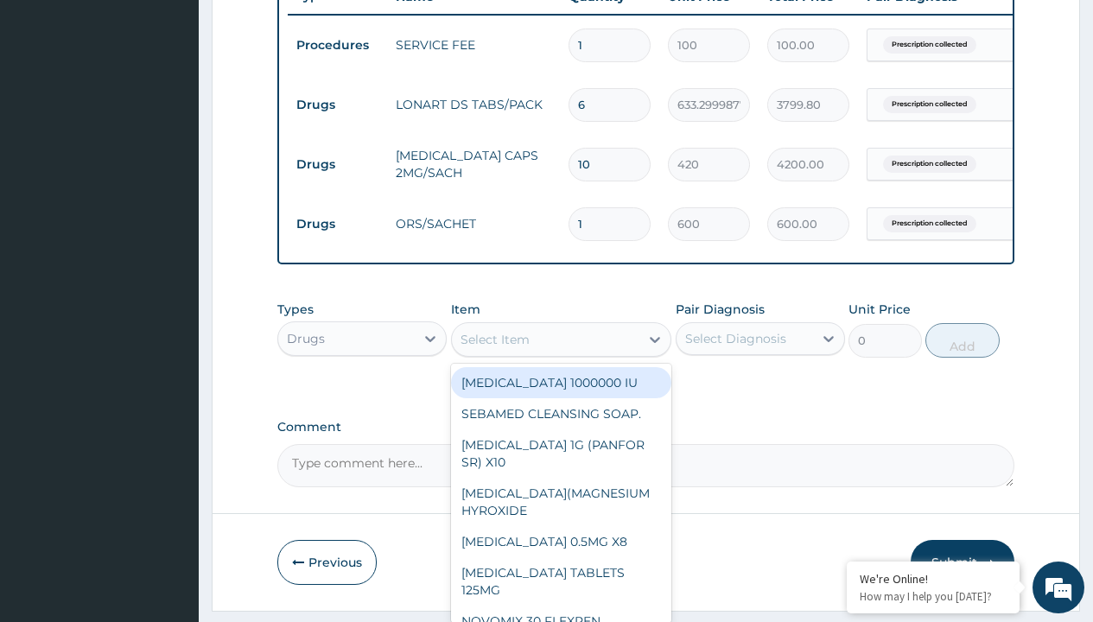
type input "paracetamol 500mg tablet emzor/sach"
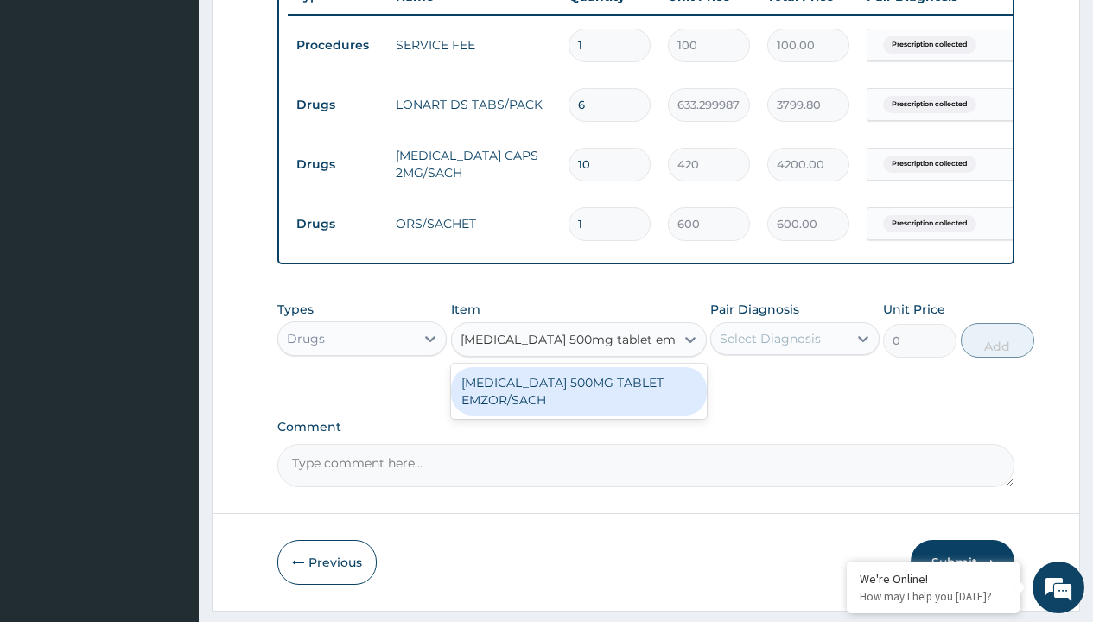
click at [578, 404] on div "PARACETAMOL 500MG TABLET EMZOR/SACH" at bounding box center [579, 391] width 256 height 48
type input "24"
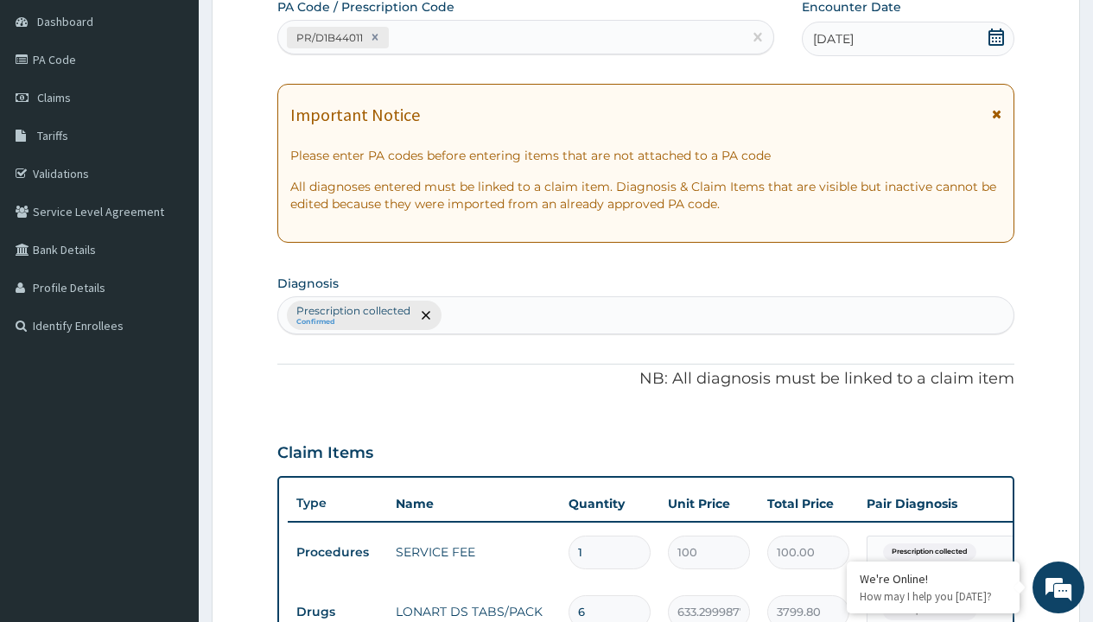
type input "prescription collected"
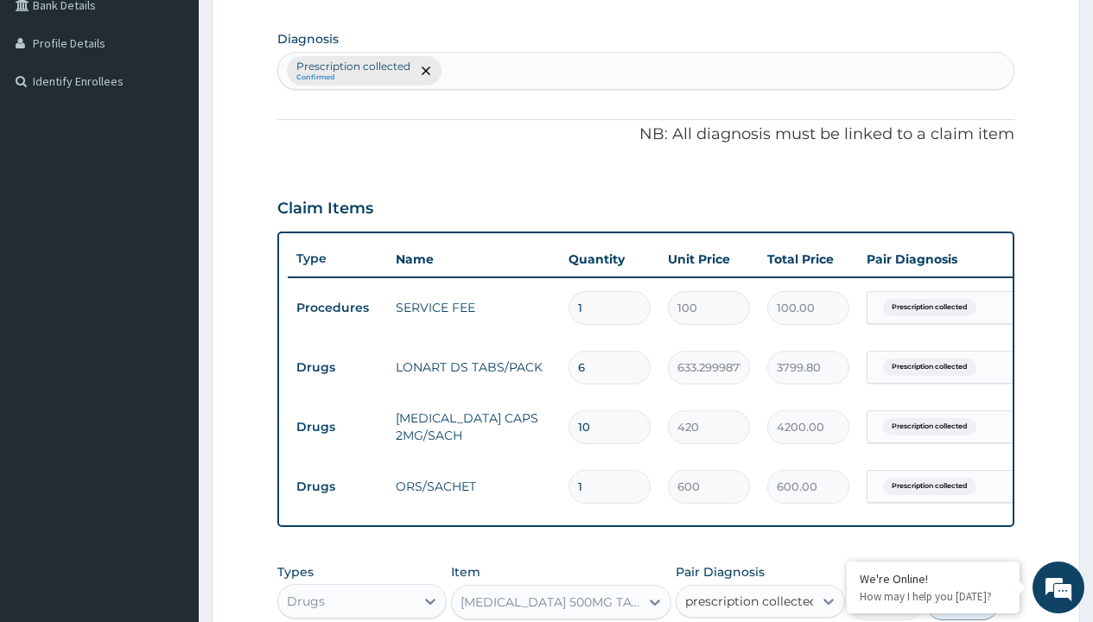
checkbox input "true"
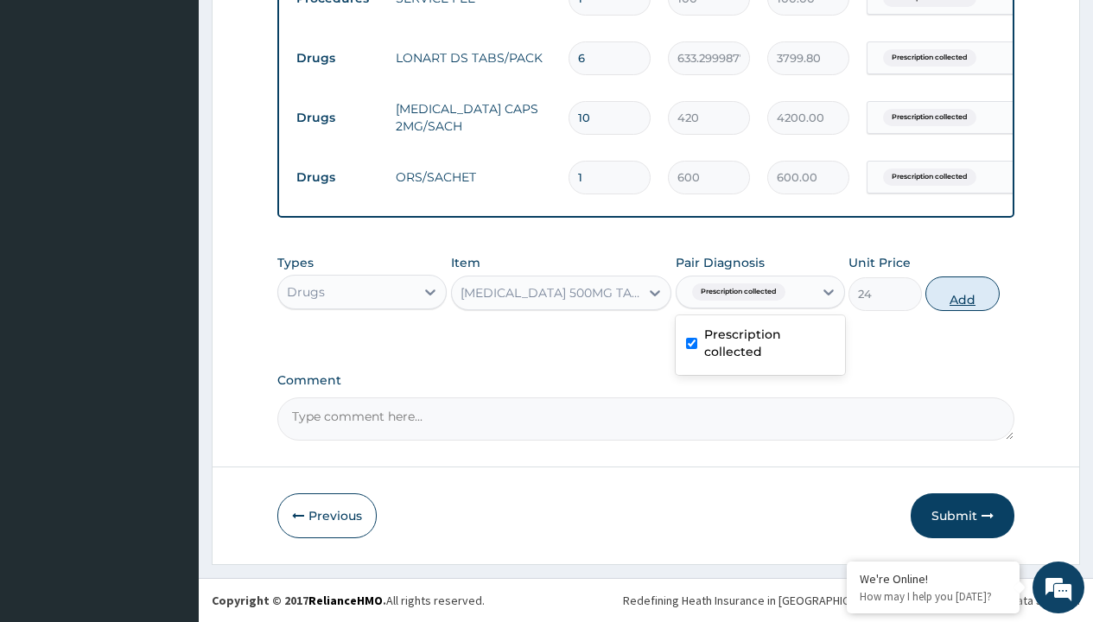
click at [963, 293] on button "Add" at bounding box center [962, 294] width 73 height 35
type input "0"
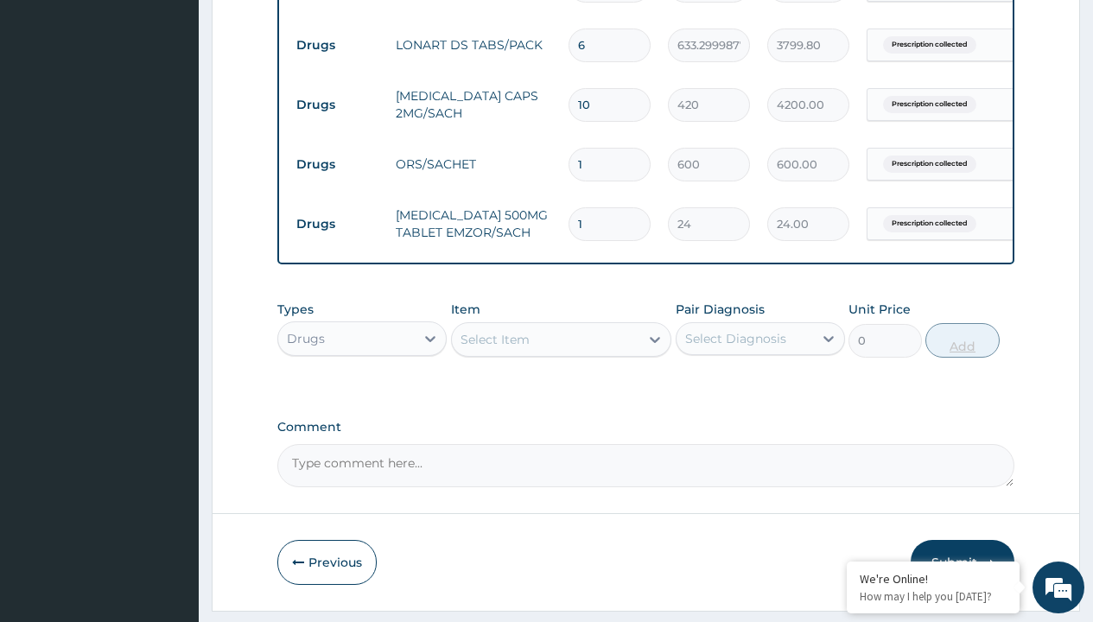
type input "24"
type input "576.00"
type input "24"
click at [337, 45] on td "Drugs" at bounding box center [337, 45] width 99 height 32
type input "drugs"
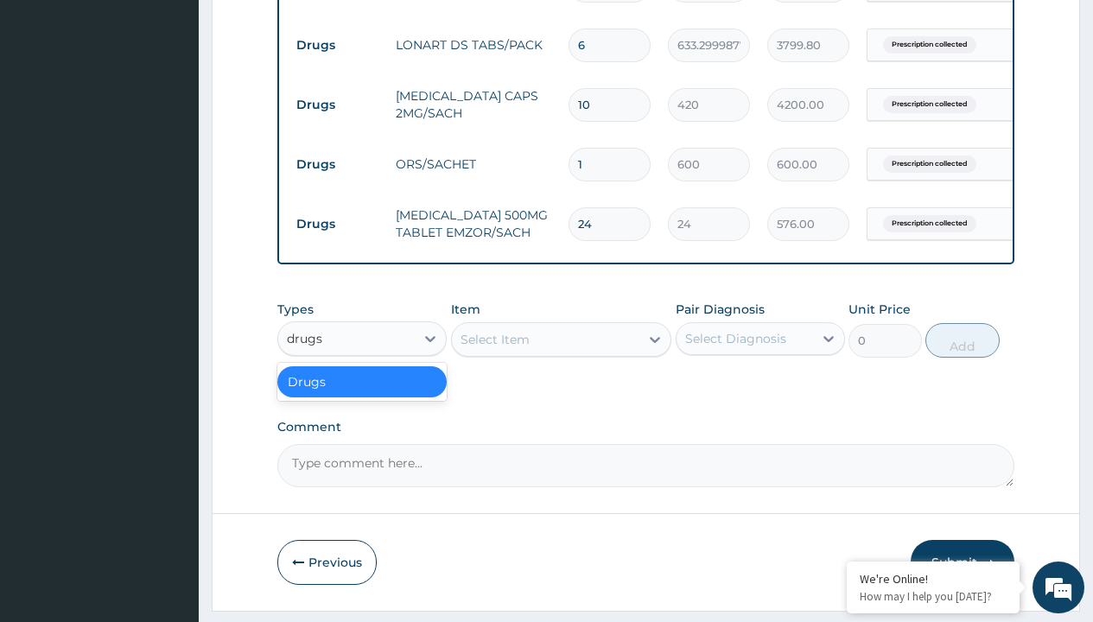
scroll to position [0, 0]
click at [362, 394] on div "Drugs" at bounding box center [361, 381] width 169 height 31
click at [494, 348] on div "Select Item" at bounding box center [495, 339] width 69 height 17
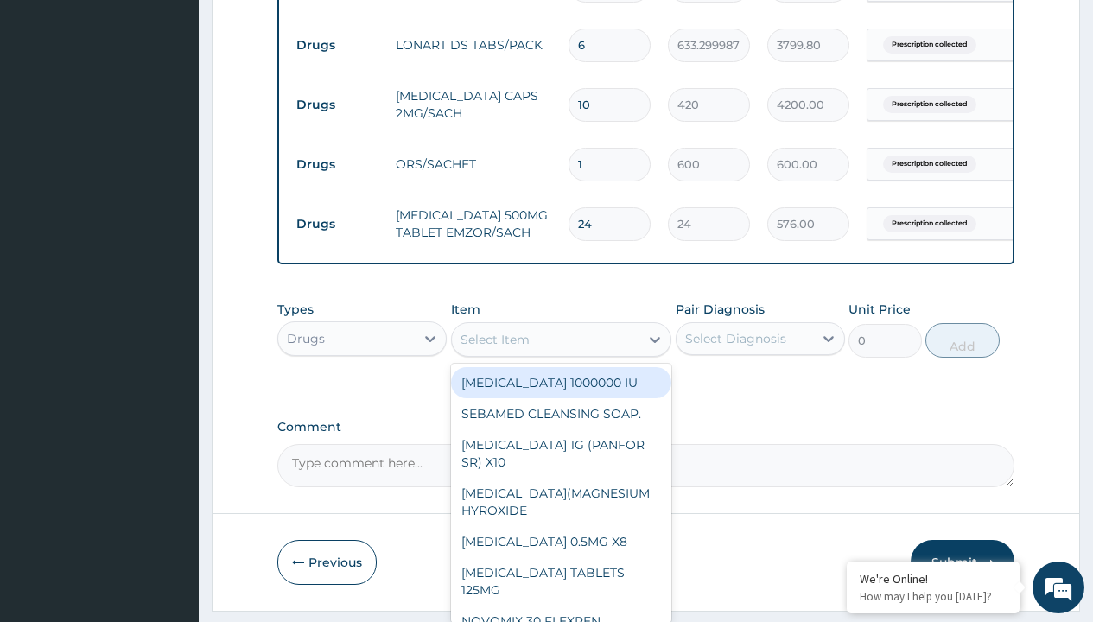
type input "zinc 20mg by 10"
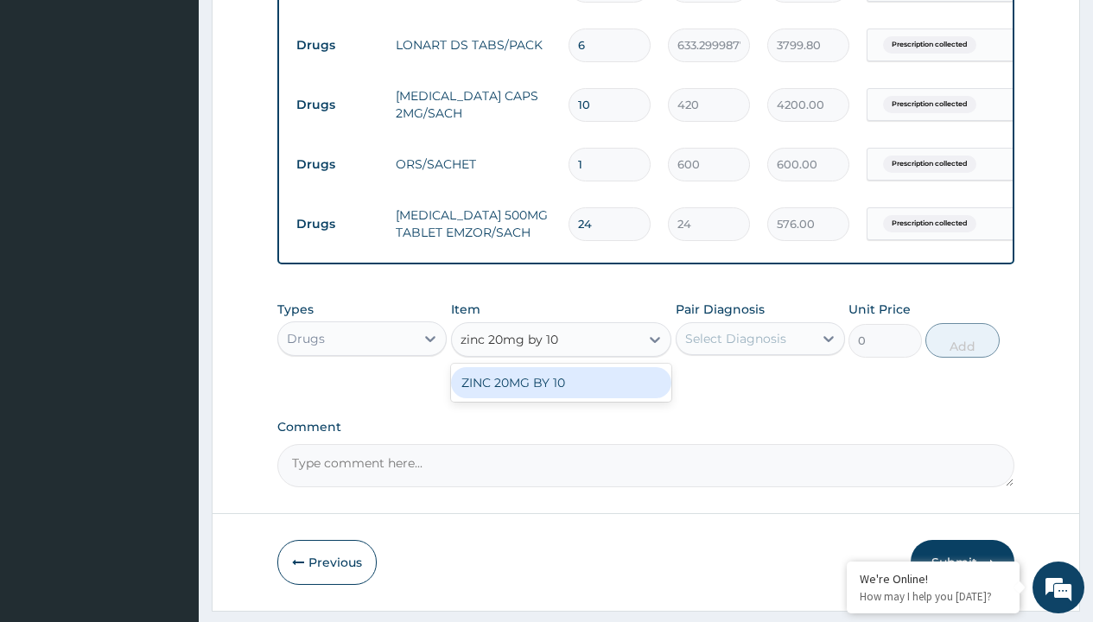
click at [561, 395] on div "ZINC 20MG BY 10" at bounding box center [561, 382] width 221 height 31
type input "15"
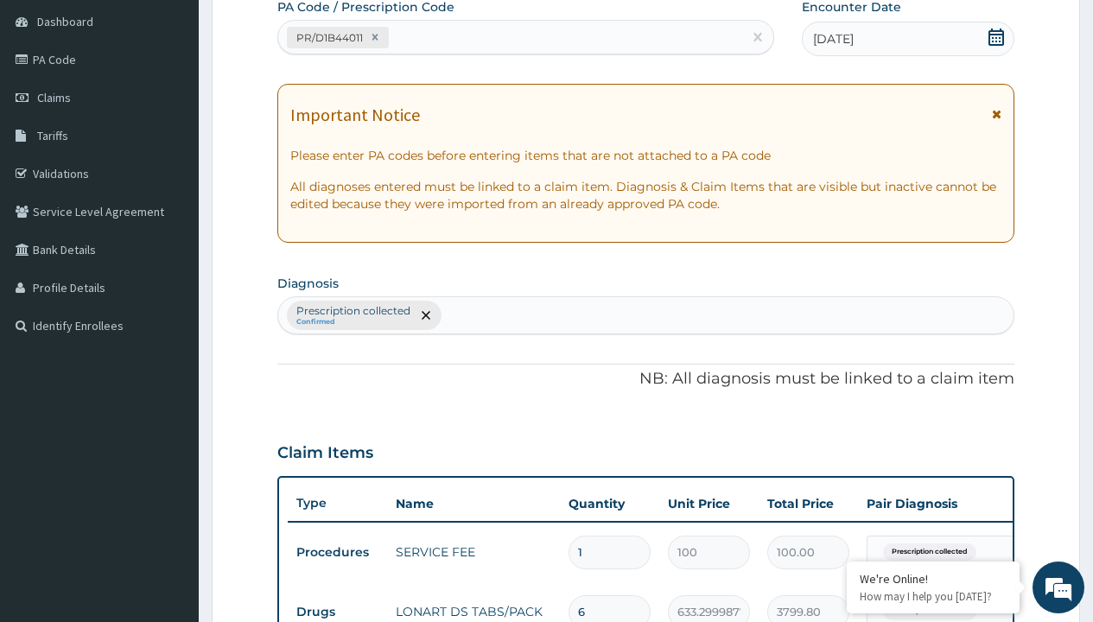
type input "prescription collected"
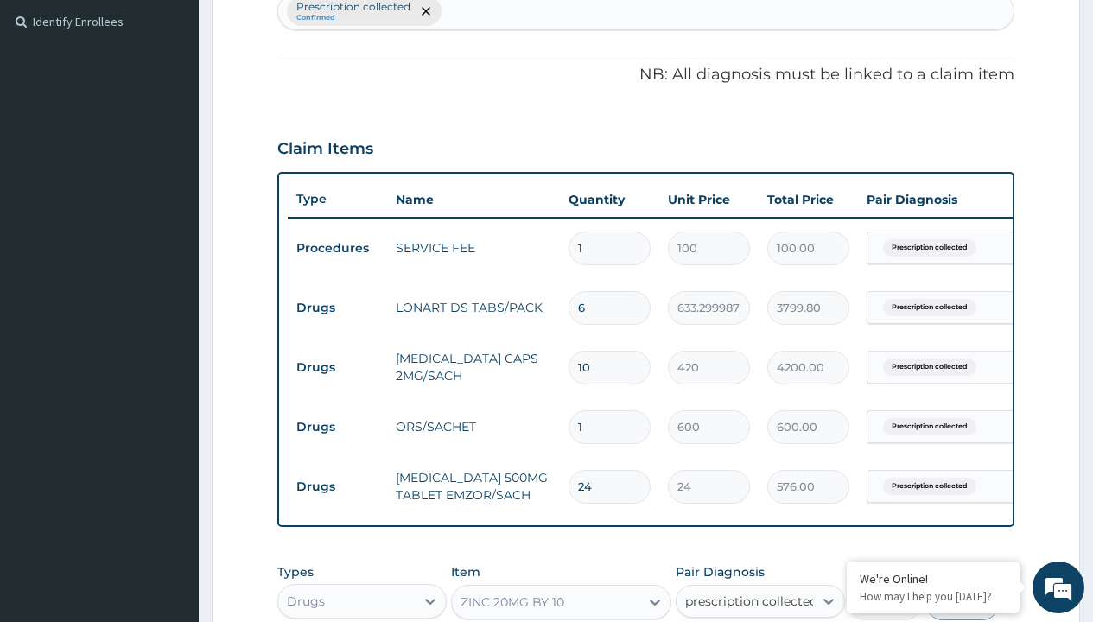
checkbox input "true"
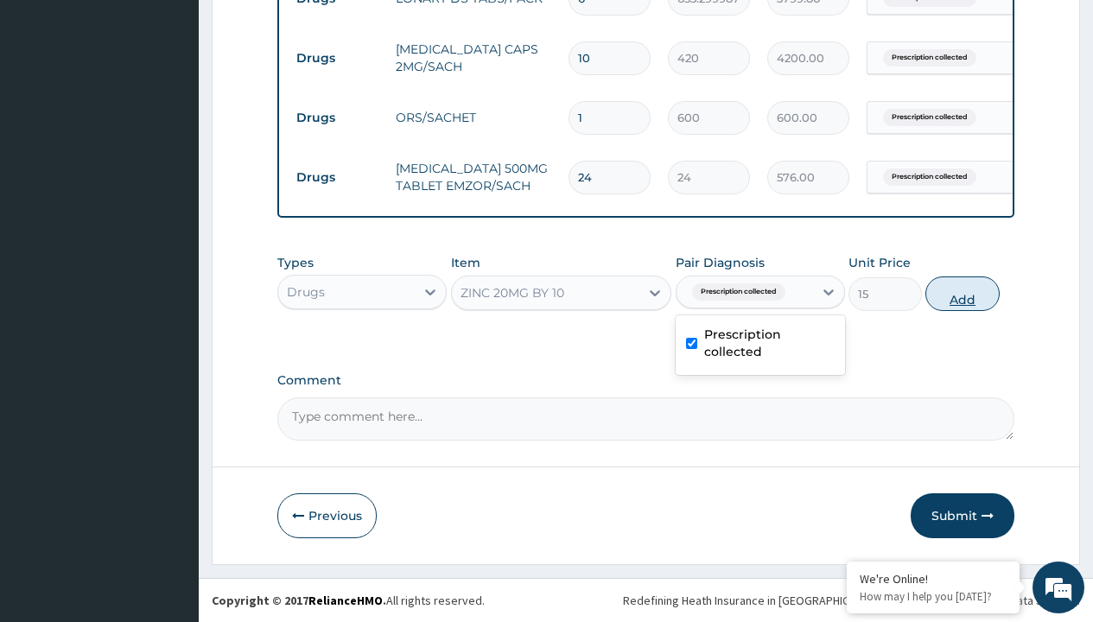
click at [963, 293] on button "Add" at bounding box center [962, 294] width 73 height 35
type input "0"
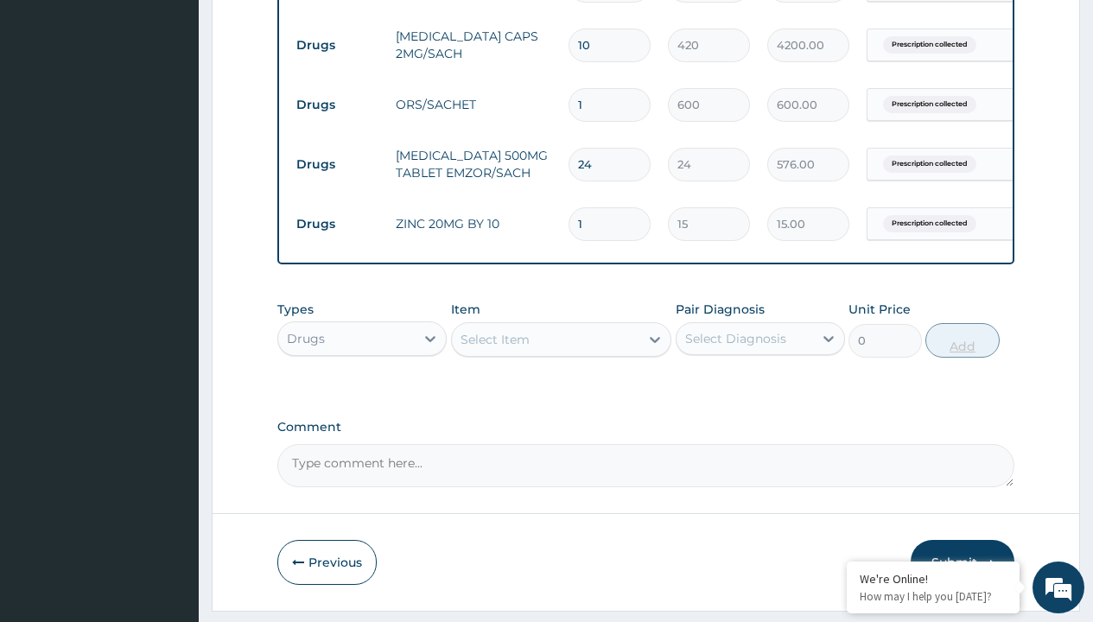
type input "10"
type input "150.00"
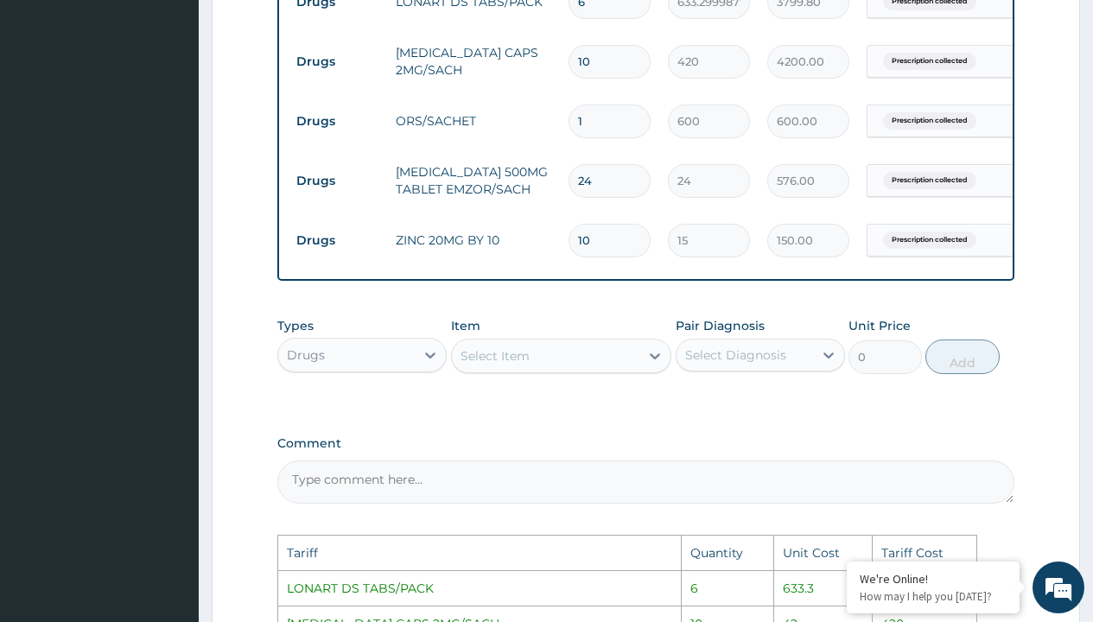
scroll to position [722, 0]
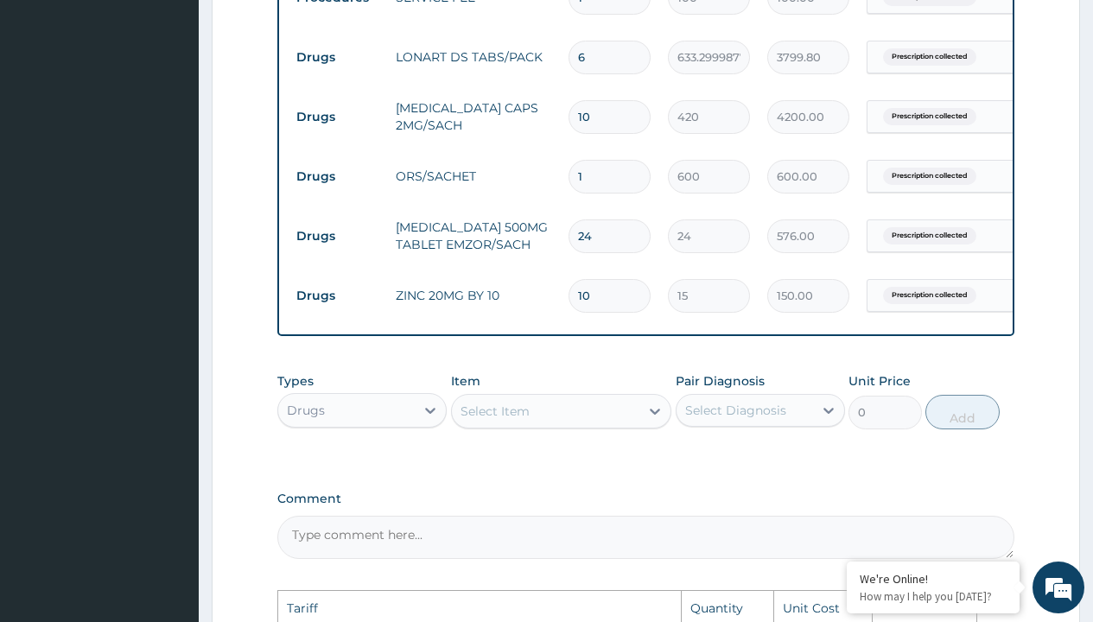
type input "1"
type input "15.00"
click at [607, 120] on input "10" at bounding box center [610, 117] width 82 height 34
type input "1"
type input "420.00"
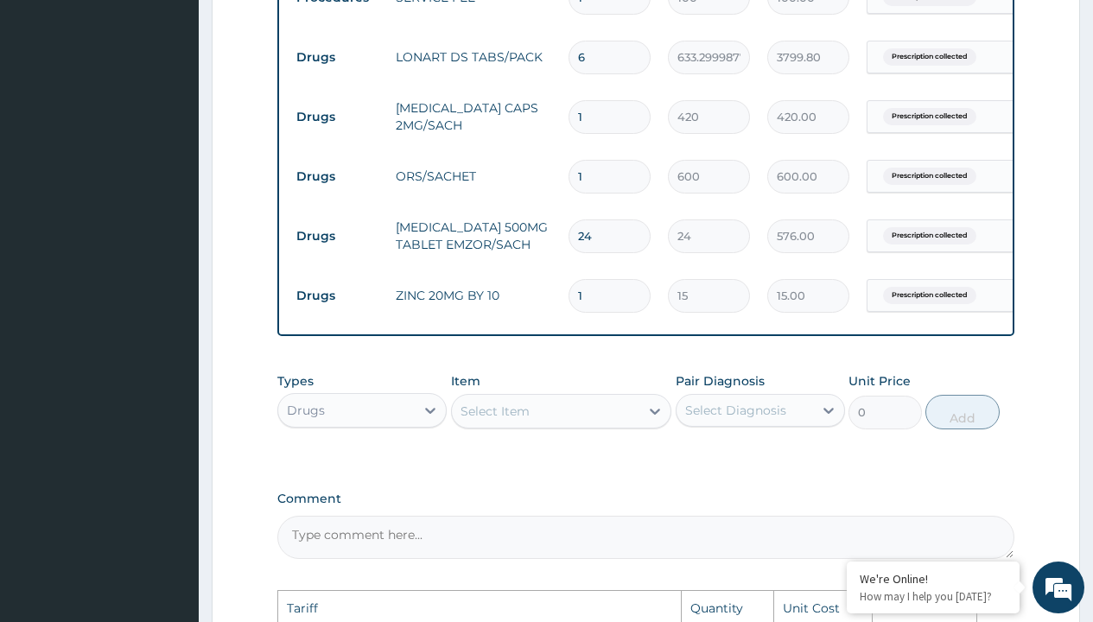
type input "1"
click at [612, 294] on input "1" at bounding box center [610, 296] width 82 height 34
type input "10"
type input "150.00"
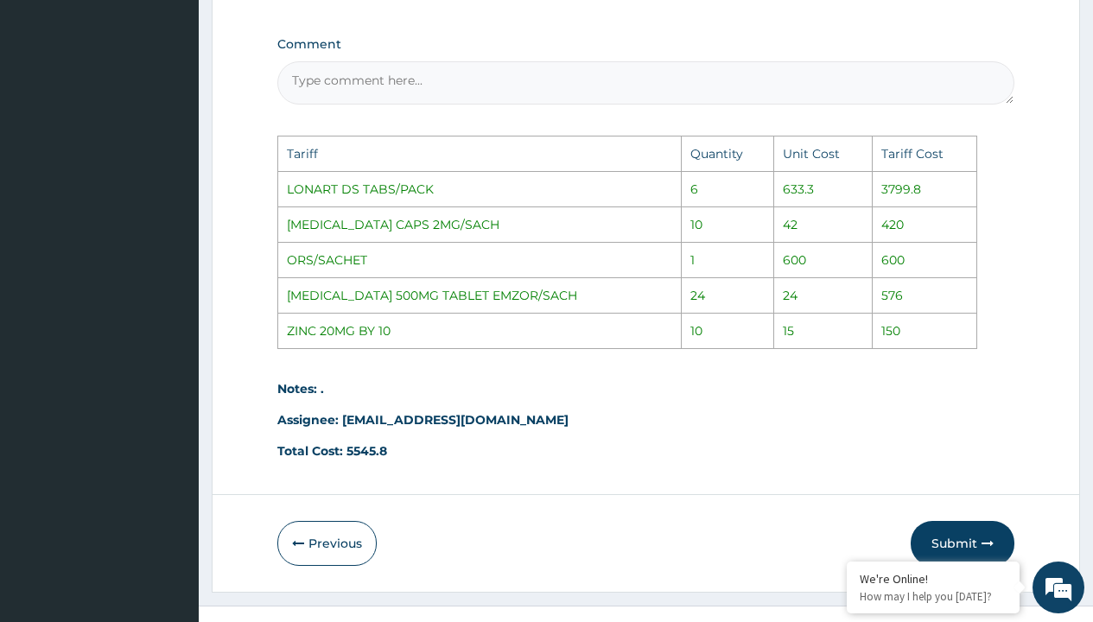
scroll to position [1217, 0]
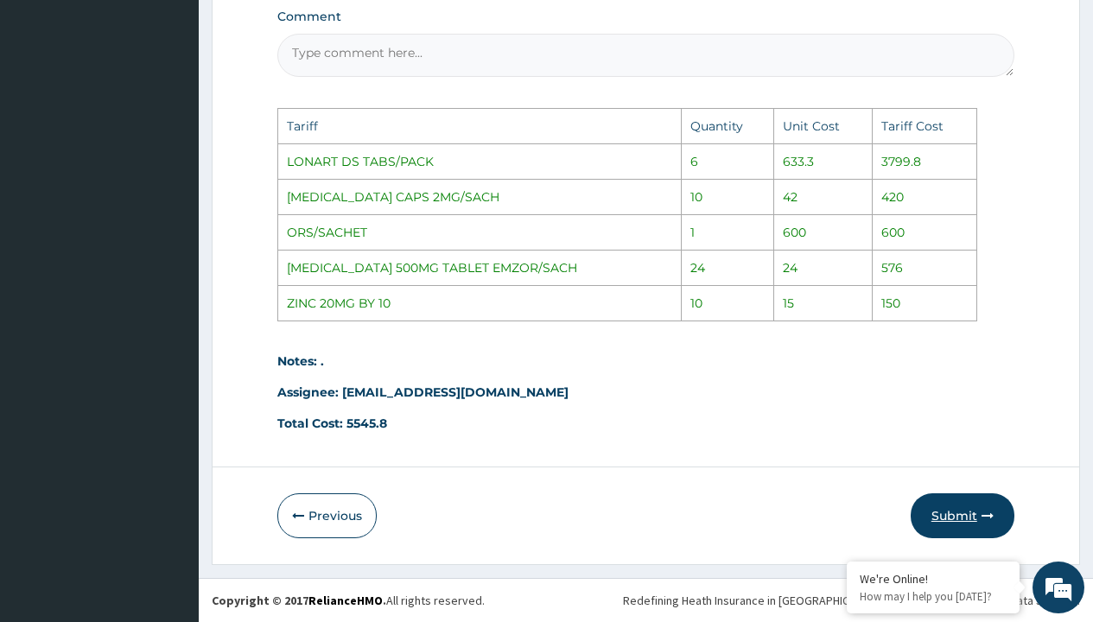
type input "10"
click at [945, 510] on button "Submit" at bounding box center [963, 515] width 104 height 45
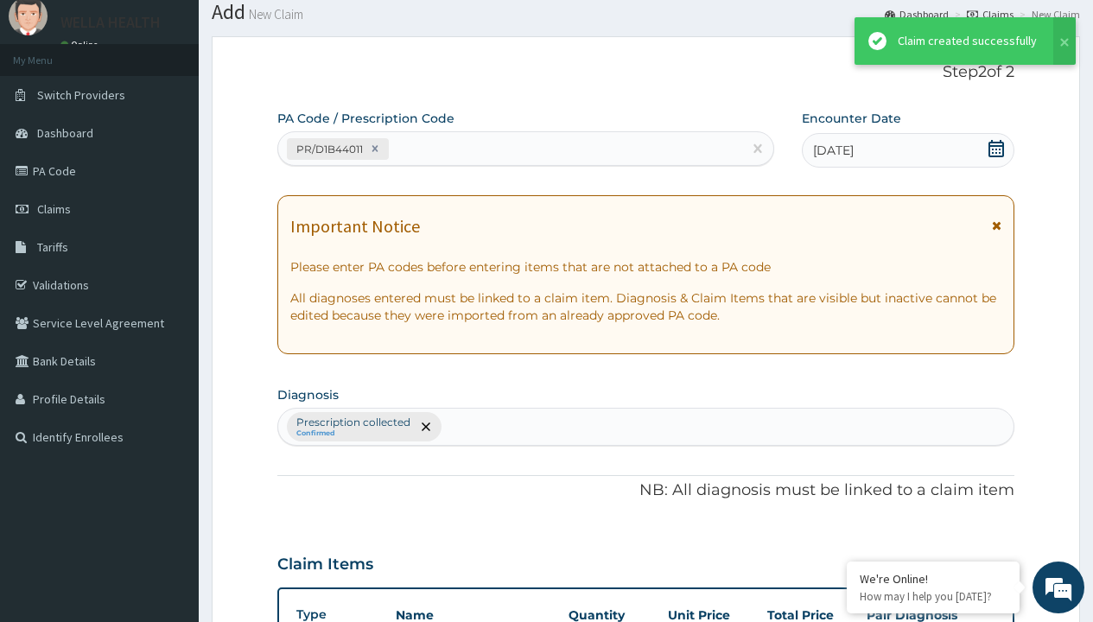
scroll to position [853, 0]
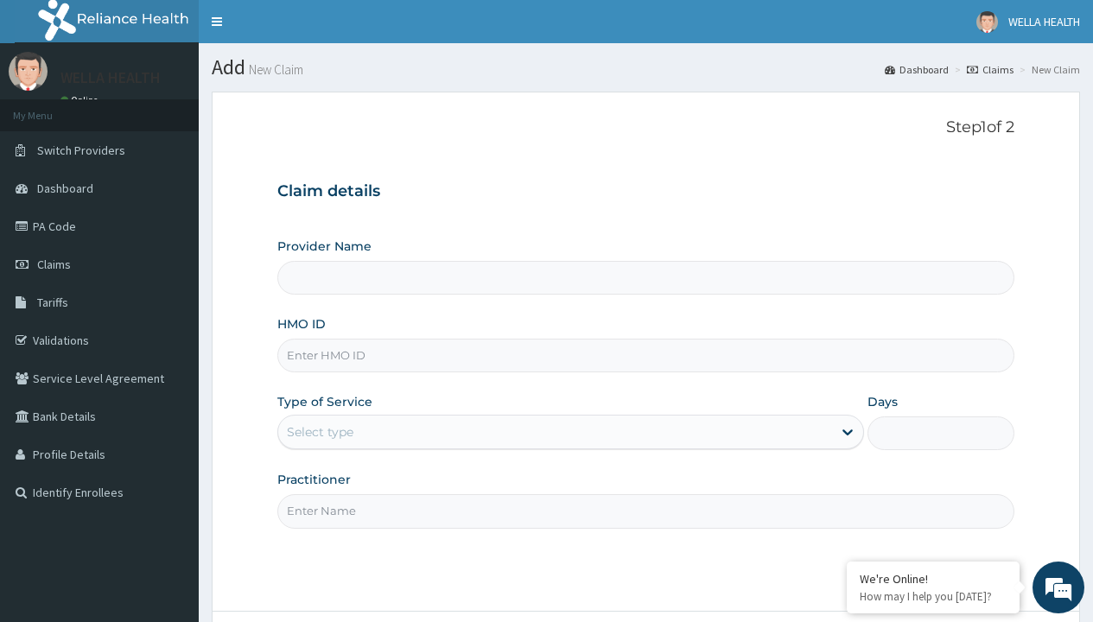
type input "WellaHealth(TELEMEDICINE)"
type input "FMG/10041/C"
type input "WellaHealth"
click at [320, 432] on div "Select type" at bounding box center [320, 431] width 67 height 17
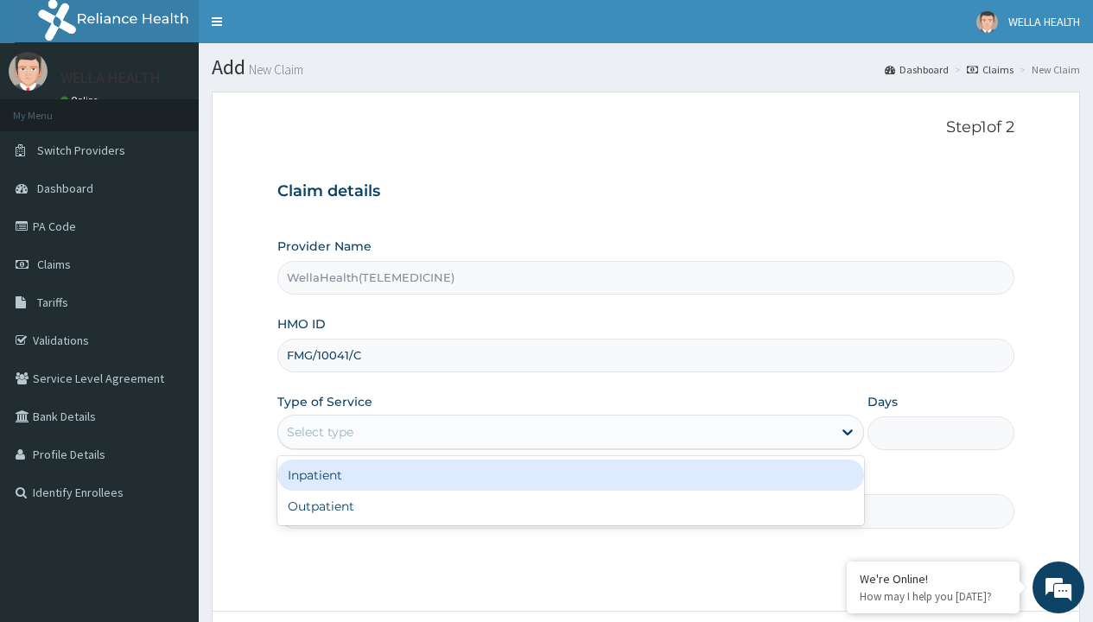
click at [570, 506] on div "Outpatient" at bounding box center [570, 506] width 587 height 31
type input "1"
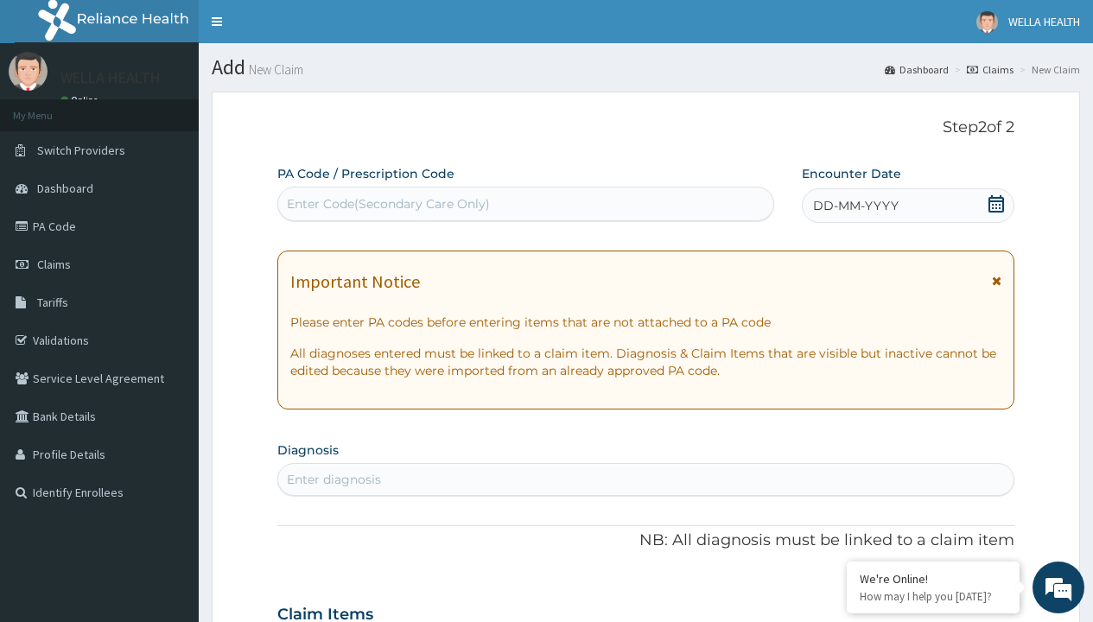
scroll to position [144, 0]
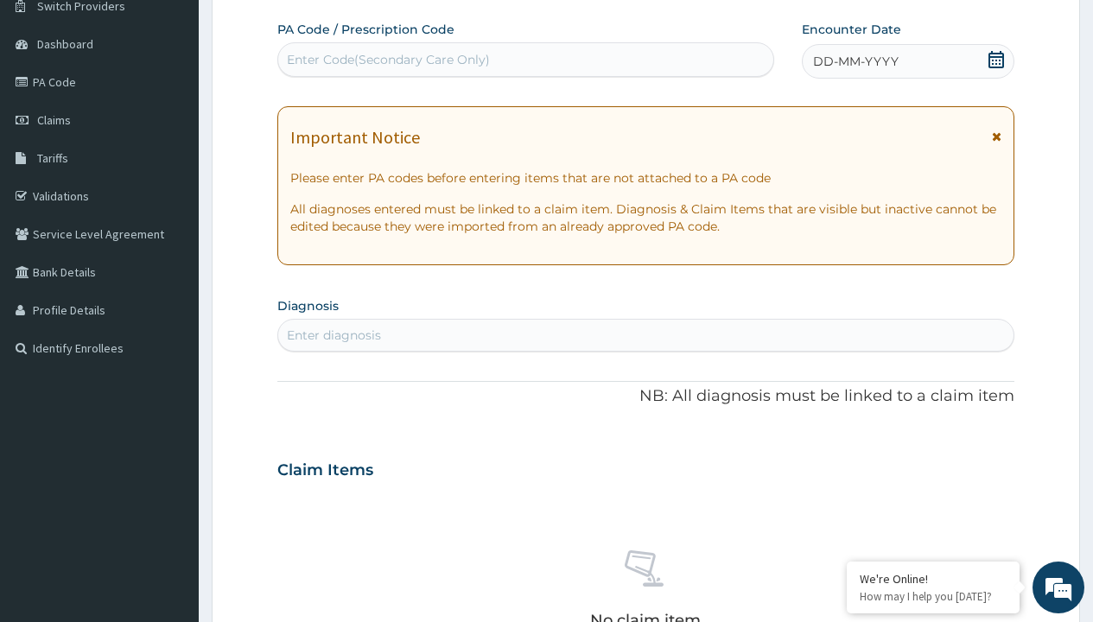
click at [855, 61] on span "DD-MM-YYYY" at bounding box center [856, 61] width 86 height 17
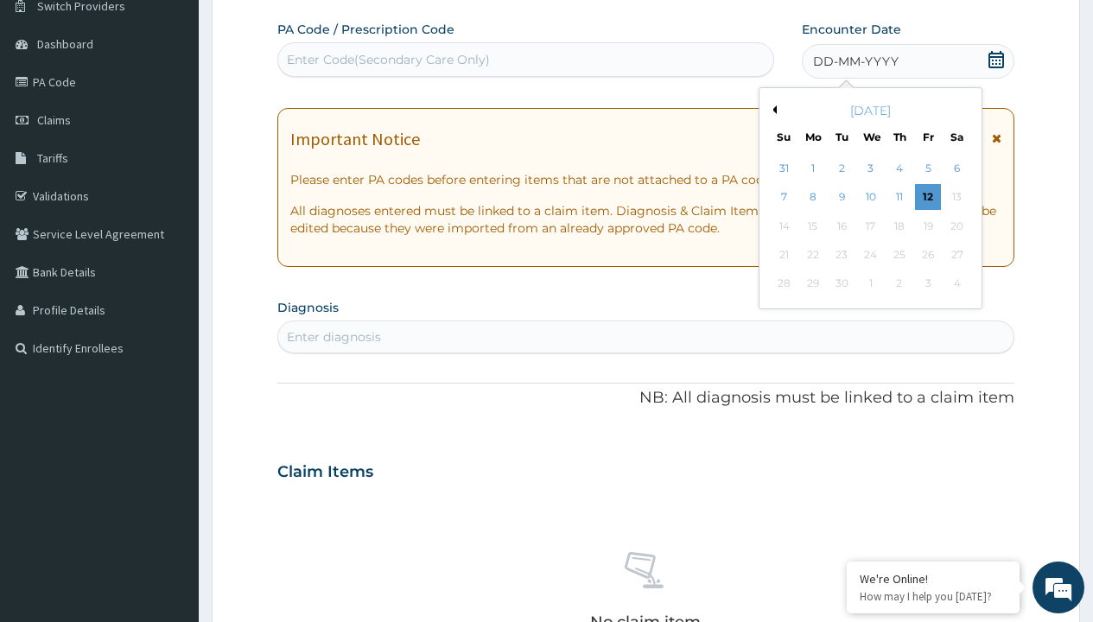
click at [772, 110] on button "Previous Month" at bounding box center [772, 109] width 9 height 9
click at [927, 169] on div "1" at bounding box center [928, 169] width 26 height 26
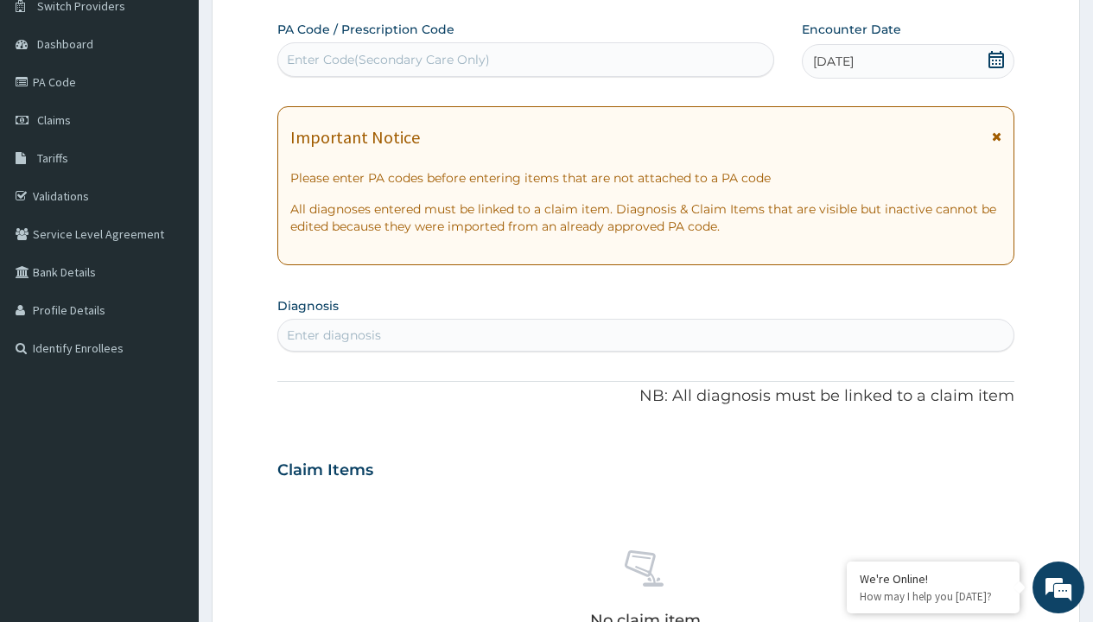
scroll to position [0, 0]
click at [387, 60] on div "Enter Code(Secondary Care Only)" at bounding box center [388, 59] width 203 height 17
type input "PR/388C994D"
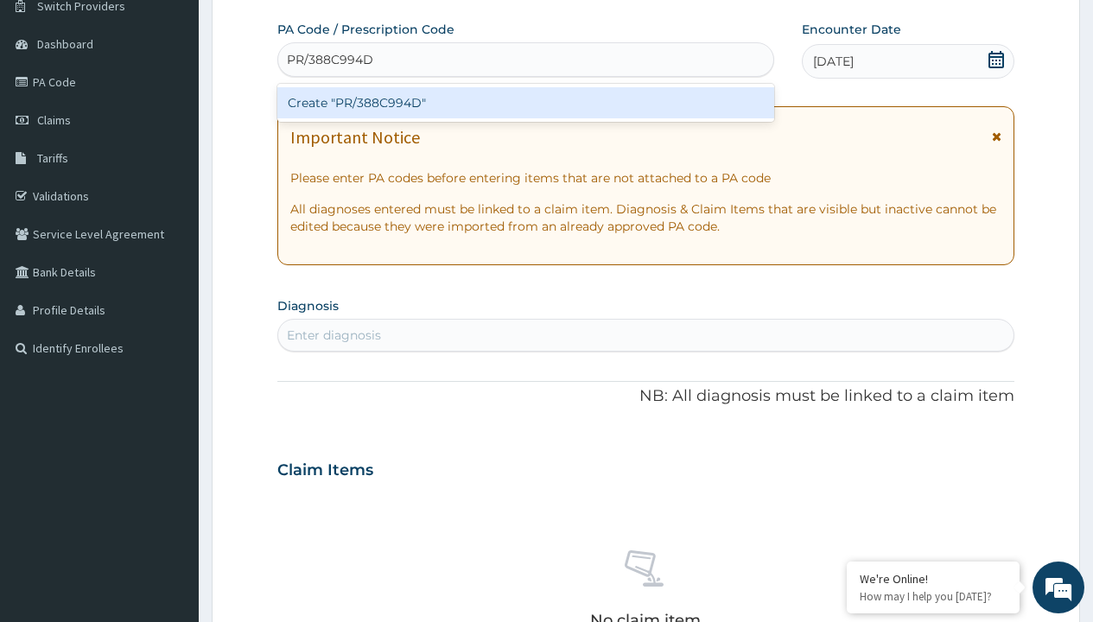
click at [525, 103] on div "Create "PR/388C994D"" at bounding box center [525, 102] width 496 height 31
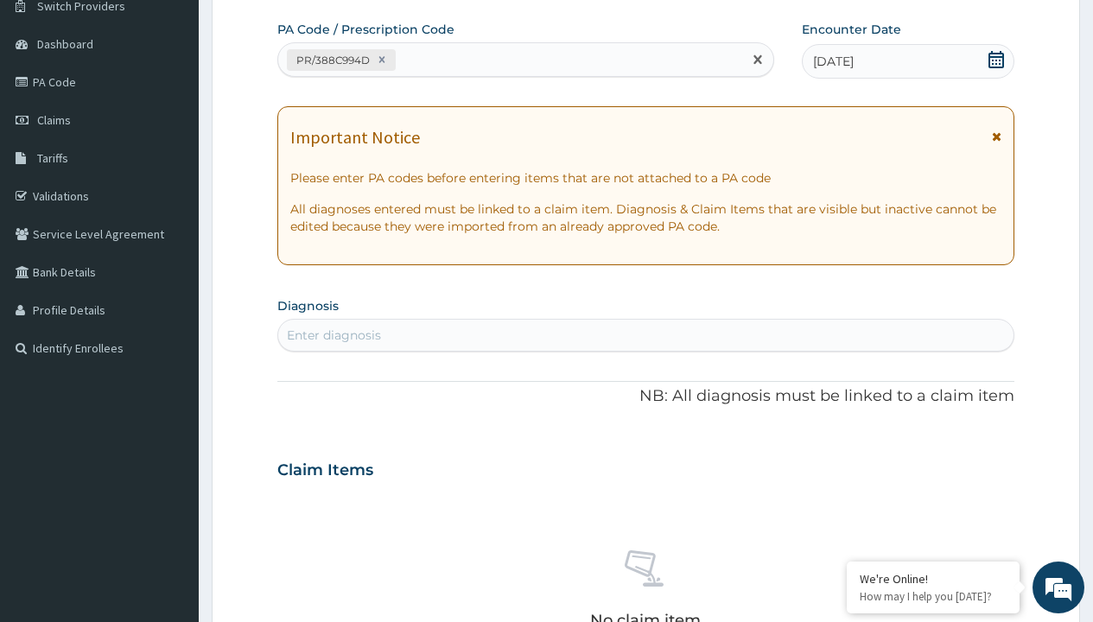
click at [334, 335] on div "Enter diagnosis" at bounding box center [334, 335] width 94 height 17
type input "prescription collected"
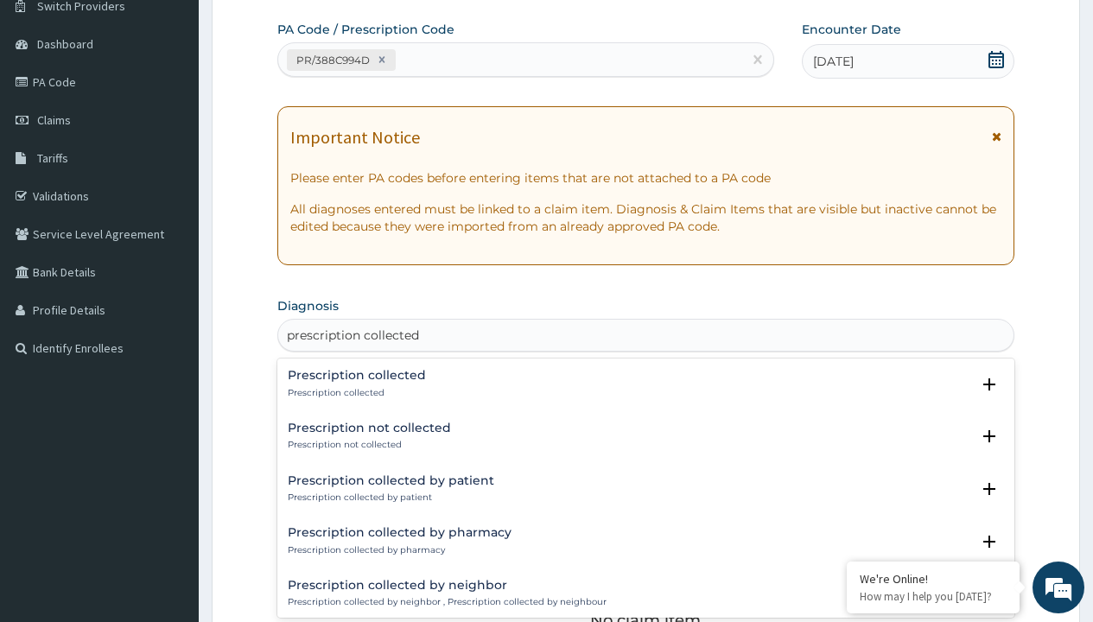
click at [354, 392] on p "Prescription collected" at bounding box center [357, 393] width 138 height 12
